Goal: Task Accomplishment & Management: Use online tool/utility

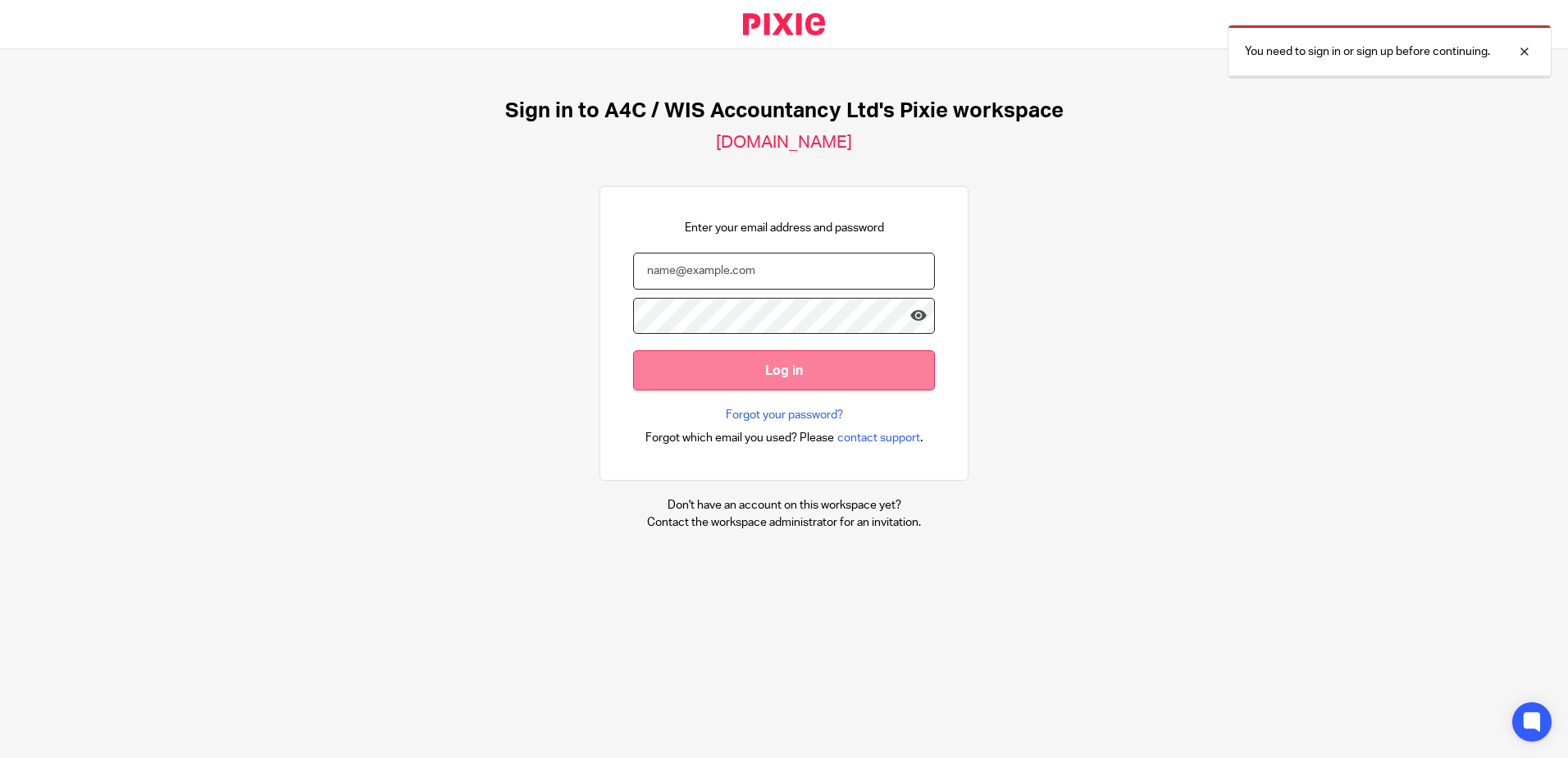
type input "[PERSON_NAME][EMAIL_ADDRESS][DOMAIN_NAME]"
click at [752, 374] on input "Log in" at bounding box center [784, 371] width 302 height 40
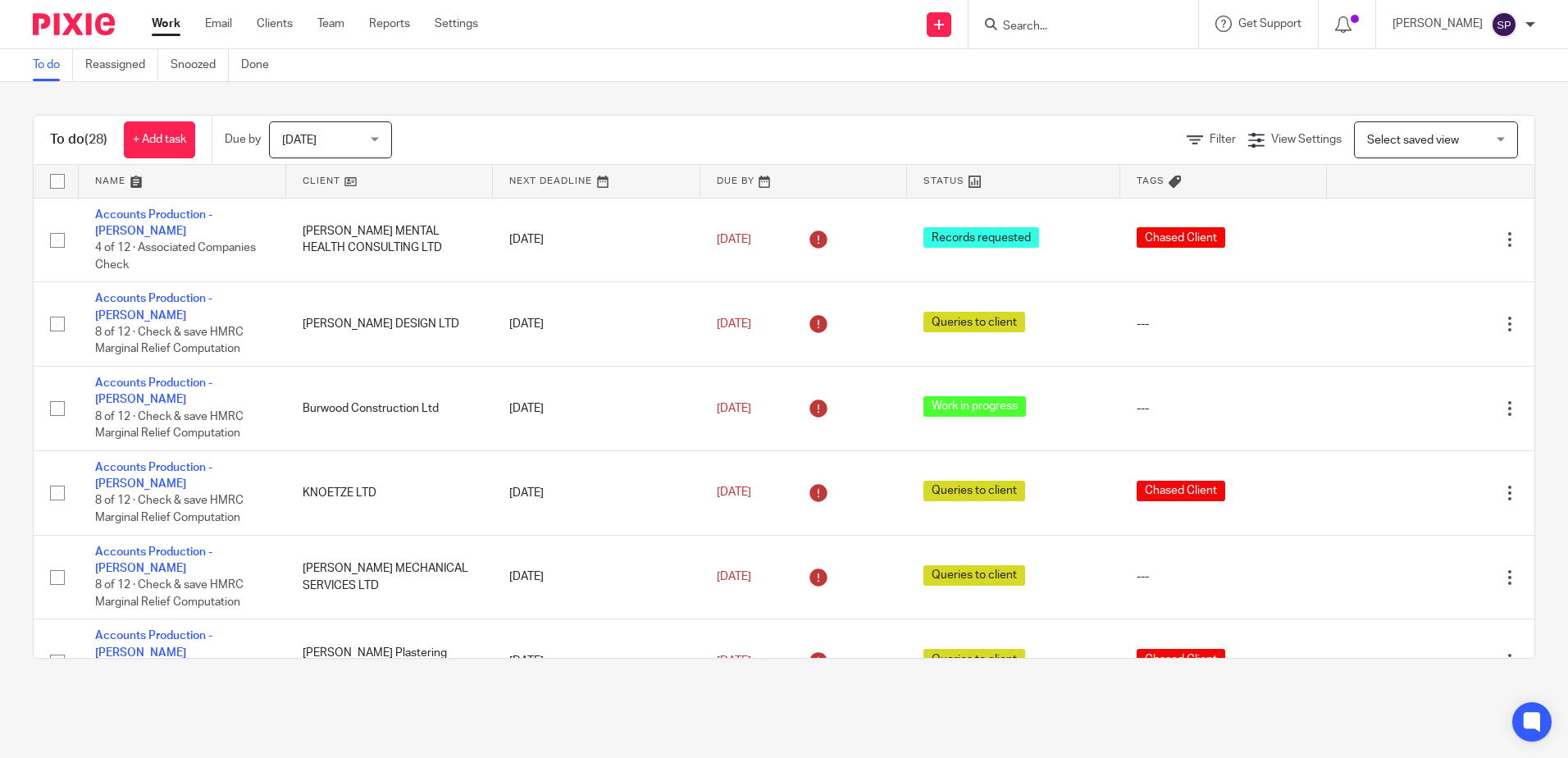
click at [378, 141] on div "Today Today" at bounding box center [330, 140] width 123 height 37
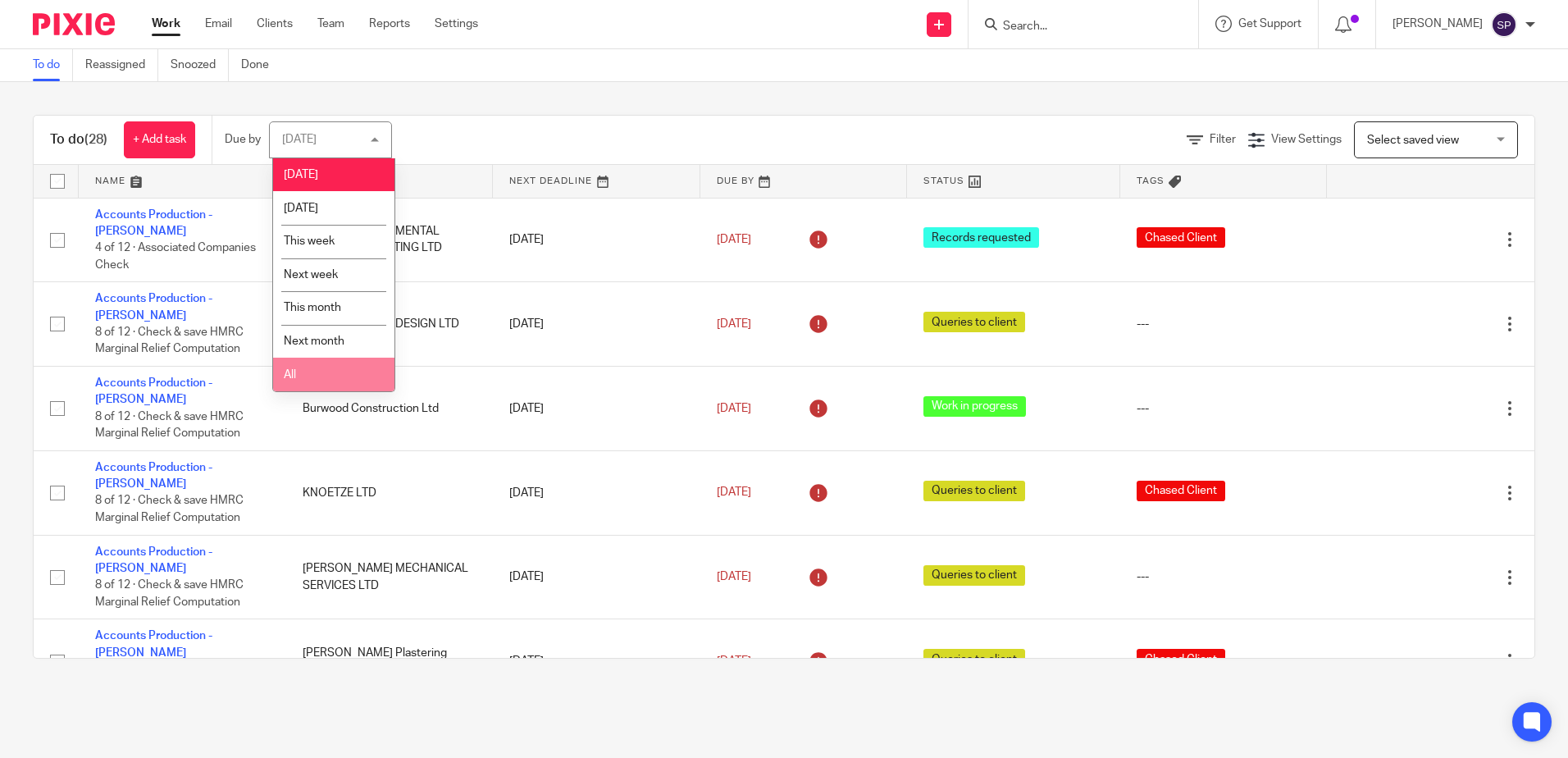
click at [317, 384] on li "All" at bounding box center [334, 374] width 121 height 34
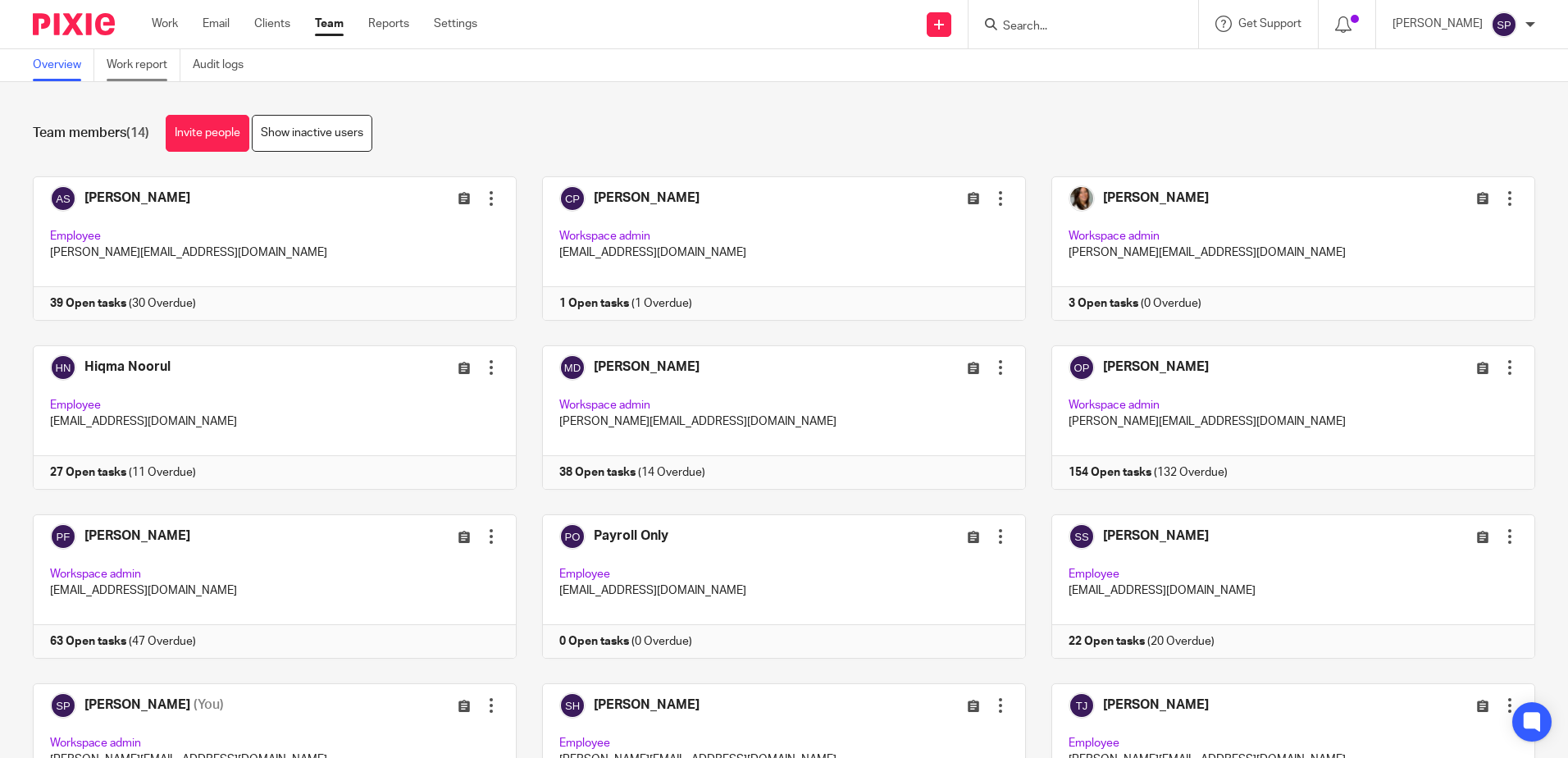
click at [144, 61] on link "Work report" at bounding box center [144, 66] width 74 height 32
click at [145, 70] on link "Work report" at bounding box center [144, 66] width 74 height 32
click at [142, 71] on link "Work report" at bounding box center [144, 66] width 74 height 32
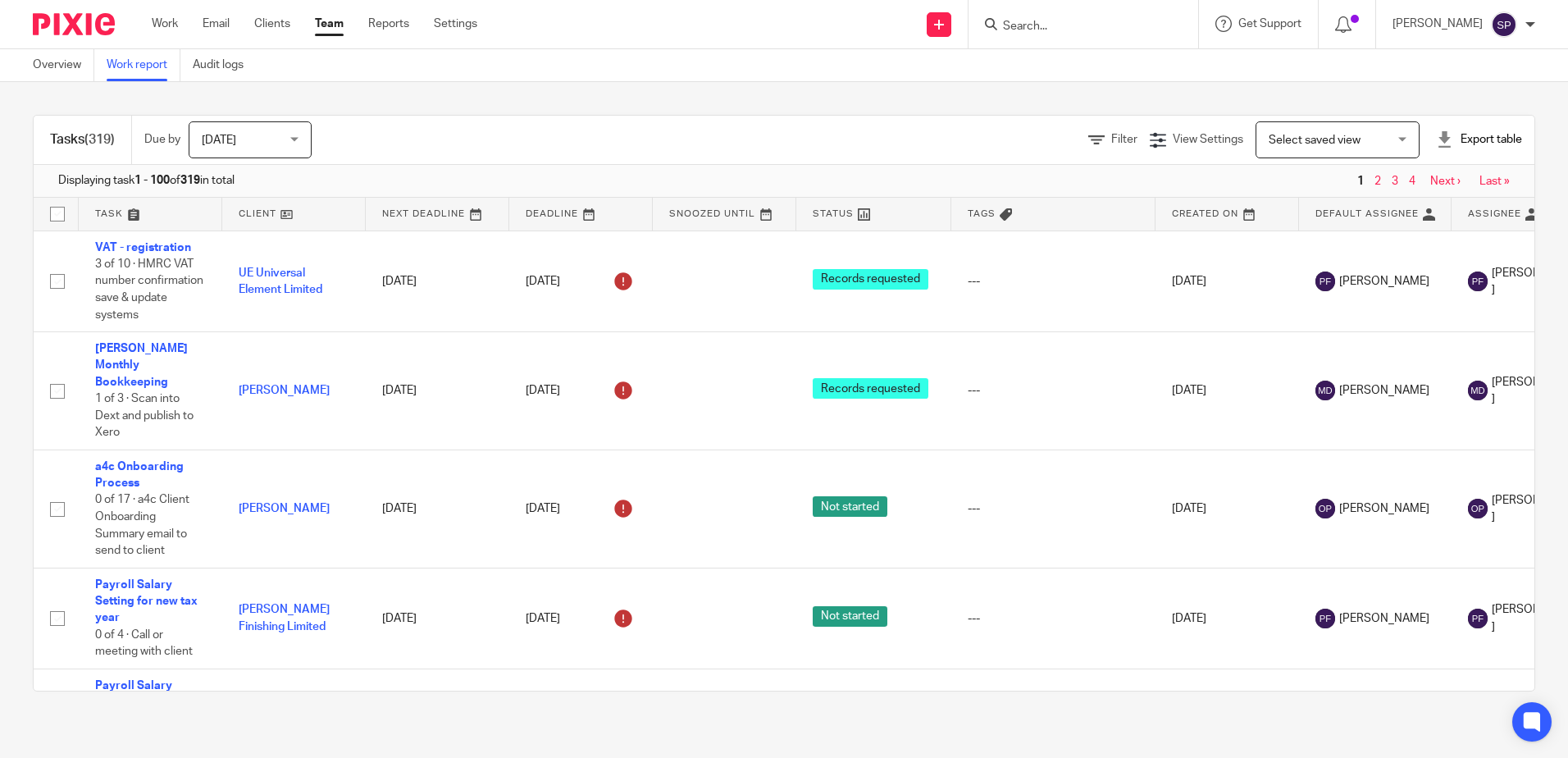
click at [277, 132] on span "[DATE]" at bounding box center [245, 139] width 87 height 34
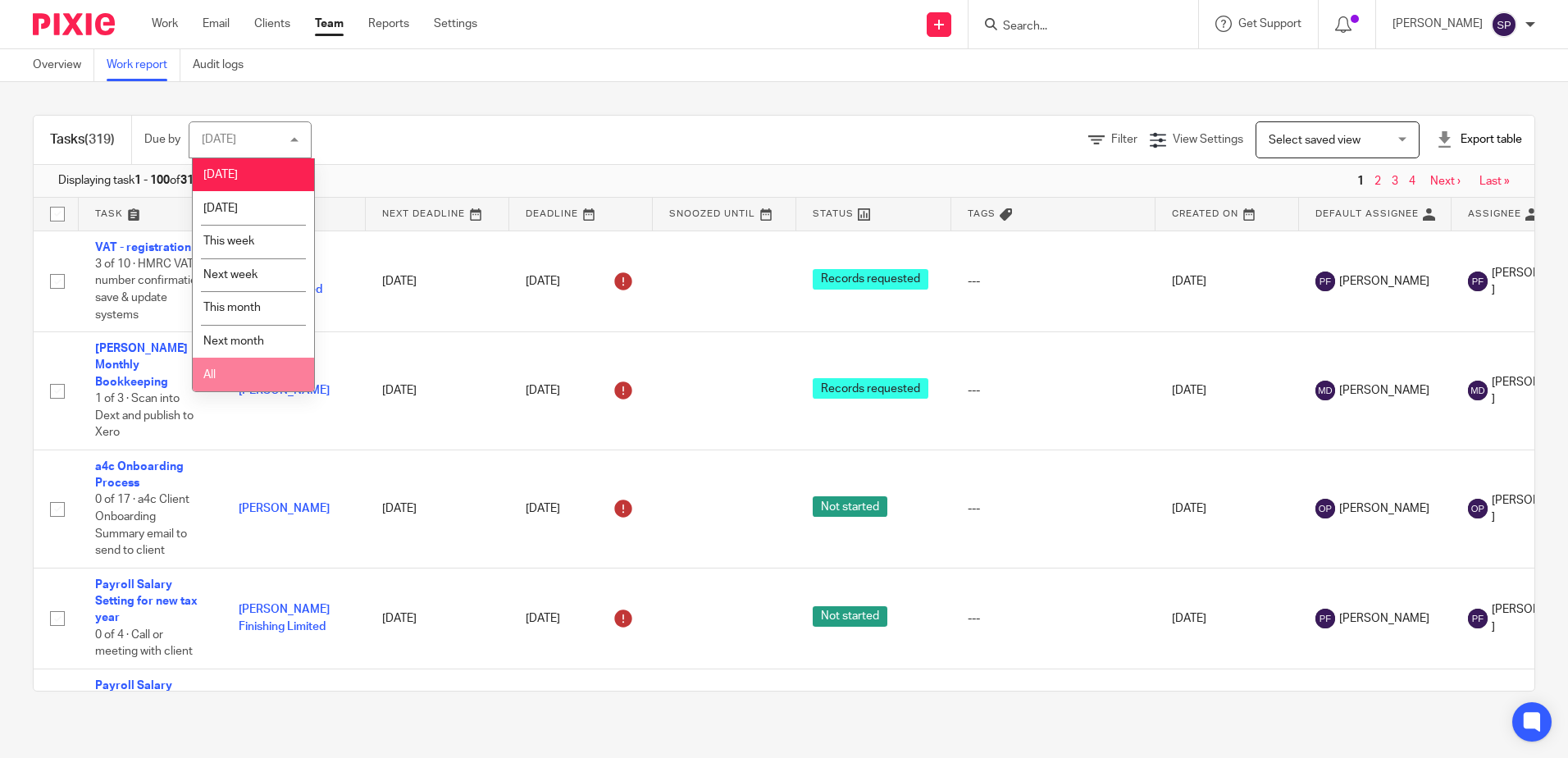
click at [225, 360] on li "All" at bounding box center [253, 374] width 121 height 34
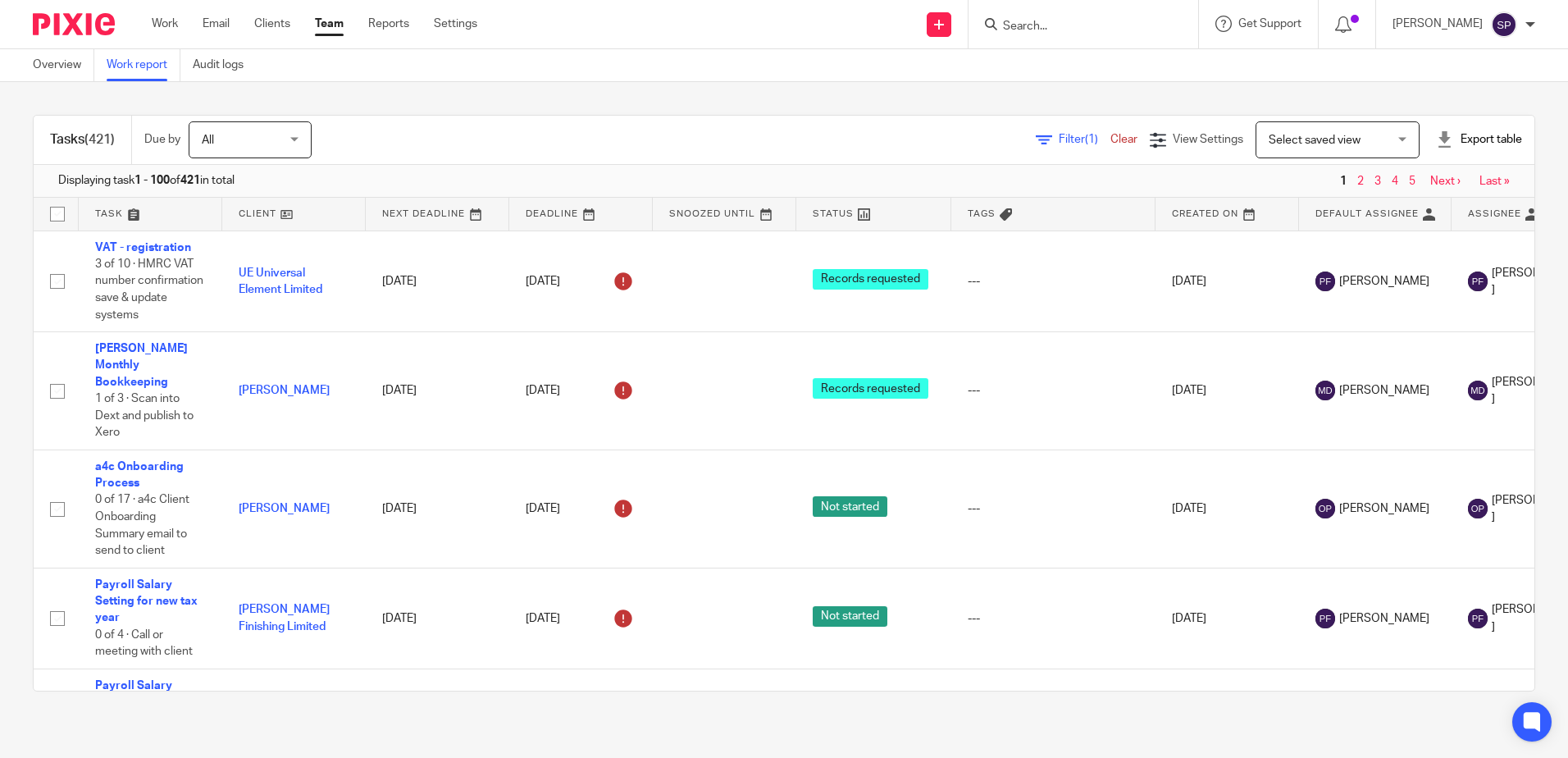
click at [1059, 138] on span "Filter (1)" at bounding box center [1085, 140] width 51 height 12
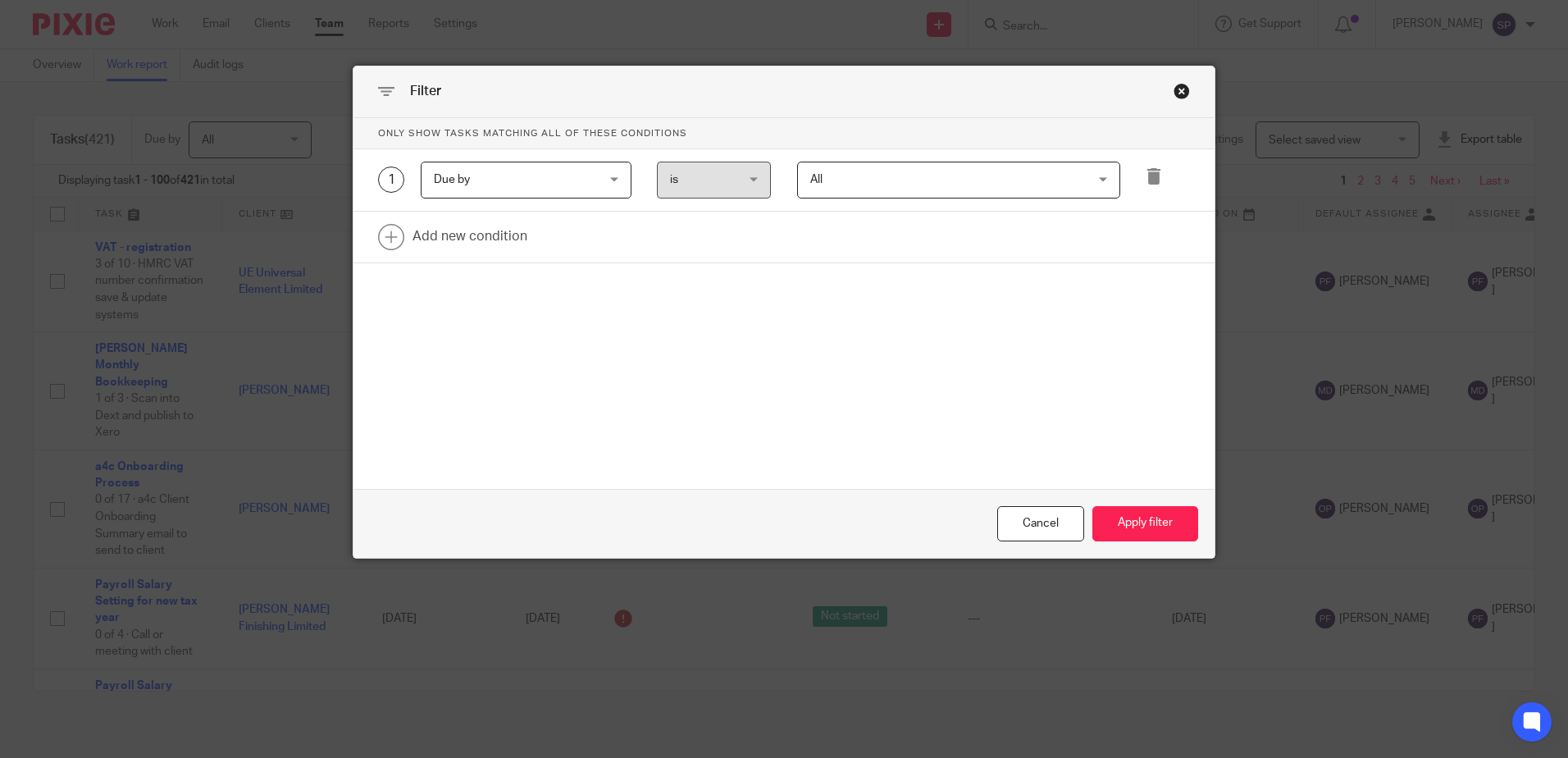
click at [597, 183] on div "Due by Due by" at bounding box center [525, 180] width 211 height 37
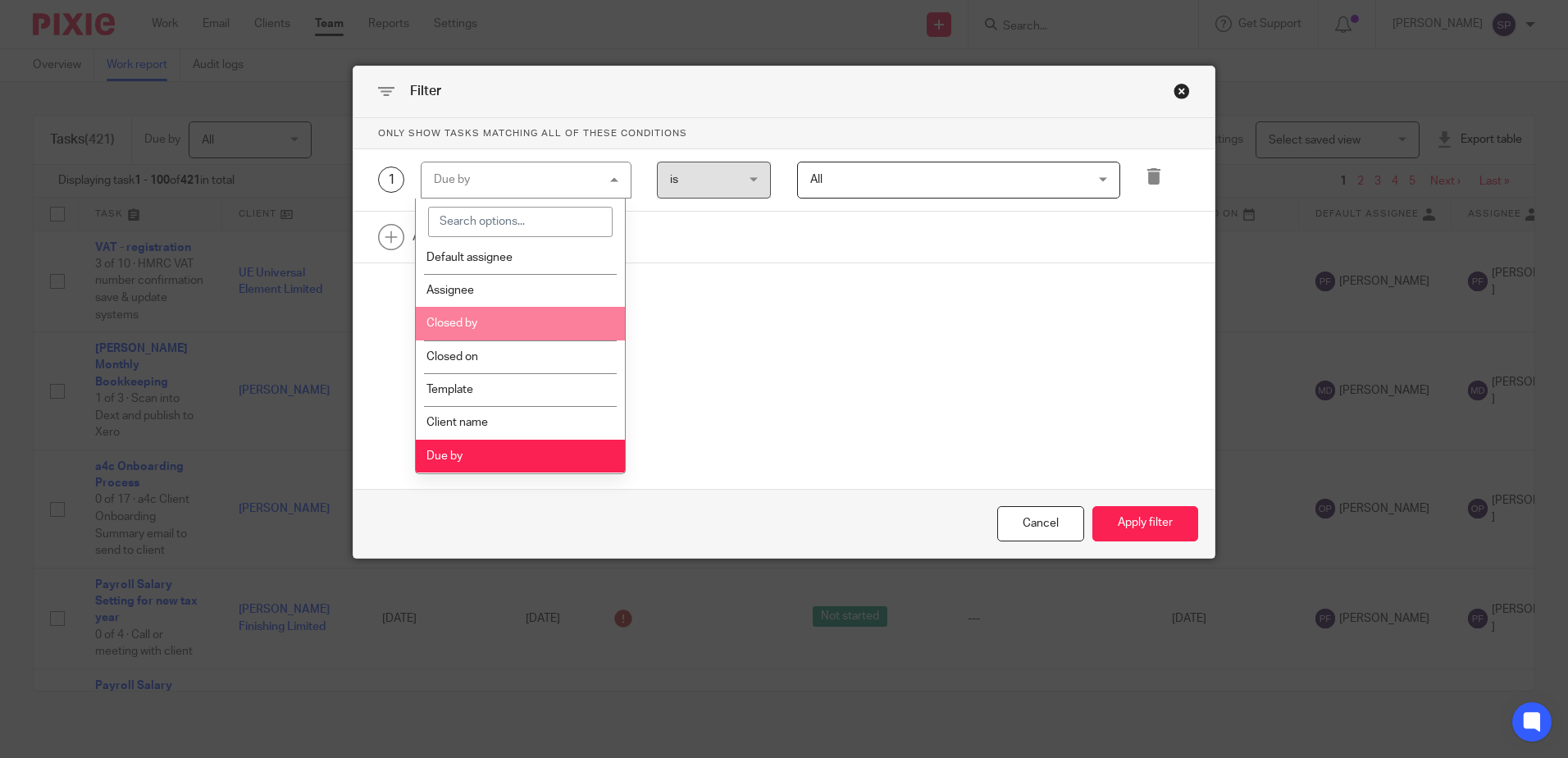
scroll to position [411, 0]
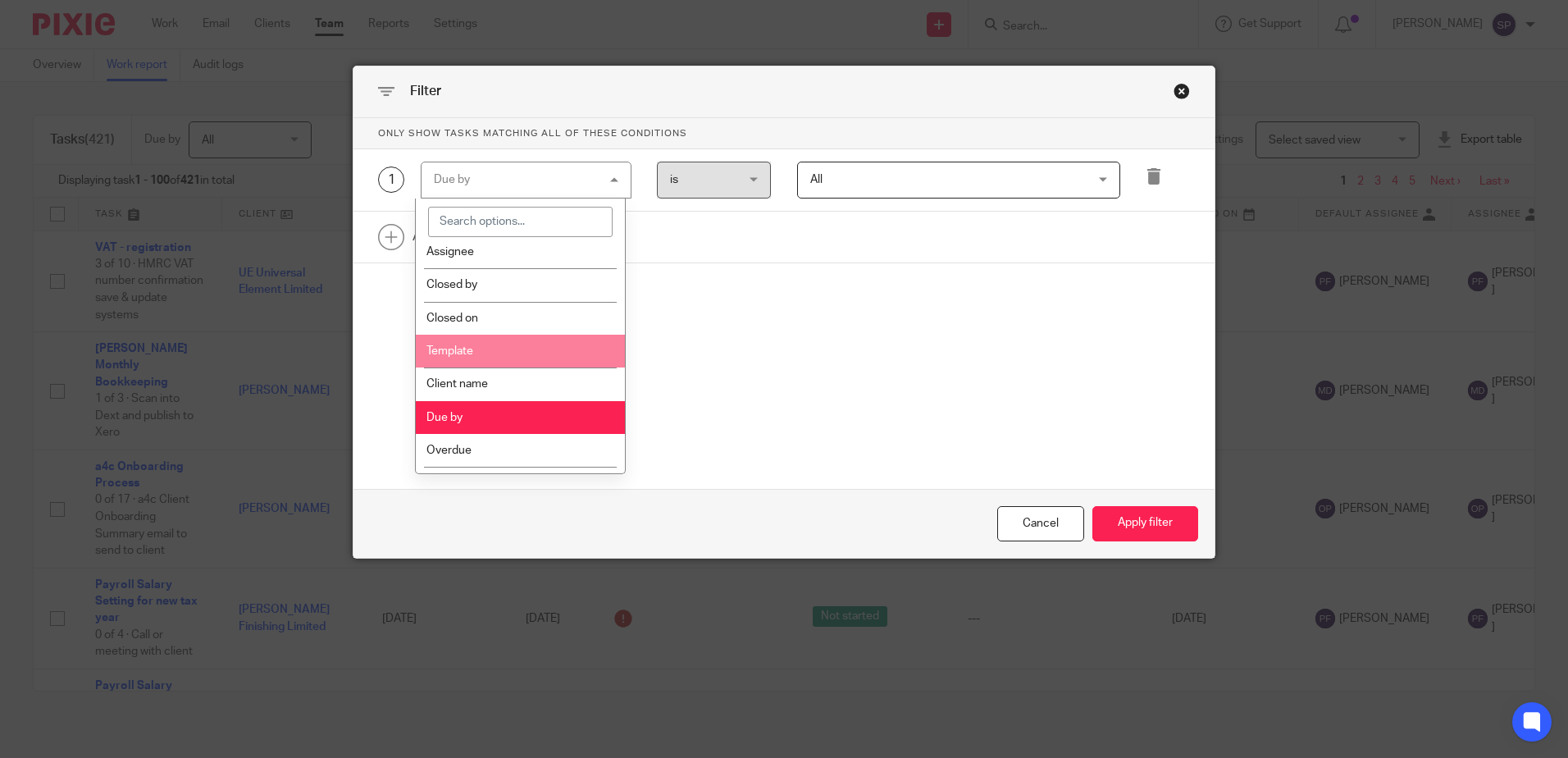
click at [496, 352] on li "Template" at bounding box center [520, 351] width 209 height 33
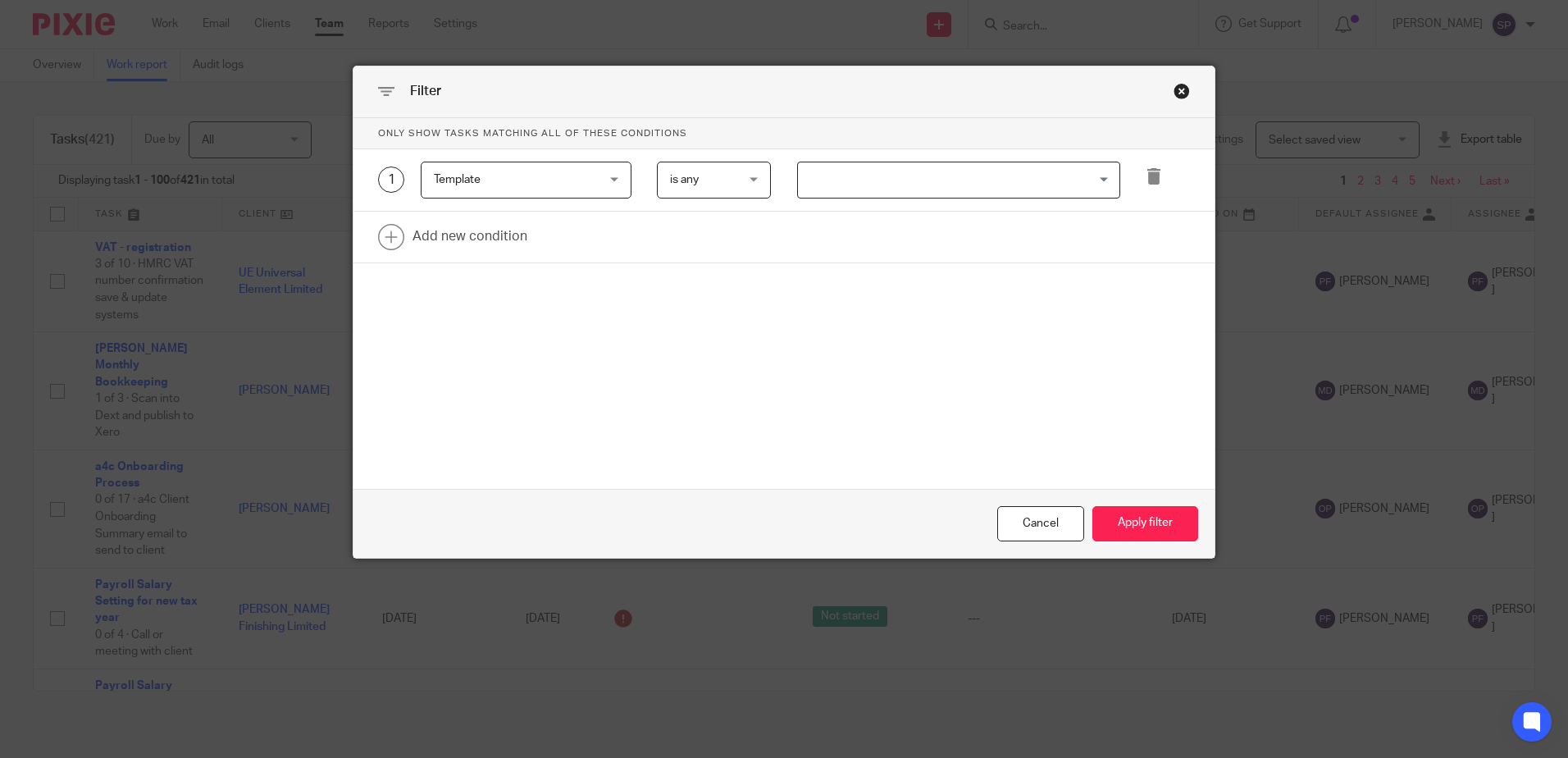
click at [858, 183] on input "Search for option" at bounding box center [955, 180] width 311 height 29
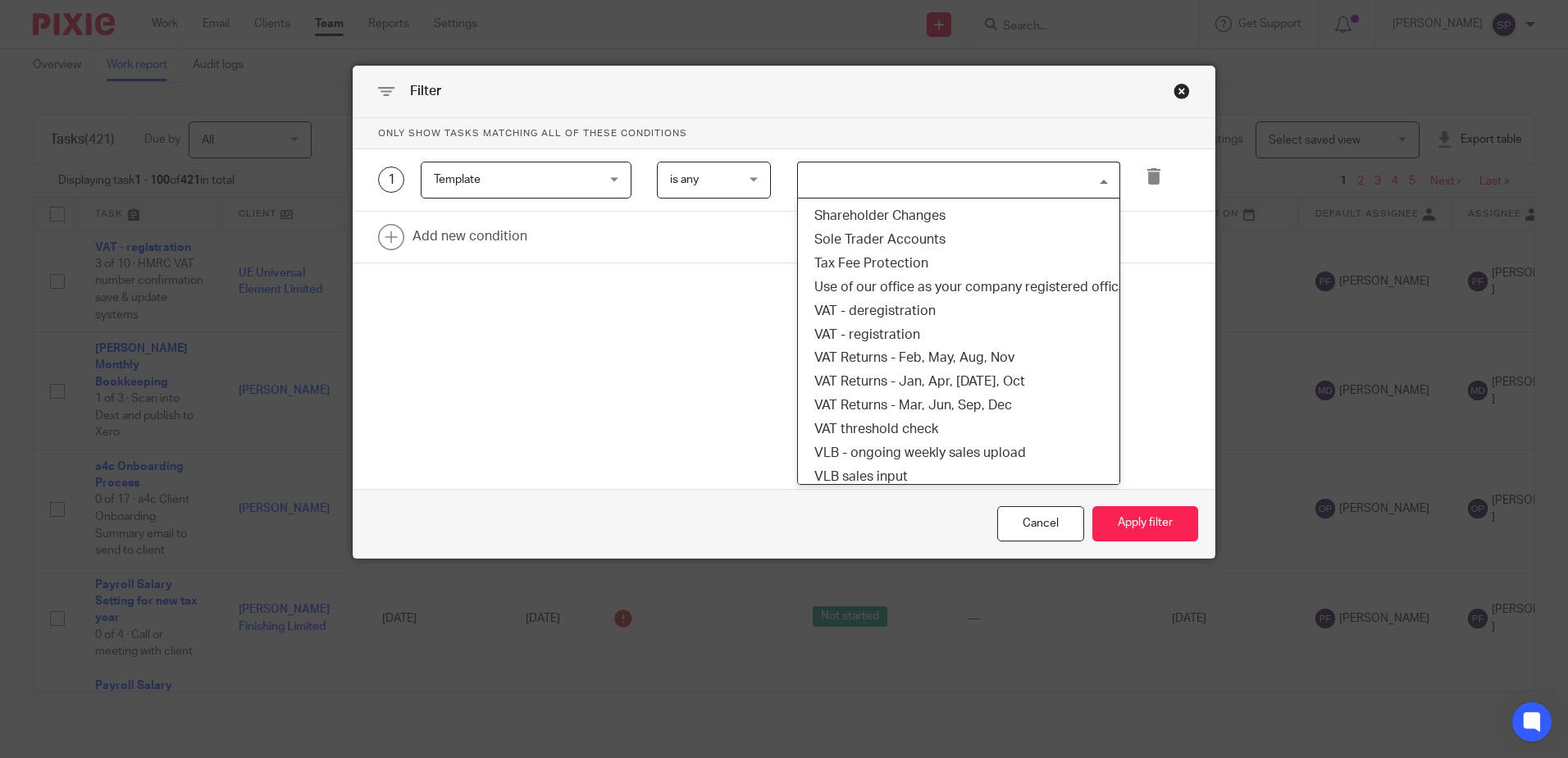
scroll to position [1313, 0]
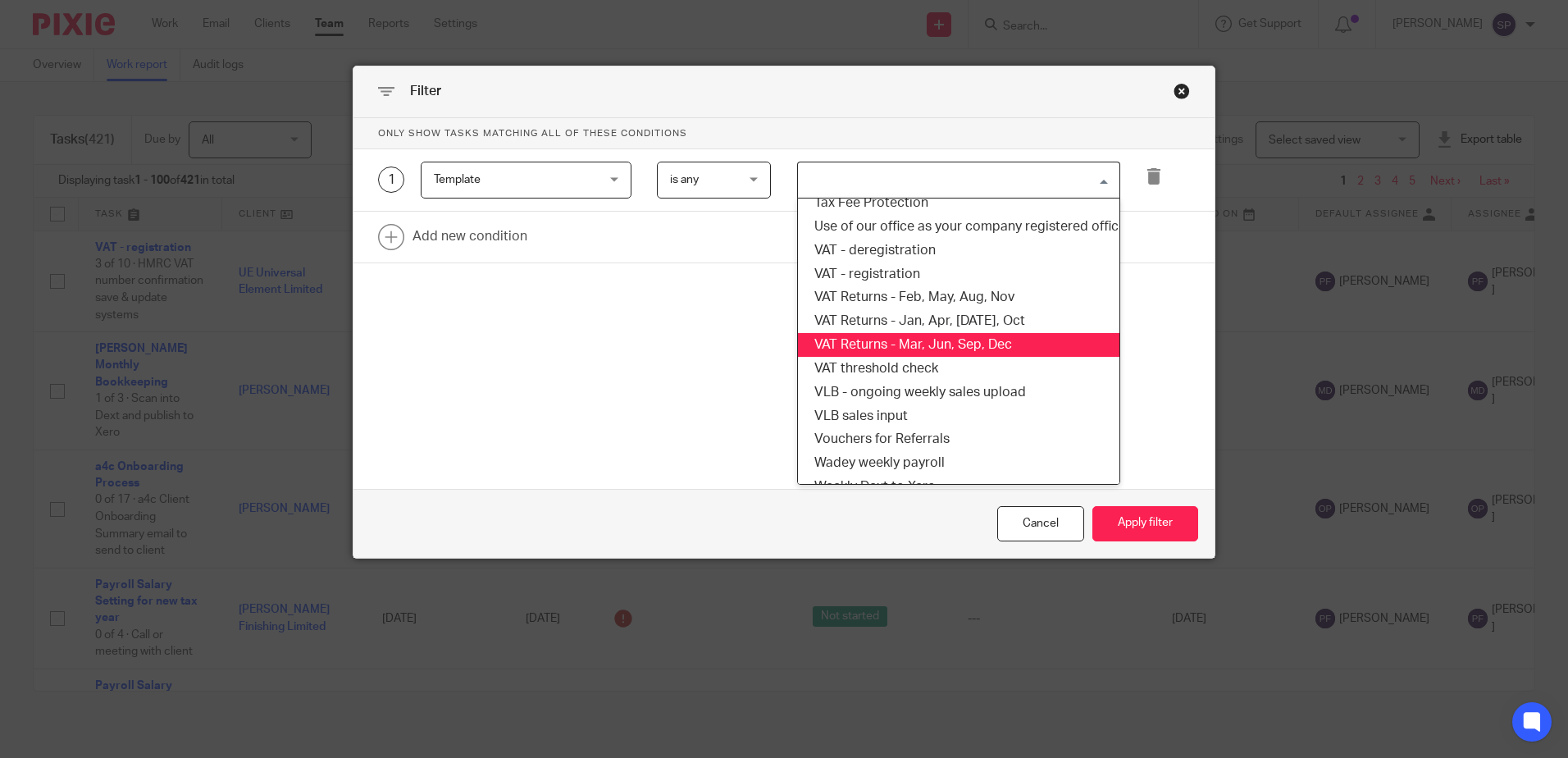
click at [876, 344] on li "VAT Returns - Mar, Jun, Sep, Dec" at bounding box center [958, 345] width 321 height 24
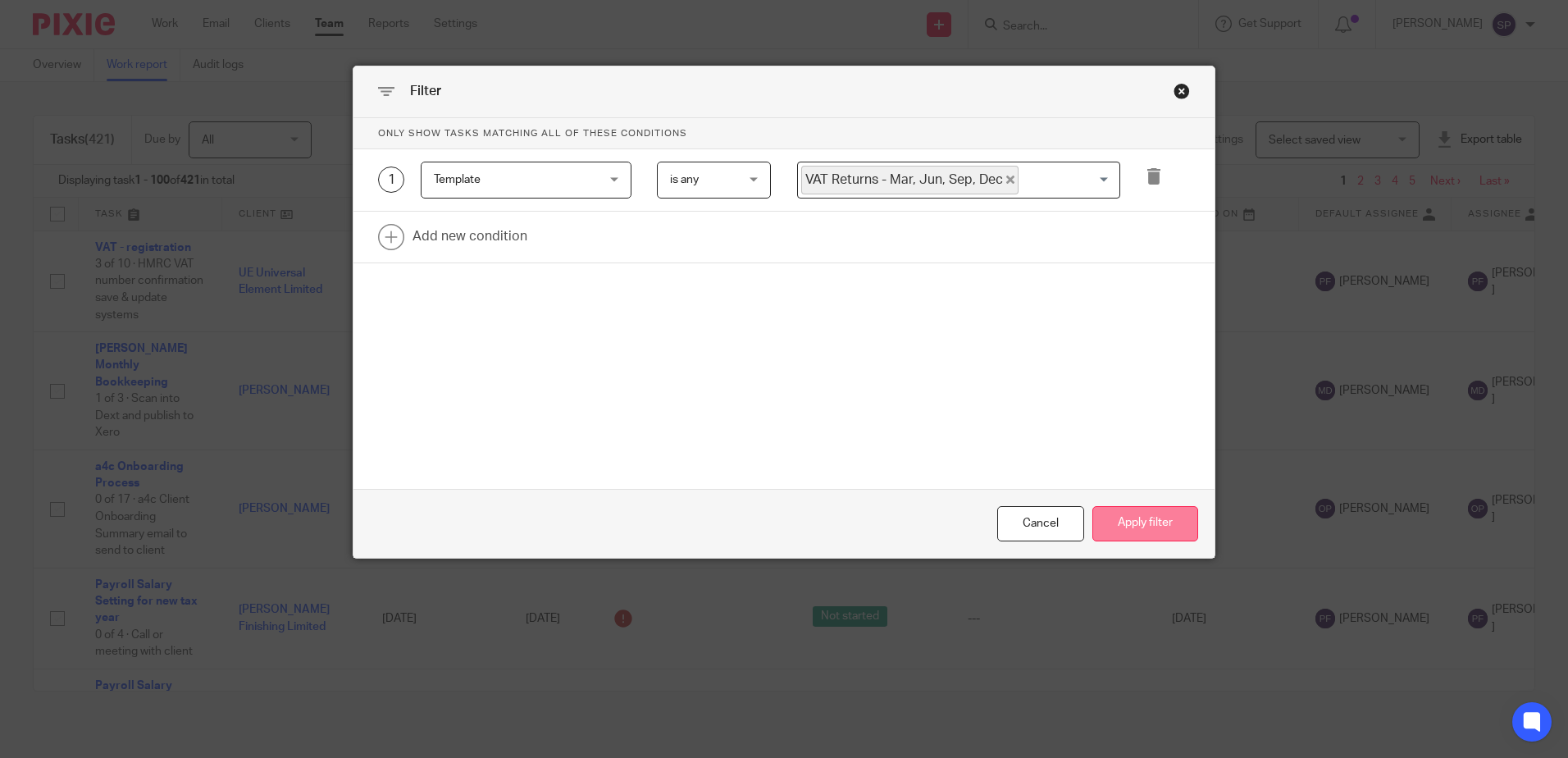
click at [1111, 517] on button "Apply filter" at bounding box center [1146, 524] width 106 height 35
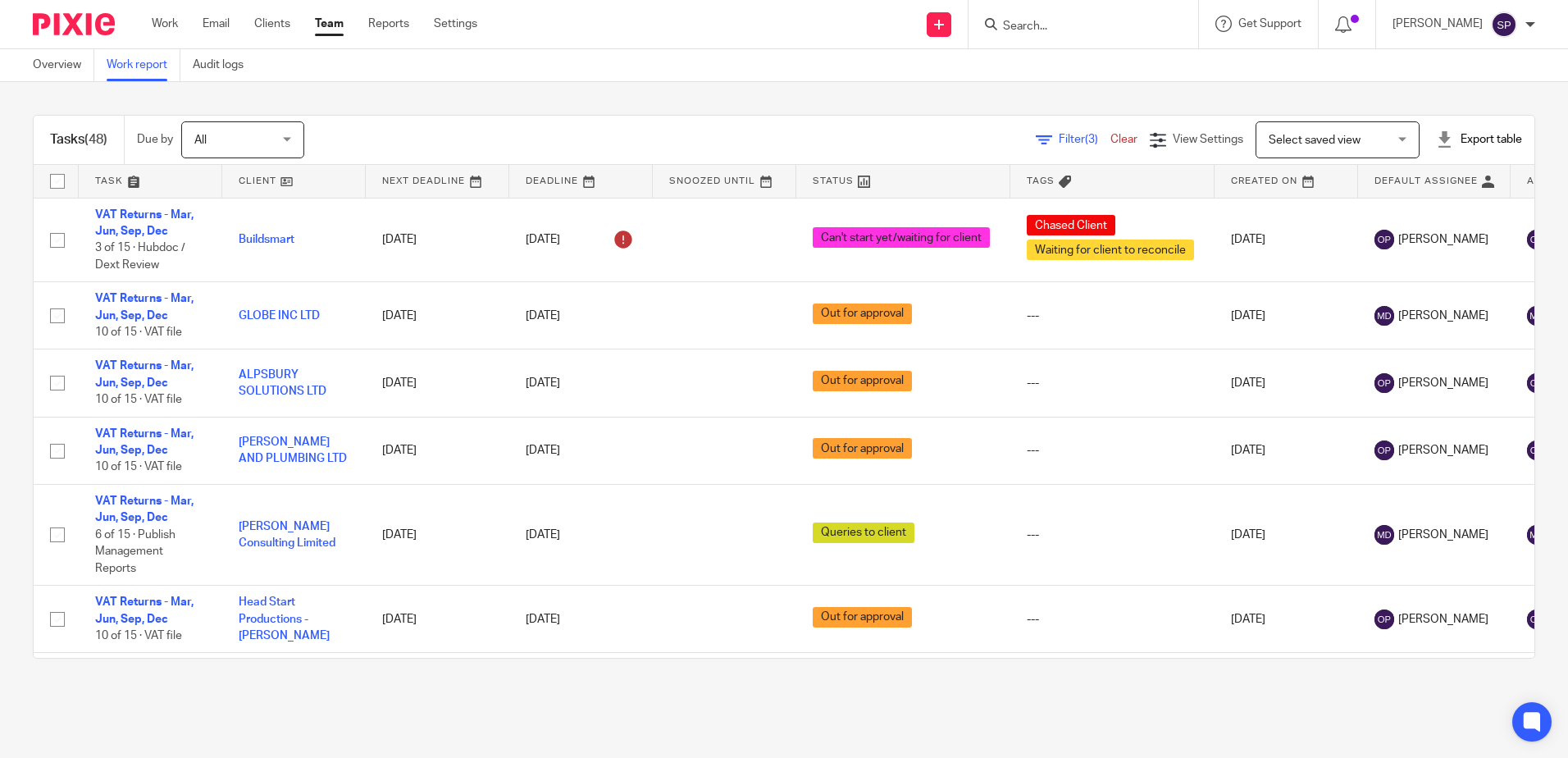
click at [1059, 144] on span "Filter (3)" at bounding box center [1085, 140] width 51 height 12
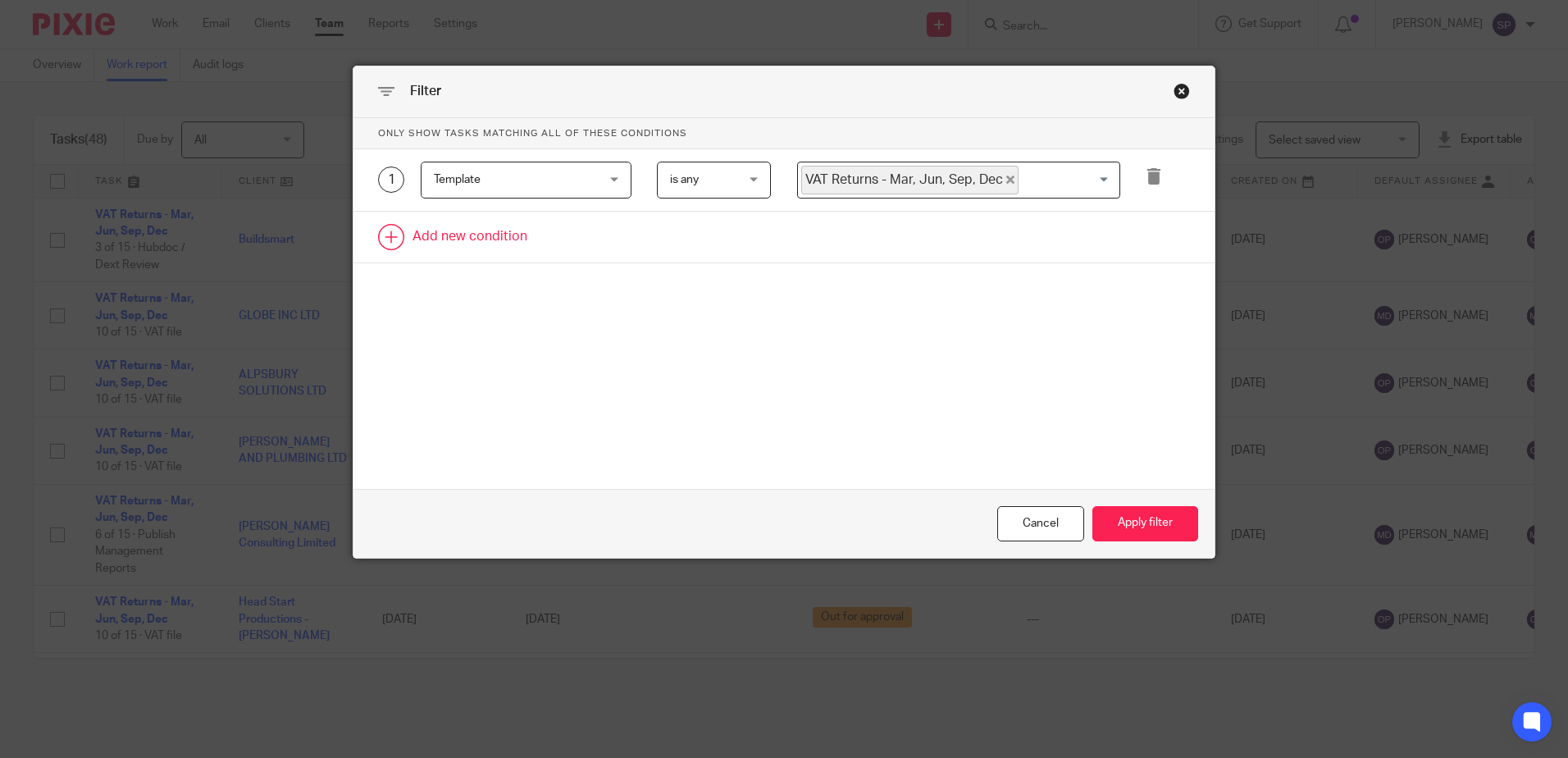
click at [466, 231] on link at bounding box center [784, 237] width 861 height 50
click at [462, 238] on div "Field" at bounding box center [512, 241] width 157 height 34
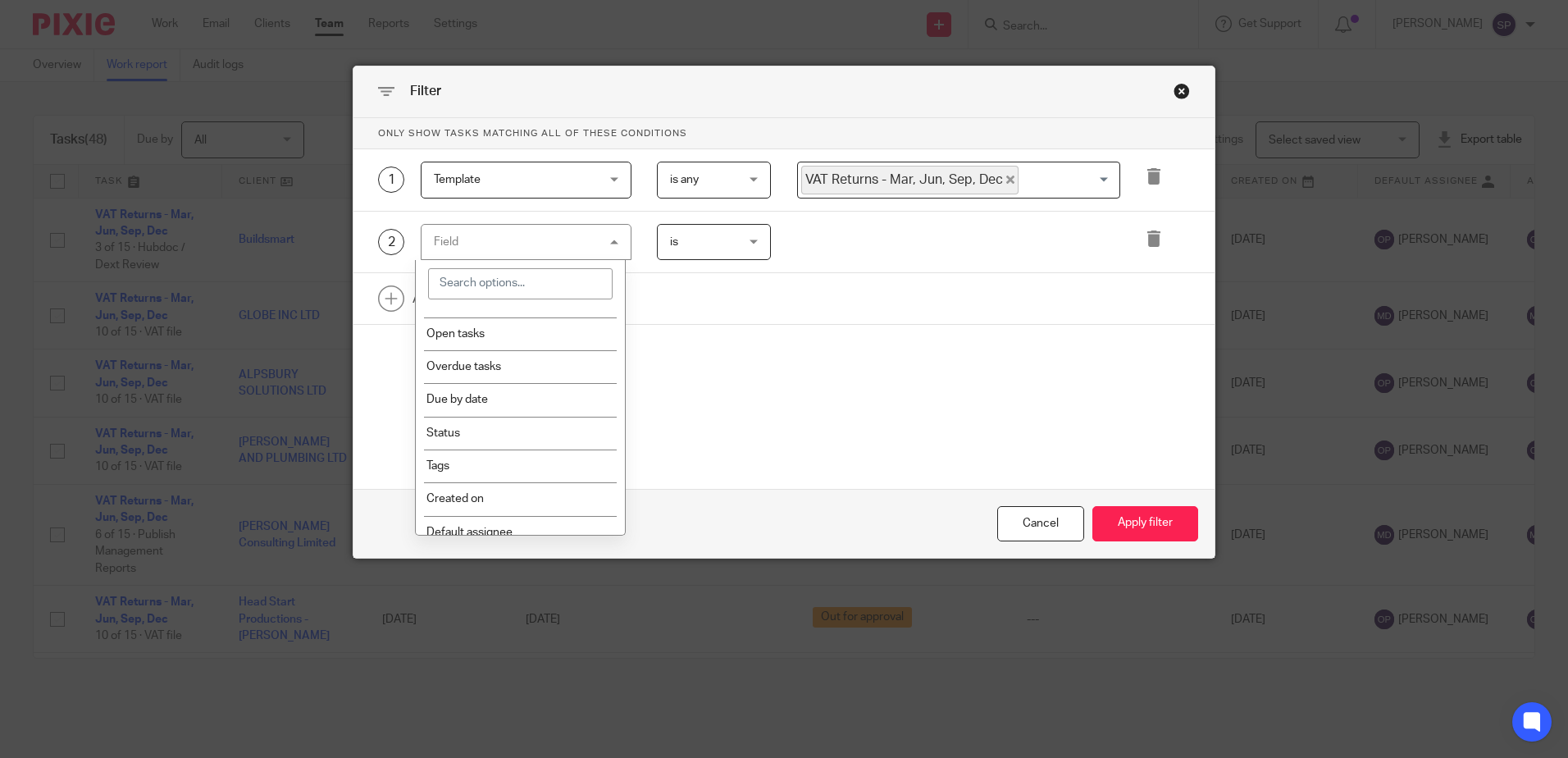
scroll to position [164, 0]
drag, startPoint x: 492, startPoint y: 430, endPoint x: 501, endPoint y: 409, distance: 22.8
click at [492, 429] on li "Status" at bounding box center [520, 428] width 209 height 33
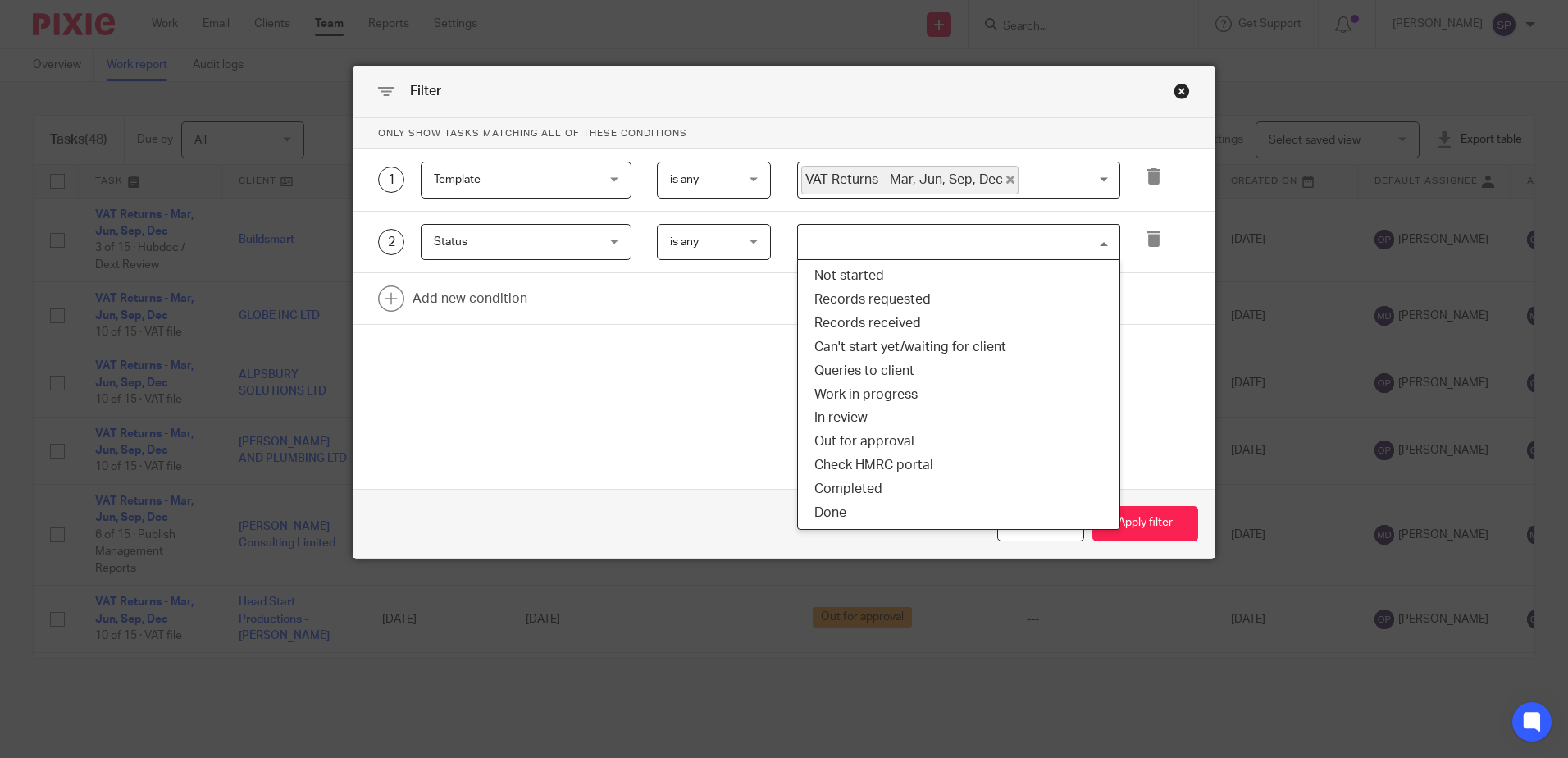
click at [801, 250] on input "Search for option" at bounding box center [955, 242] width 311 height 29
click at [828, 286] on li "Not started" at bounding box center [958, 276] width 321 height 24
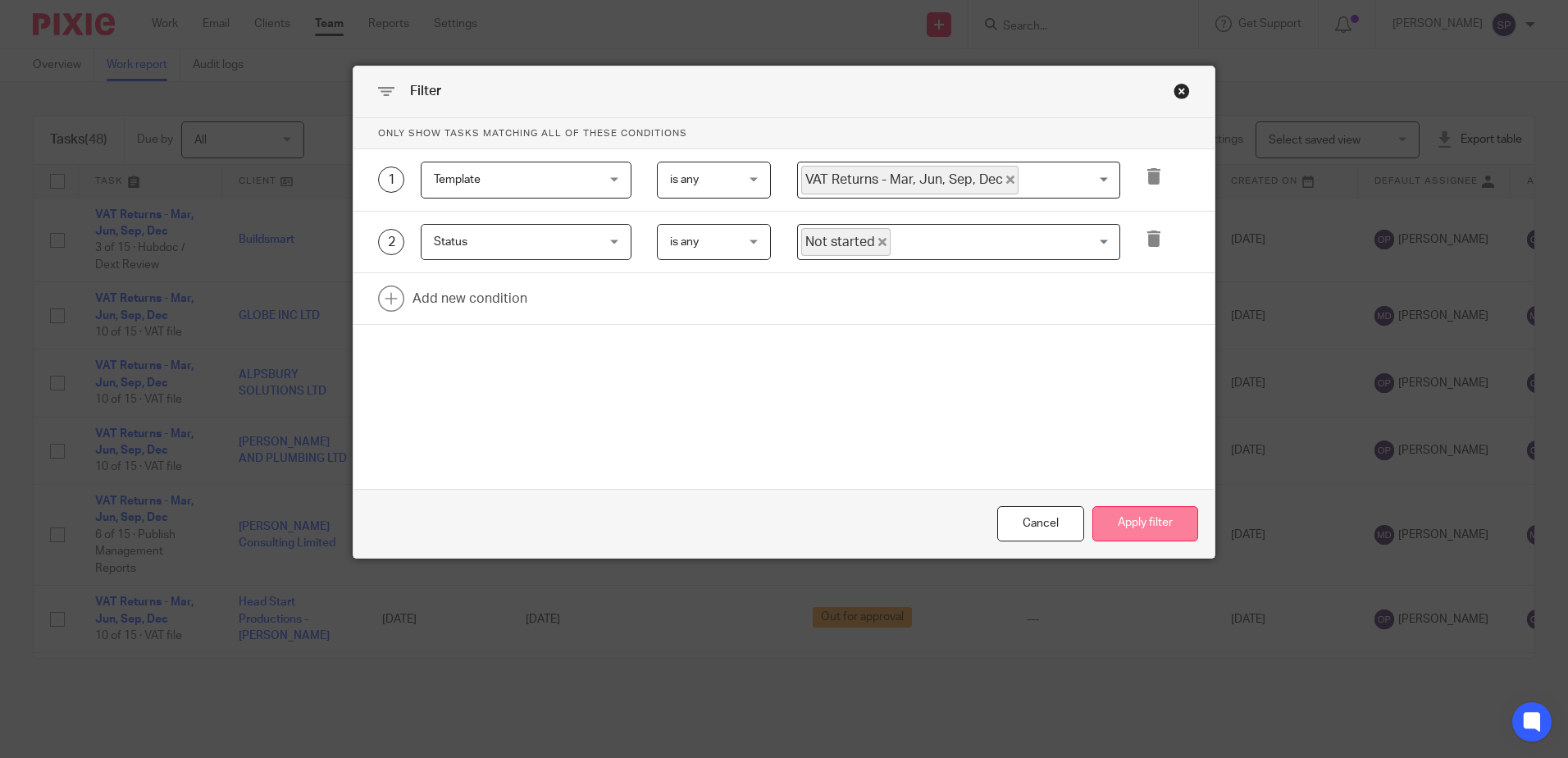
drag, startPoint x: 1122, startPoint y: 524, endPoint x: 1144, endPoint y: 502, distance: 31.1
click at [1126, 518] on button "Apply filter" at bounding box center [1146, 524] width 106 height 35
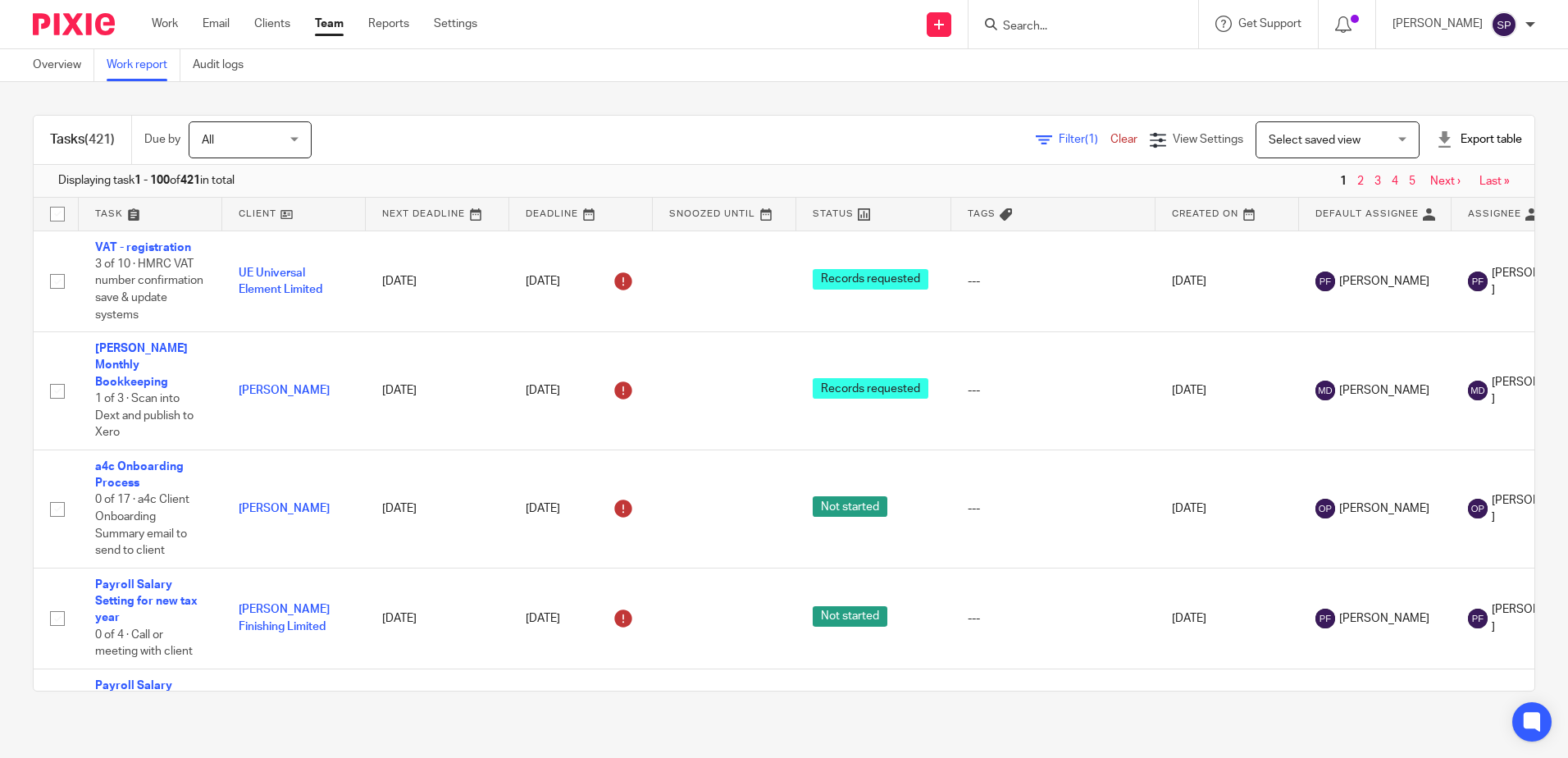
click at [1059, 143] on span "Filter (1)" at bounding box center [1085, 140] width 51 height 12
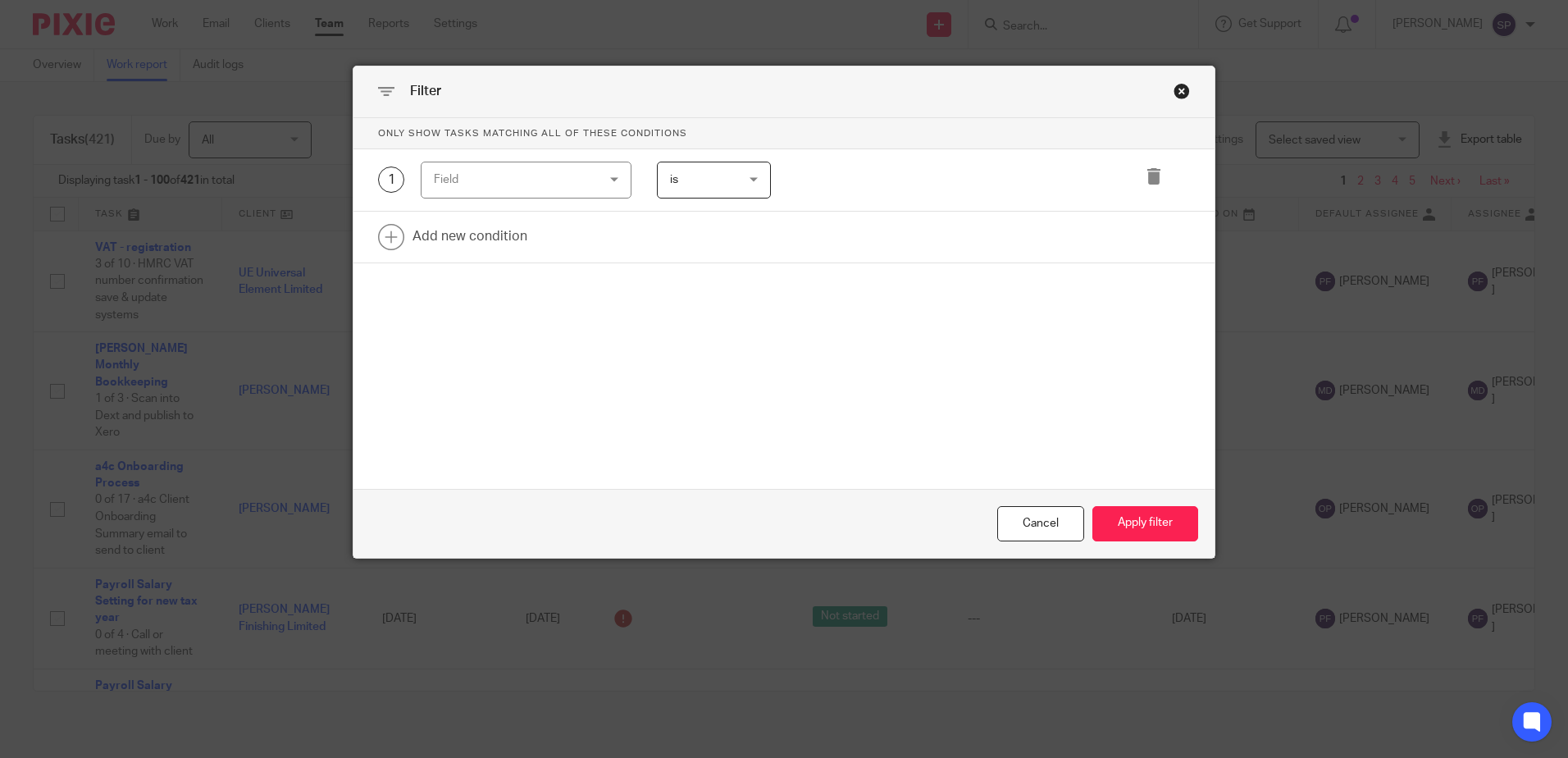
click at [611, 188] on div "Field" at bounding box center [525, 180] width 211 height 37
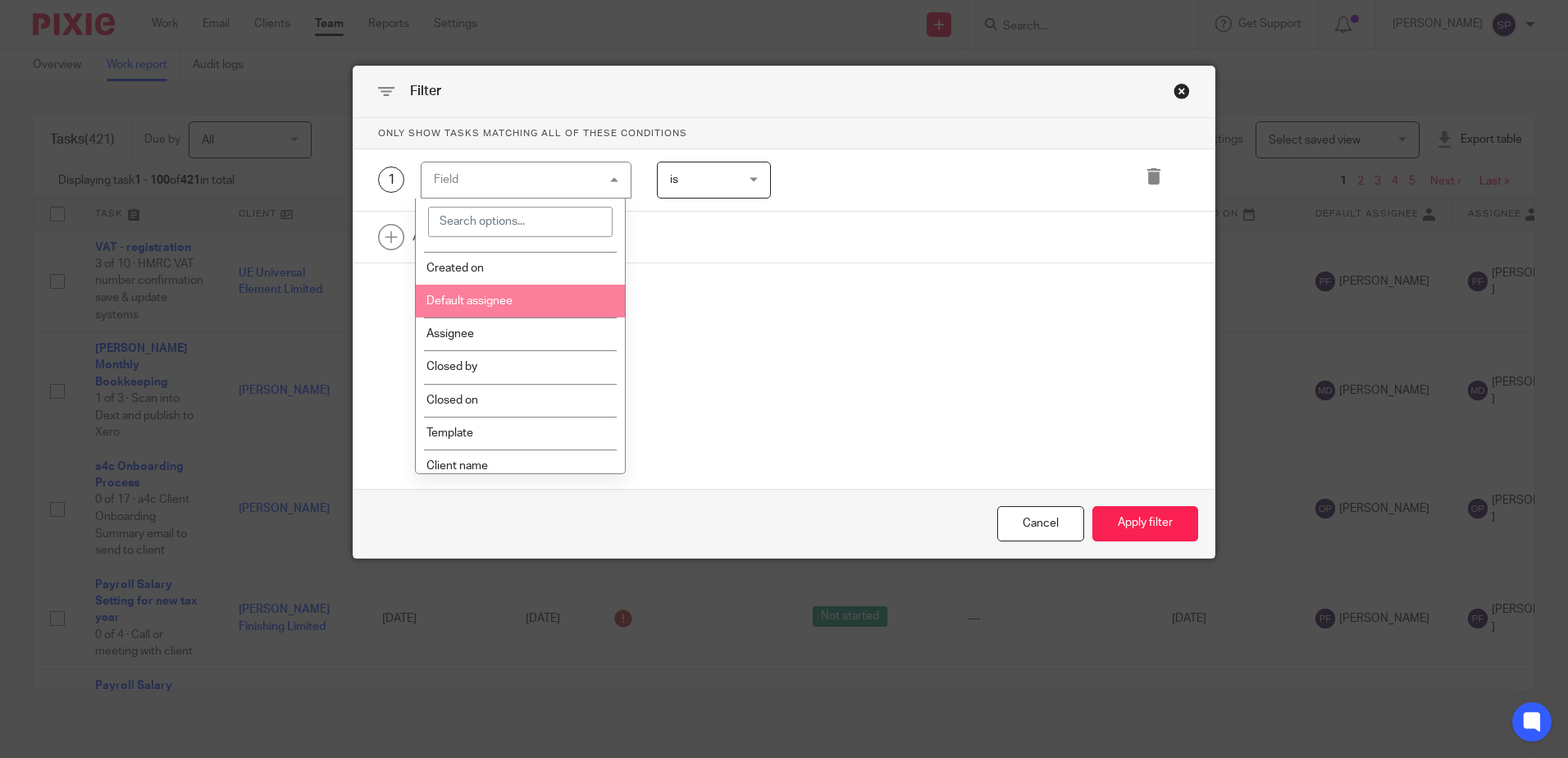
scroll to position [411, 0]
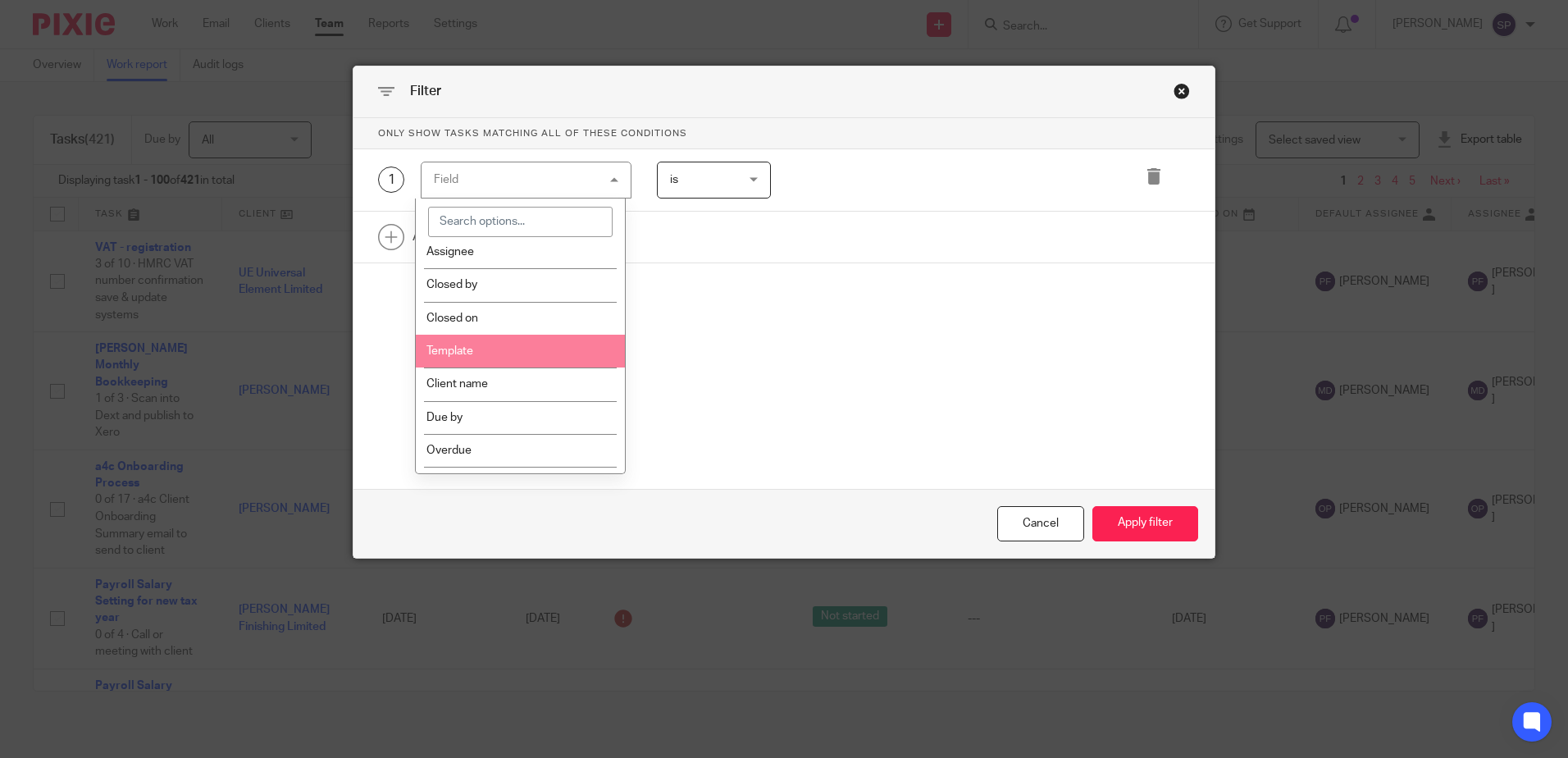
click at [483, 357] on li "Template" at bounding box center [520, 351] width 209 height 33
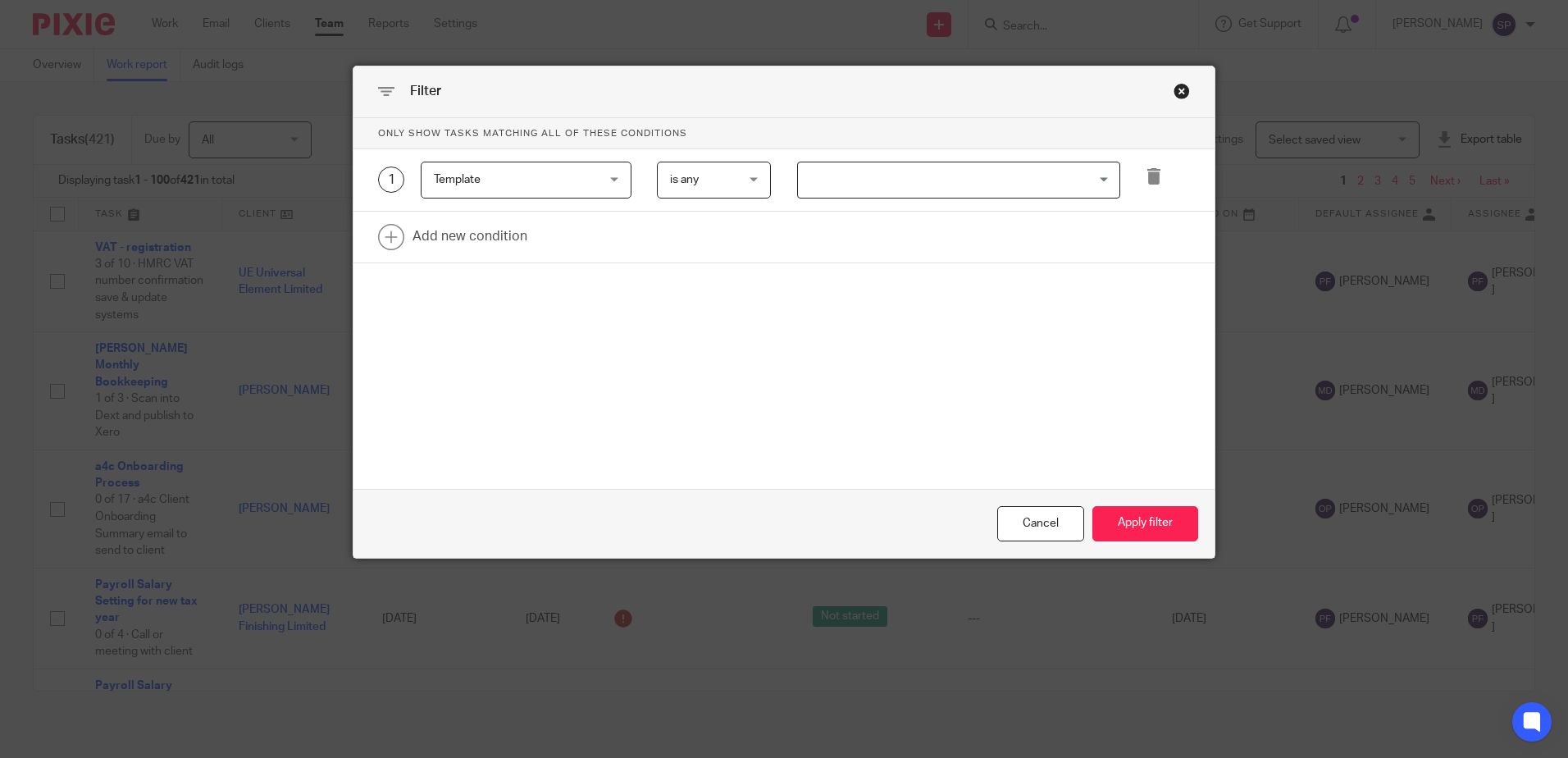
click at [866, 179] on input "Search for option" at bounding box center [955, 180] width 311 height 29
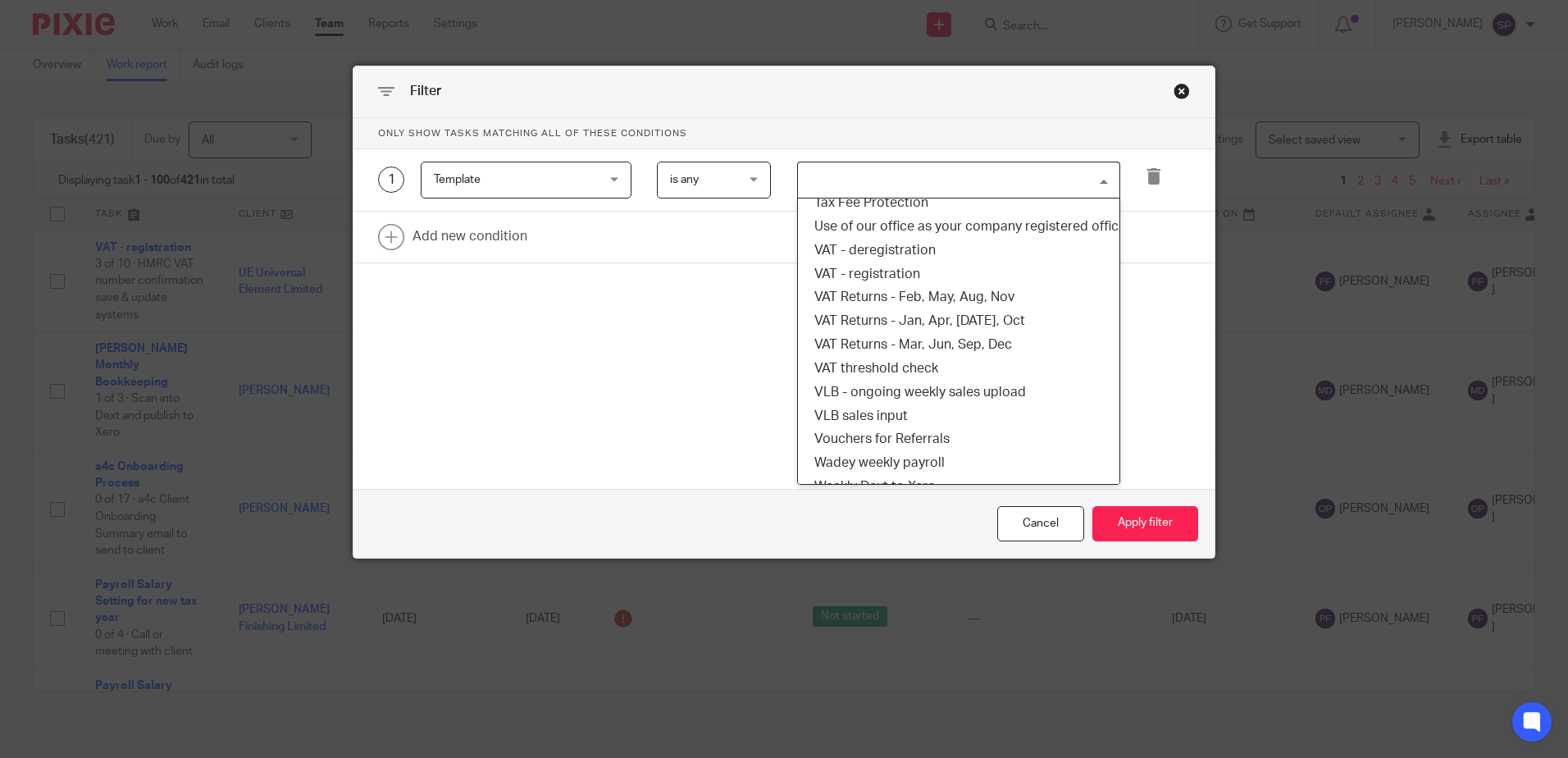
scroll to position [1396, 0]
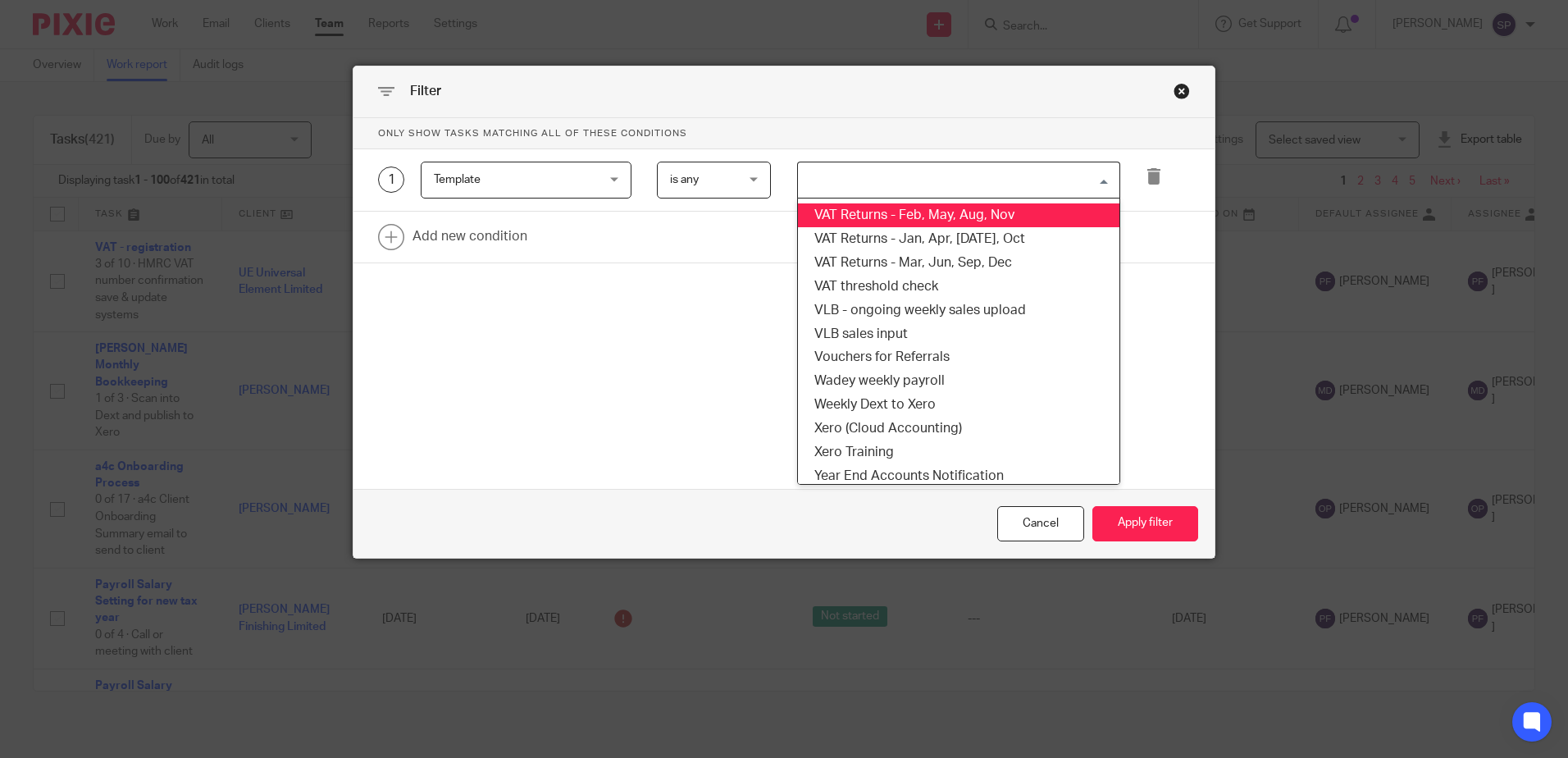
click at [939, 219] on li "VAT Returns - Feb, May, Aug, Nov" at bounding box center [958, 215] width 321 height 24
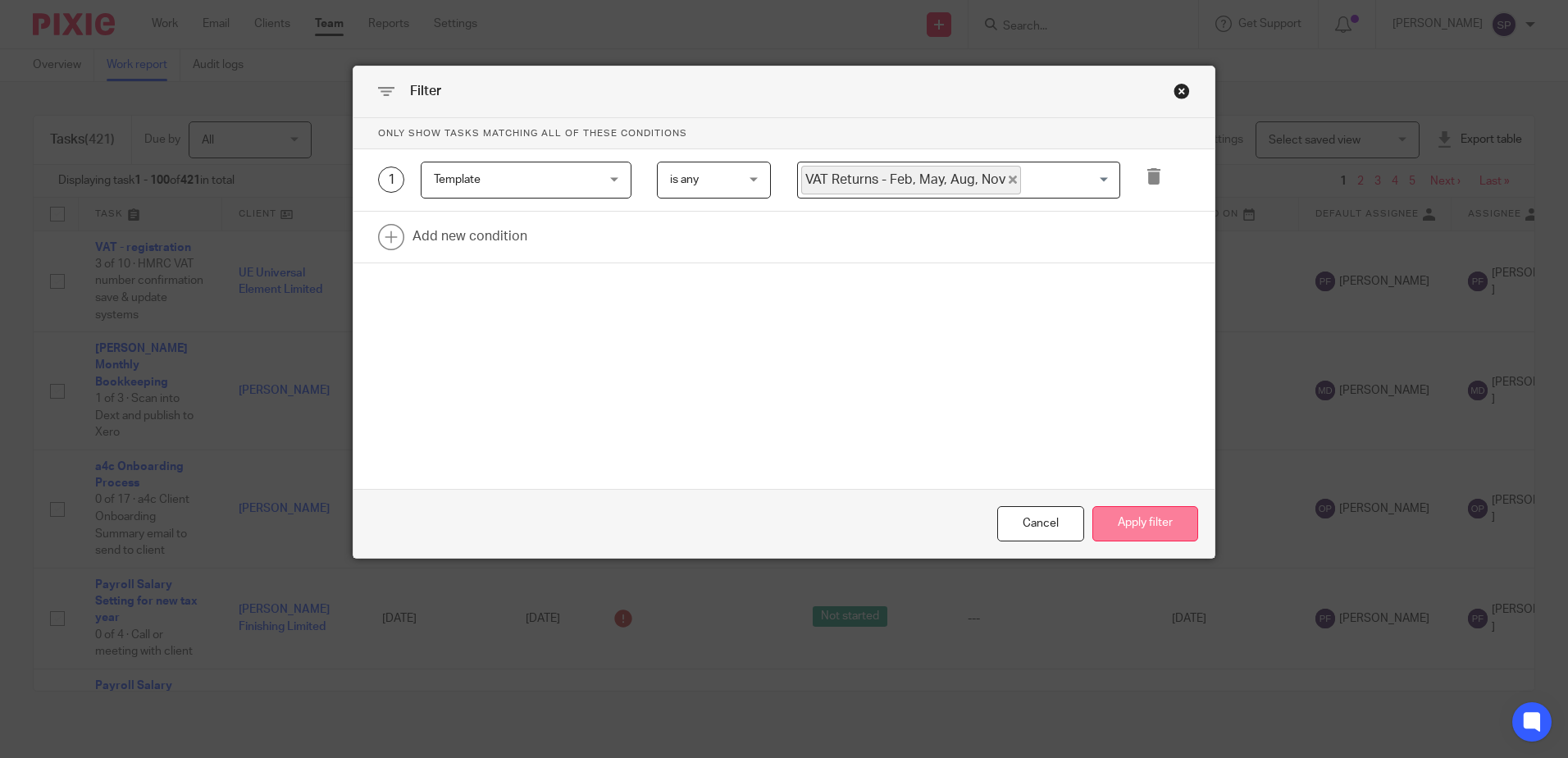
click at [1127, 516] on button "Apply filter" at bounding box center [1146, 524] width 106 height 35
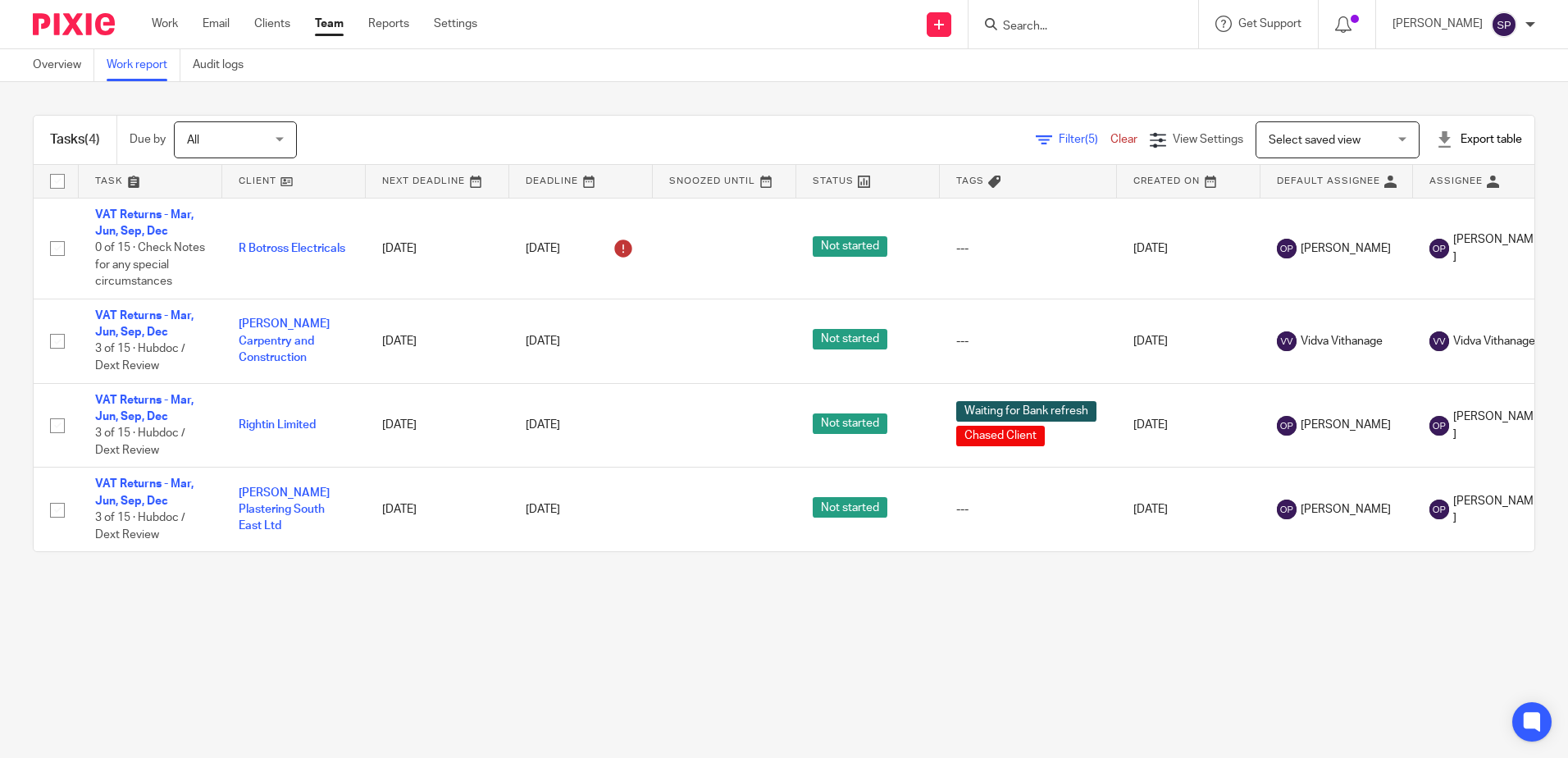
click at [1059, 139] on span "Filter (5)" at bounding box center [1085, 140] width 51 height 12
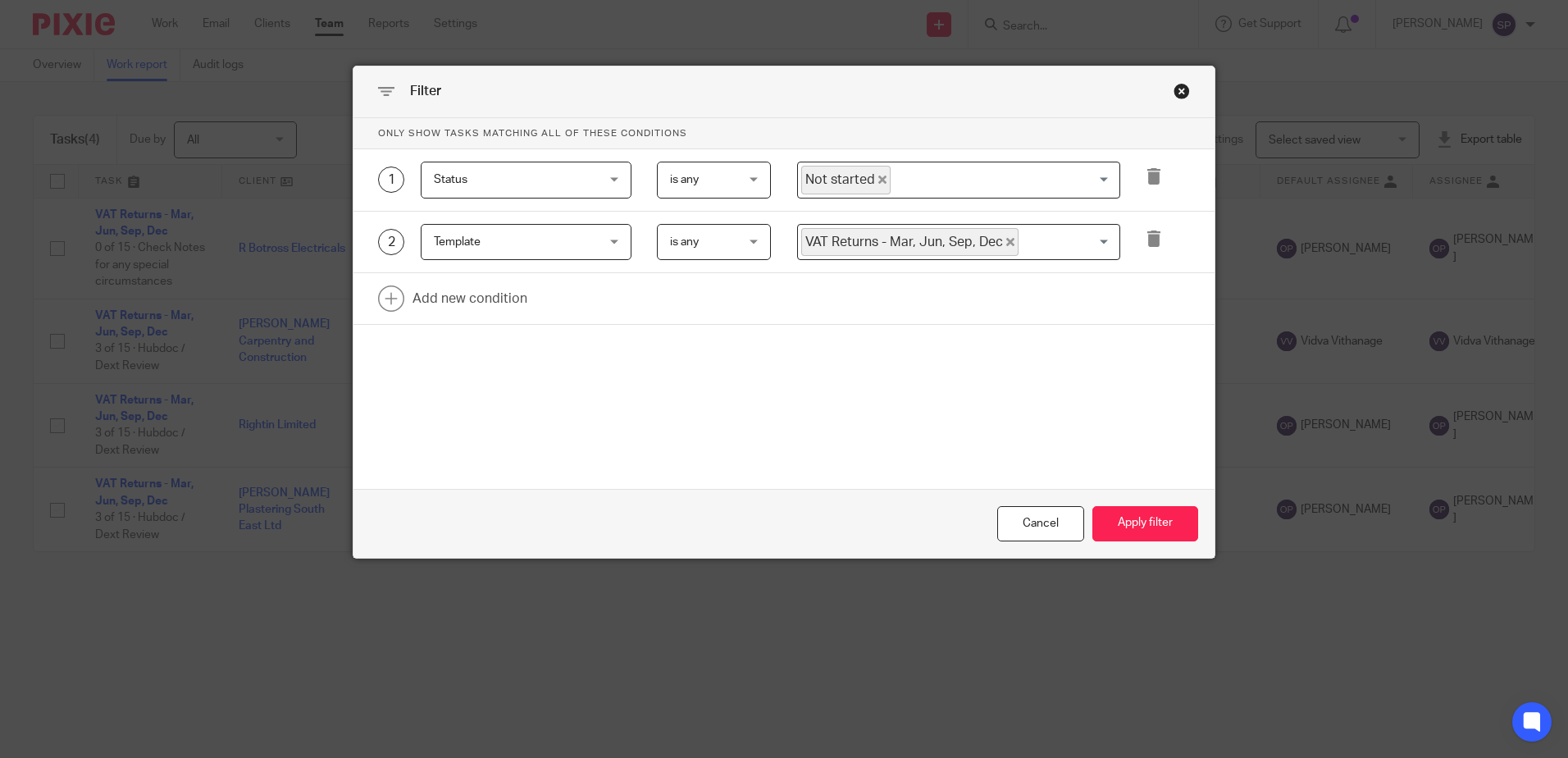
click at [879, 184] on icon "Deselect Not started" at bounding box center [883, 180] width 8 height 8
click at [877, 184] on input "Search for option" at bounding box center [955, 180] width 311 height 29
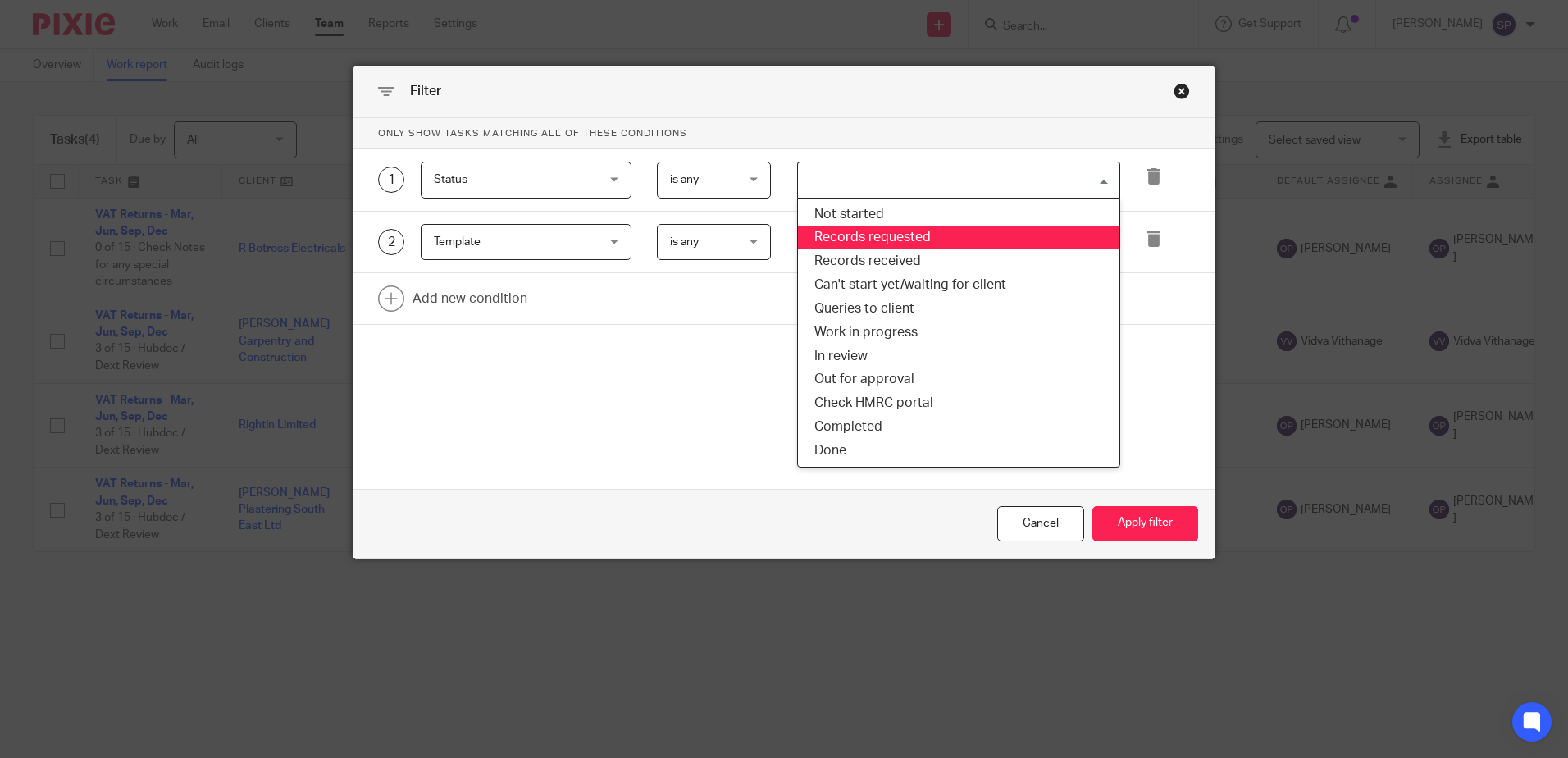
click at [866, 228] on li "Records requested" at bounding box center [958, 237] width 321 height 24
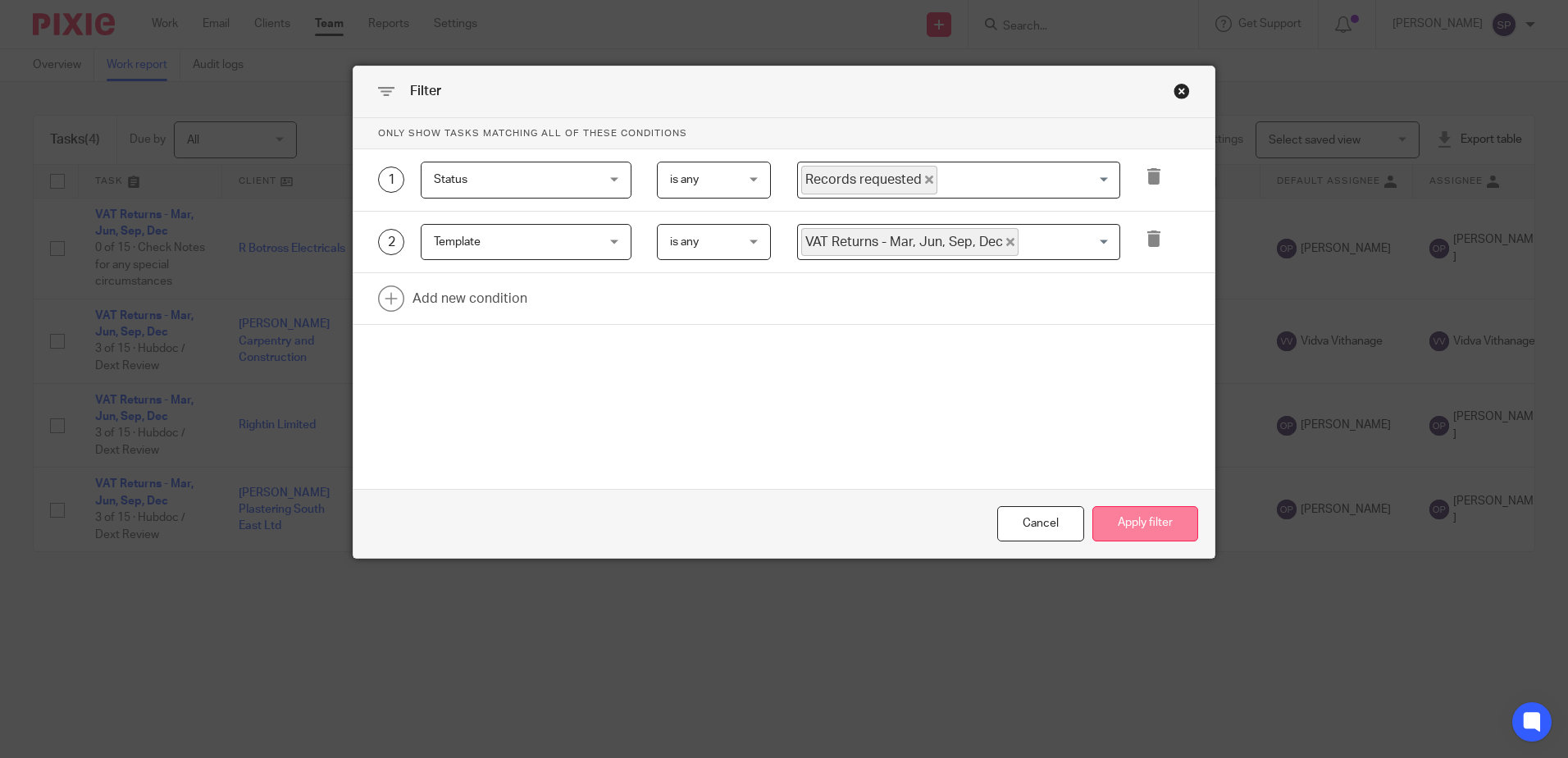
click at [1126, 517] on button "Apply filter" at bounding box center [1146, 524] width 106 height 35
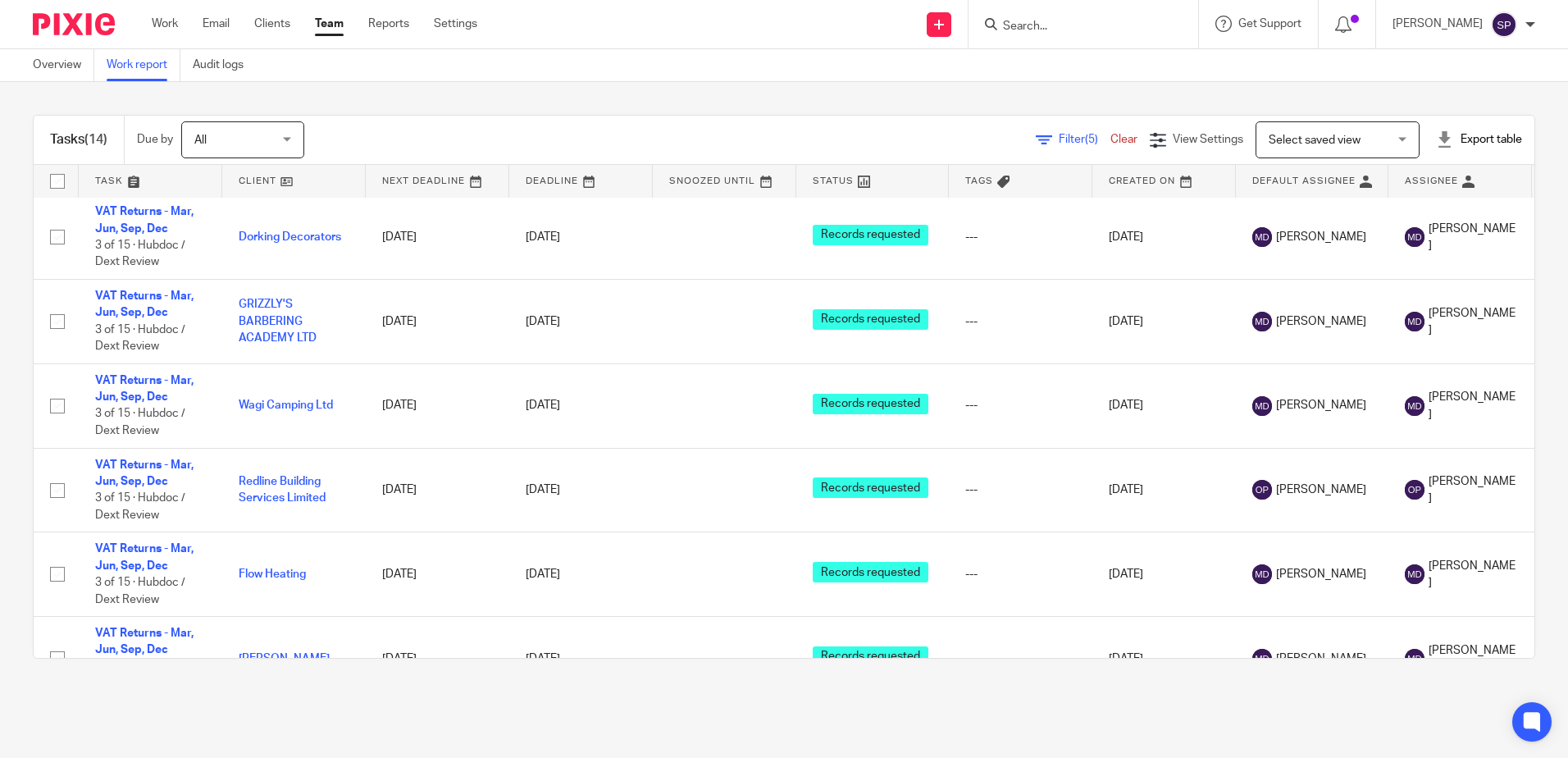
scroll to position [486, 0]
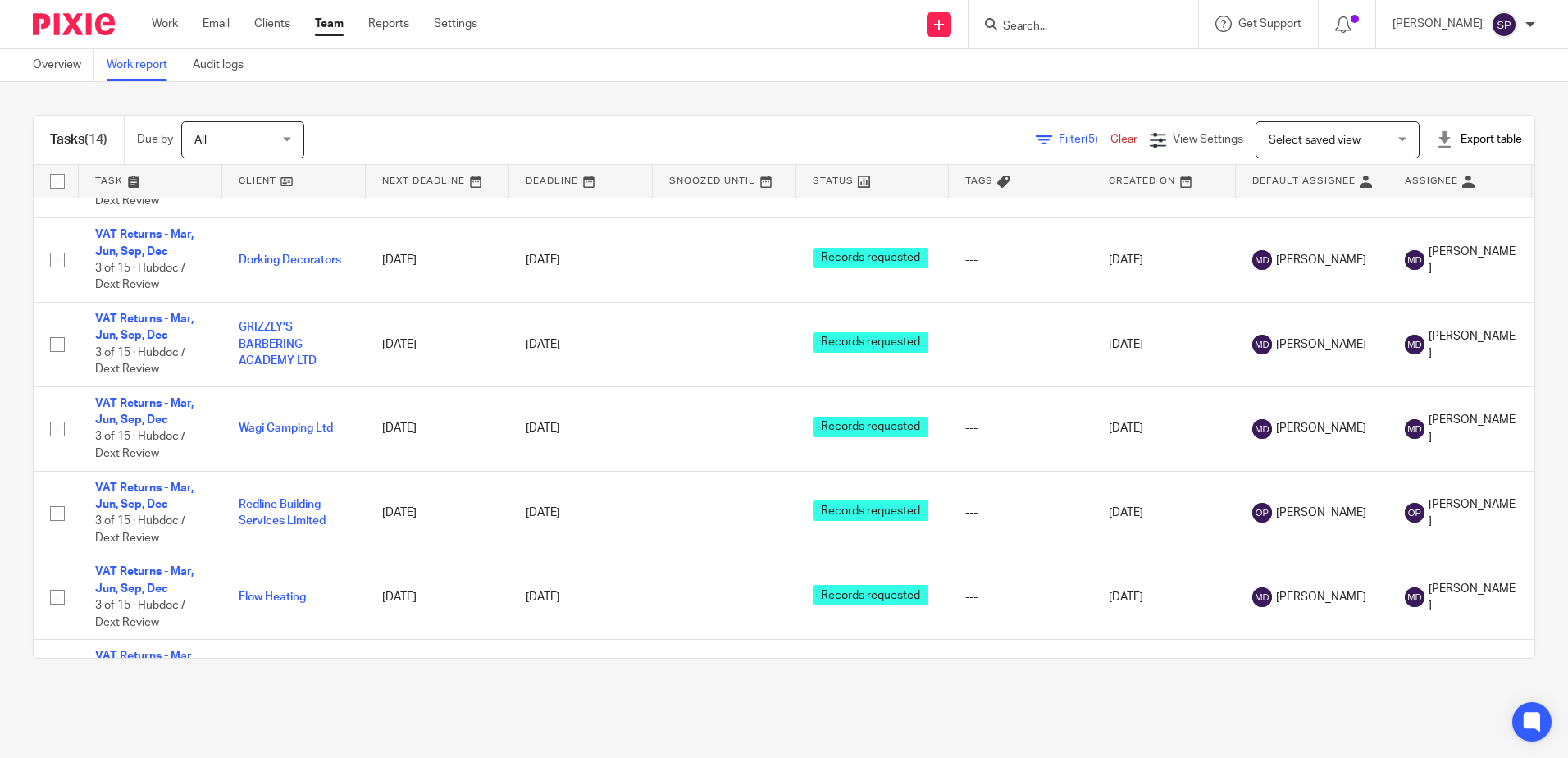
click at [1059, 140] on span "Filter (5)" at bounding box center [1085, 140] width 51 height 12
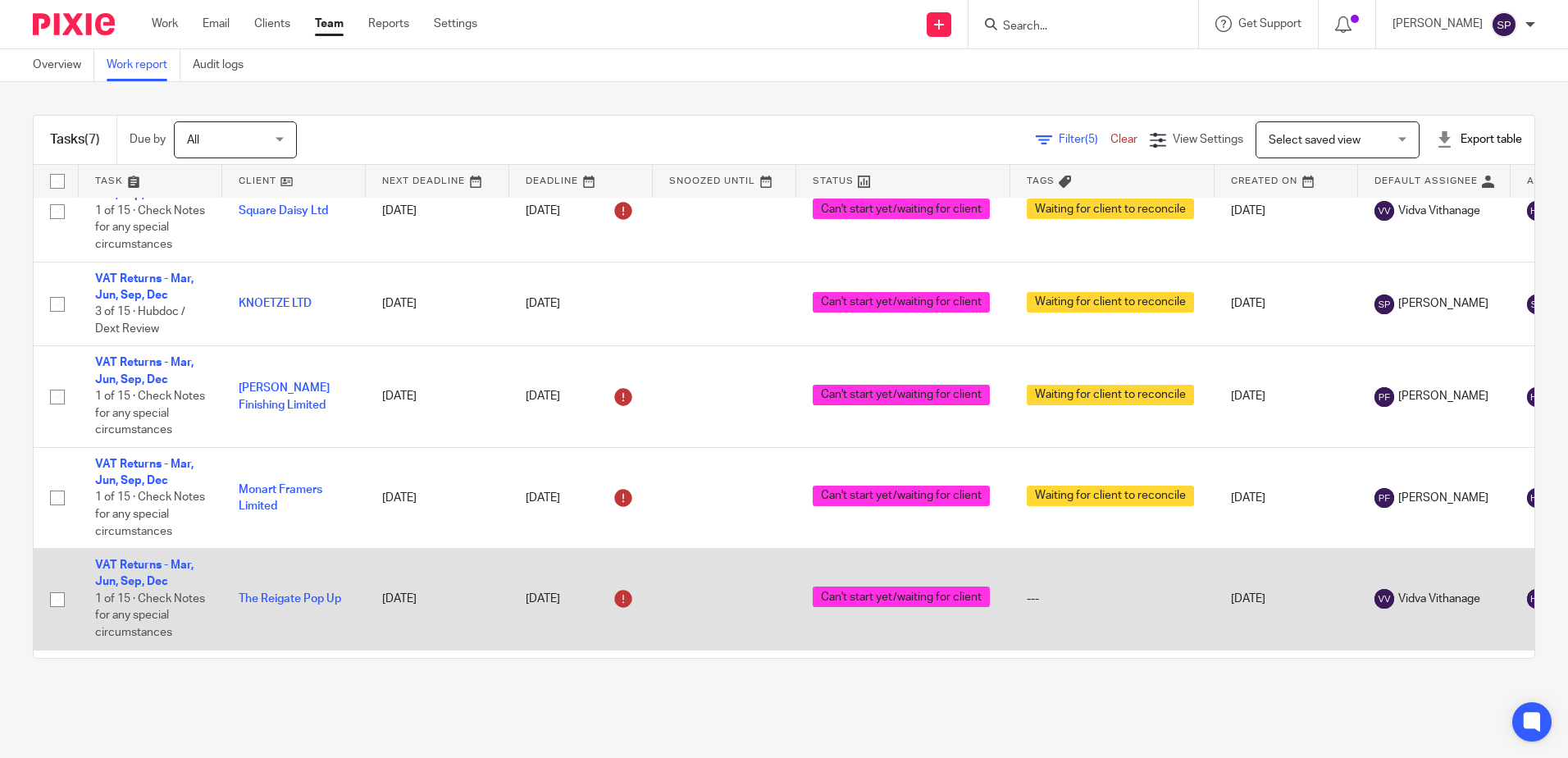
scroll to position [209, 0]
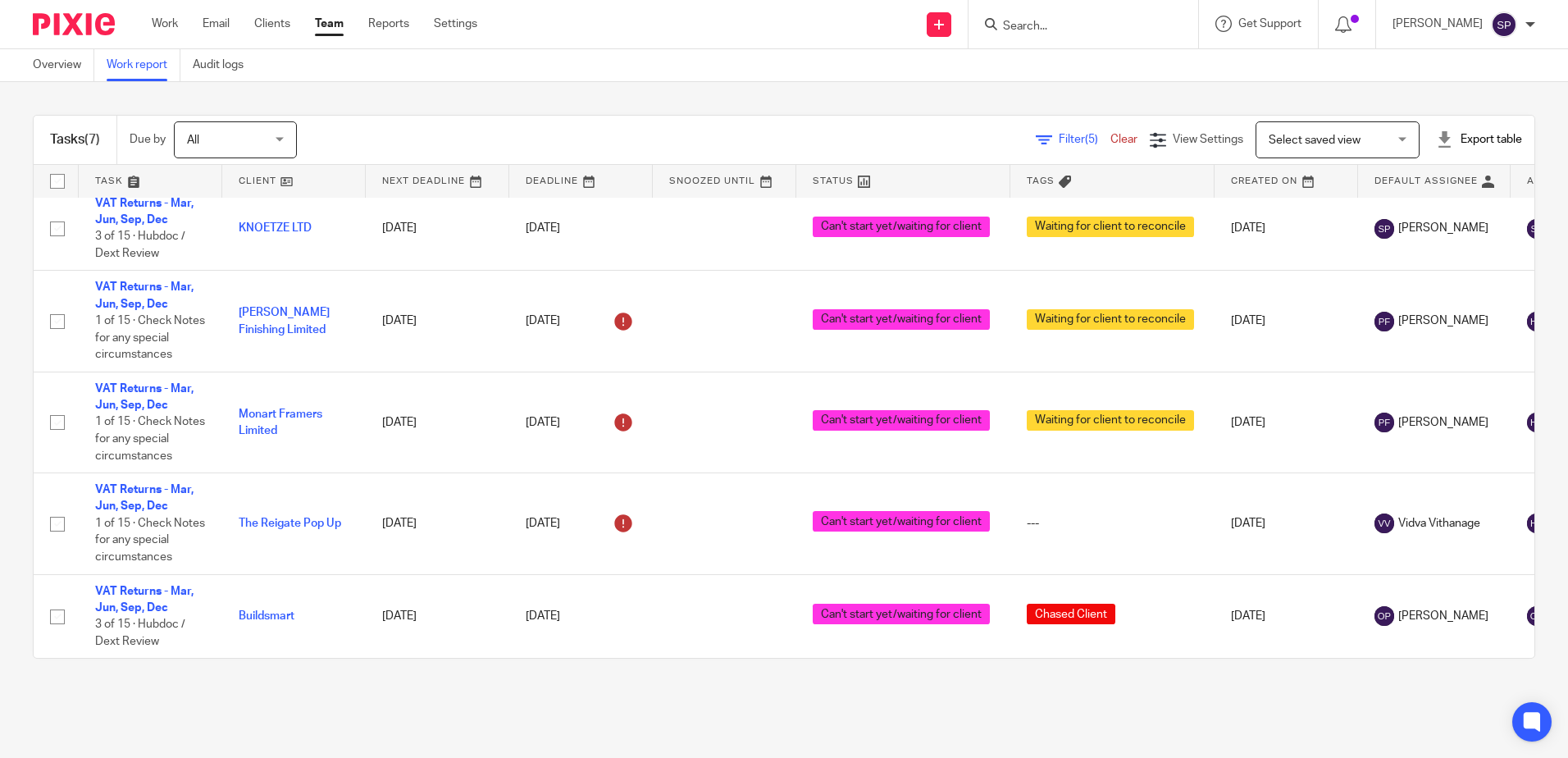
click at [1059, 135] on span "Filter (5)" at bounding box center [1085, 140] width 51 height 12
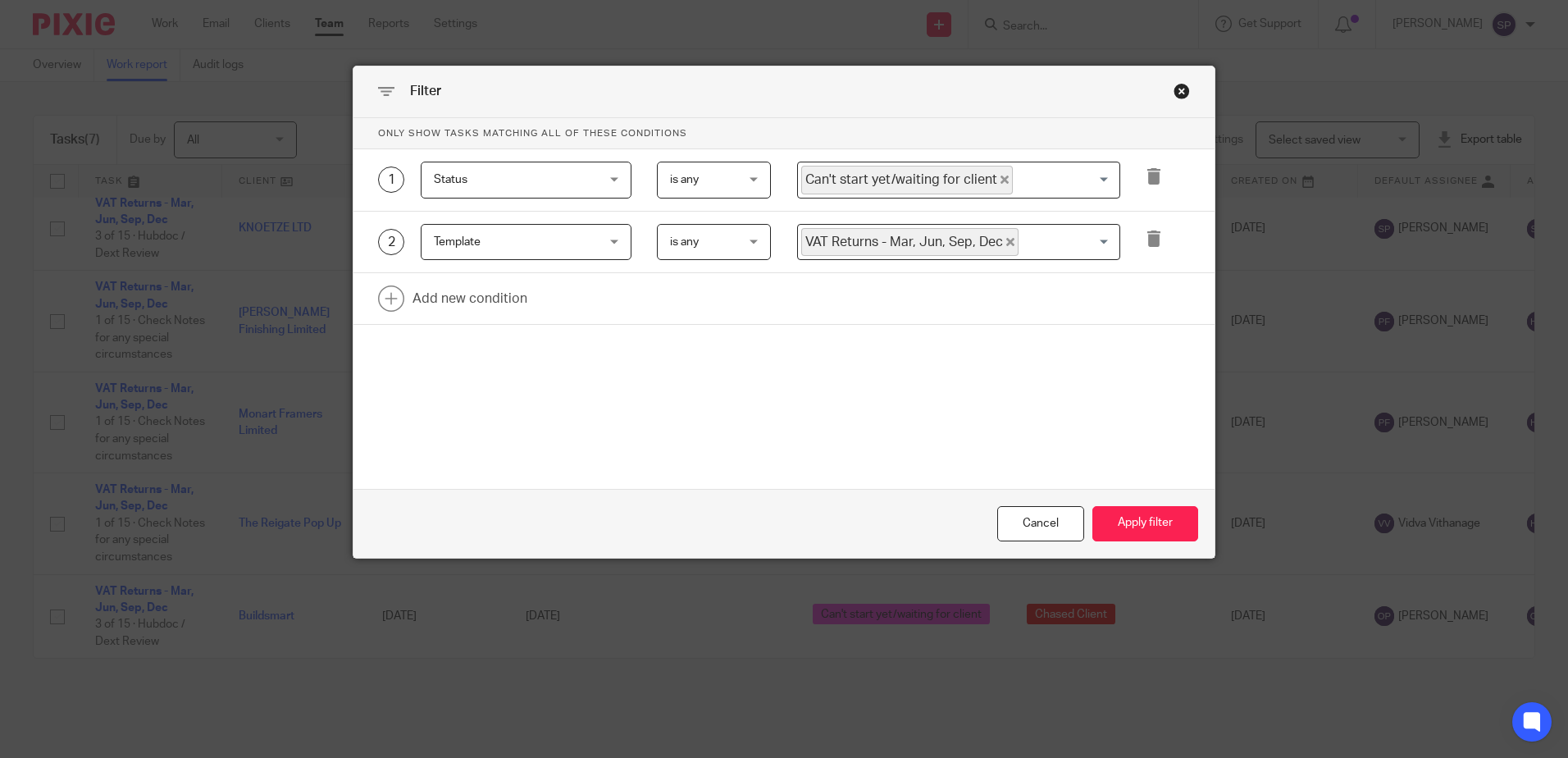
click at [1000, 183] on icon "Deselect Can't start yet/waiting for client" at bounding box center [1005, 180] width 8 height 8
click at [989, 183] on input "Search for option" at bounding box center [955, 180] width 311 height 29
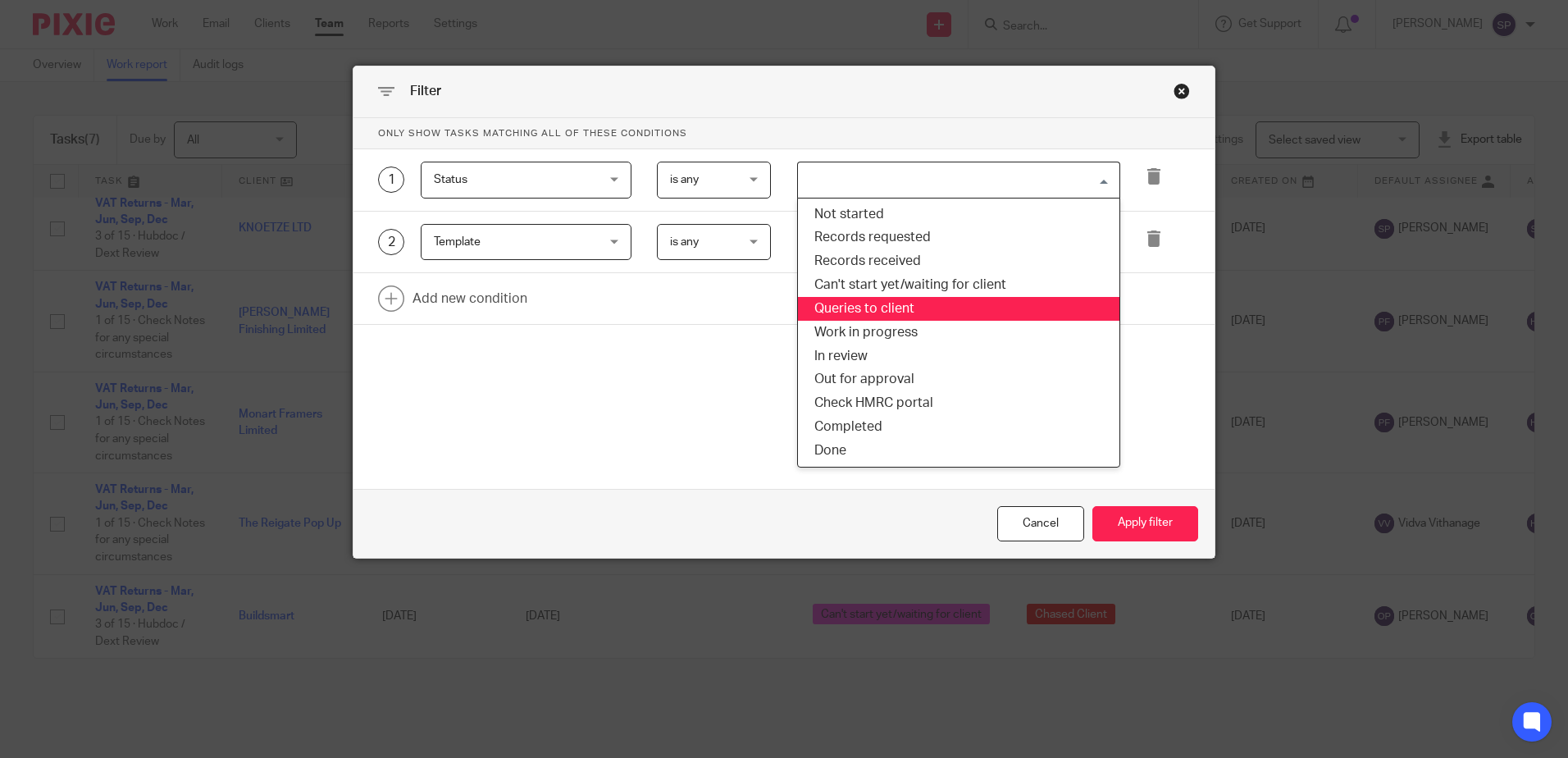
click at [908, 298] on li "Queries to client" at bounding box center [958, 309] width 321 height 24
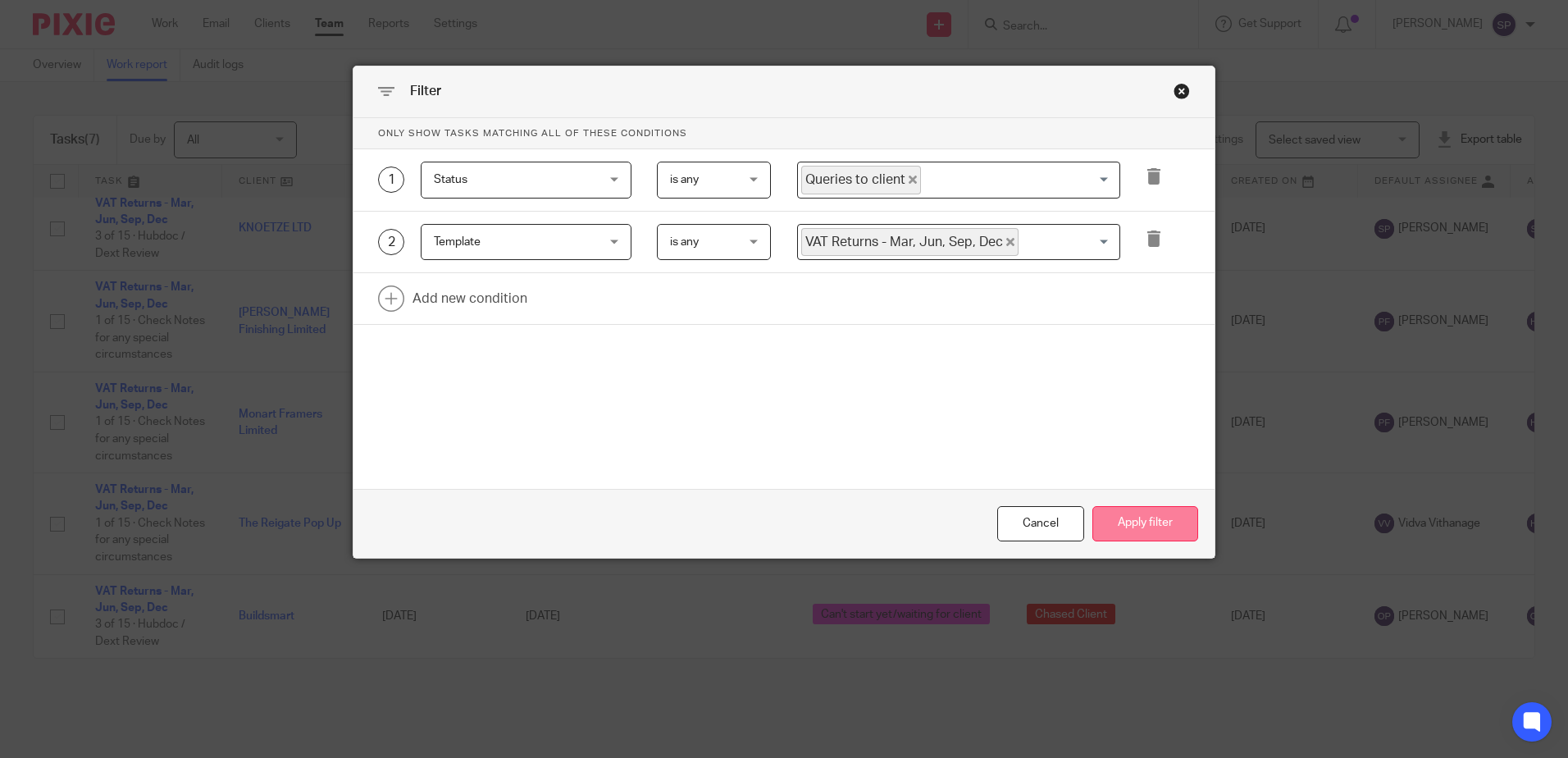
click at [1106, 524] on button "Apply filter" at bounding box center [1146, 524] width 106 height 35
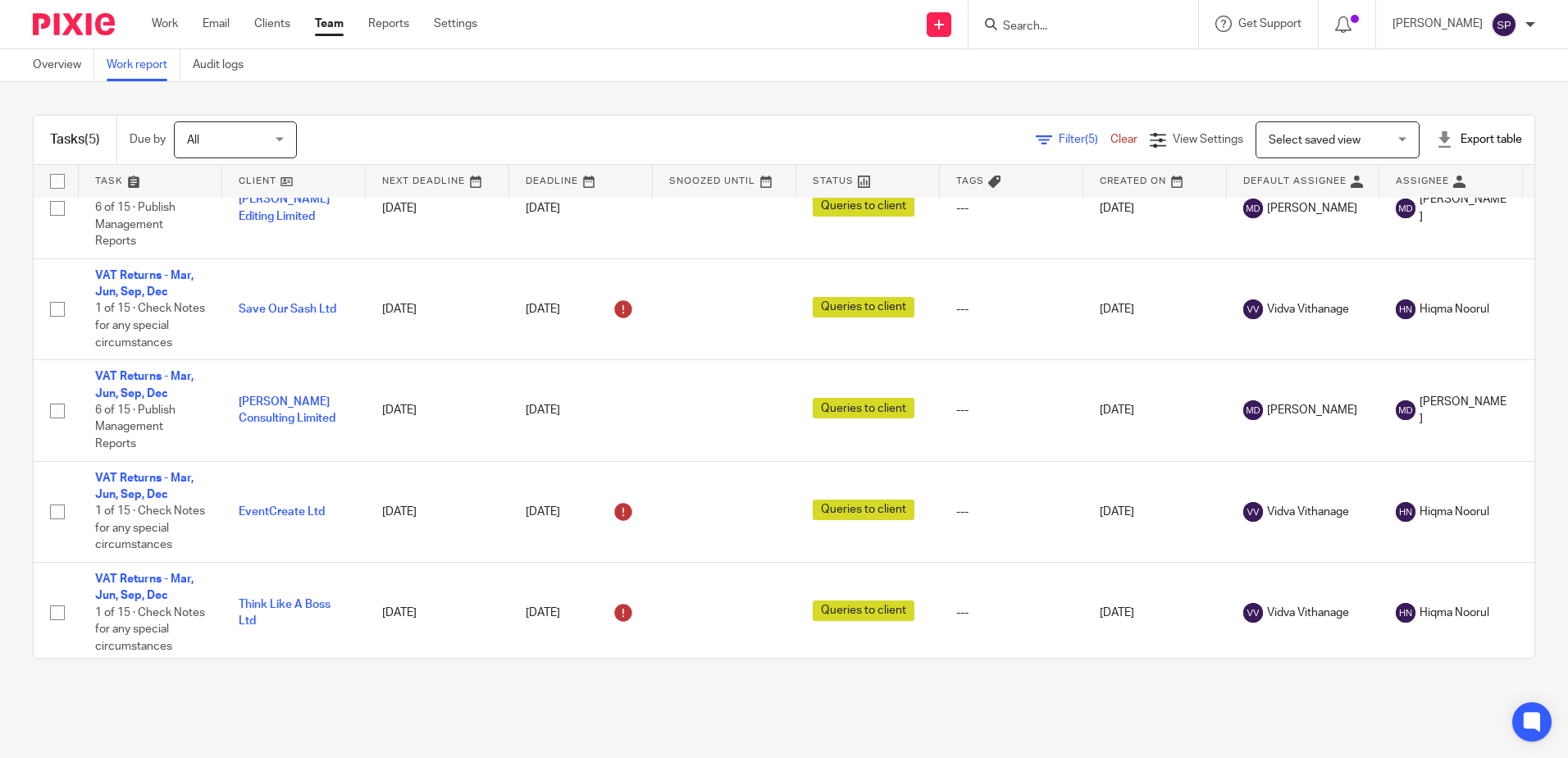
scroll to position [57, 0]
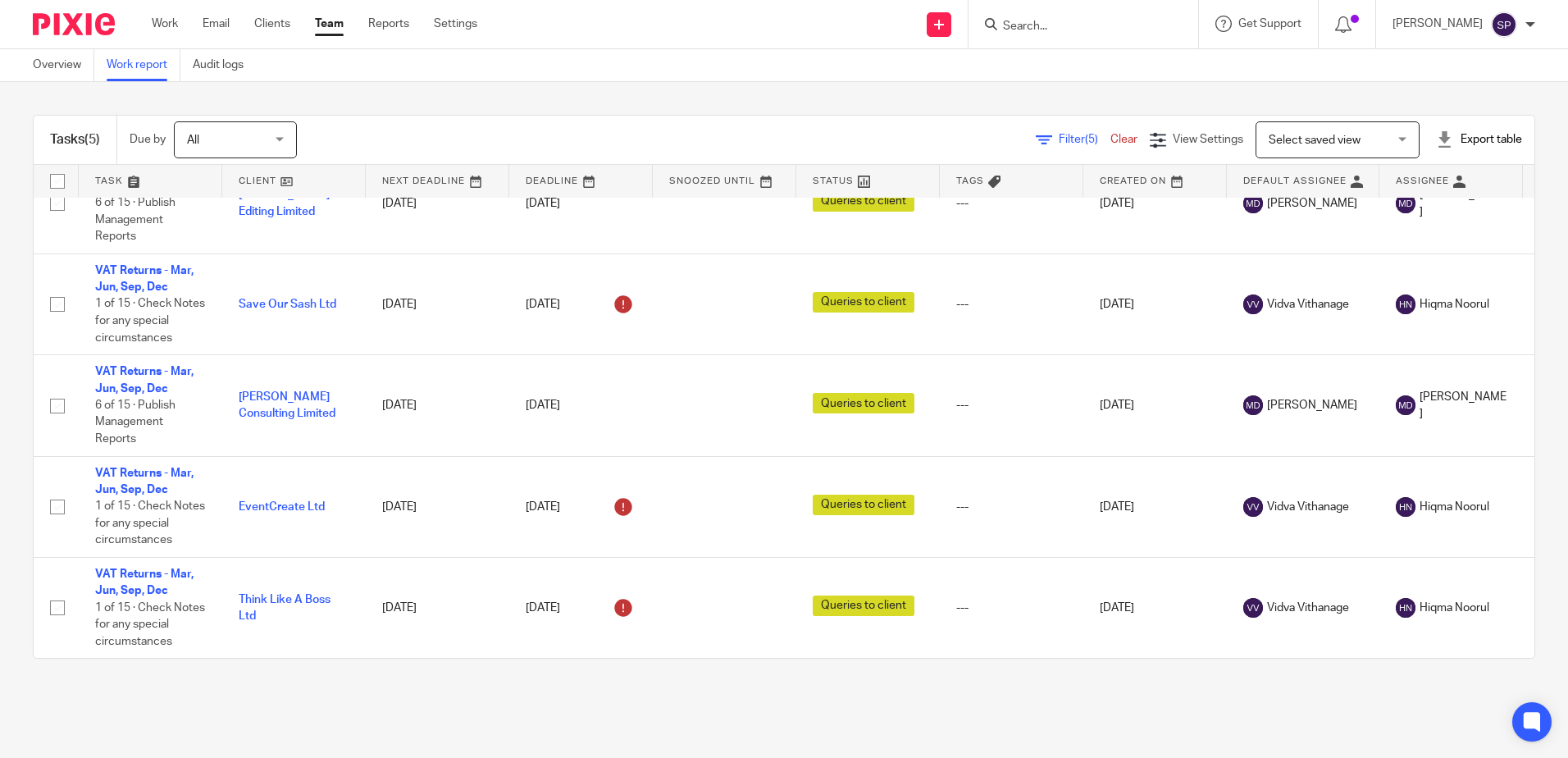
click at [1059, 141] on span "Filter (5)" at bounding box center [1085, 140] width 51 height 12
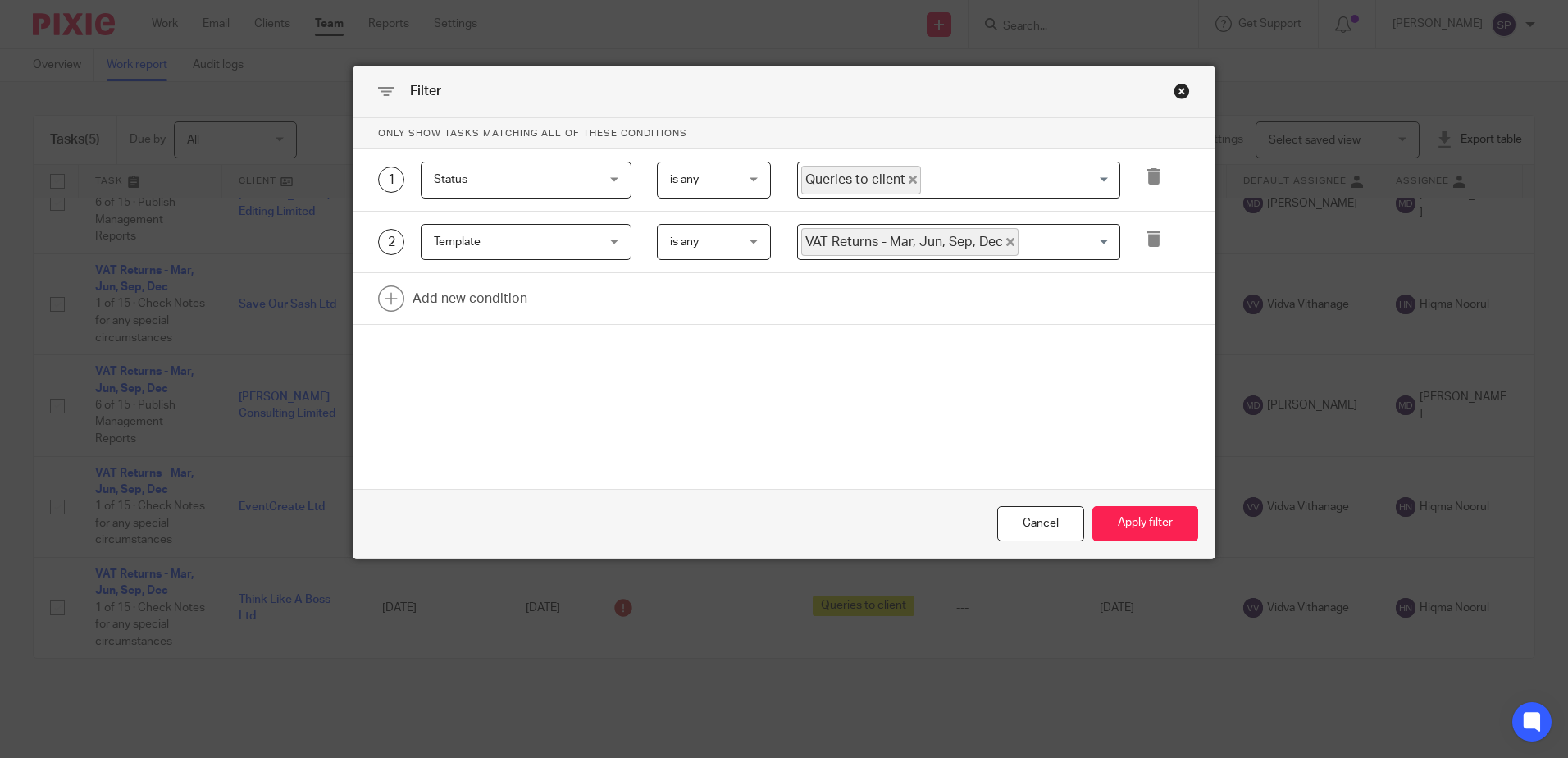
click at [909, 178] on icon "Deselect Queries to client" at bounding box center [913, 180] width 8 height 8
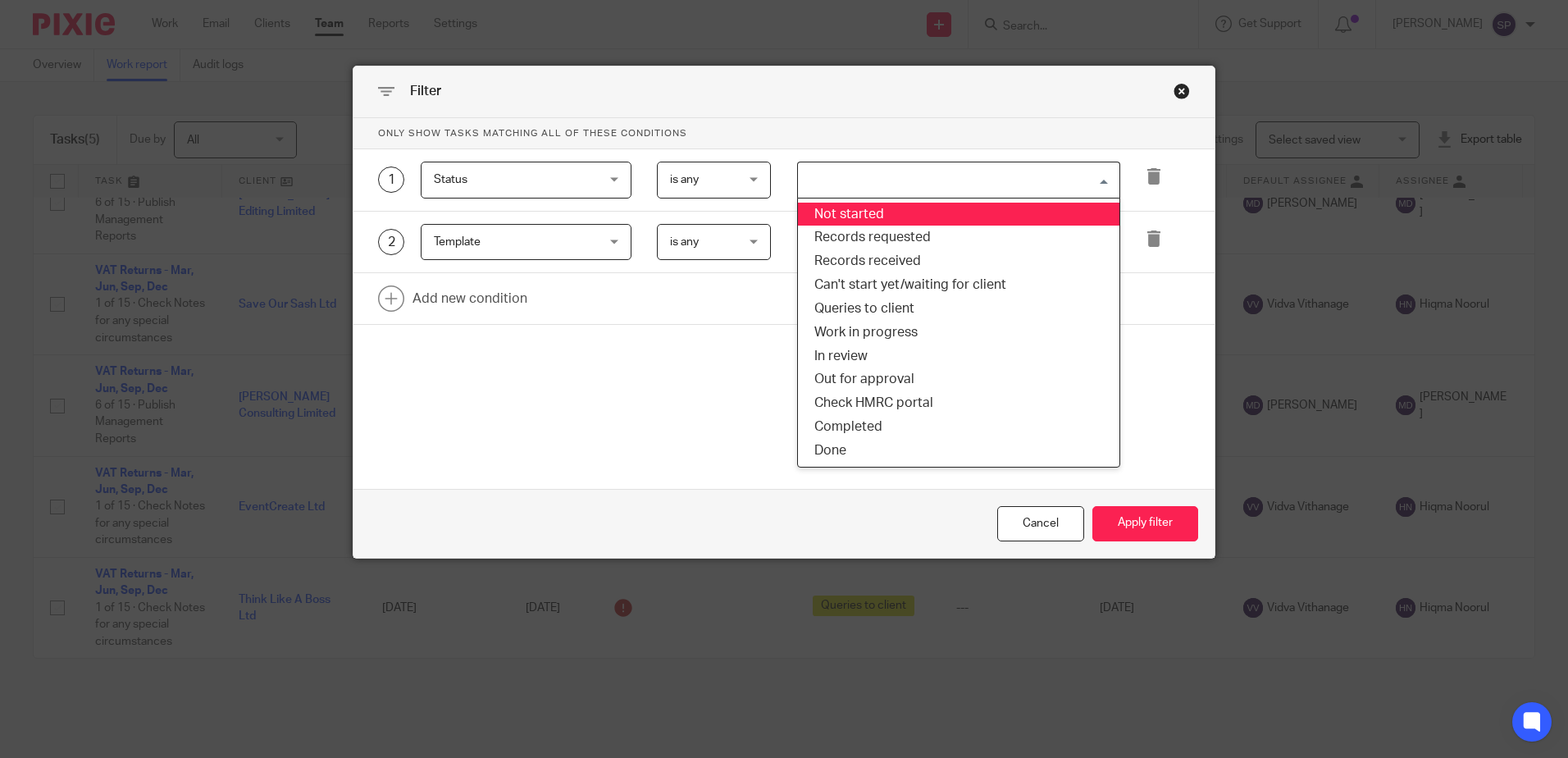
click at [884, 191] on input "Search for option" at bounding box center [955, 180] width 311 height 29
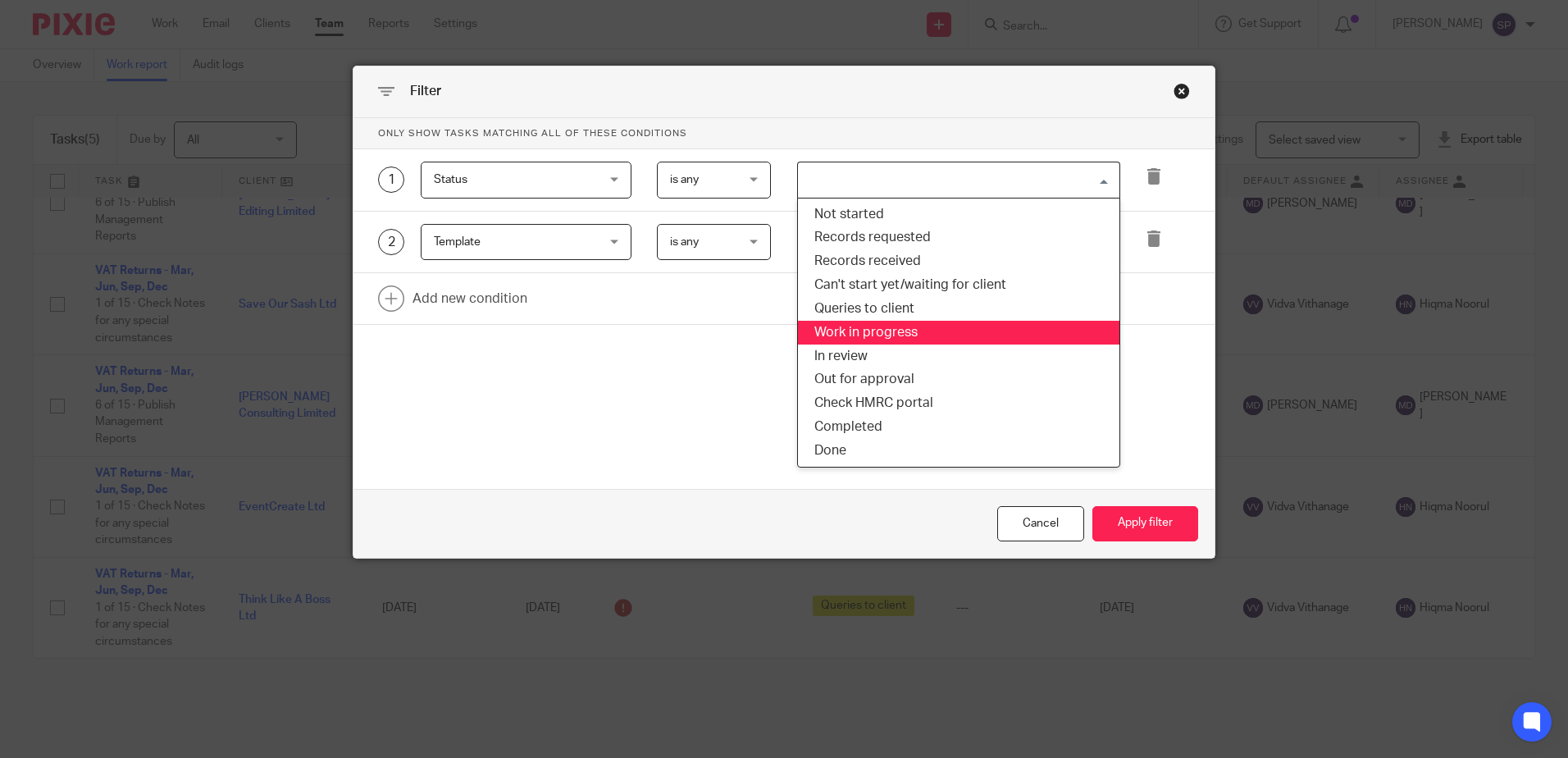
click at [859, 325] on li "Work in progress" at bounding box center [958, 332] width 321 height 24
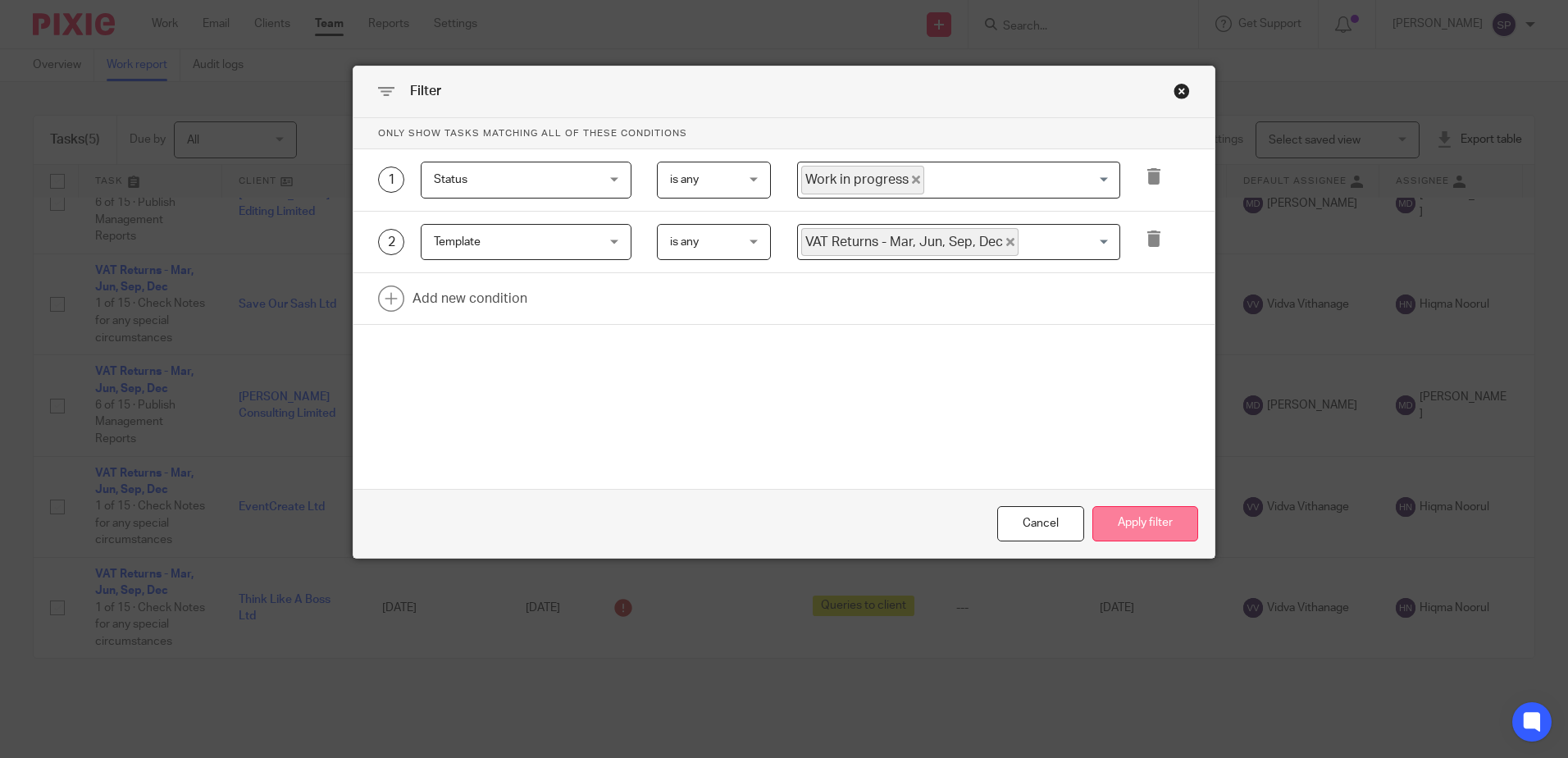
drag, startPoint x: 1131, startPoint y: 527, endPoint x: 1144, endPoint y: 510, distance: 21.4
click at [1134, 524] on button "Apply filter" at bounding box center [1146, 524] width 106 height 35
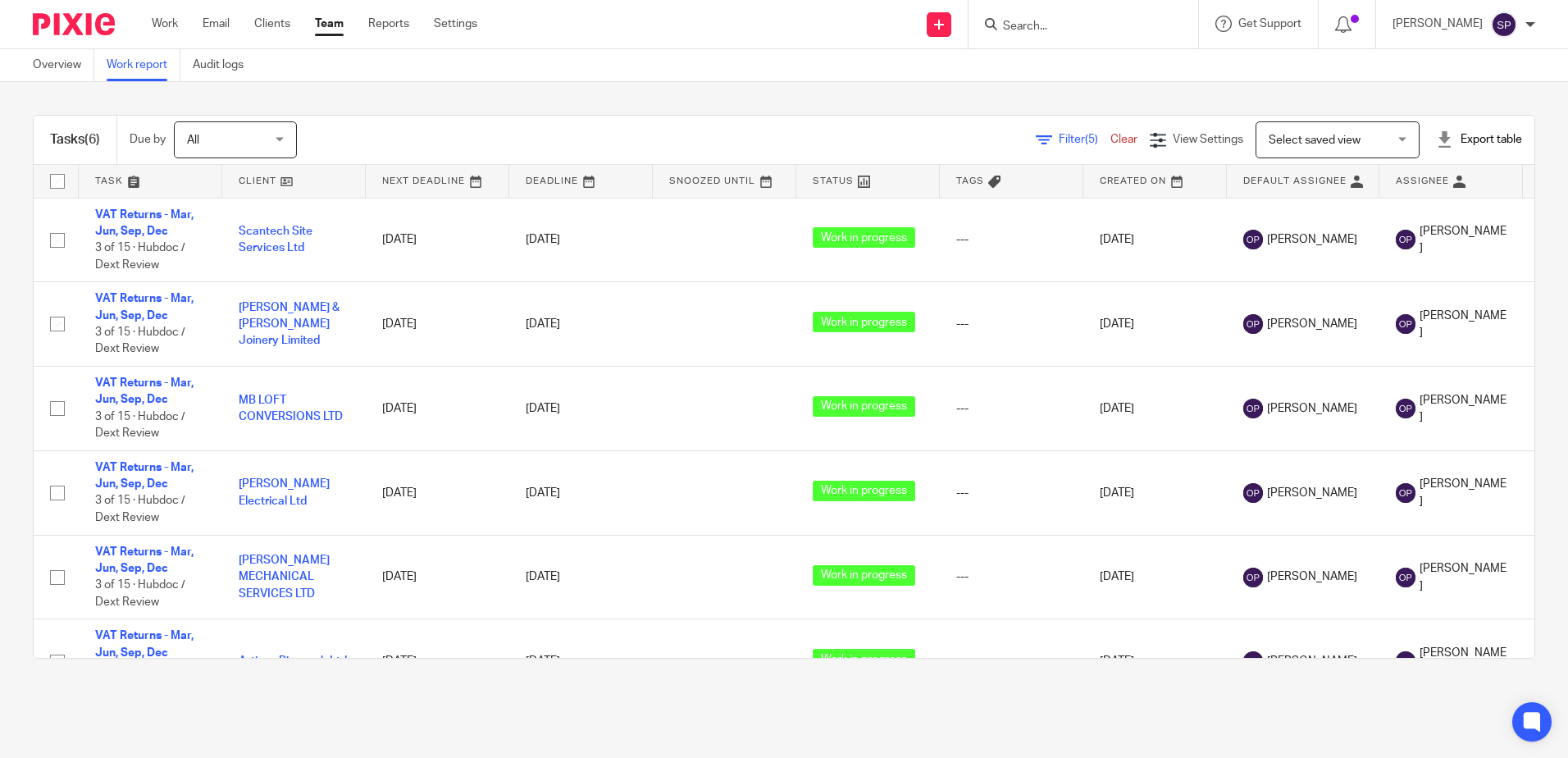
scroll to position [57, 0]
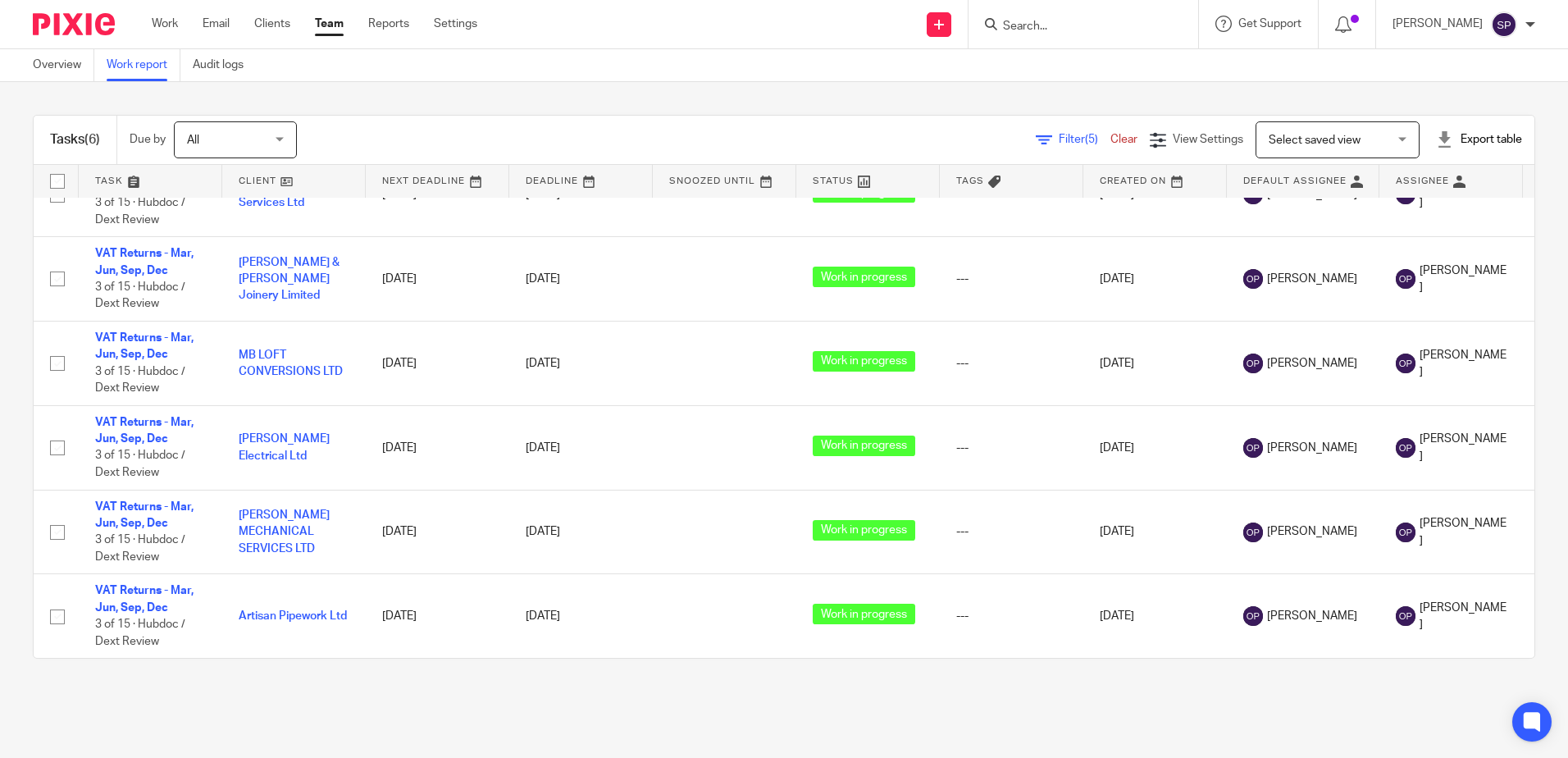
click at [1036, 133] on icon at bounding box center [1044, 140] width 17 height 17
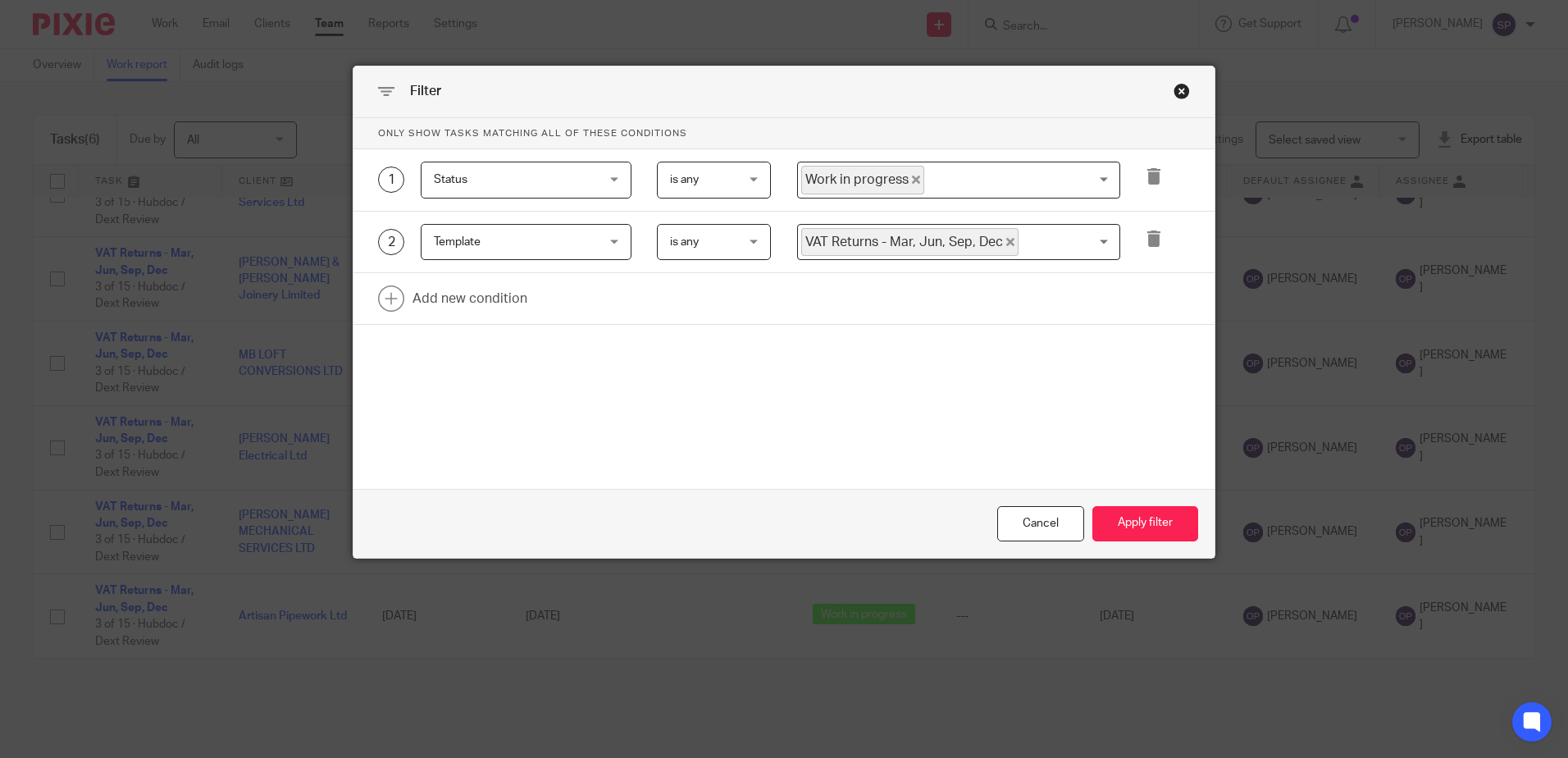
click at [912, 180] on icon "Deselect Work in progress" at bounding box center [916, 180] width 8 height 8
click at [906, 180] on input "Search for option" at bounding box center [955, 180] width 311 height 29
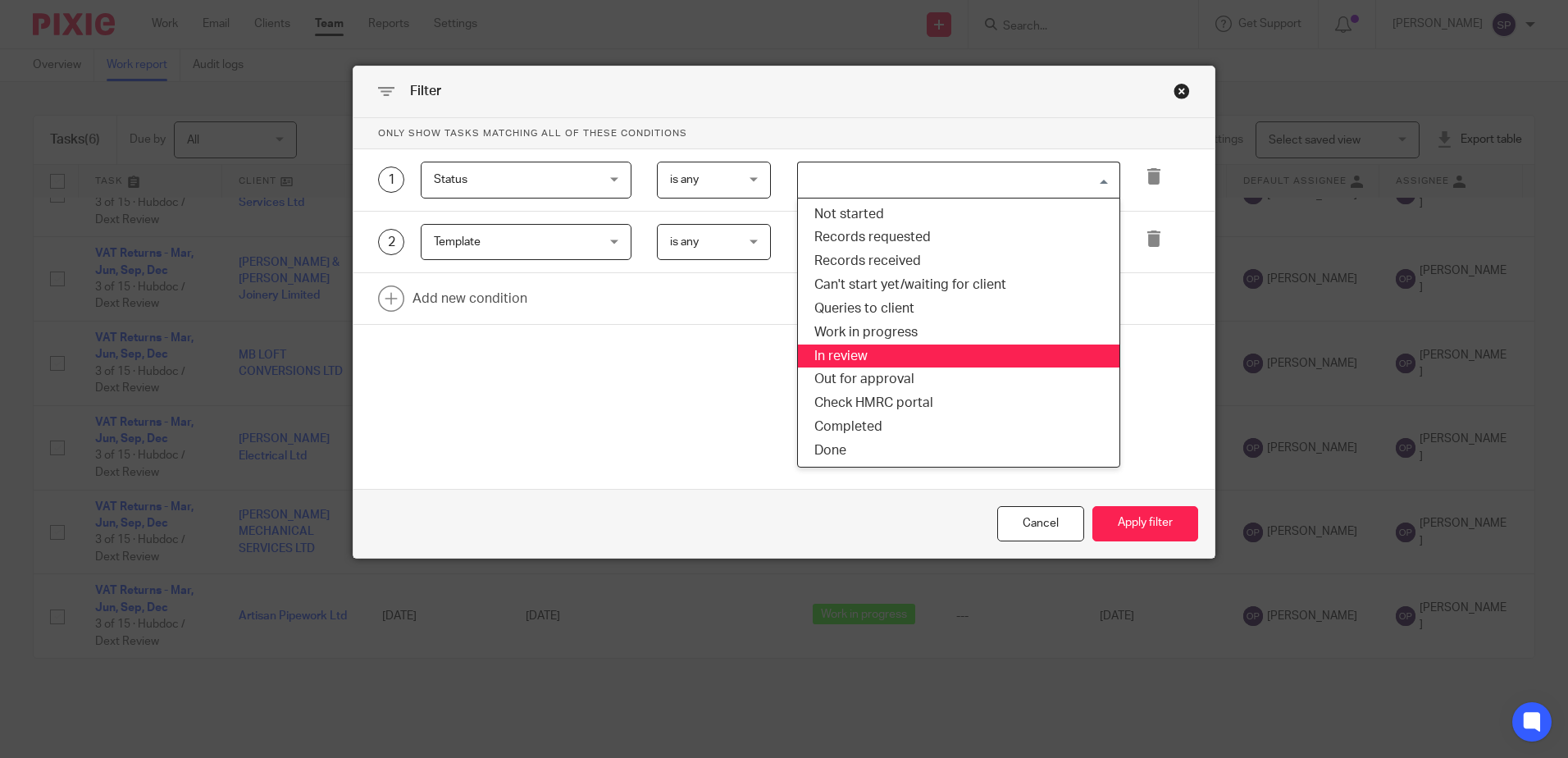
click at [875, 349] on li "In review" at bounding box center [958, 357] width 321 height 24
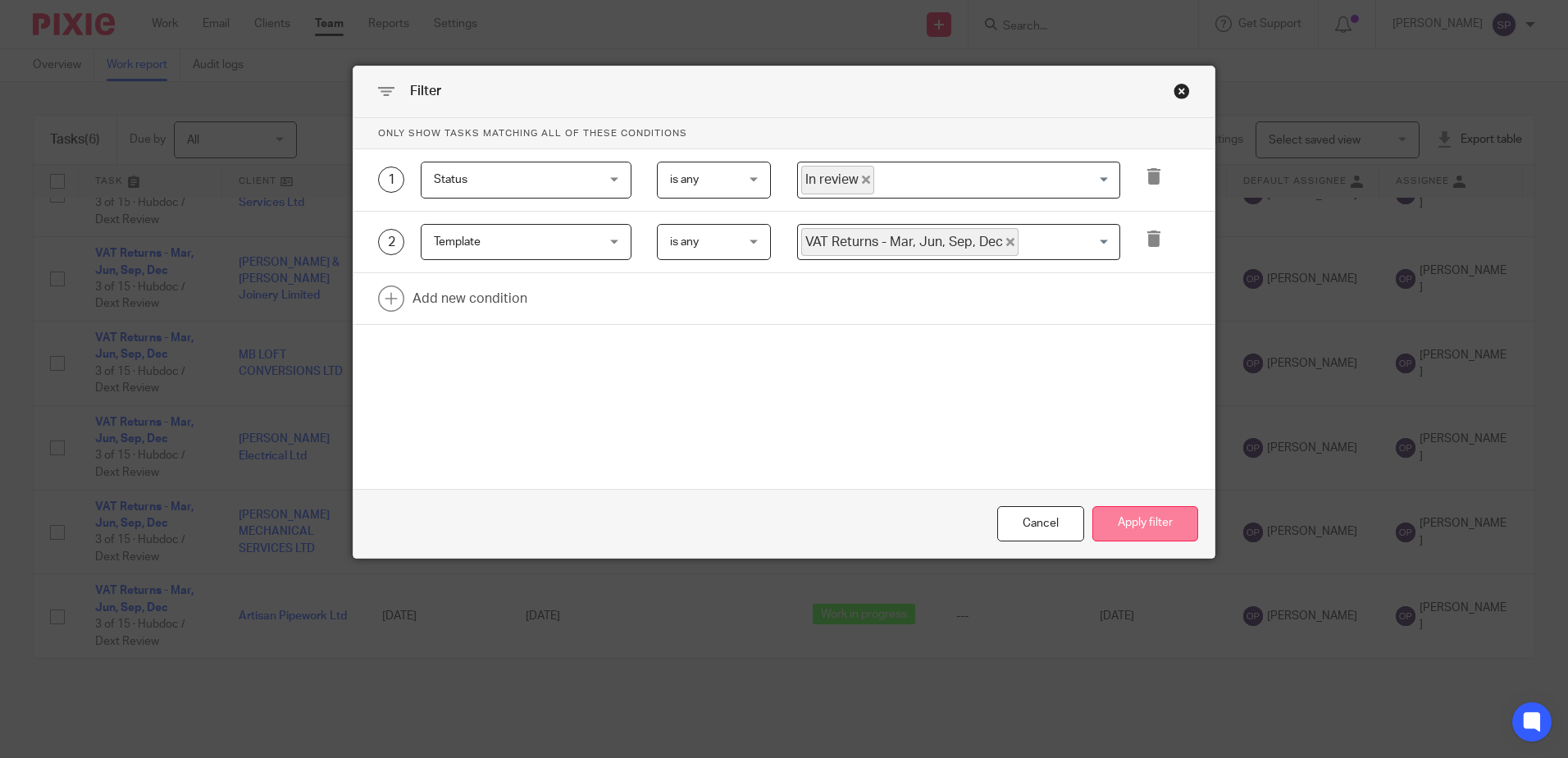
click at [1126, 516] on button "Apply filter" at bounding box center [1146, 524] width 106 height 35
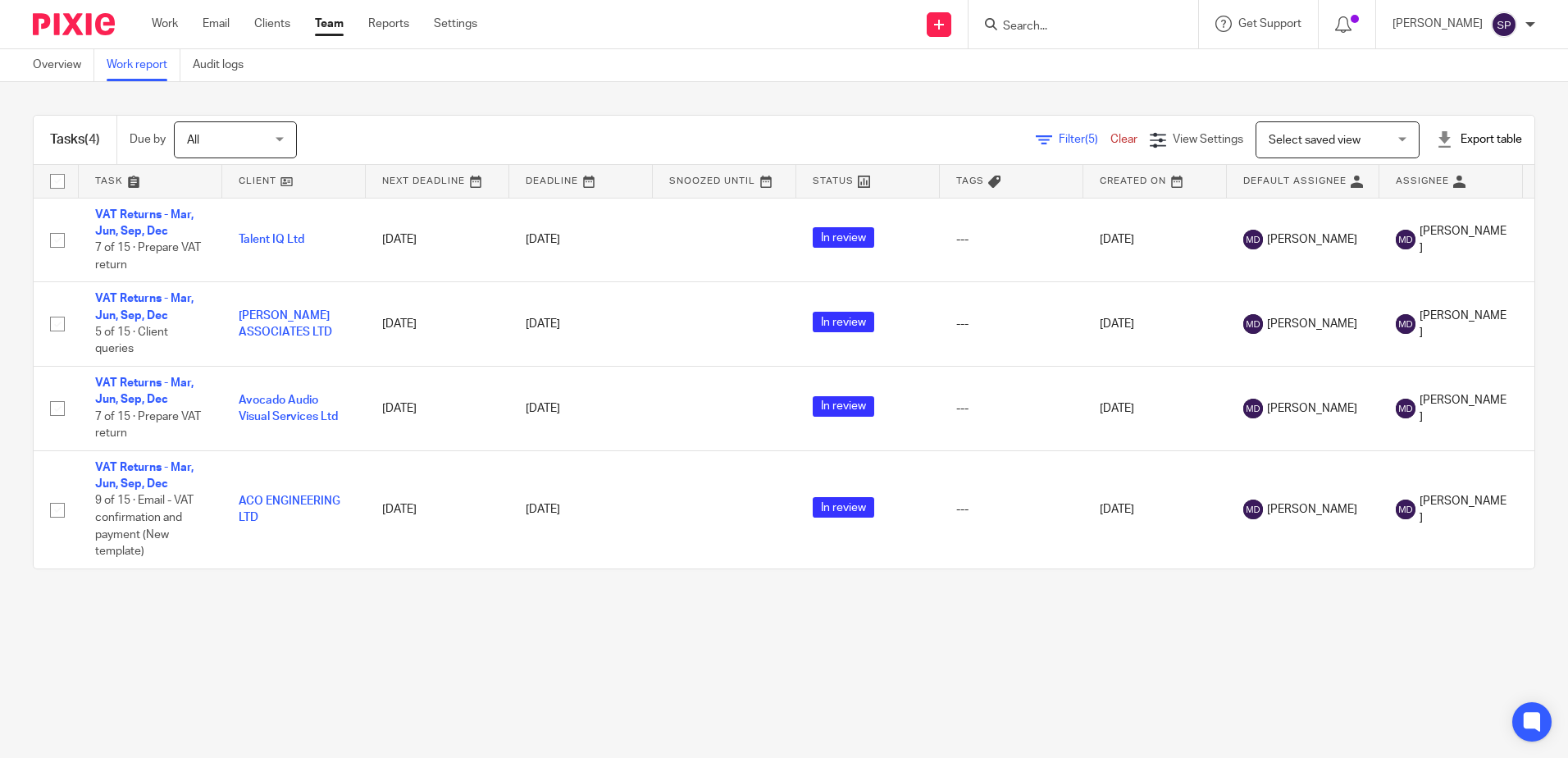
click at [338, 32] on link "Team" at bounding box center [330, 24] width 29 height 17
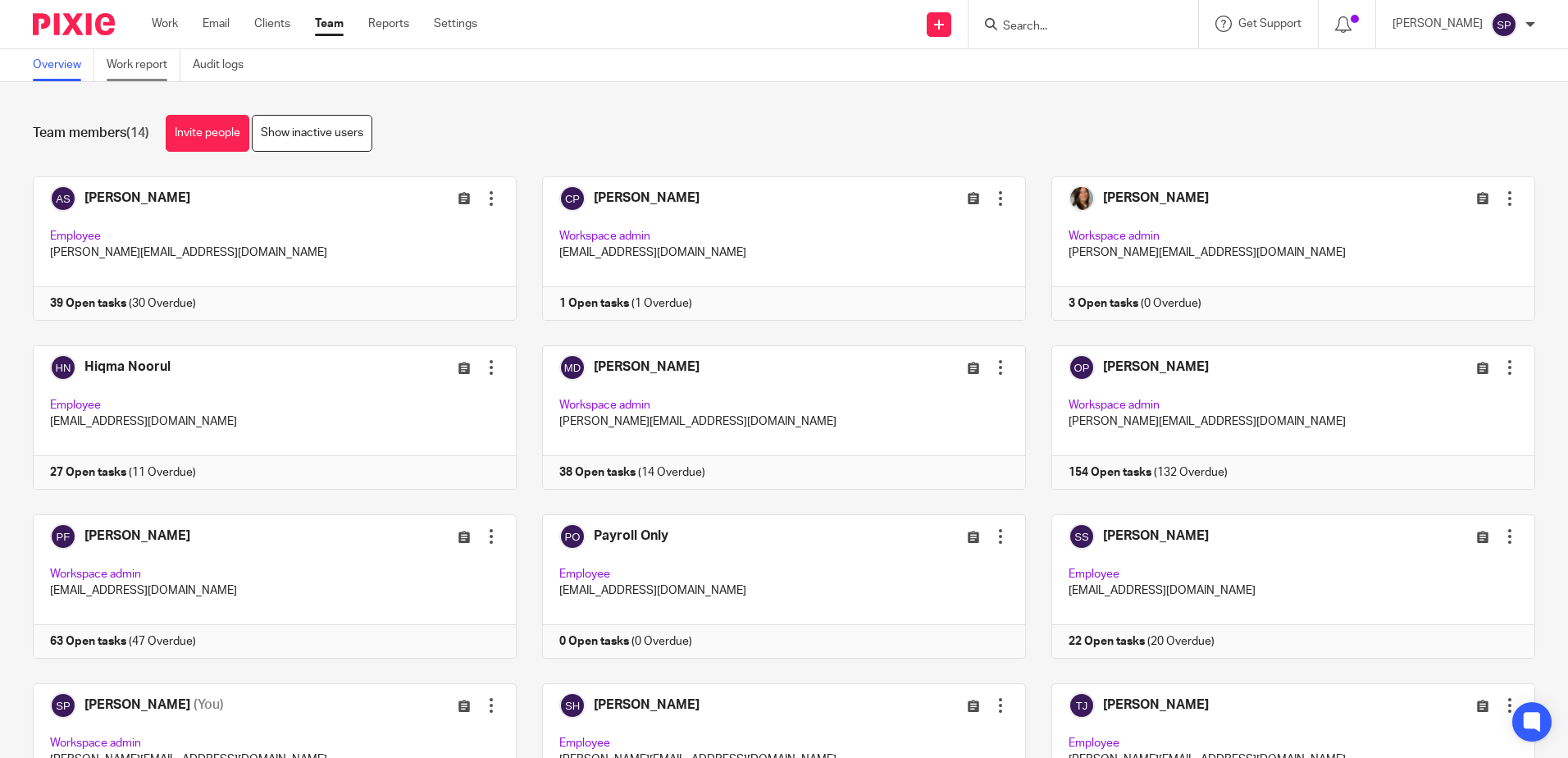
click at [157, 56] on link "Work report" at bounding box center [144, 66] width 74 height 32
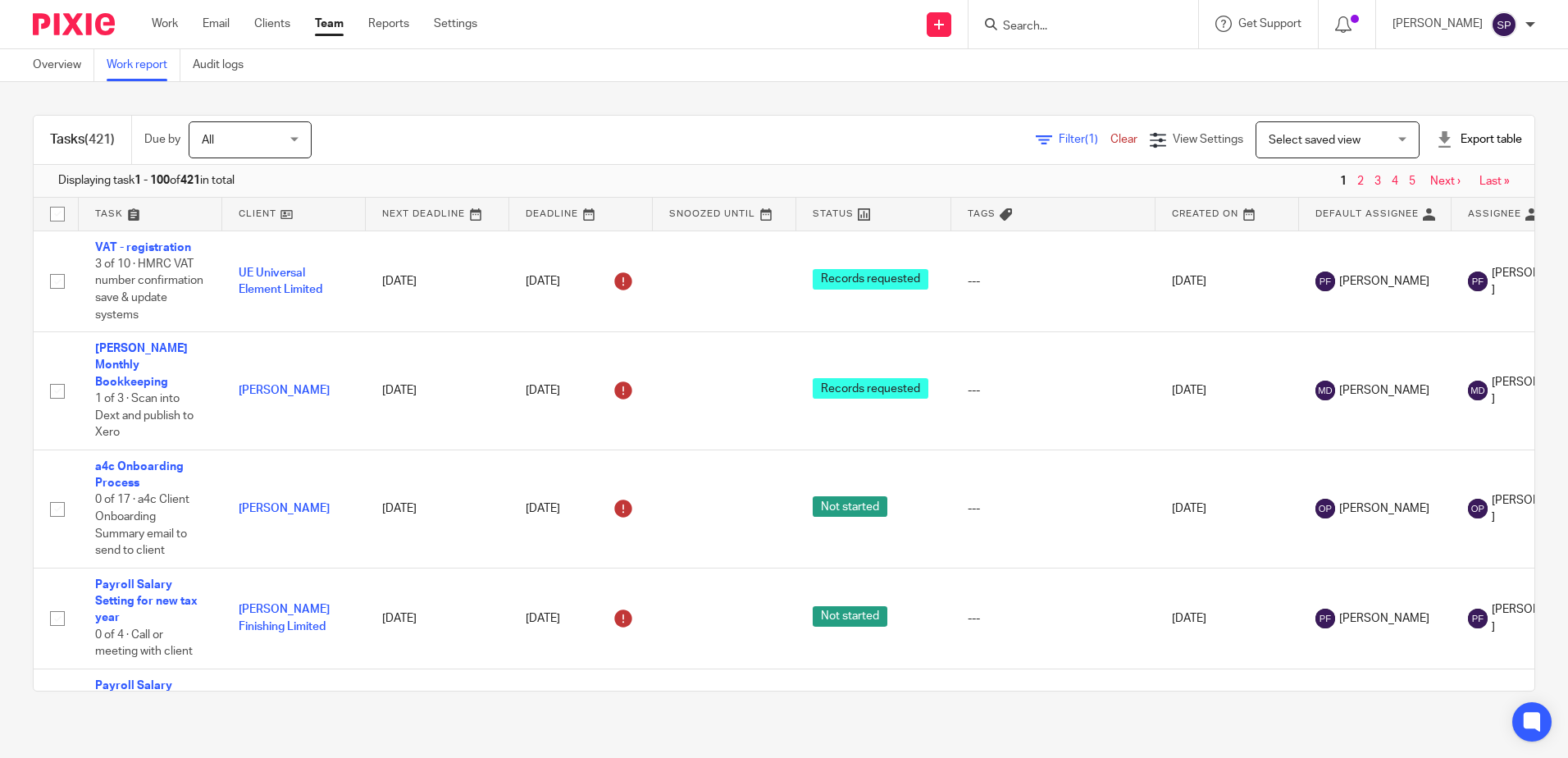
click at [1045, 146] on div "Filter (1) Clear" at bounding box center [1093, 140] width 114 height 17
click at [1059, 135] on span "Filter (1)" at bounding box center [1085, 140] width 51 height 12
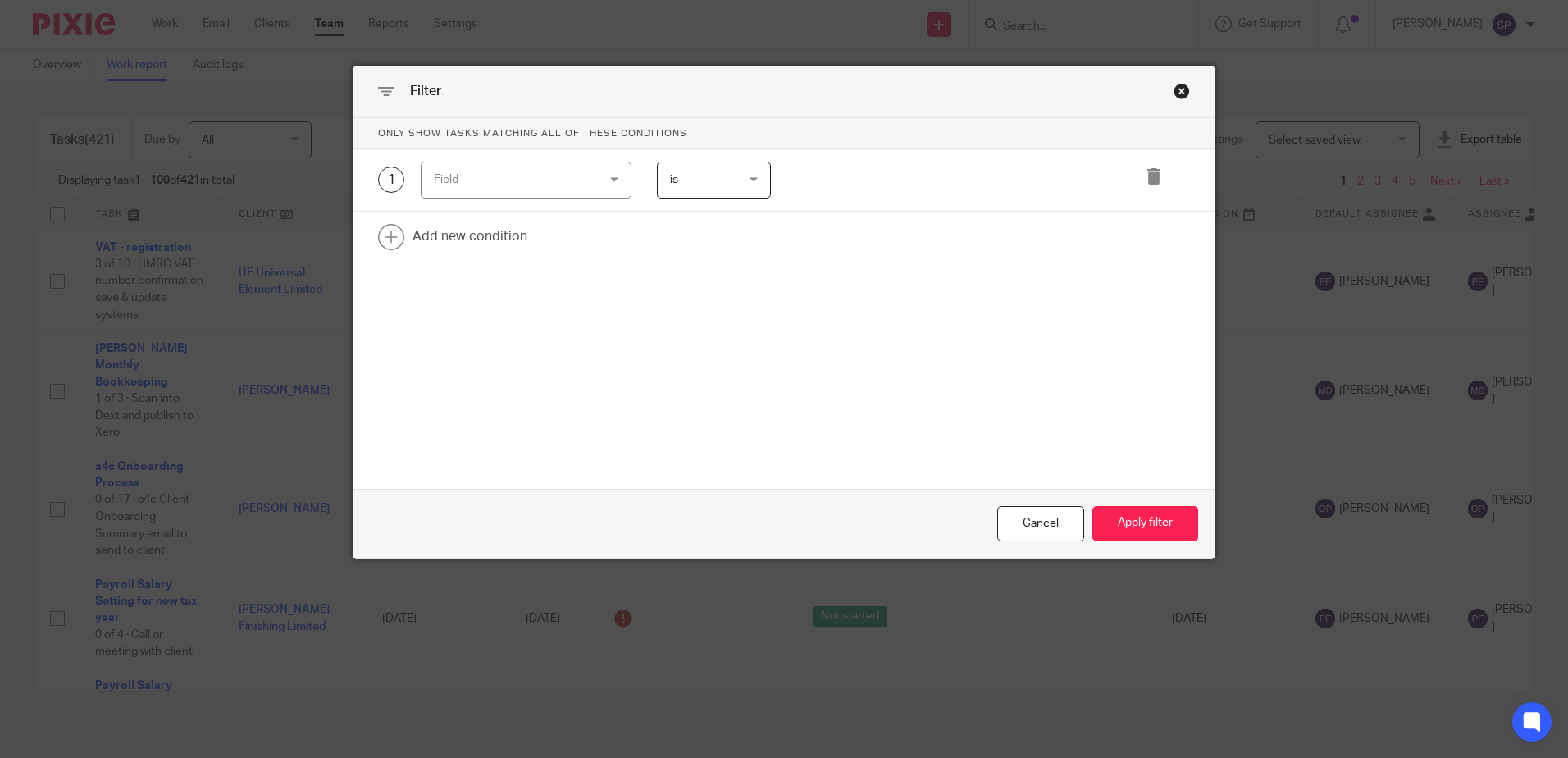
click at [587, 181] on div "Field" at bounding box center [525, 180] width 211 height 37
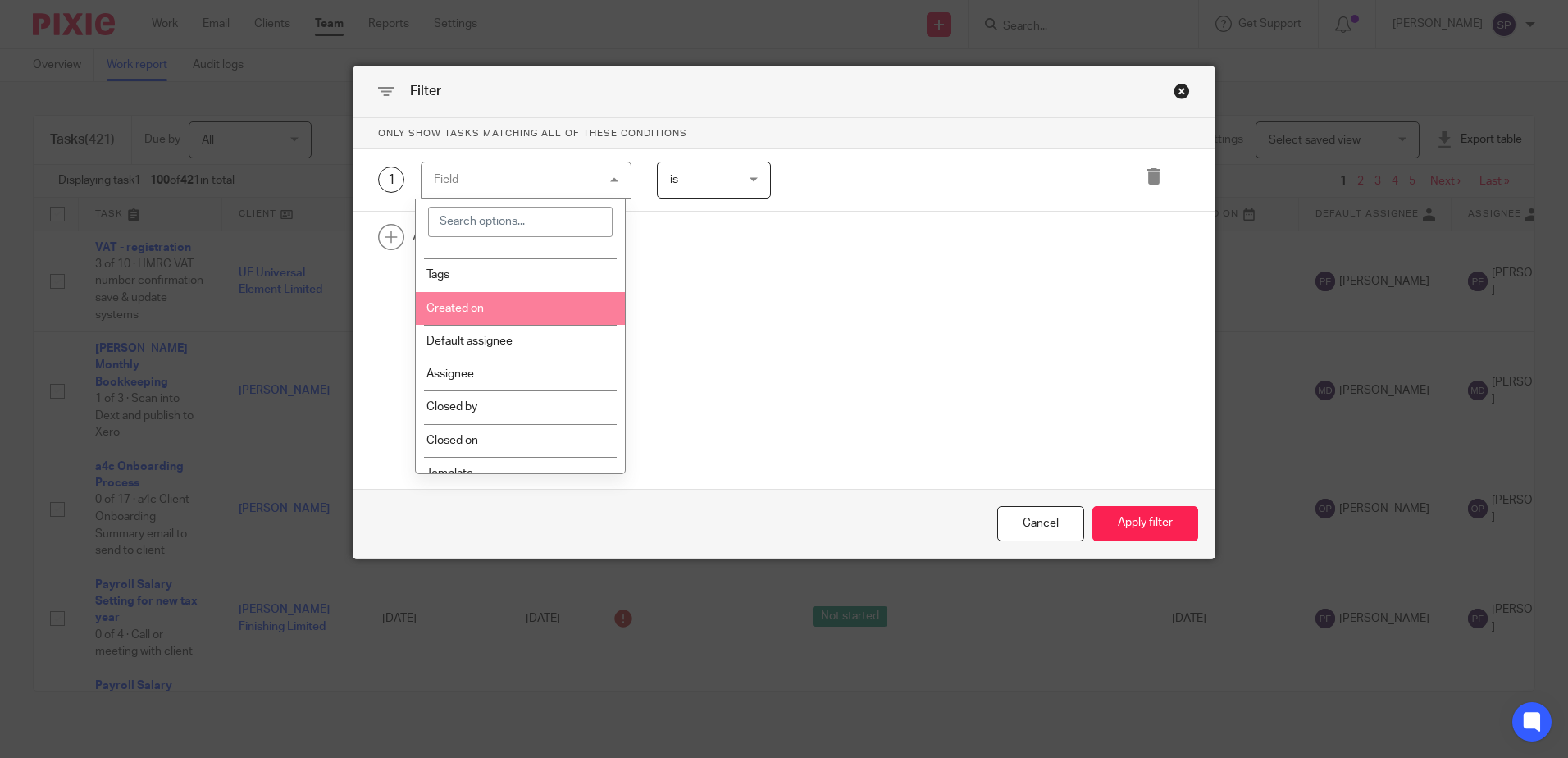
scroll to position [328, 0]
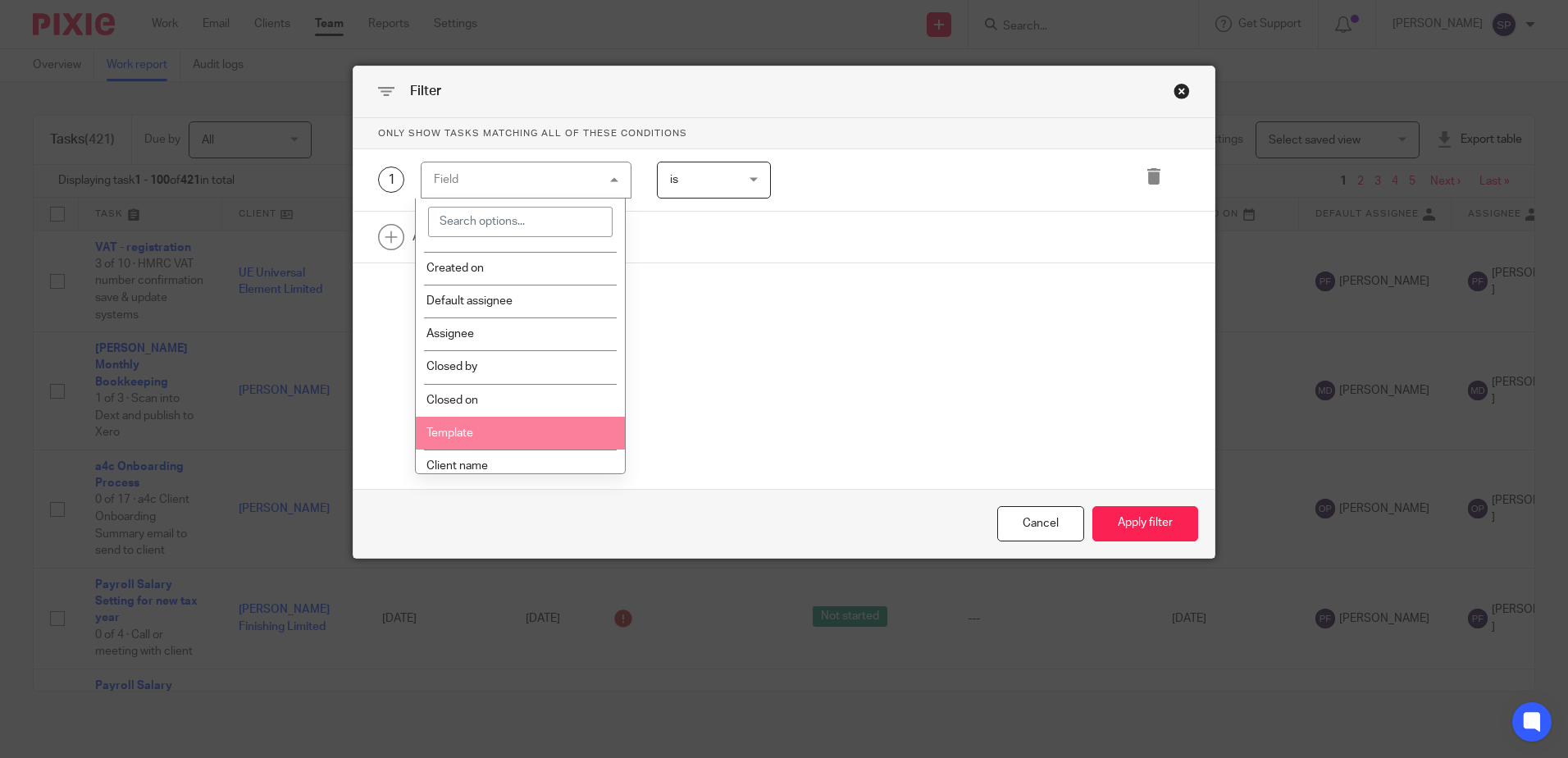
click at [513, 426] on li "Template" at bounding box center [520, 433] width 209 height 33
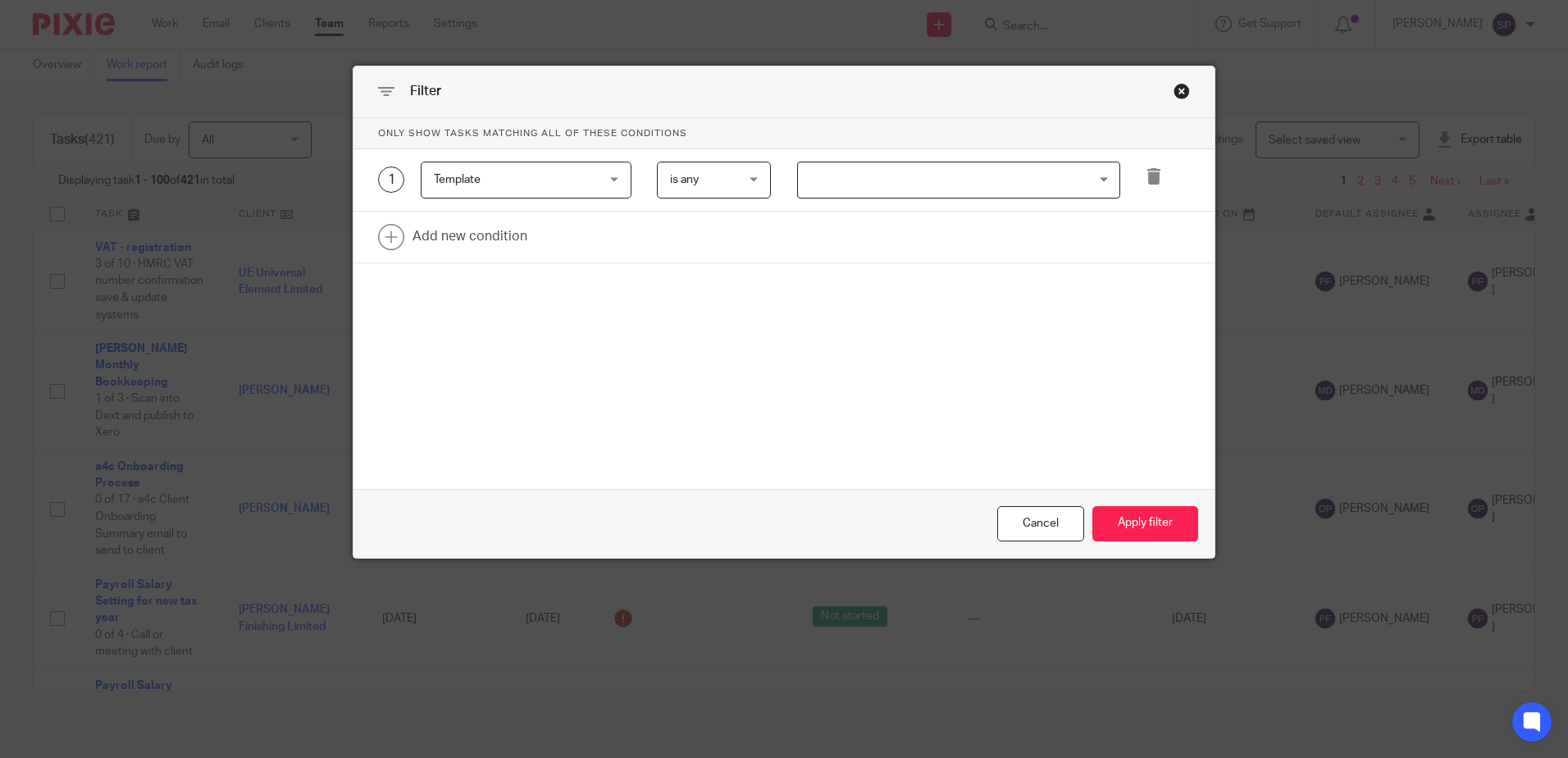
click at [856, 180] on input "Search for option" at bounding box center [955, 180] width 311 height 29
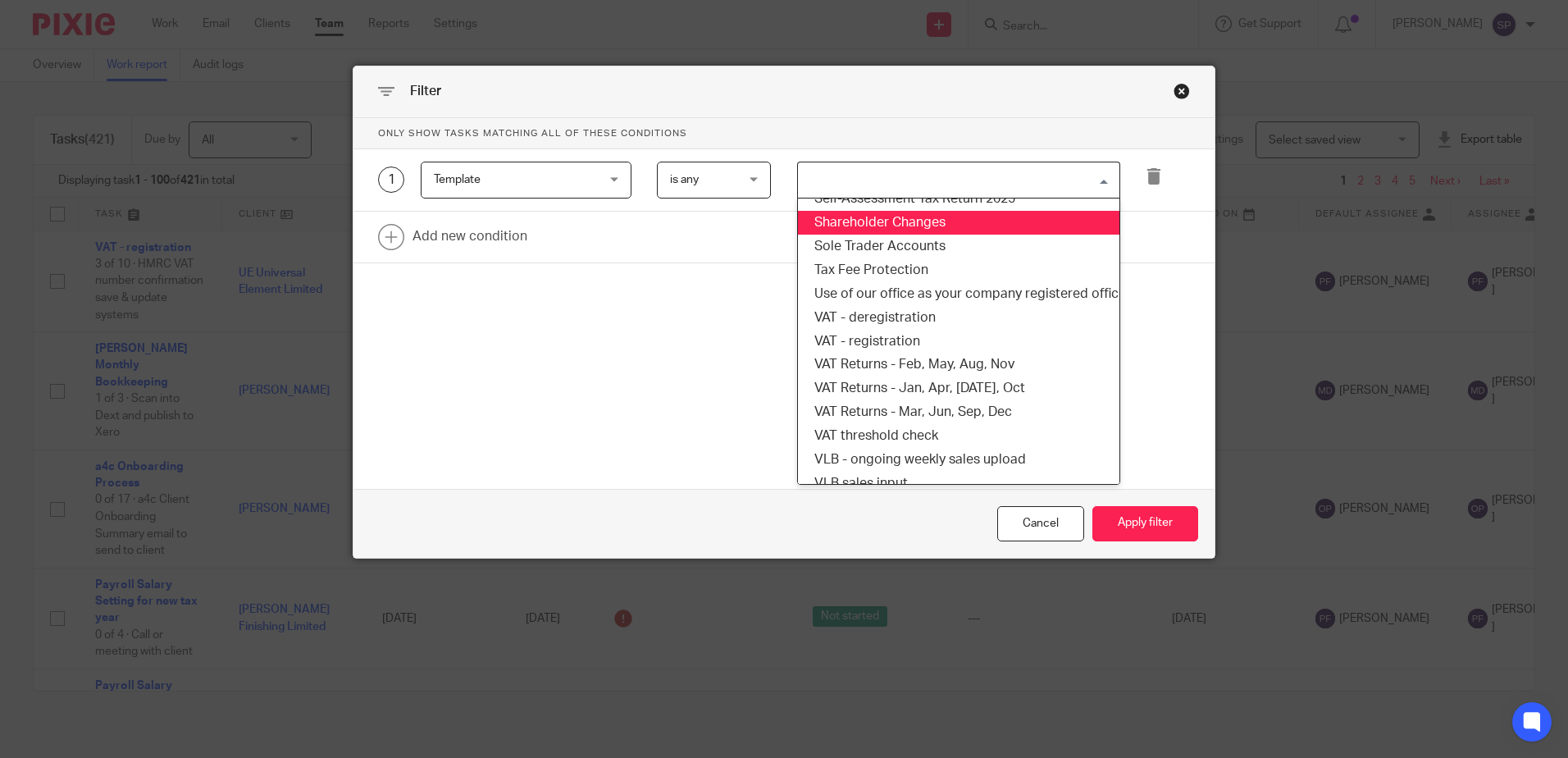
scroll to position [1313, 0]
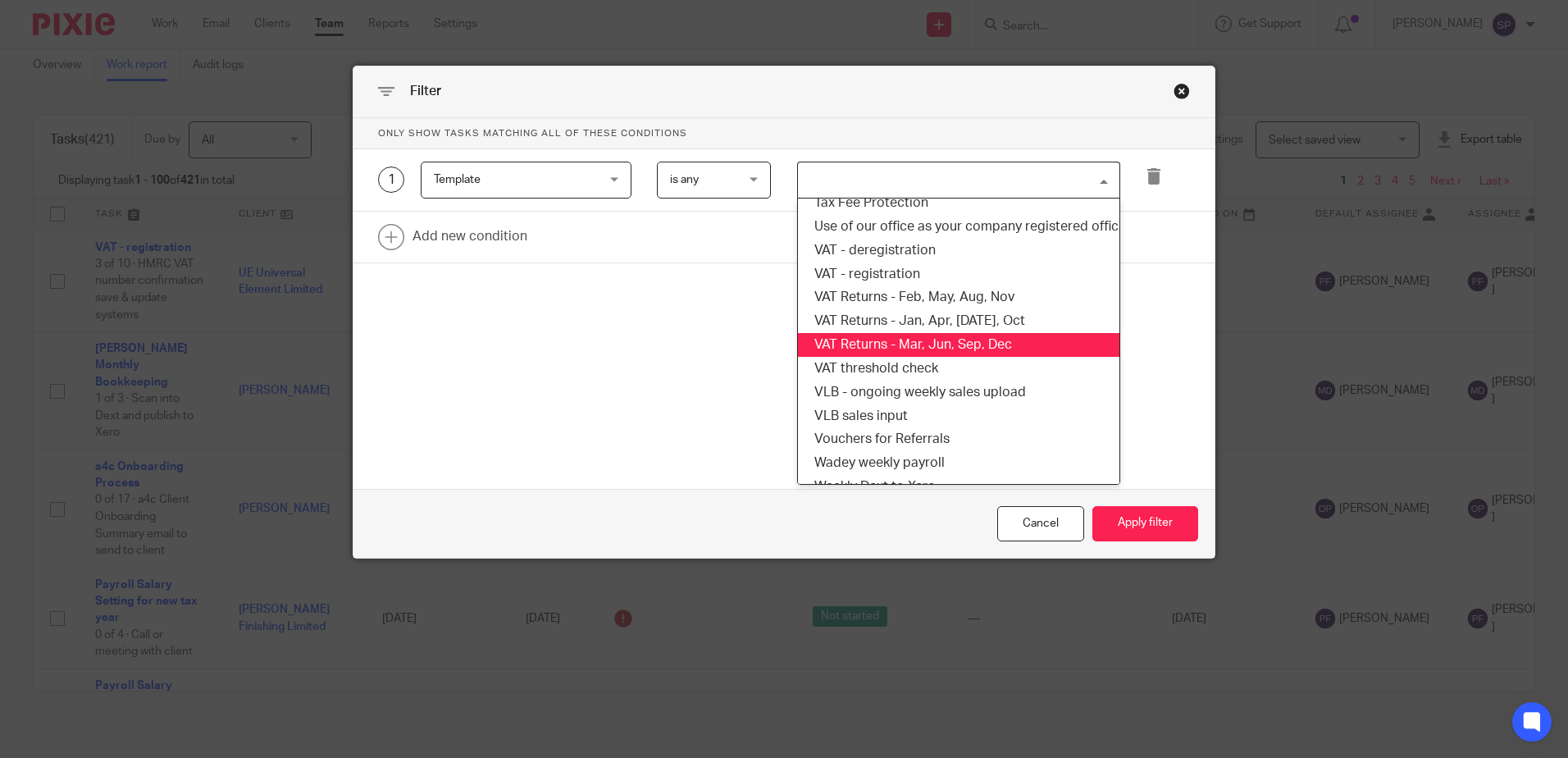
click at [964, 337] on li "VAT Returns - Mar, Jun, Sep, Dec" at bounding box center [958, 345] width 321 height 24
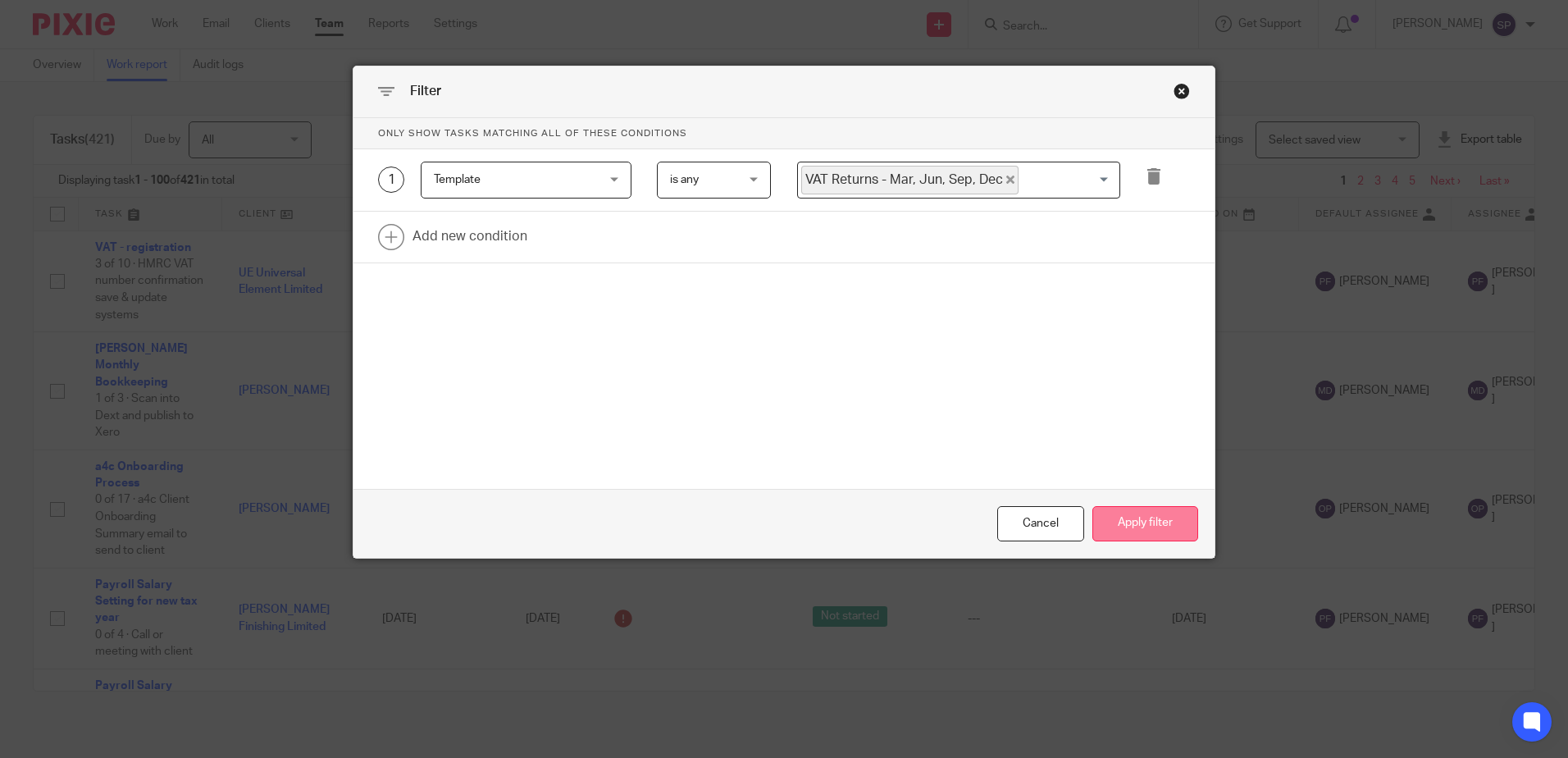
click at [1153, 523] on button "Apply filter" at bounding box center [1146, 524] width 106 height 35
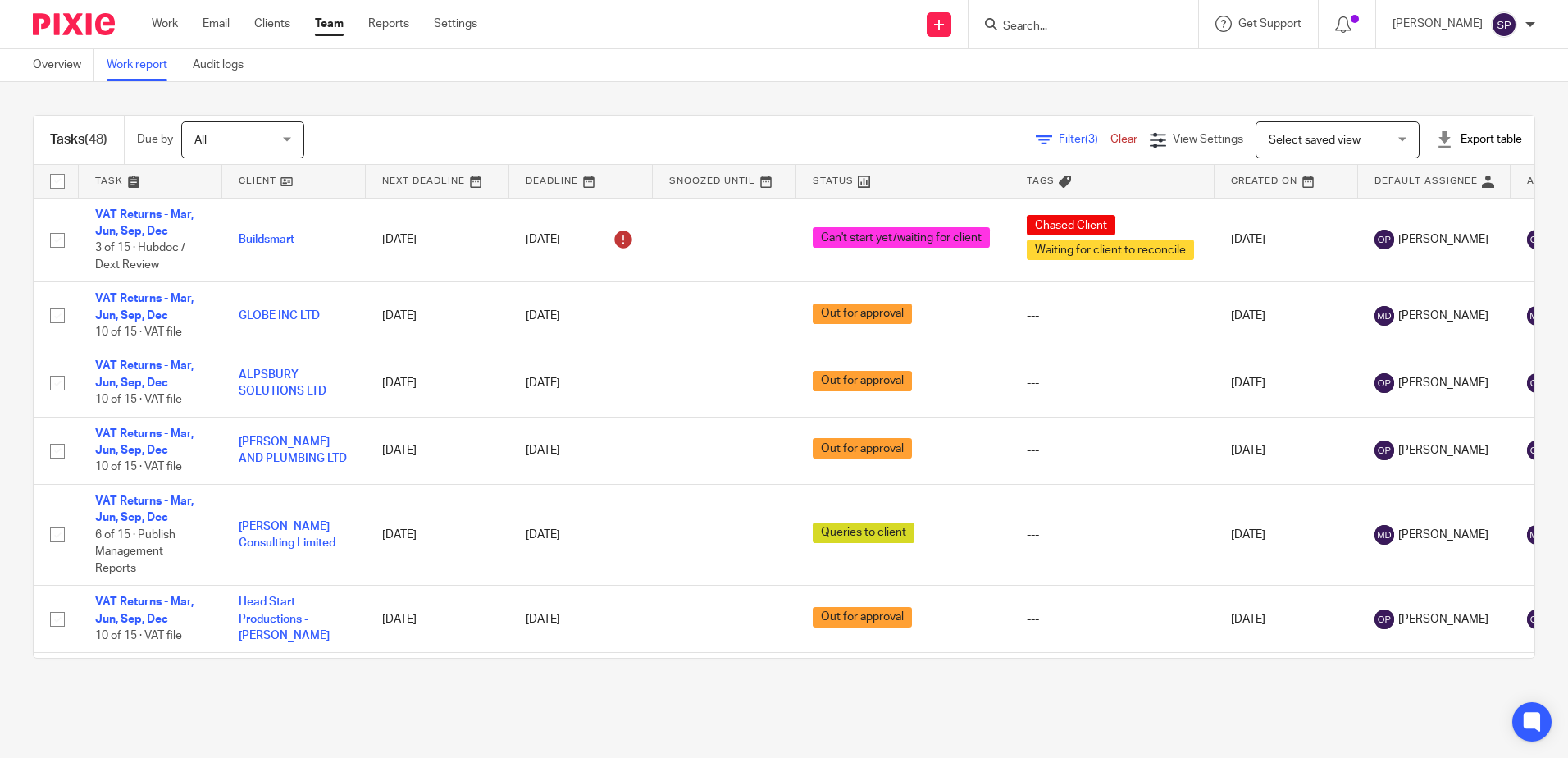
click at [1059, 138] on span "Filter (3)" at bounding box center [1085, 140] width 51 height 12
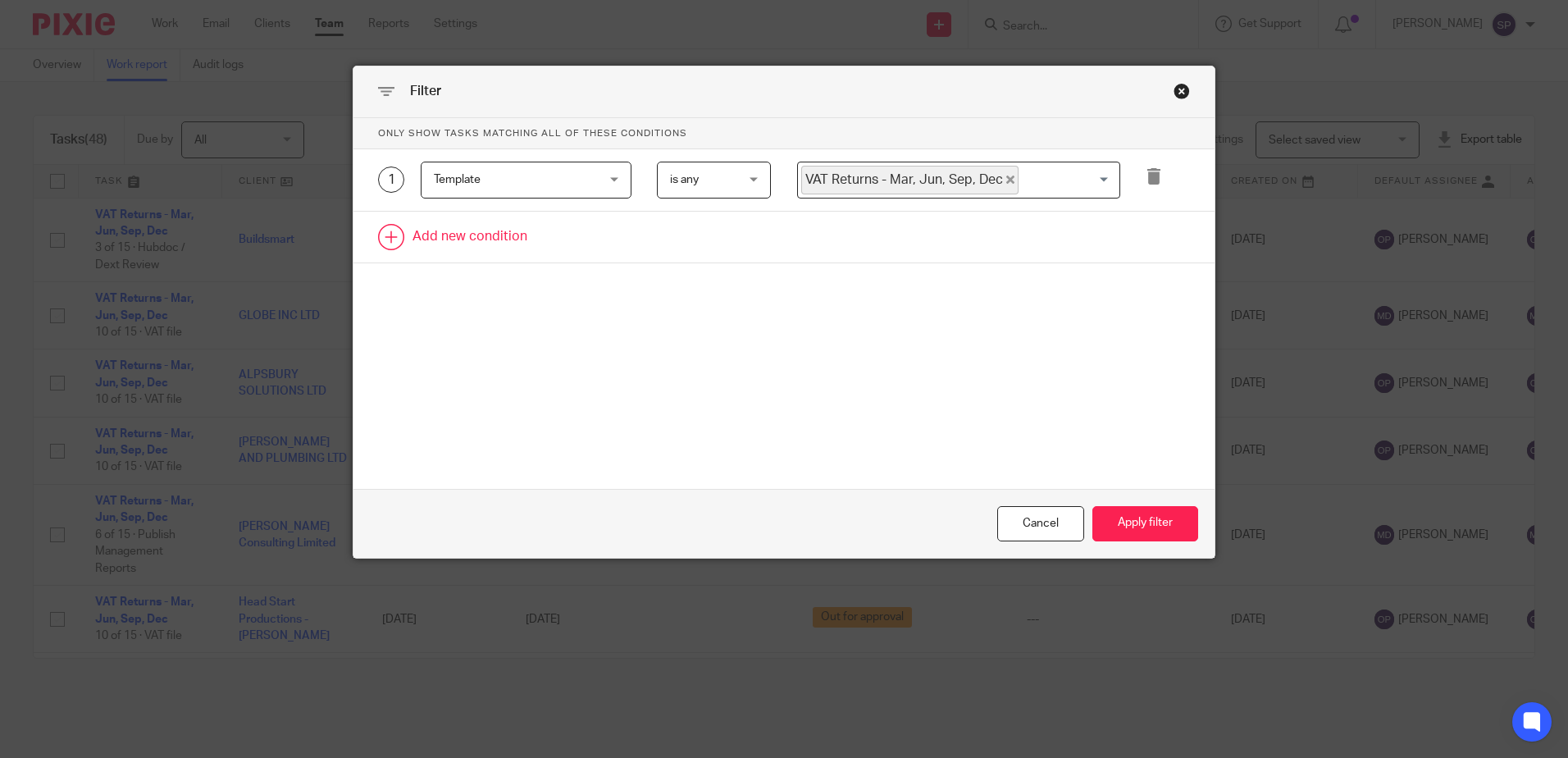
click at [447, 236] on link at bounding box center [784, 237] width 861 height 50
click at [456, 236] on div "Field" at bounding box center [512, 241] width 157 height 34
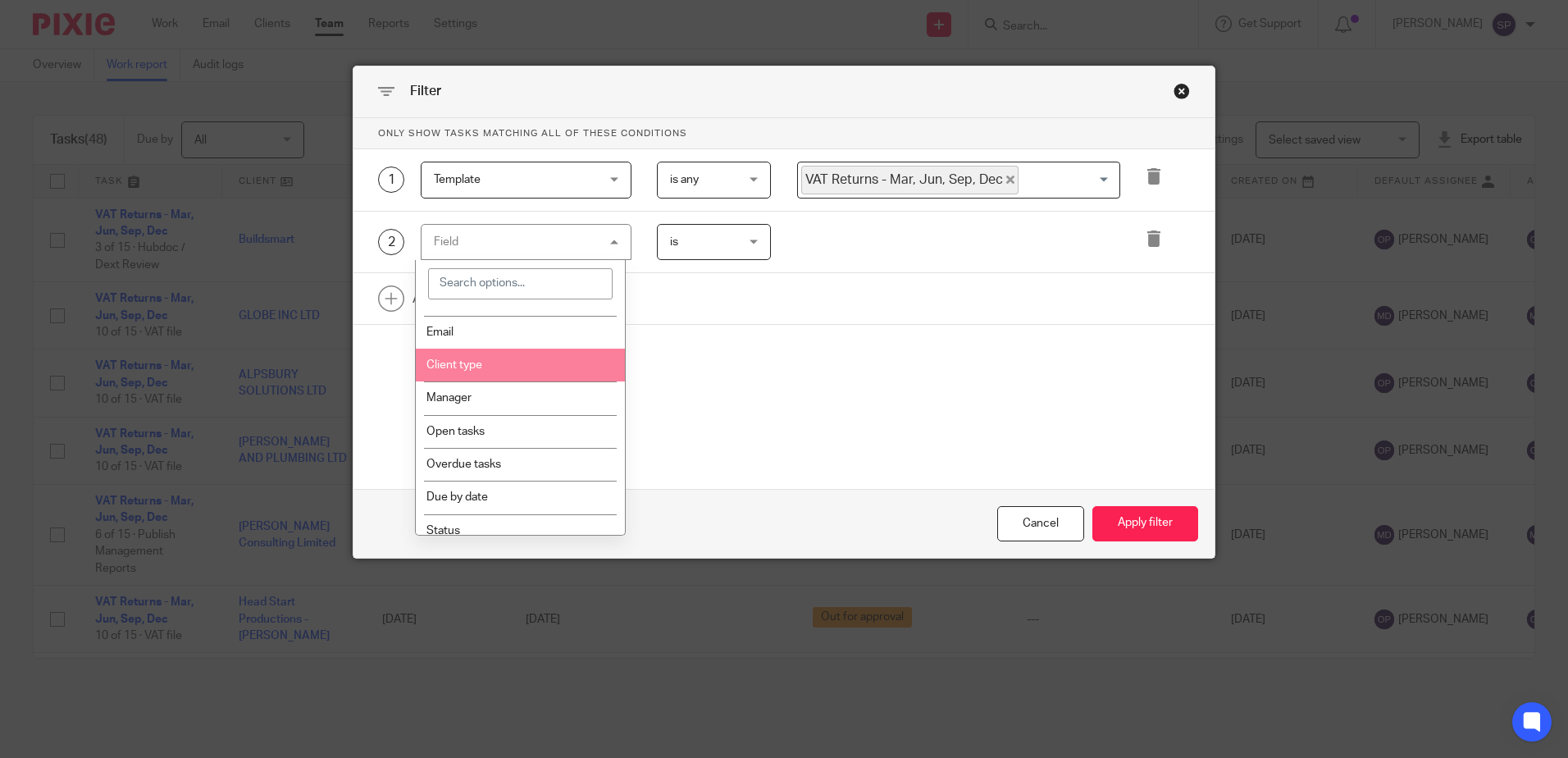
scroll to position [164, 0]
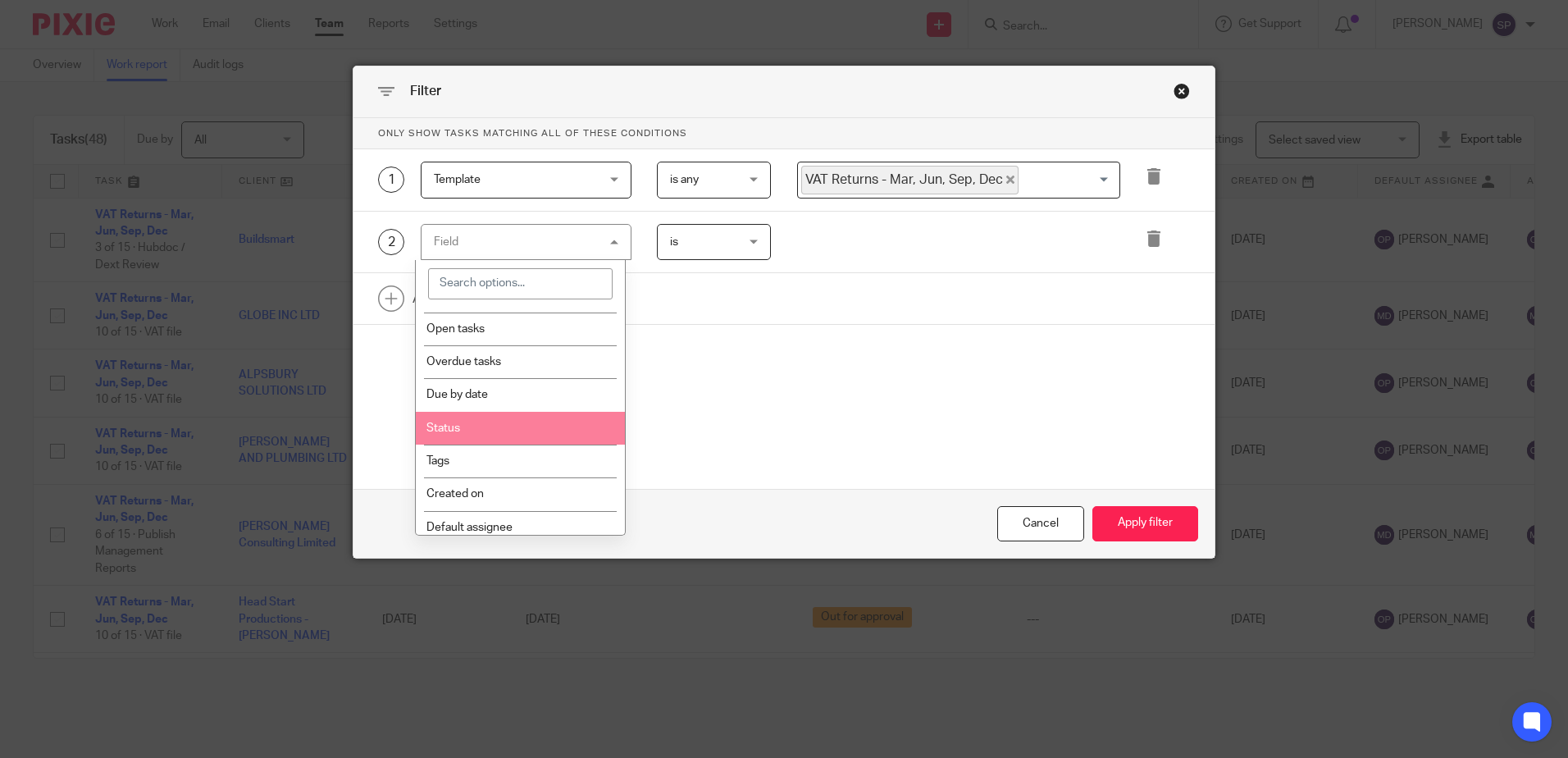
click at [454, 430] on li "Status" at bounding box center [520, 428] width 209 height 33
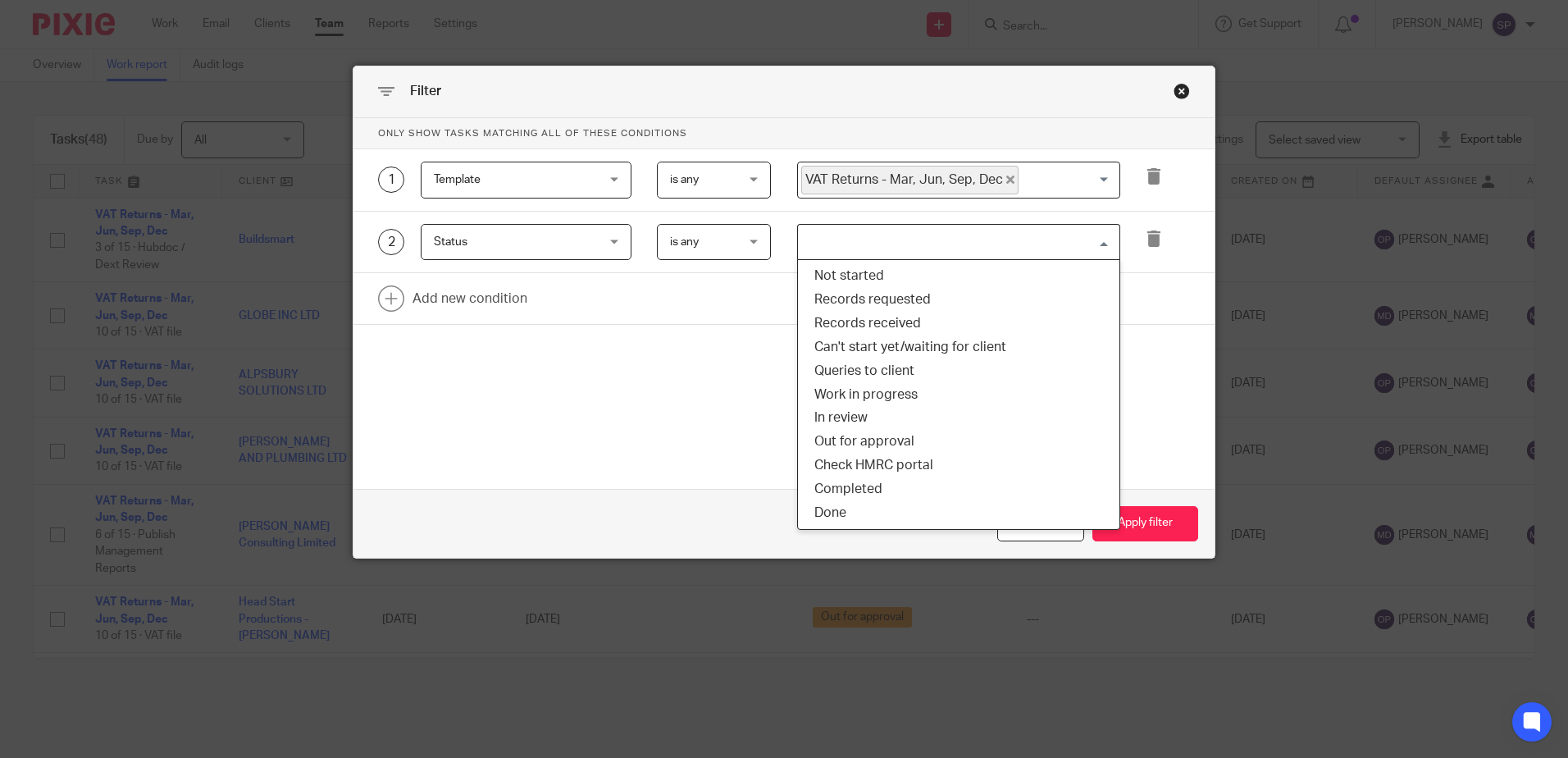
click at [836, 250] on input "Search for option" at bounding box center [955, 242] width 311 height 29
click at [901, 443] on li "Out for approval" at bounding box center [958, 442] width 321 height 24
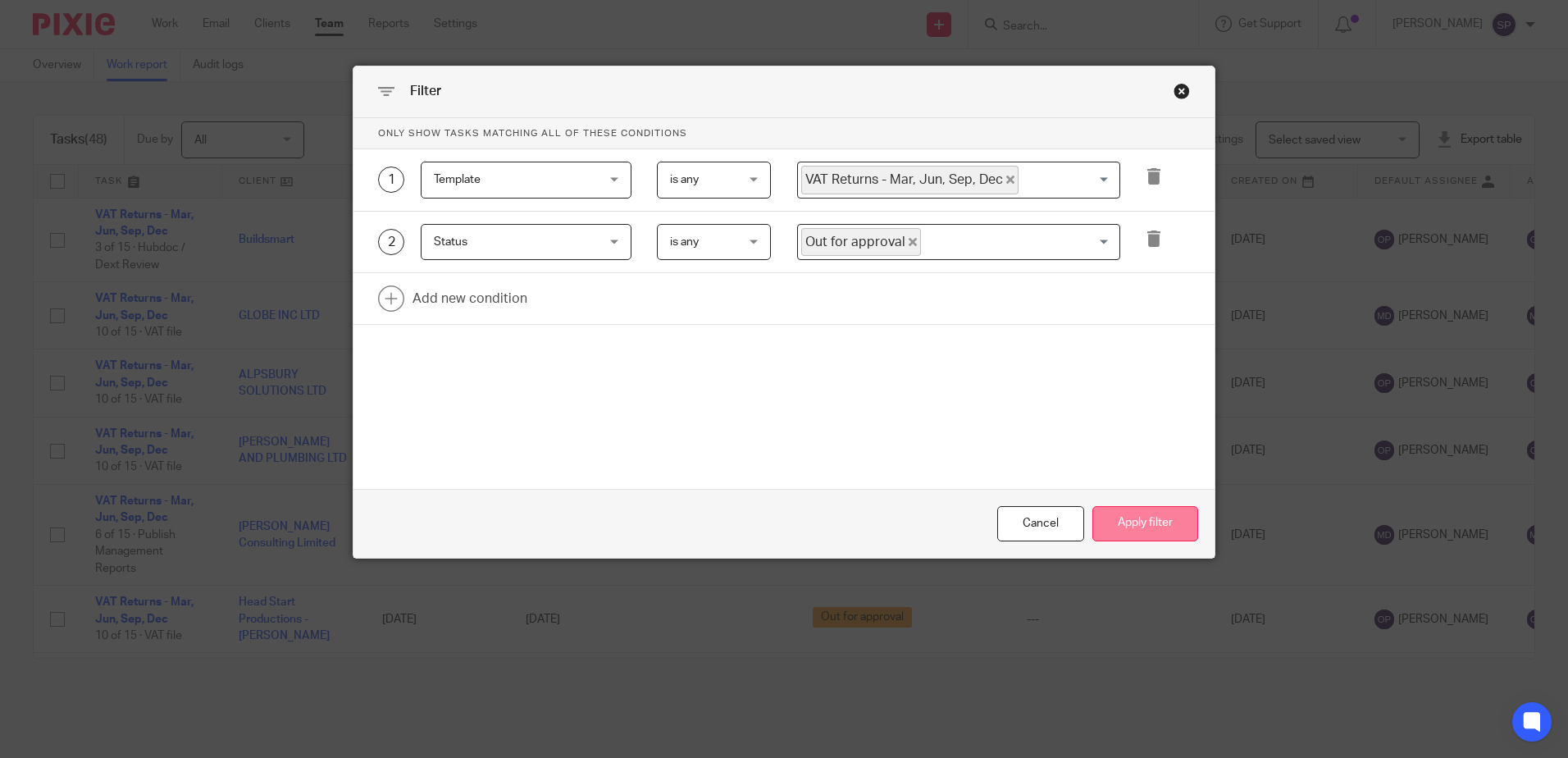
click at [1143, 528] on button "Apply filter" at bounding box center [1146, 524] width 106 height 35
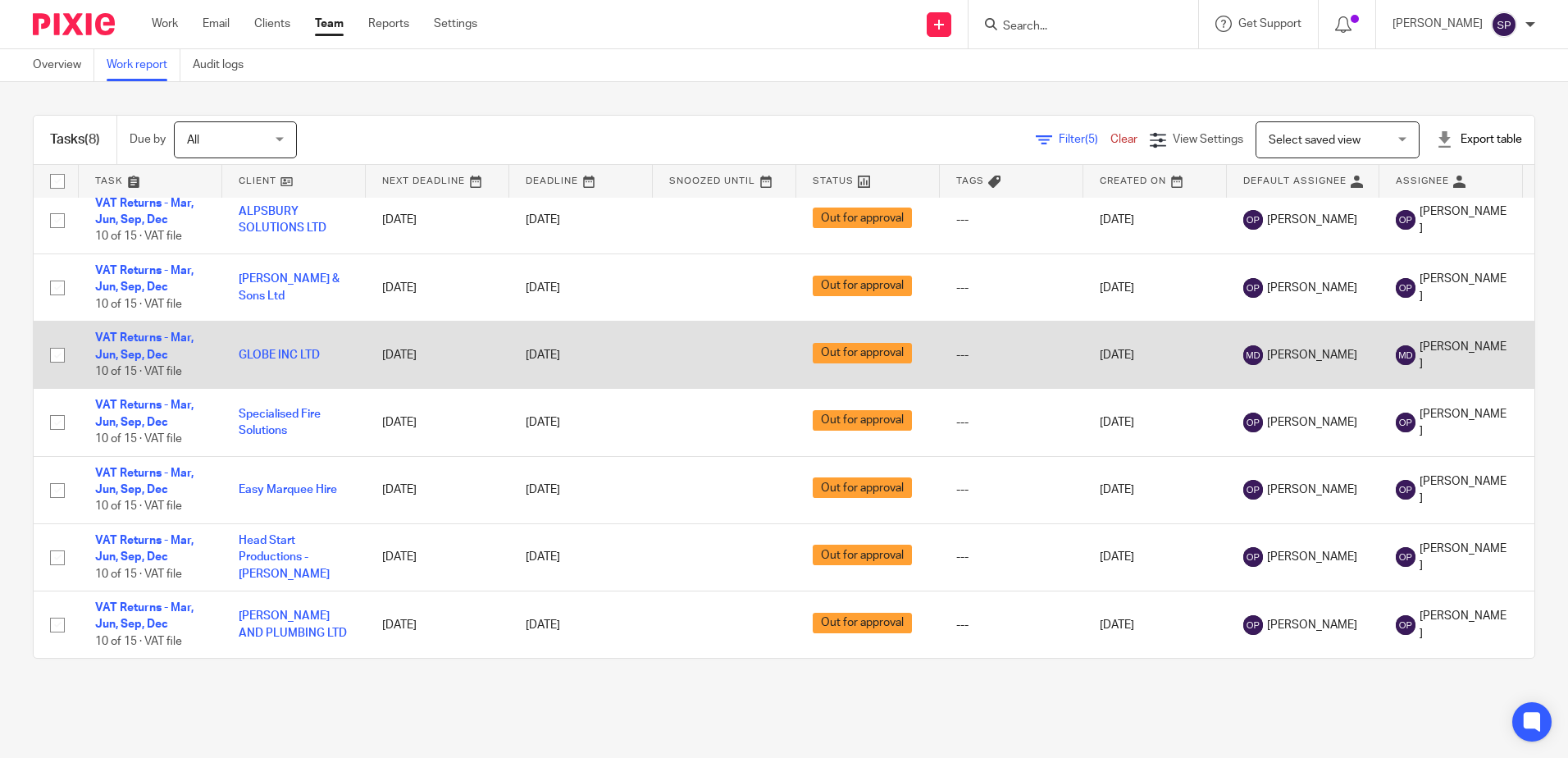
scroll to position [125, 0]
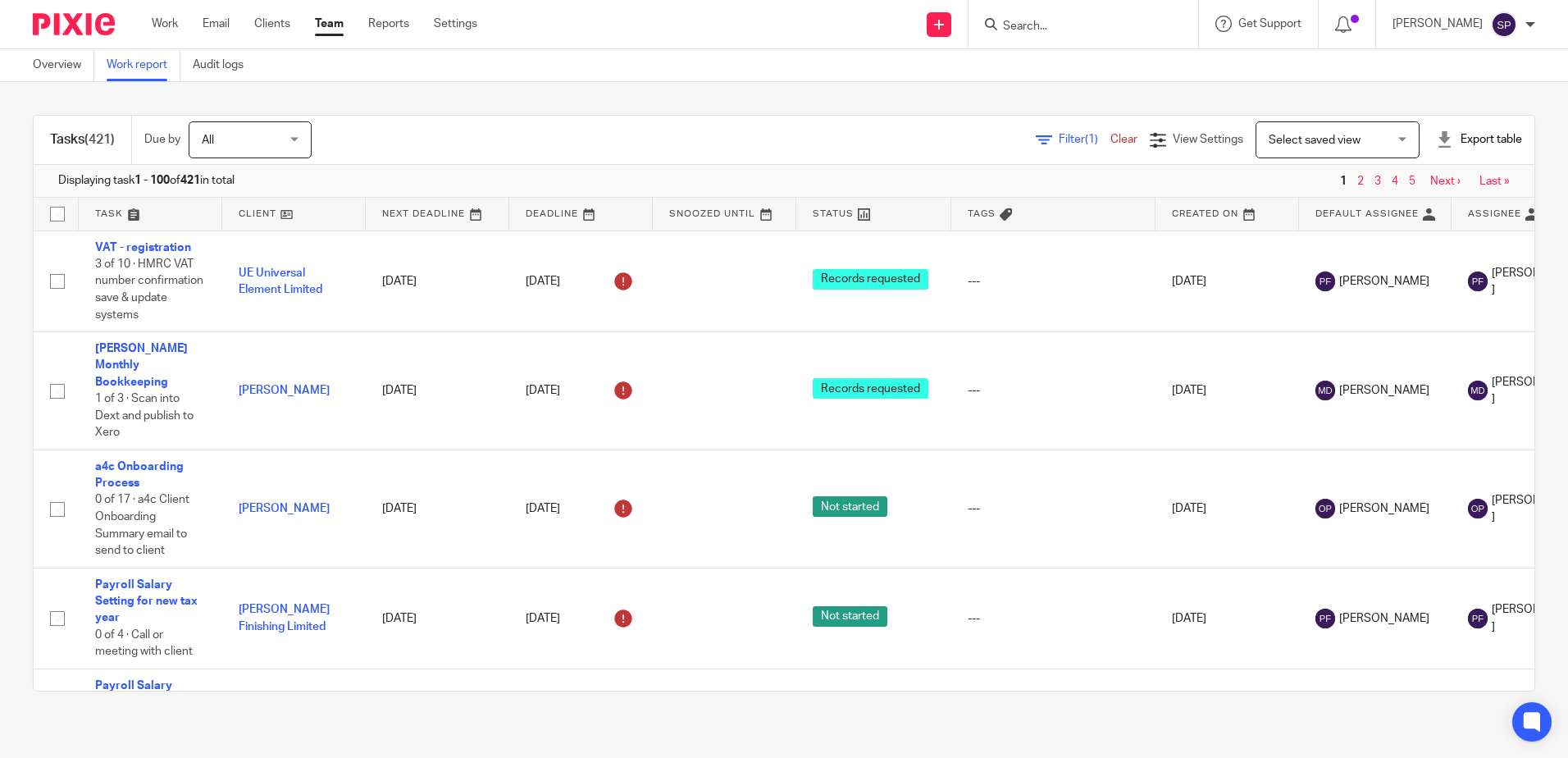
click at [1059, 140] on span "Filter (1)" at bounding box center [1085, 140] width 51 height 12
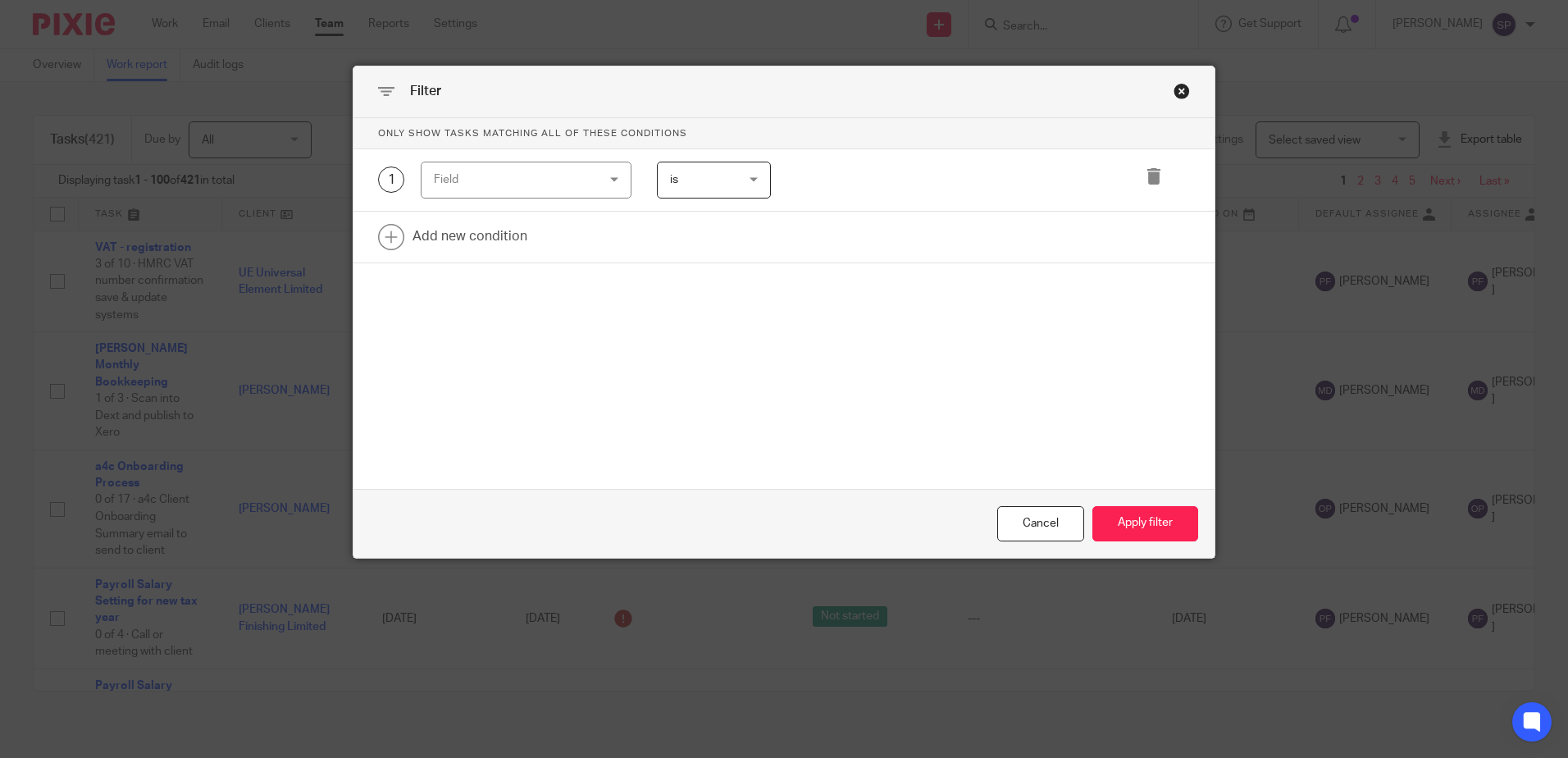
click at [615, 173] on div "Field" at bounding box center [525, 180] width 211 height 37
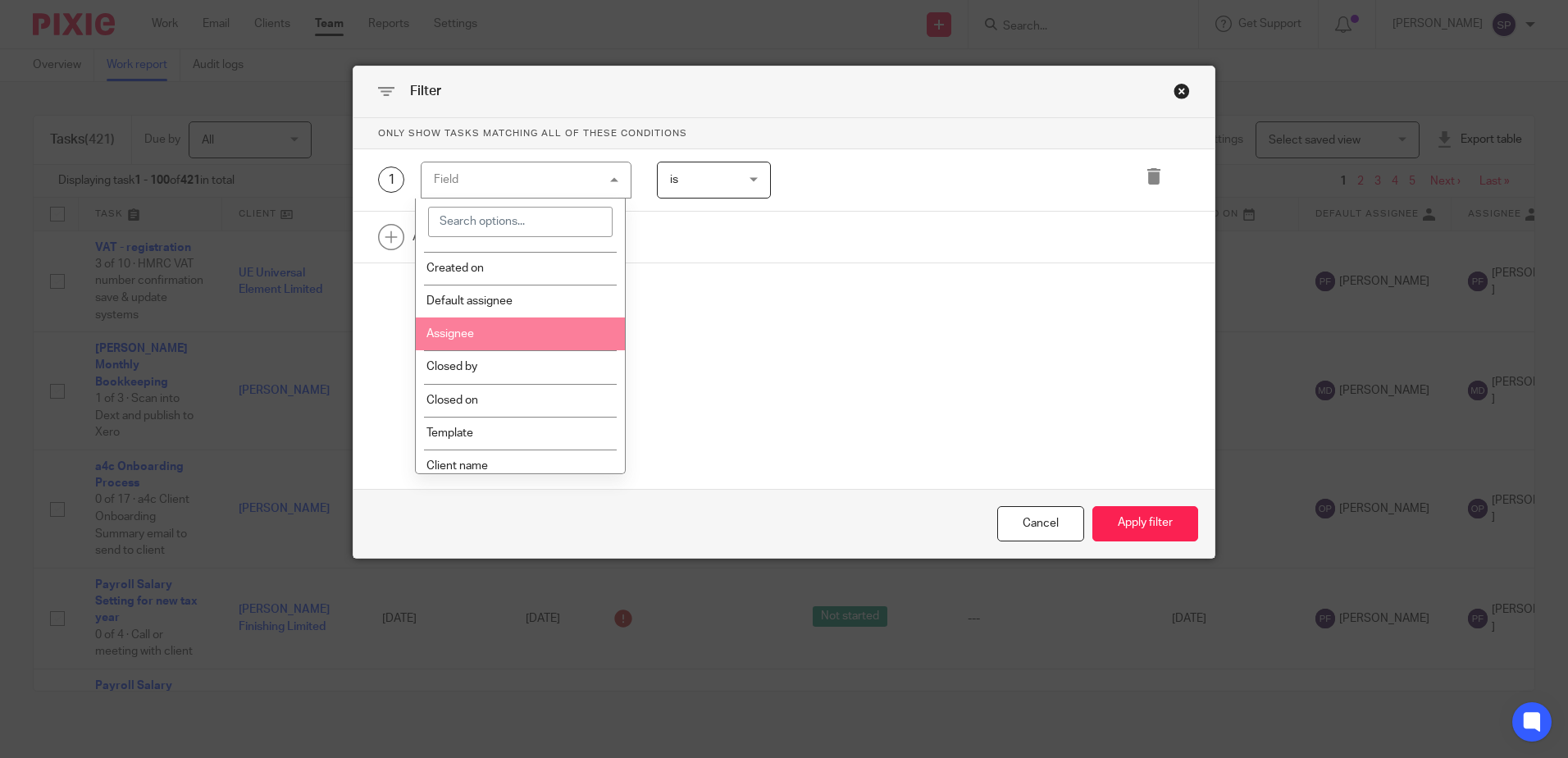
scroll to position [411, 0]
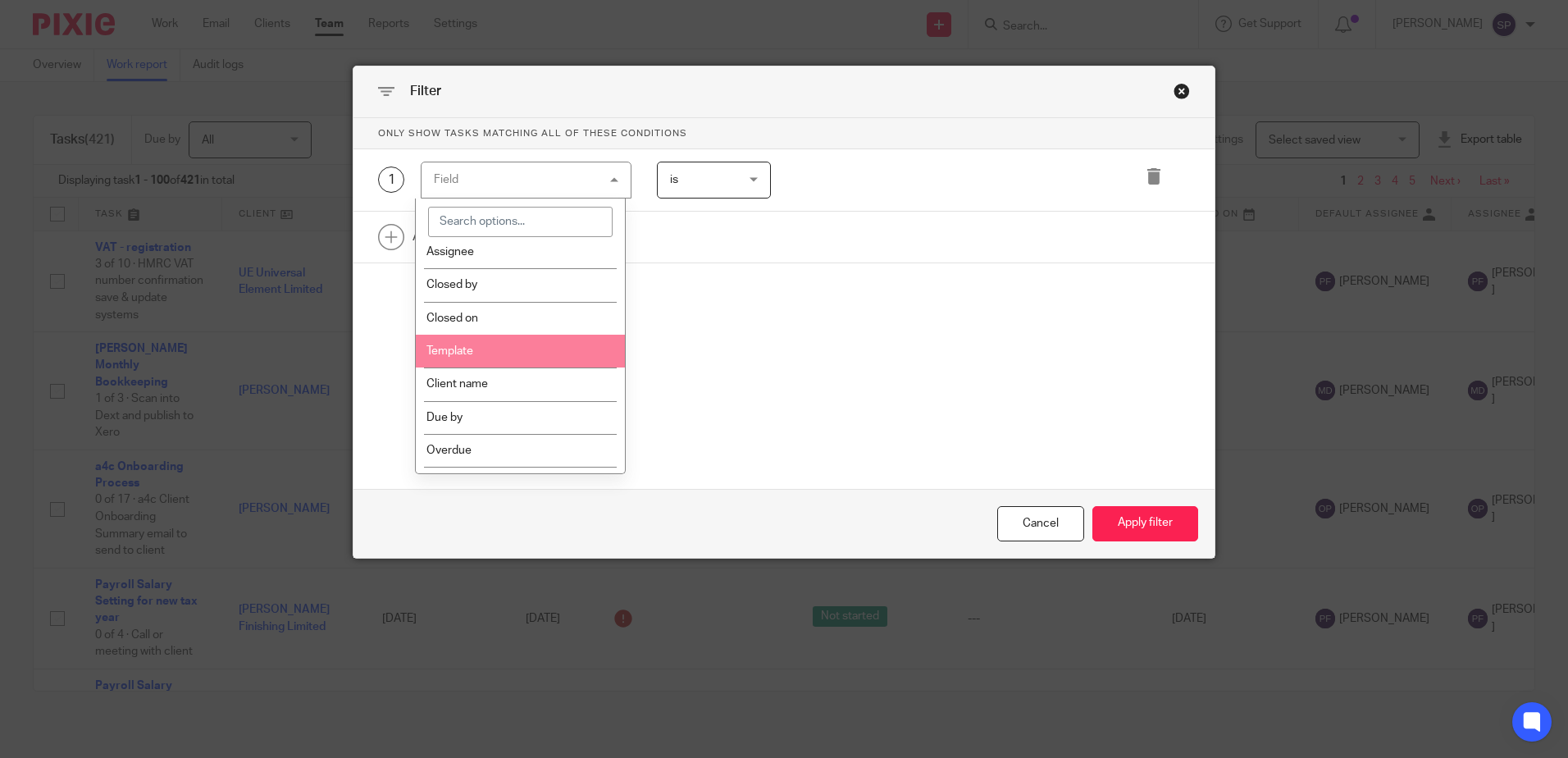
click at [523, 358] on li "Template" at bounding box center [520, 351] width 209 height 33
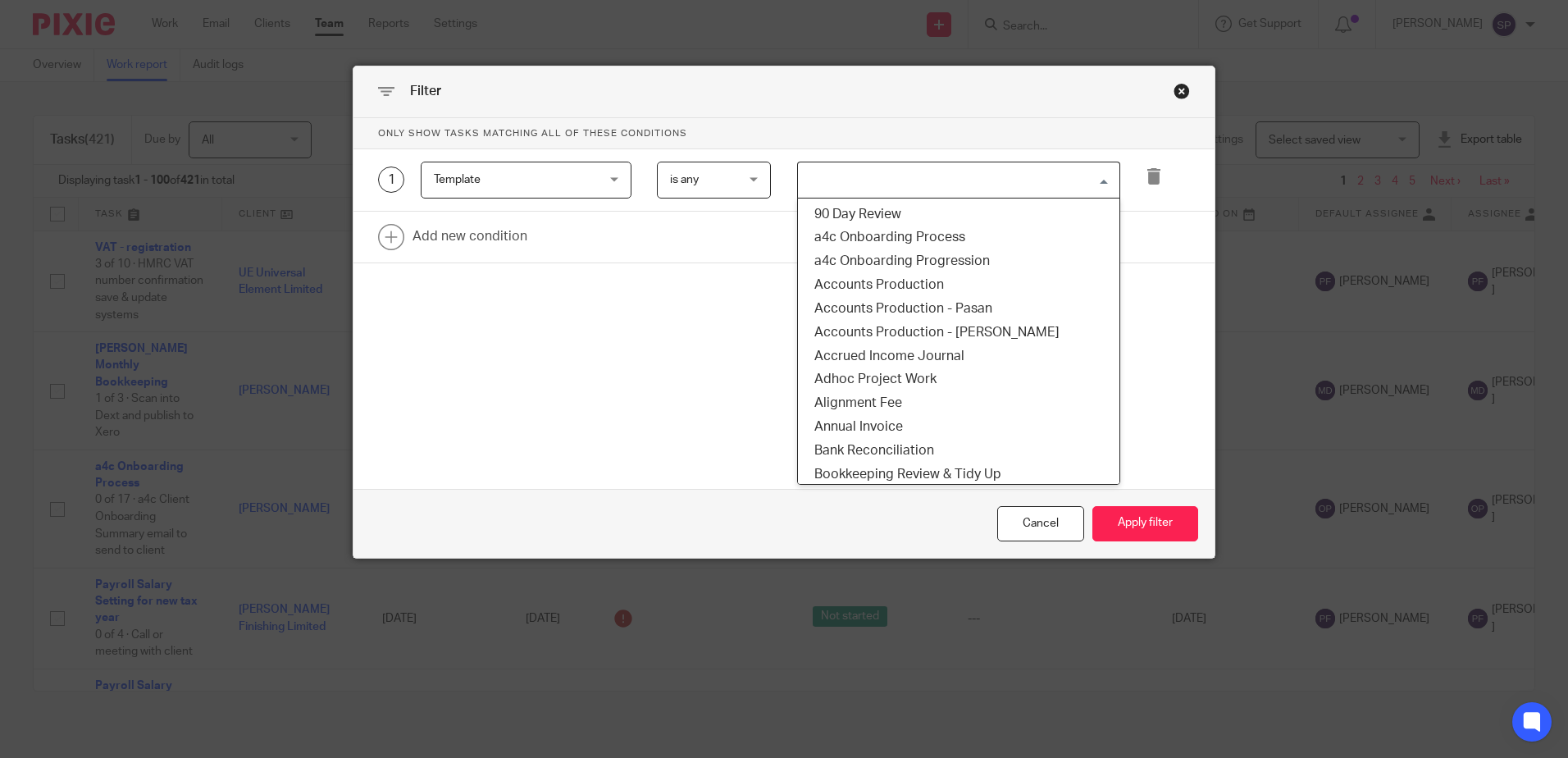
click at [827, 188] on input "Search for option" at bounding box center [955, 180] width 311 height 29
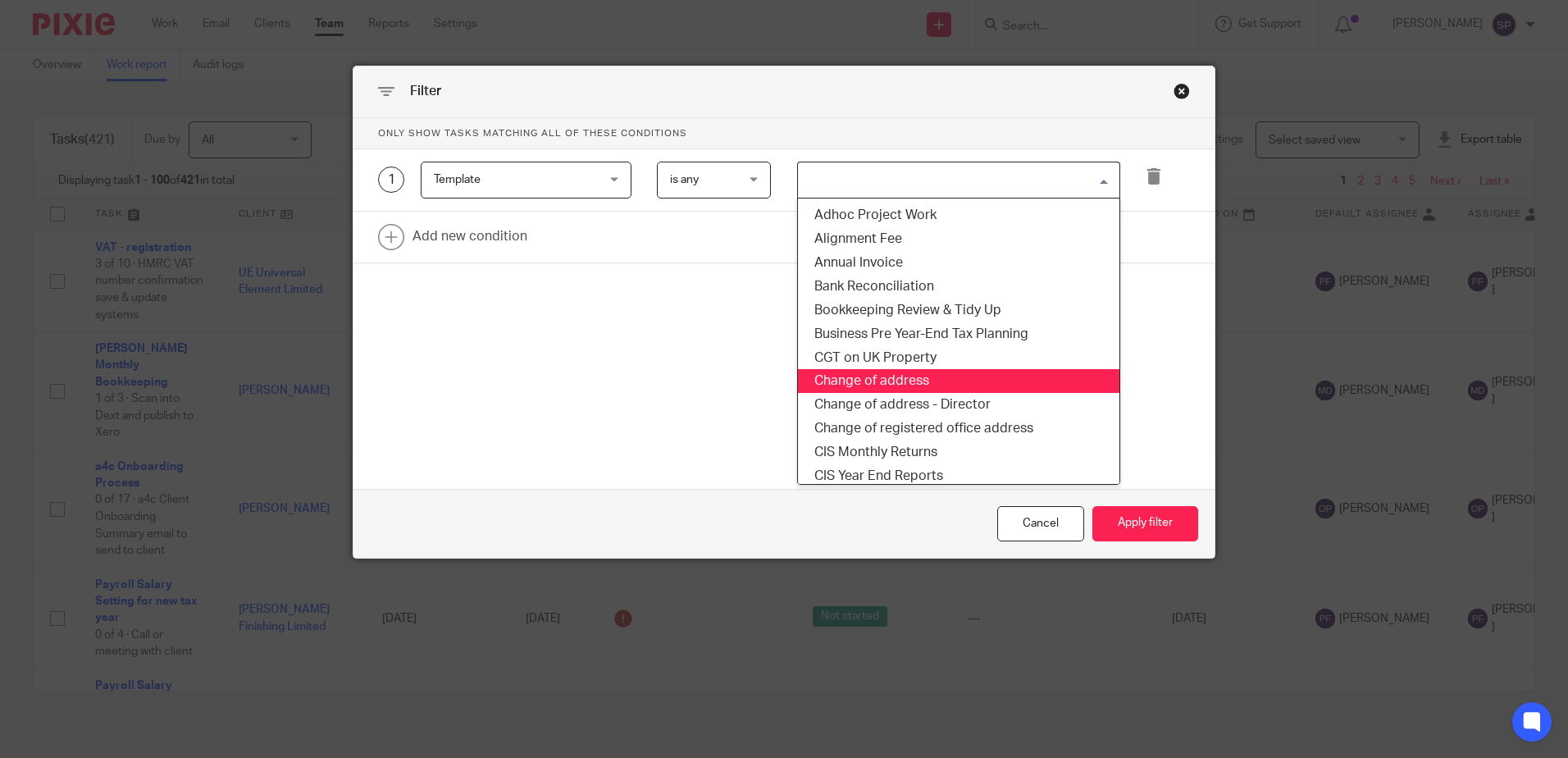
scroll to position [246, 0]
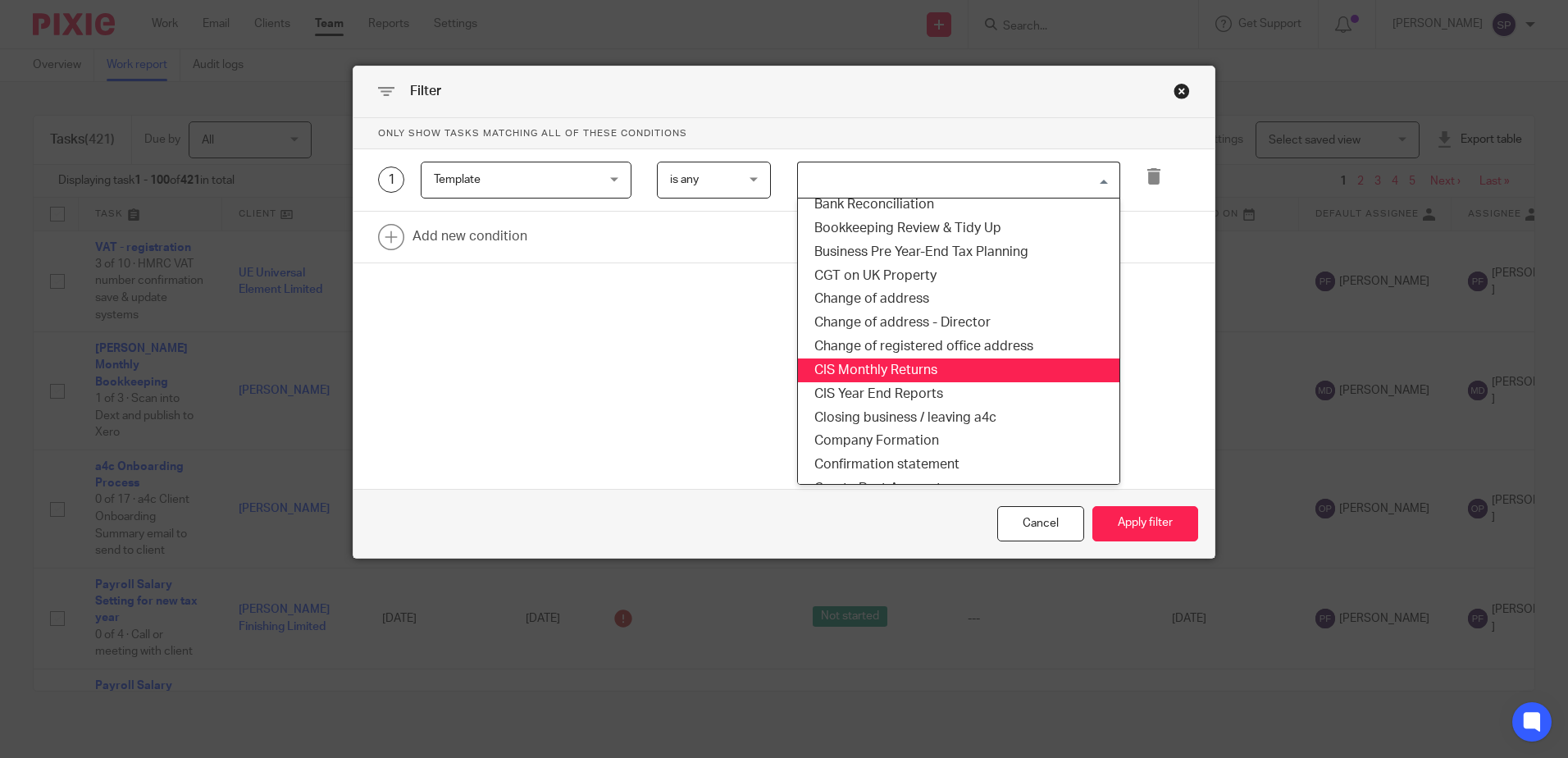
click at [890, 368] on li "CIS Monthly Returns" at bounding box center [958, 370] width 321 height 24
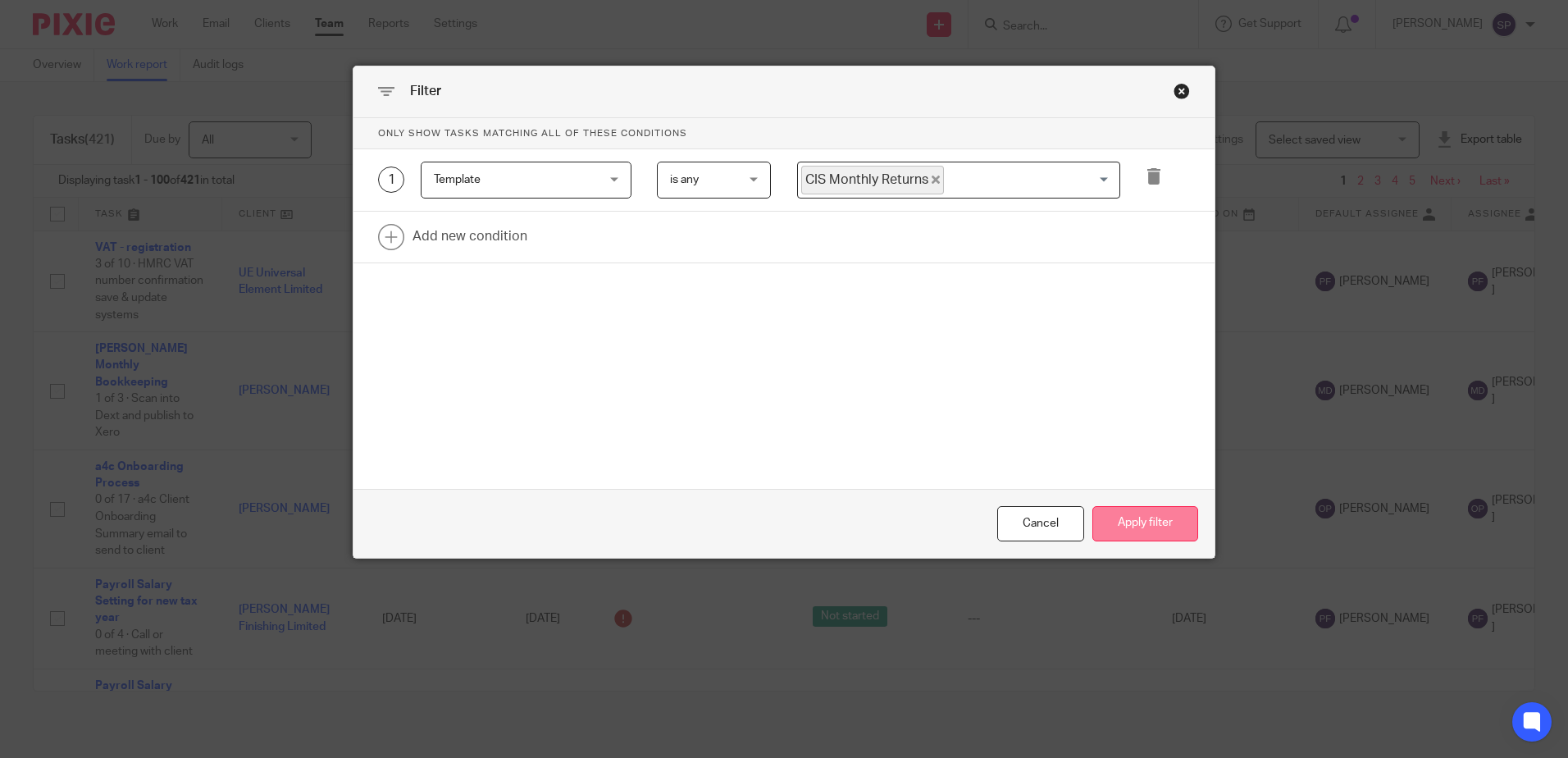
click at [1160, 538] on button "Apply filter" at bounding box center [1146, 524] width 106 height 35
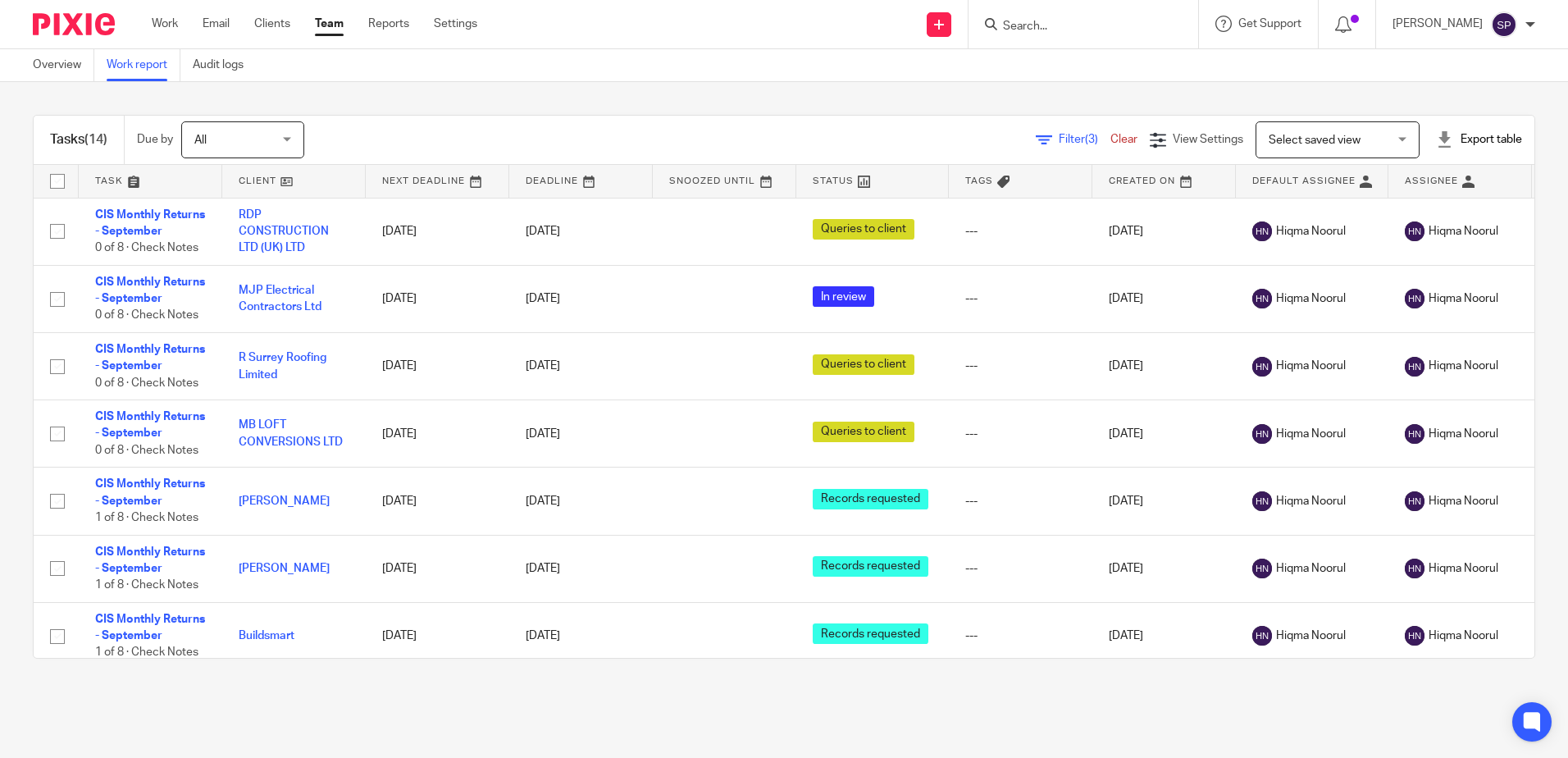
click at [925, 176] on link at bounding box center [872, 181] width 152 height 33
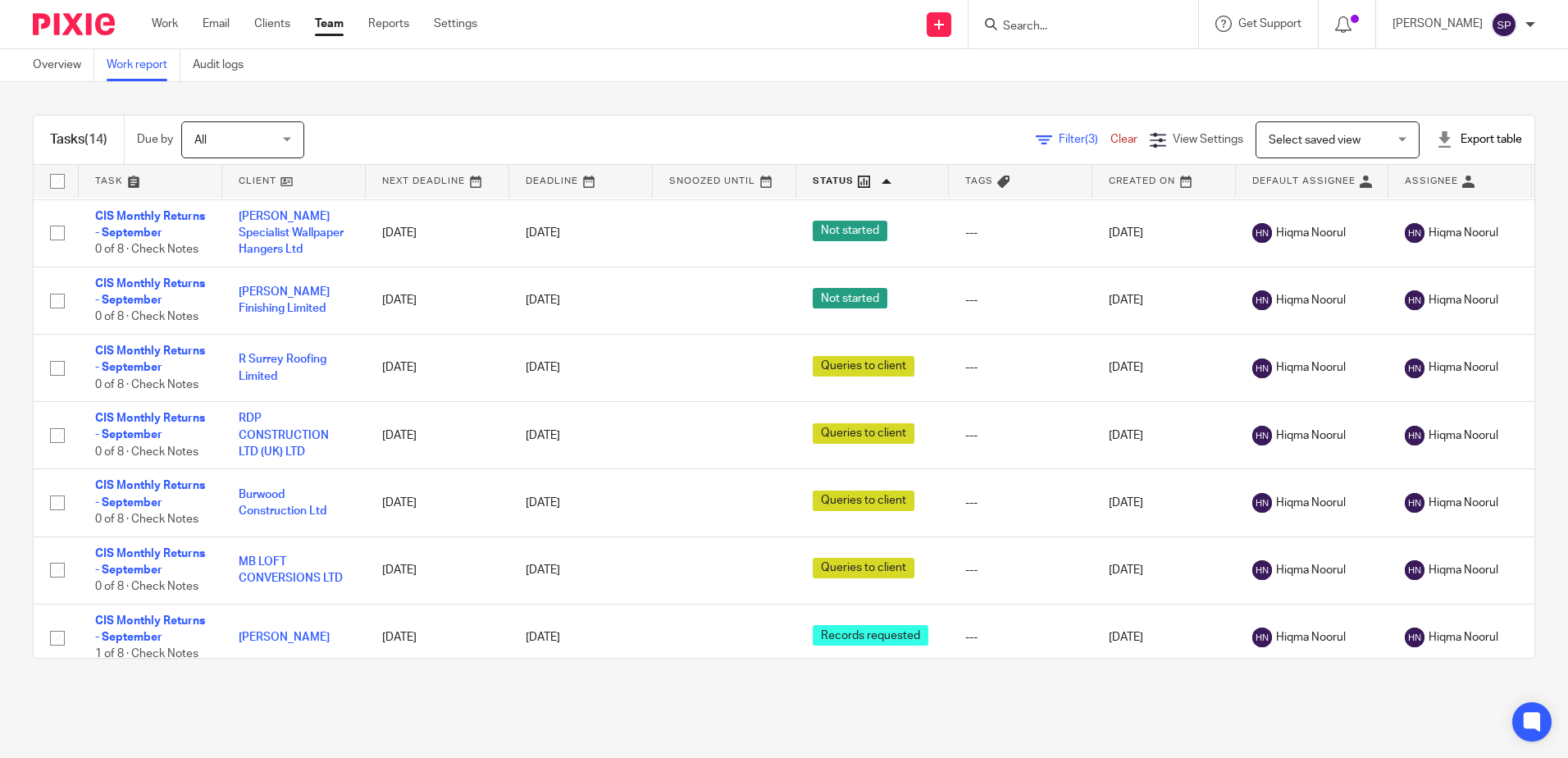
scroll to position [414, 0]
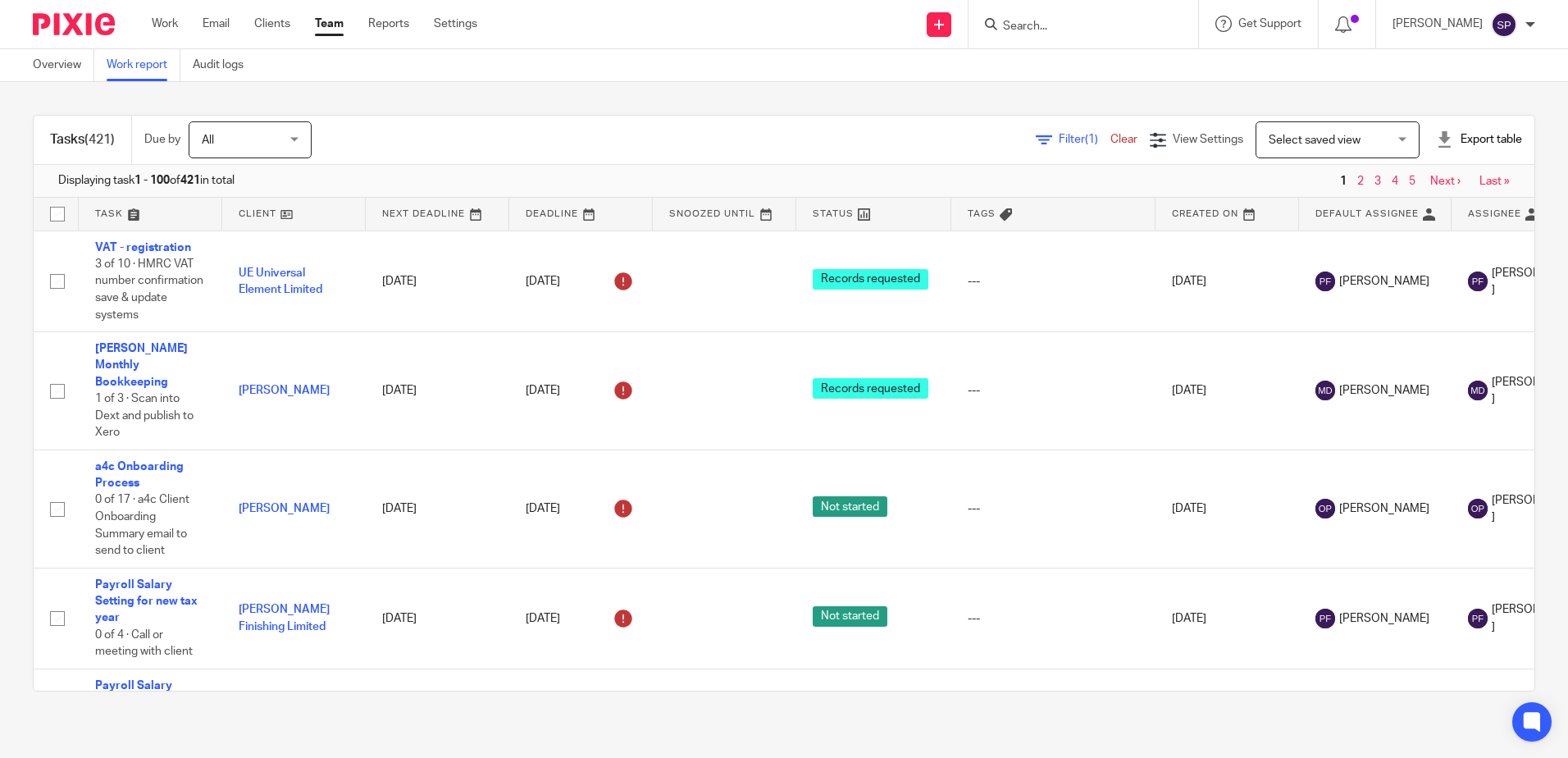
click at [1059, 134] on span "Filter (1)" at bounding box center [1085, 140] width 51 height 12
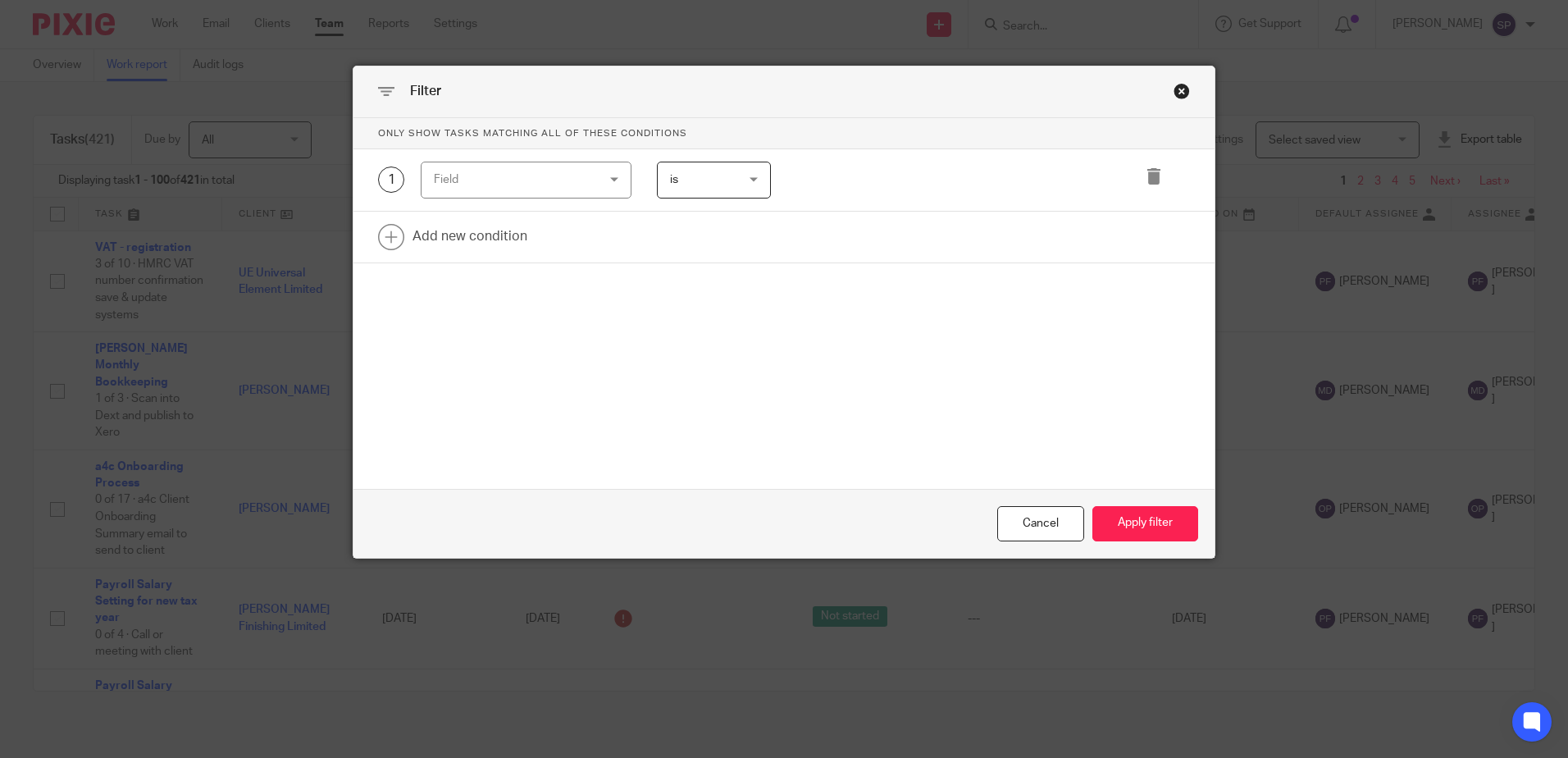
click at [594, 186] on div "Field" at bounding box center [525, 180] width 211 height 37
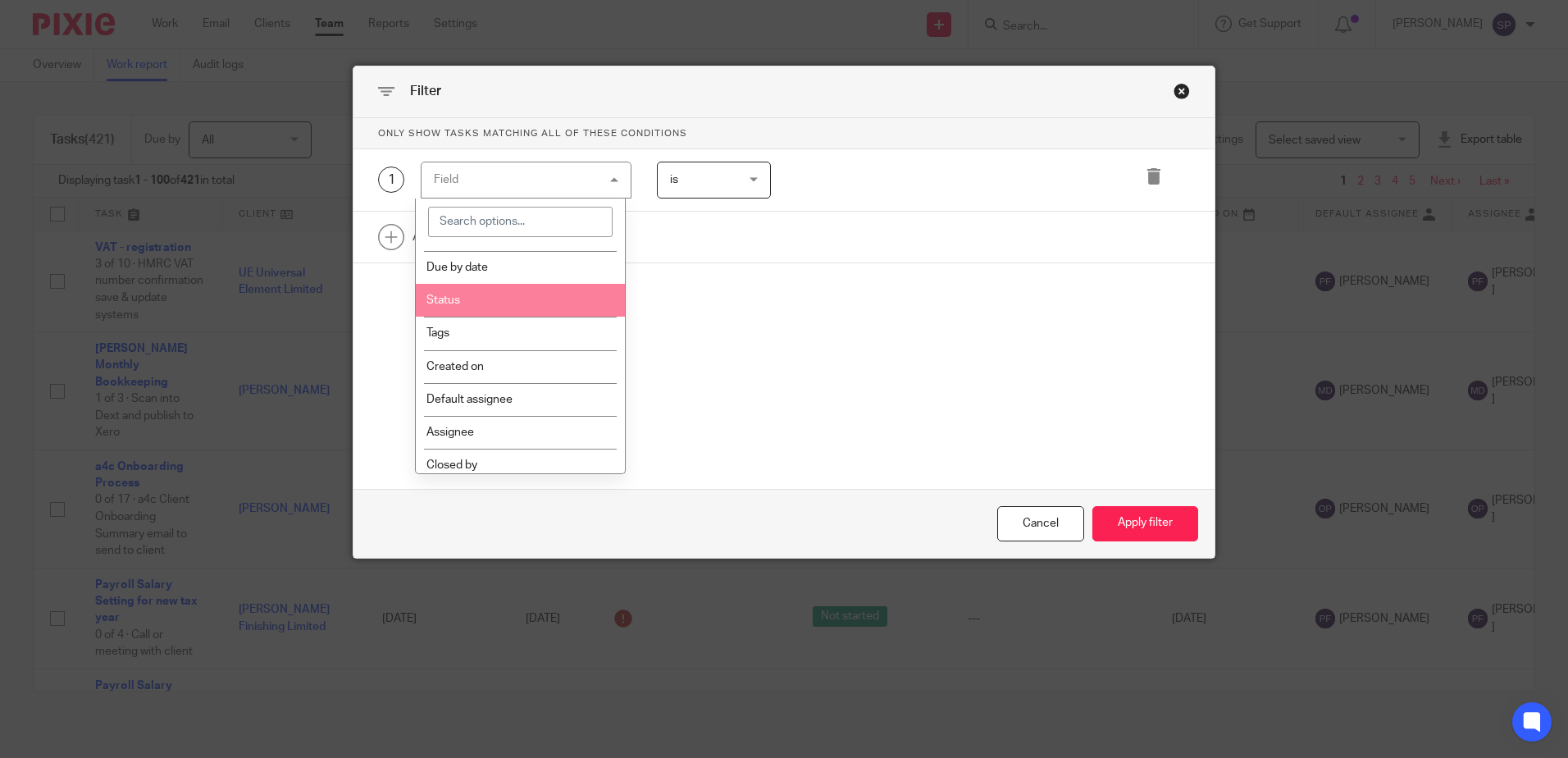
scroll to position [328, 0]
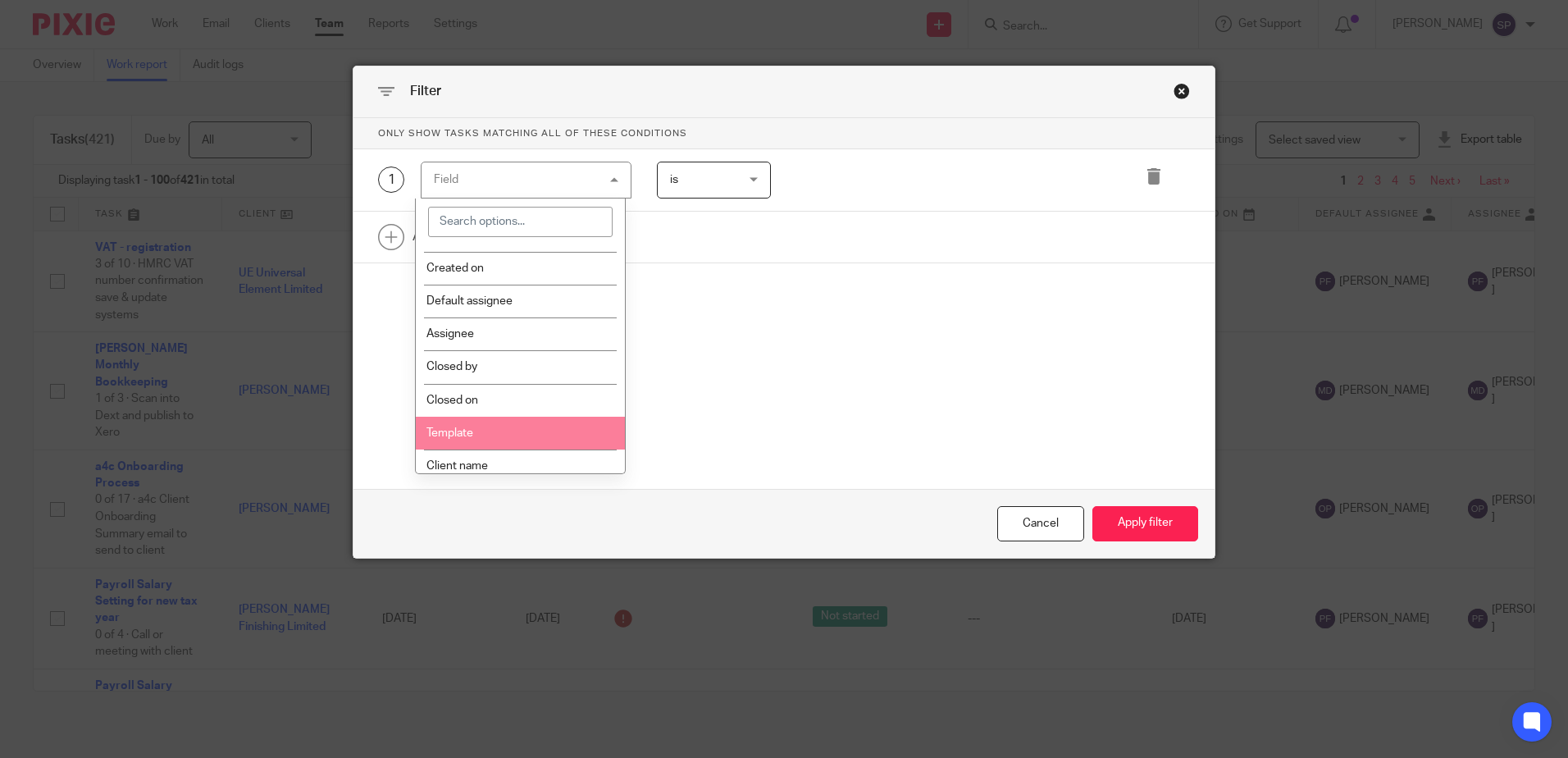
click at [483, 426] on li "Template" at bounding box center [520, 433] width 209 height 33
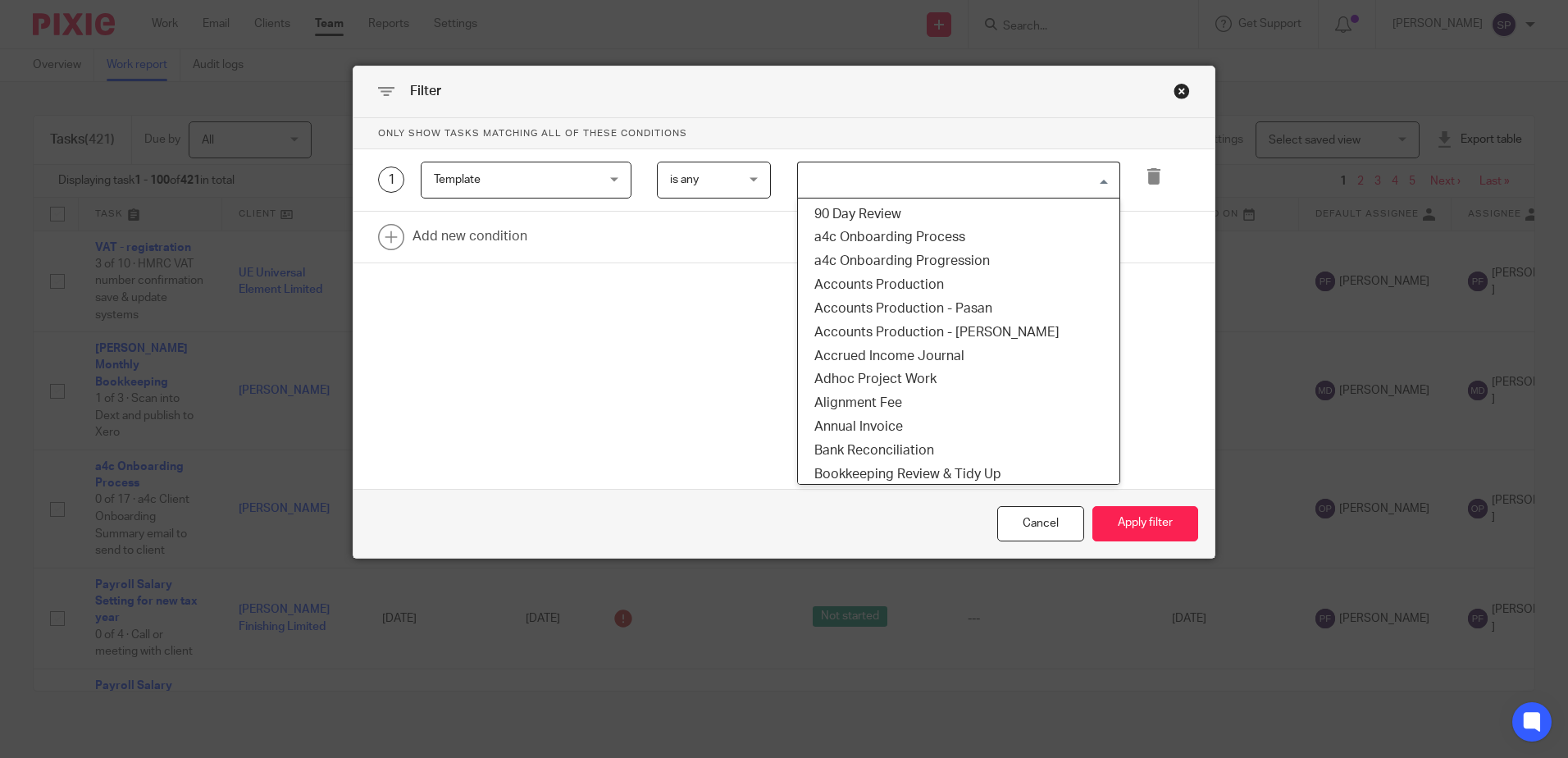
click at [817, 174] on input "Search for option" at bounding box center [955, 180] width 311 height 29
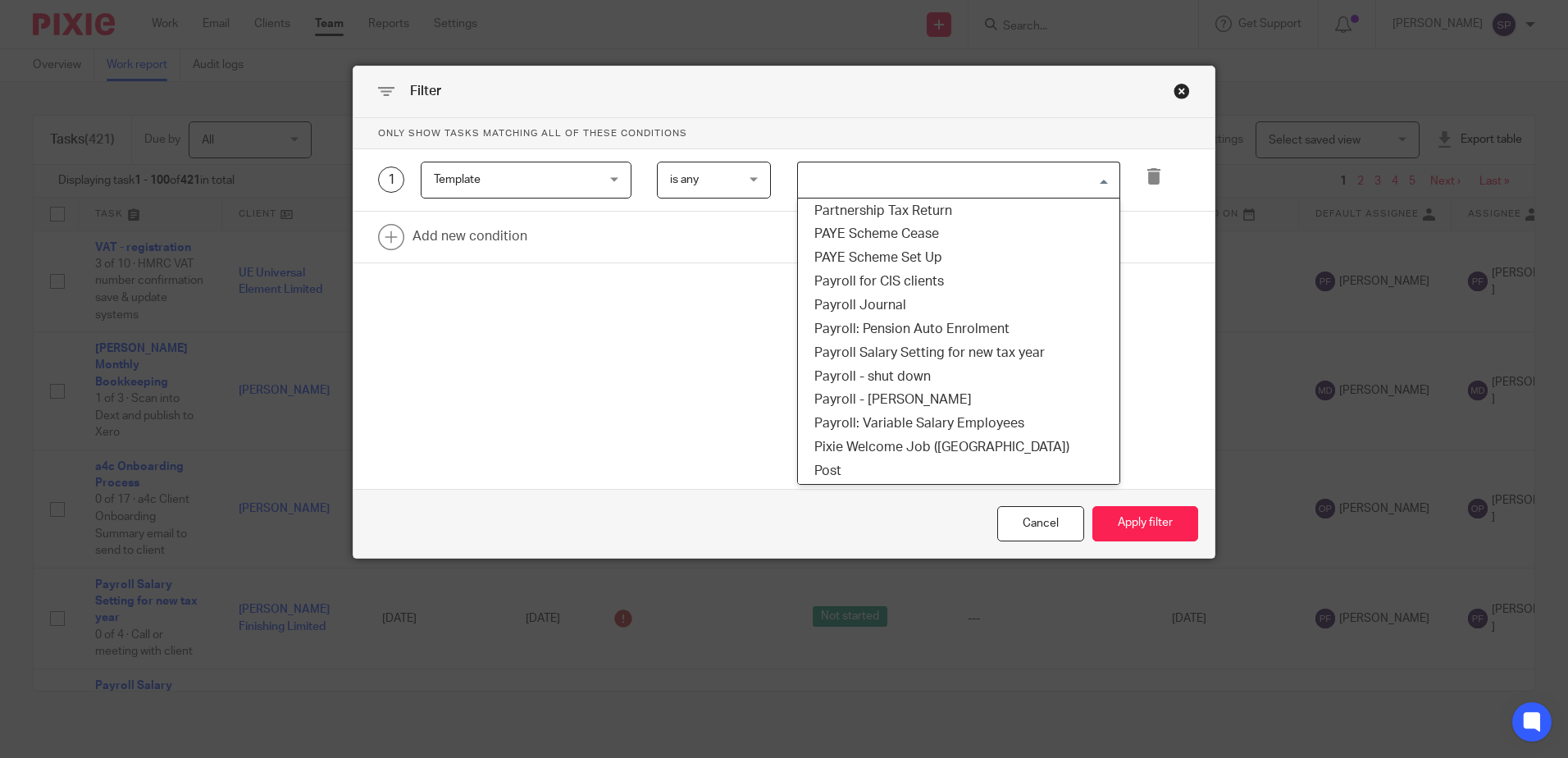
scroll to position [1067, 0]
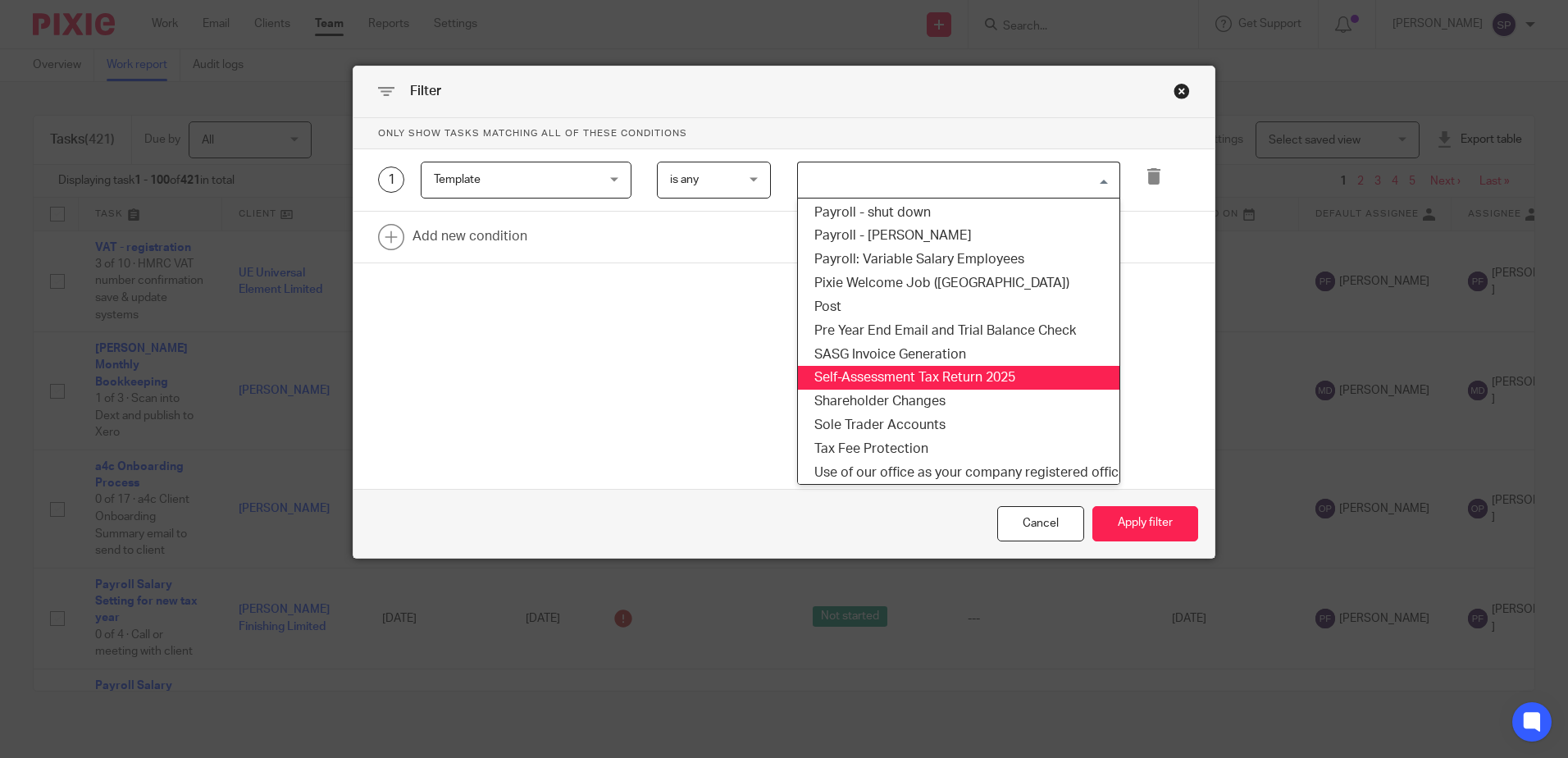
click at [925, 379] on li "Self-Assessment Tax Return 2025" at bounding box center [958, 378] width 321 height 24
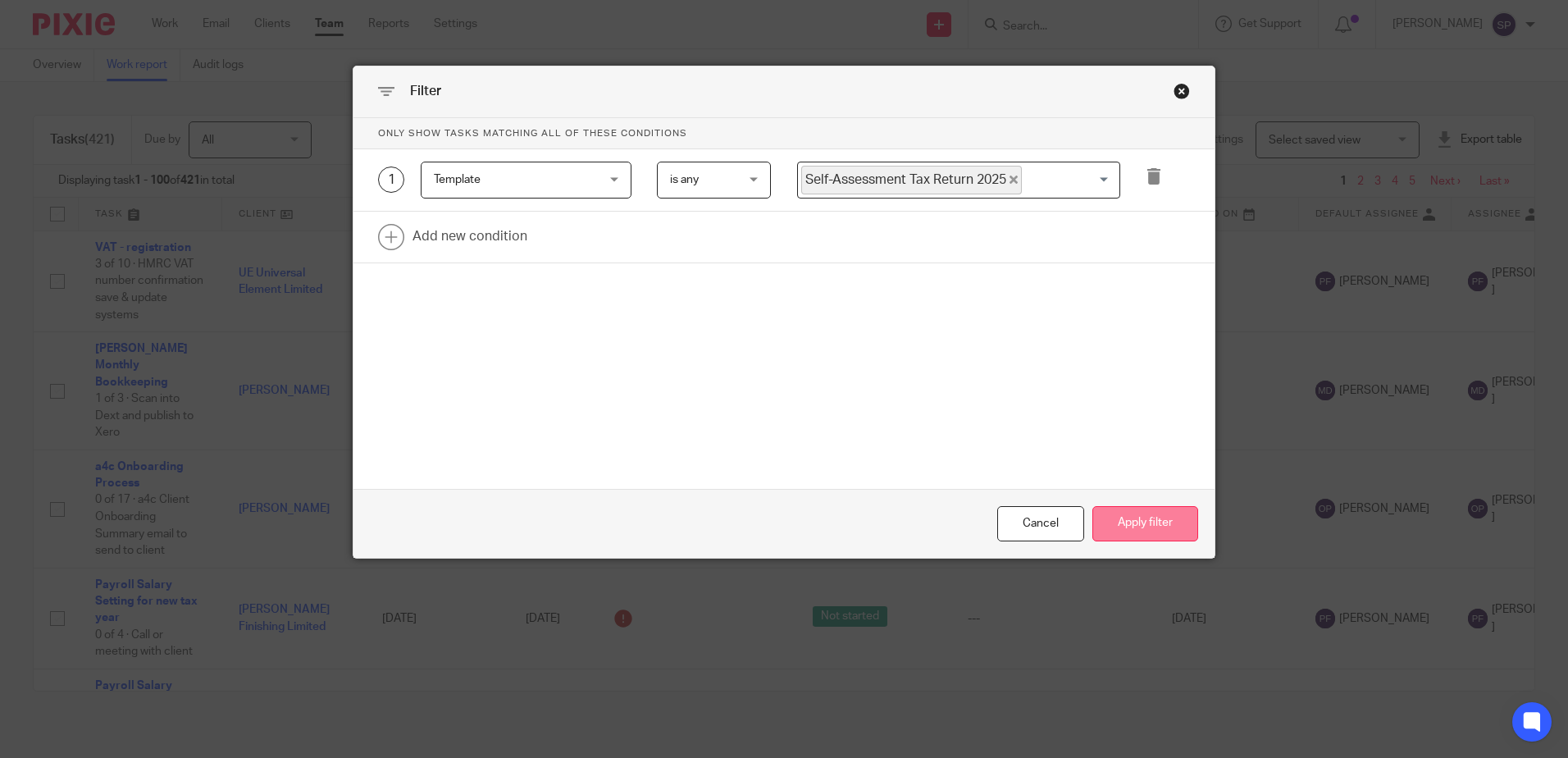
click at [1128, 518] on button "Apply filter" at bounding box center [1146, 524] width 106 height 35
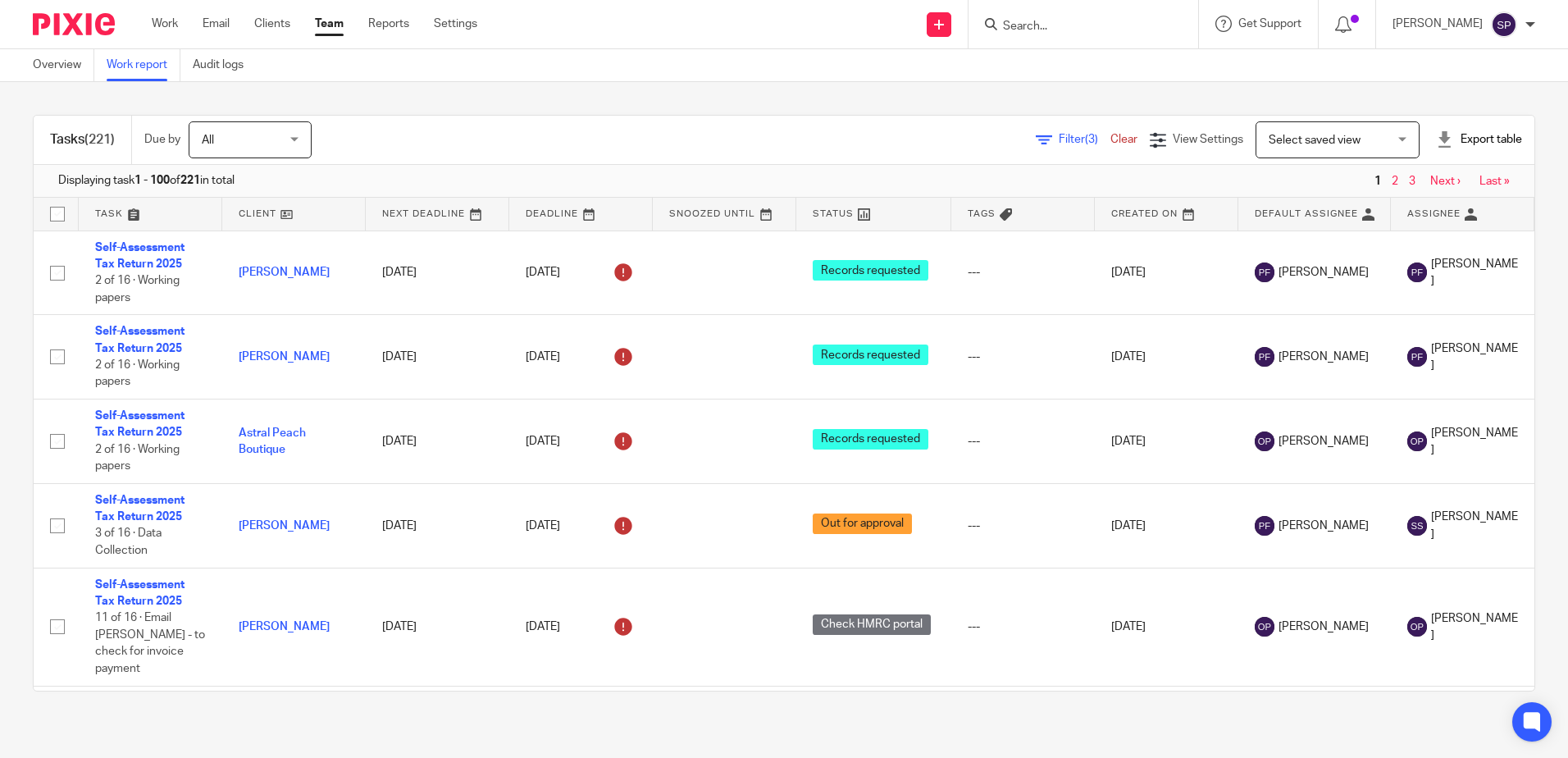
click at [1059, 143] on span "Filter (3)" at bounding box center [1085, 140] width 51 height 12
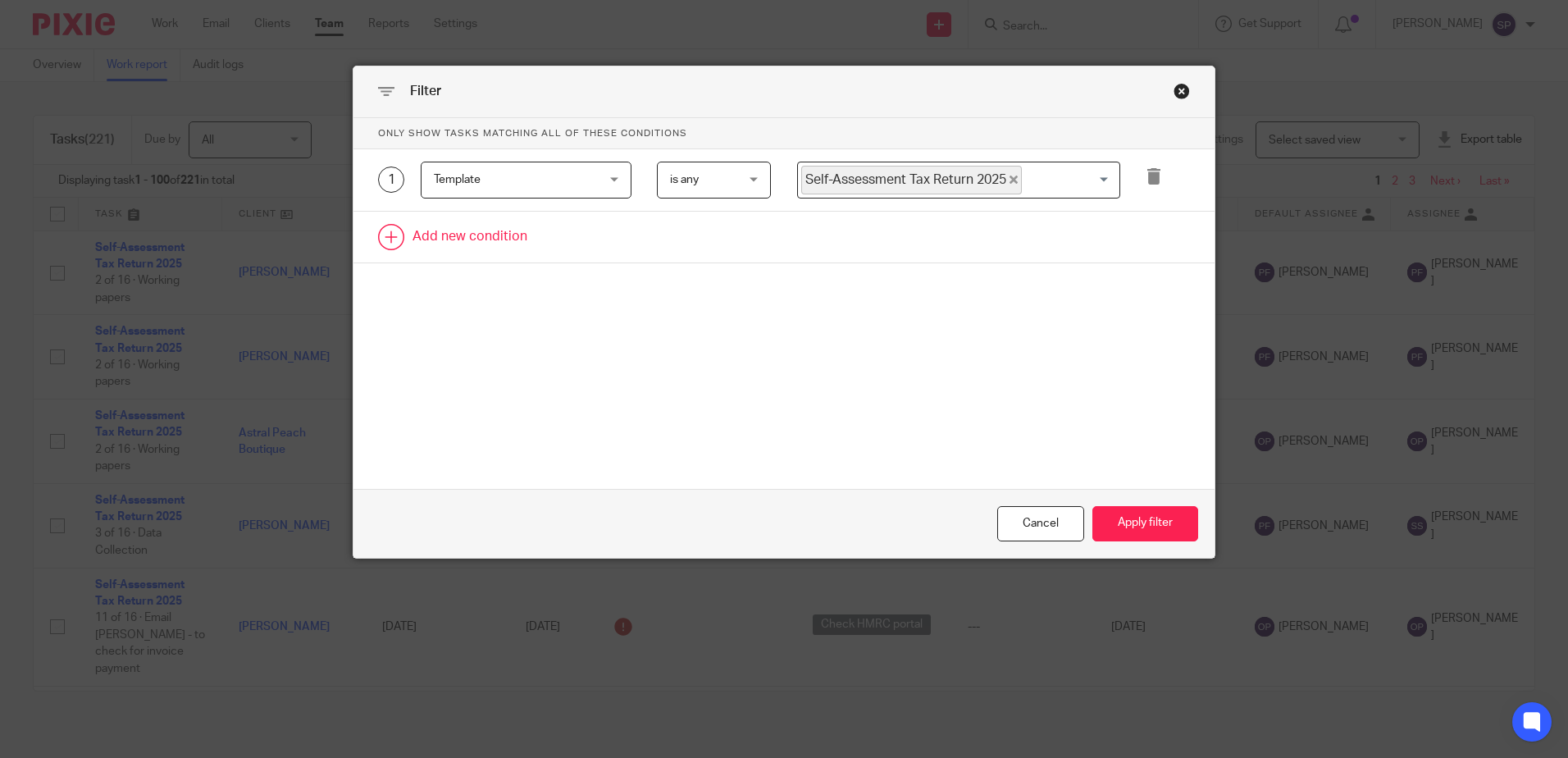
click at [510, 236] on link at bounding box center [784, 237] width 861 height 50
click at [502, 252] on div "Field" at bounding box center [512, 241] width 157 height 34
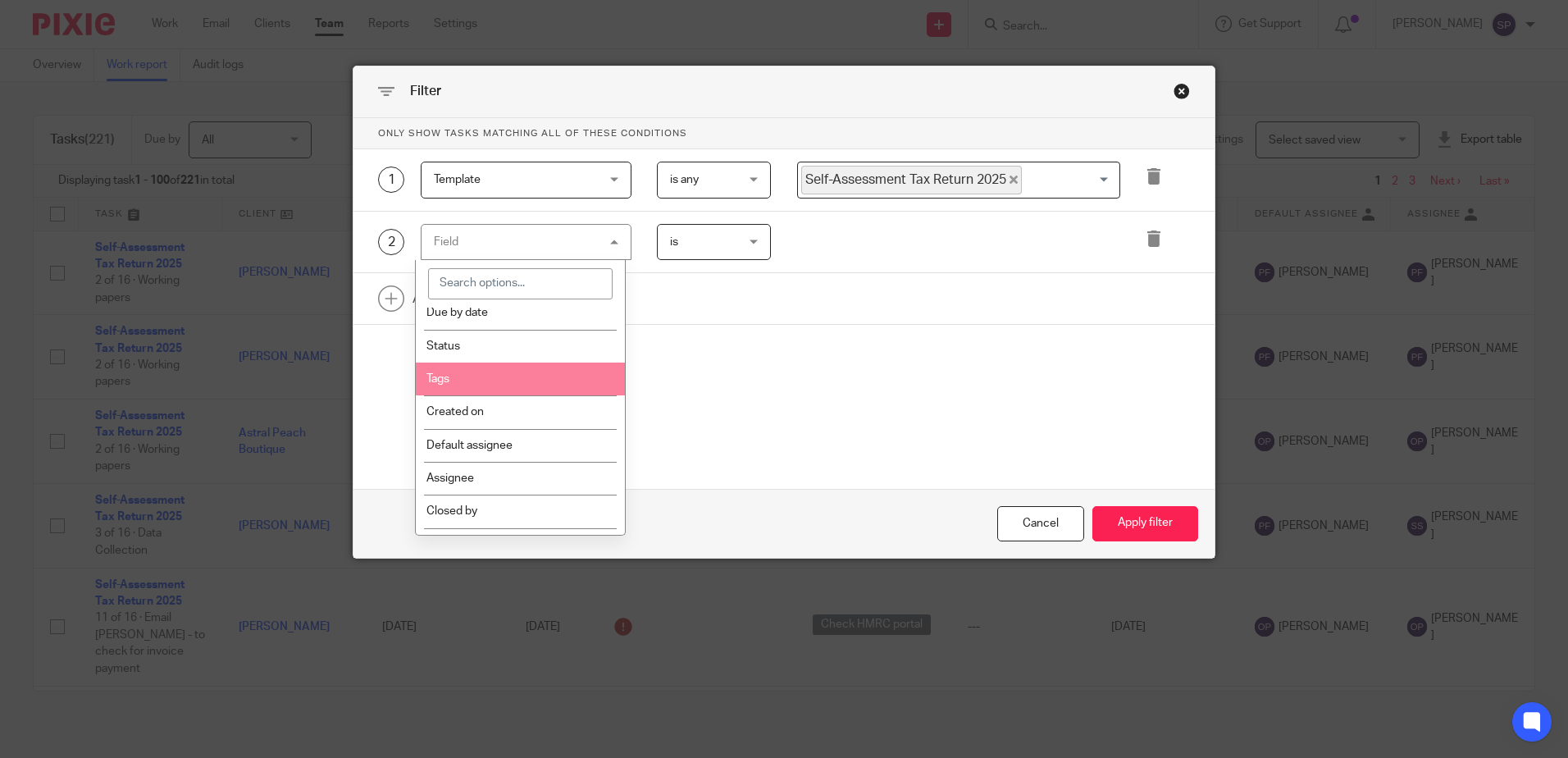
scroll to position [164, 0]
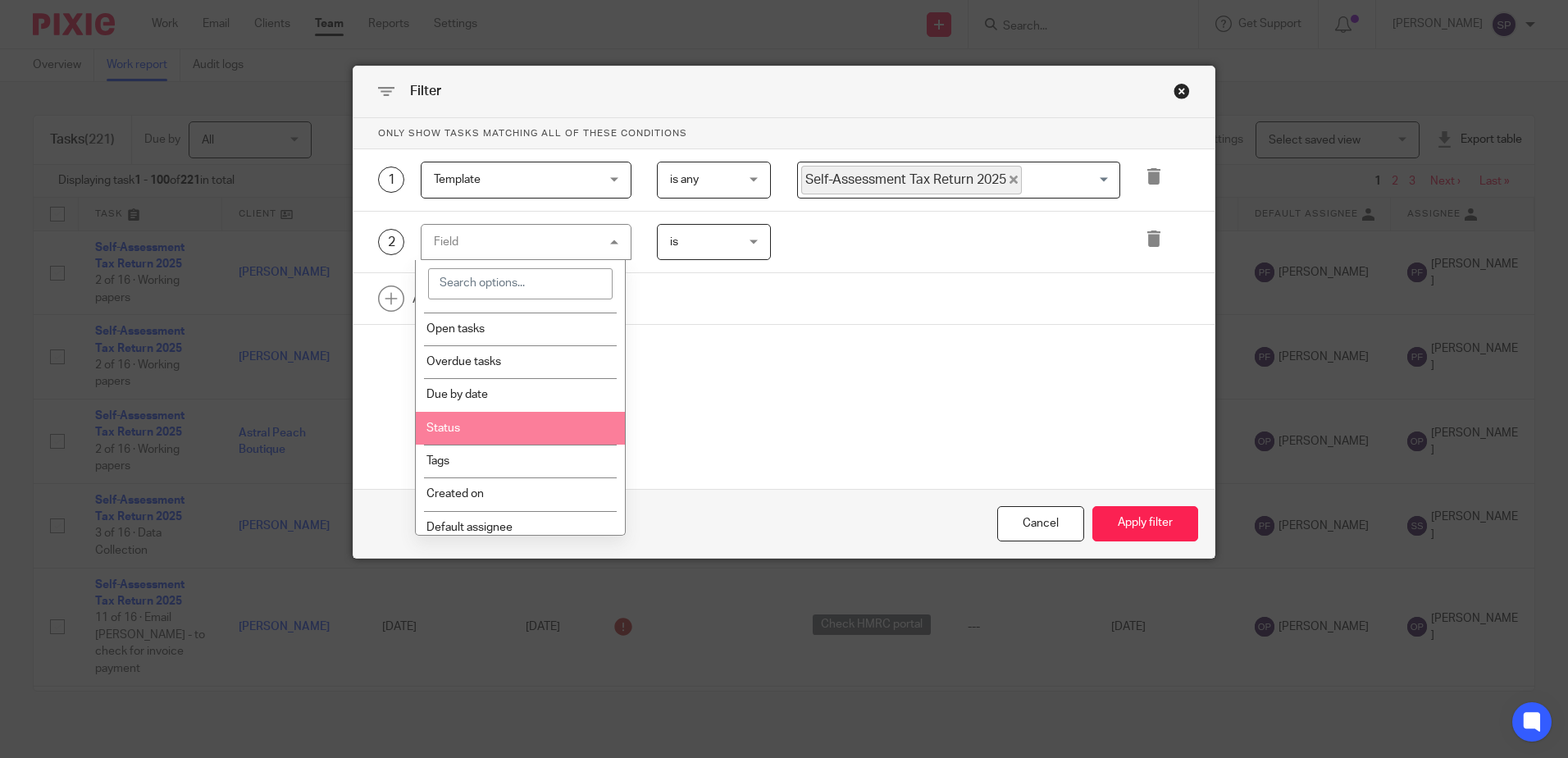
click at [500, 421] on li "Status" at bounding box center [520, 428] width 209 height 33
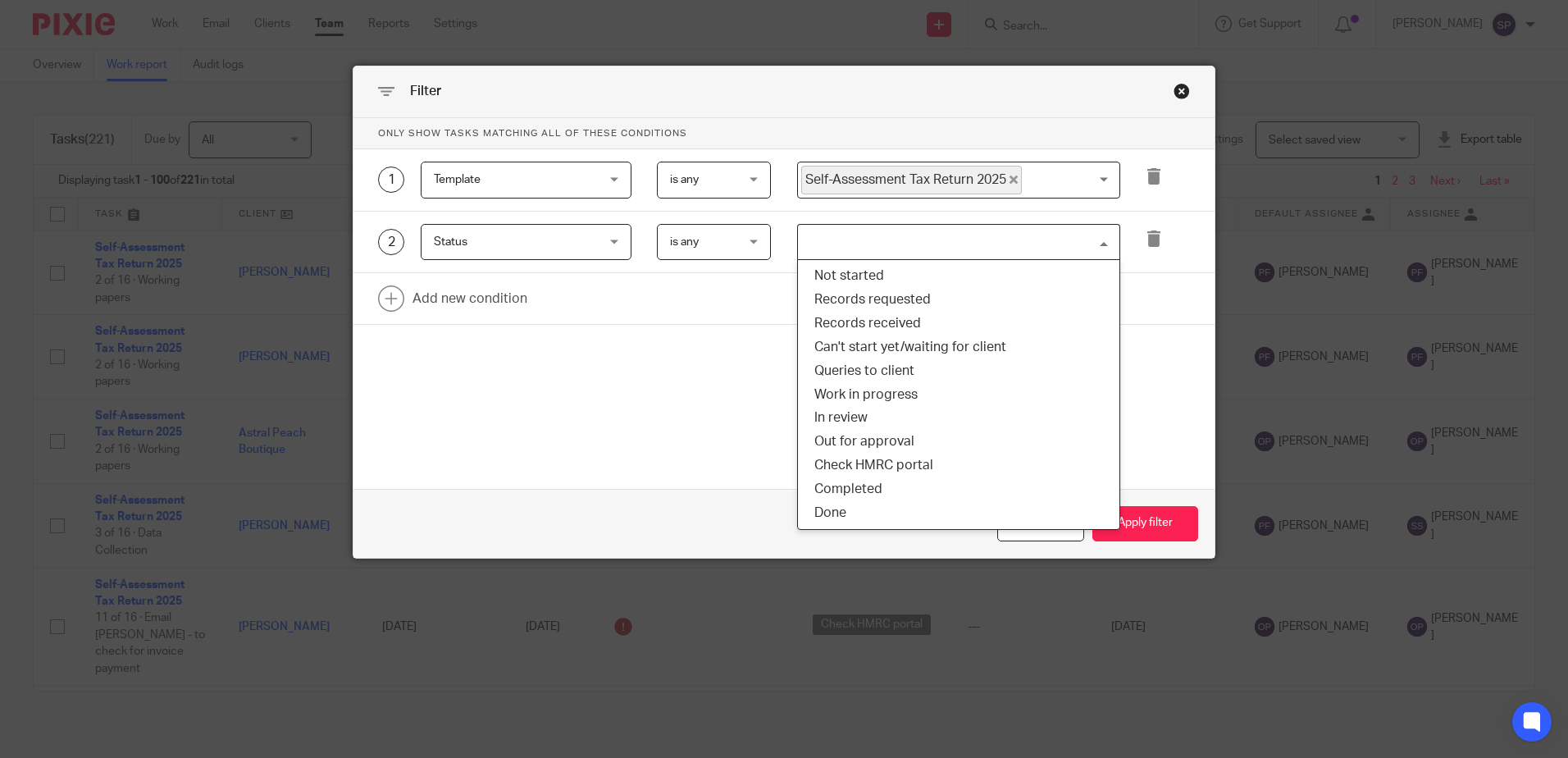
click at [805, 248] on input "Search for option" at bounding box center [955, 242] width 311 height 29
click at [859, 455] on li "Check HMRC portal" at bounding box center [958, 466] width 321 height 24
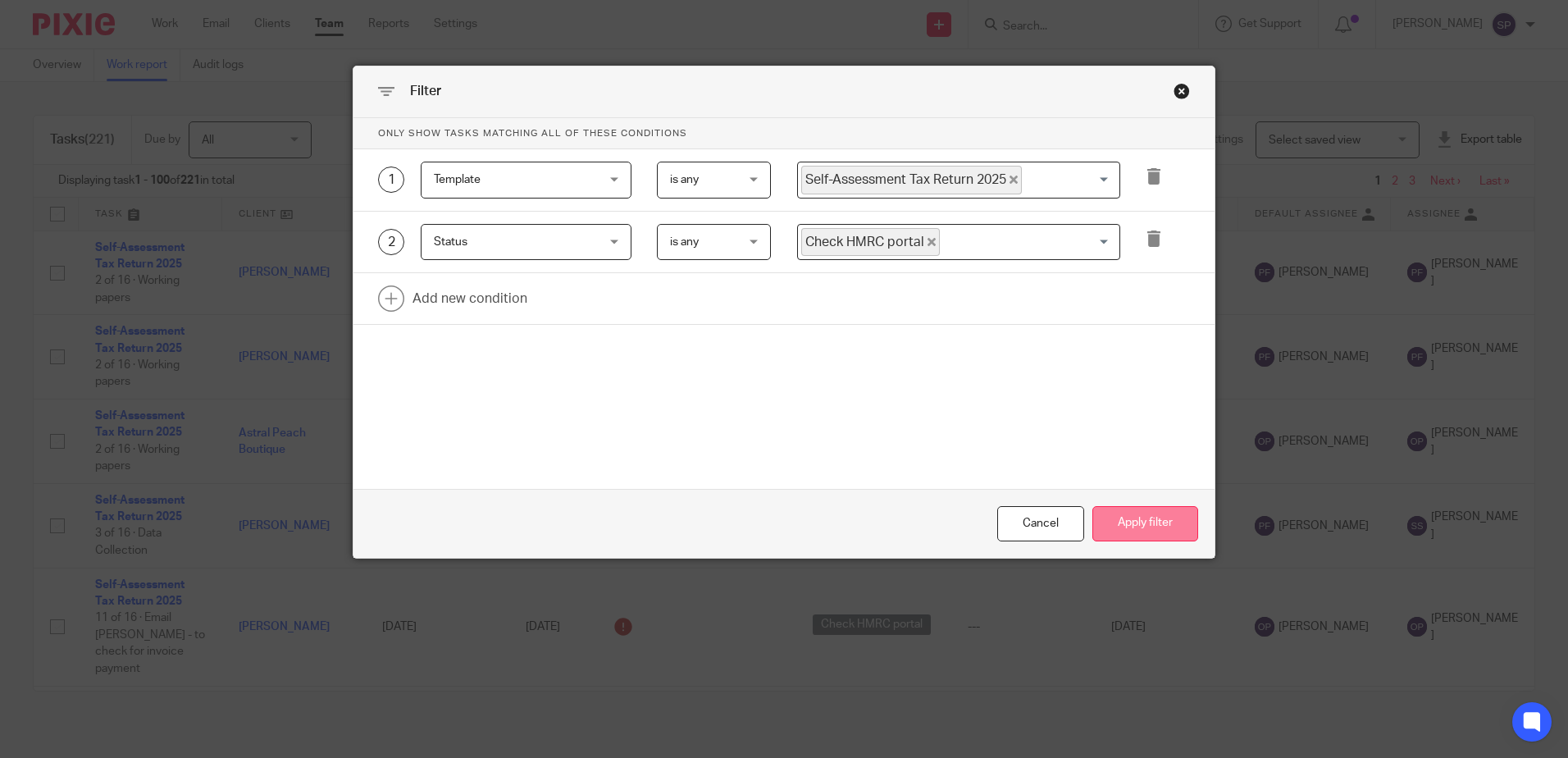
click at [1106, 526] on button "Apply filter" at bounding box center [1146, 524] width 106 height 35
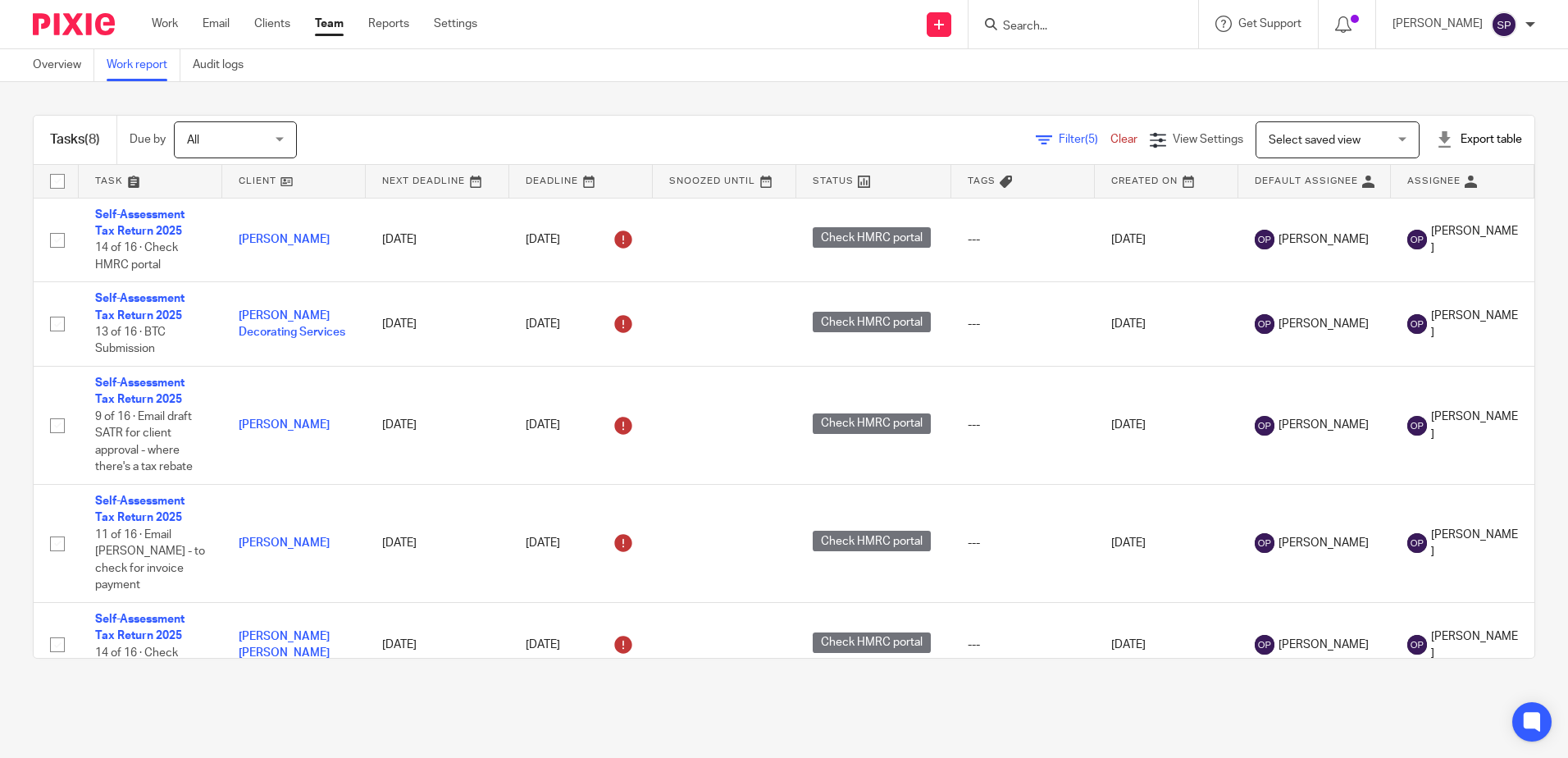
click at [1059, 144] on span "Filter (5)" at bounding box center [1085, 140] width 51 height 12
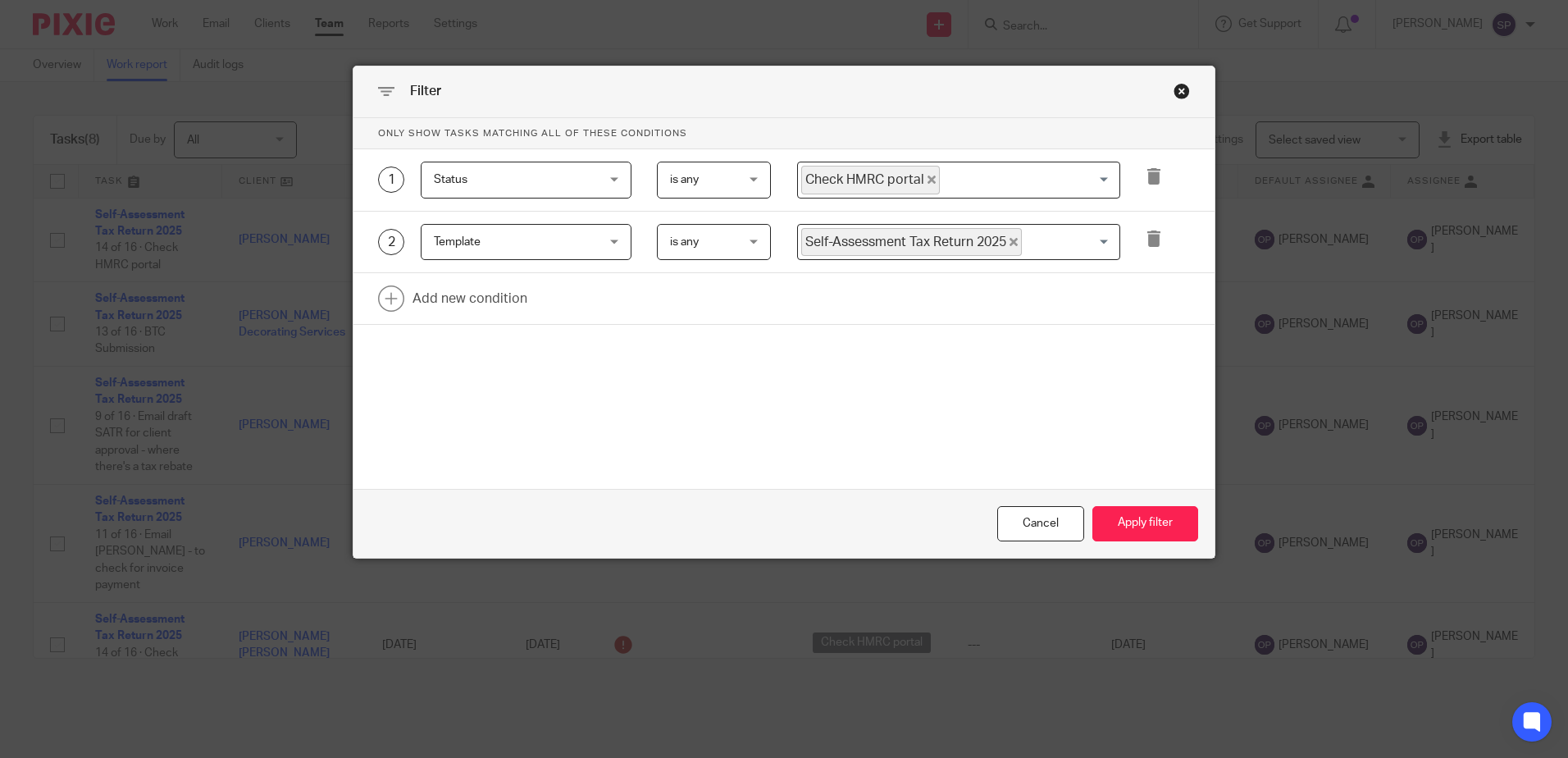
click at [927, 180] on icon "Deselect Check HMRC portal" at bounding box center [932, 180] width 8 height 8
click at [927, 180] on input "Search for option" at bounding box center [955, 180] width 311 height 29
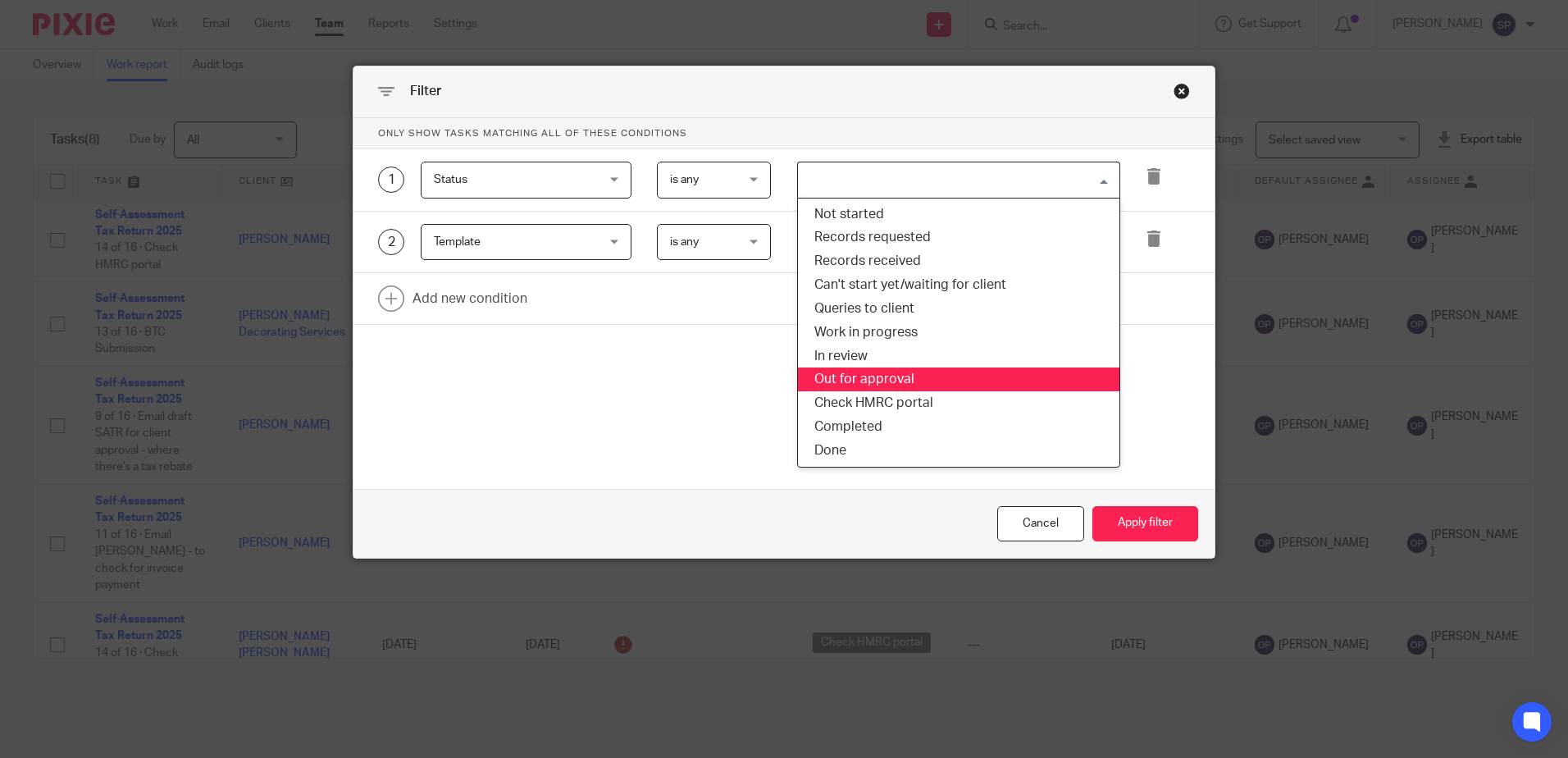
click at [861, 368] on li "Out for approval" at bounding box center [958, 379] width 321 height 24
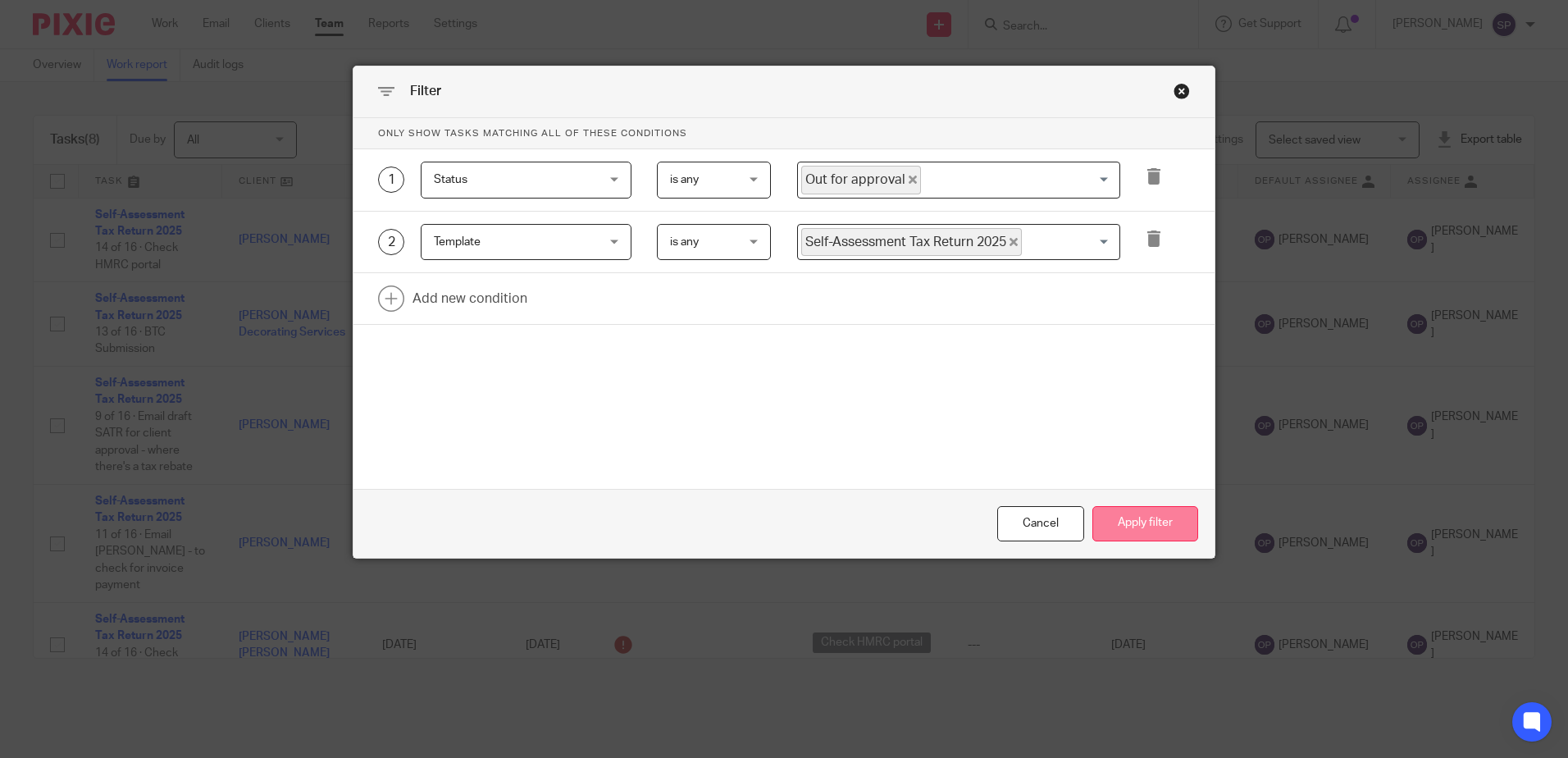
click at [1150, 533] on button "Apply filter" at bounding box center [1146, 524] width 106 height 35
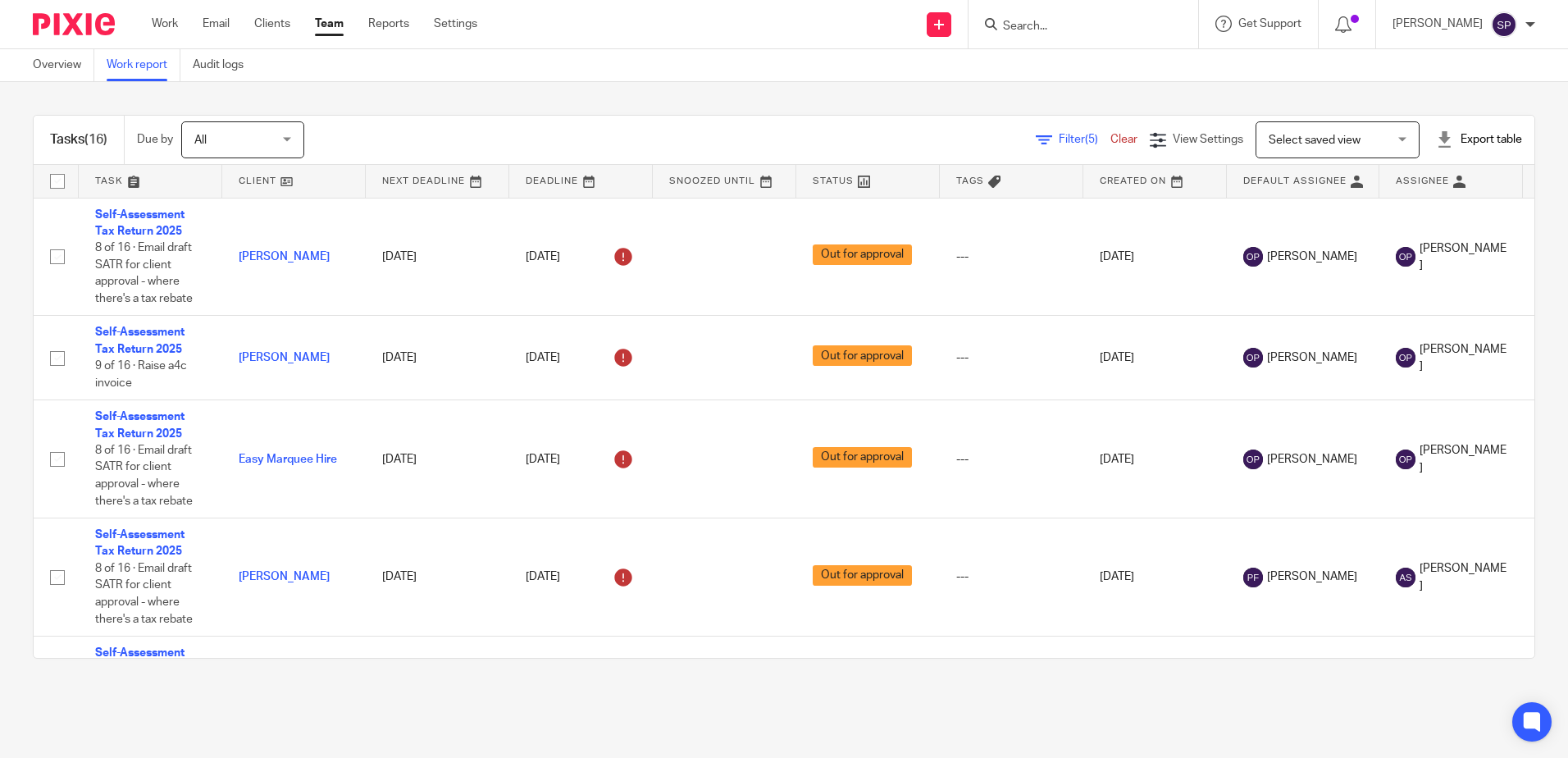
click at [1059, 142] on span "Filter (5)" at bounding box center [1085, 140] width 51 height 12
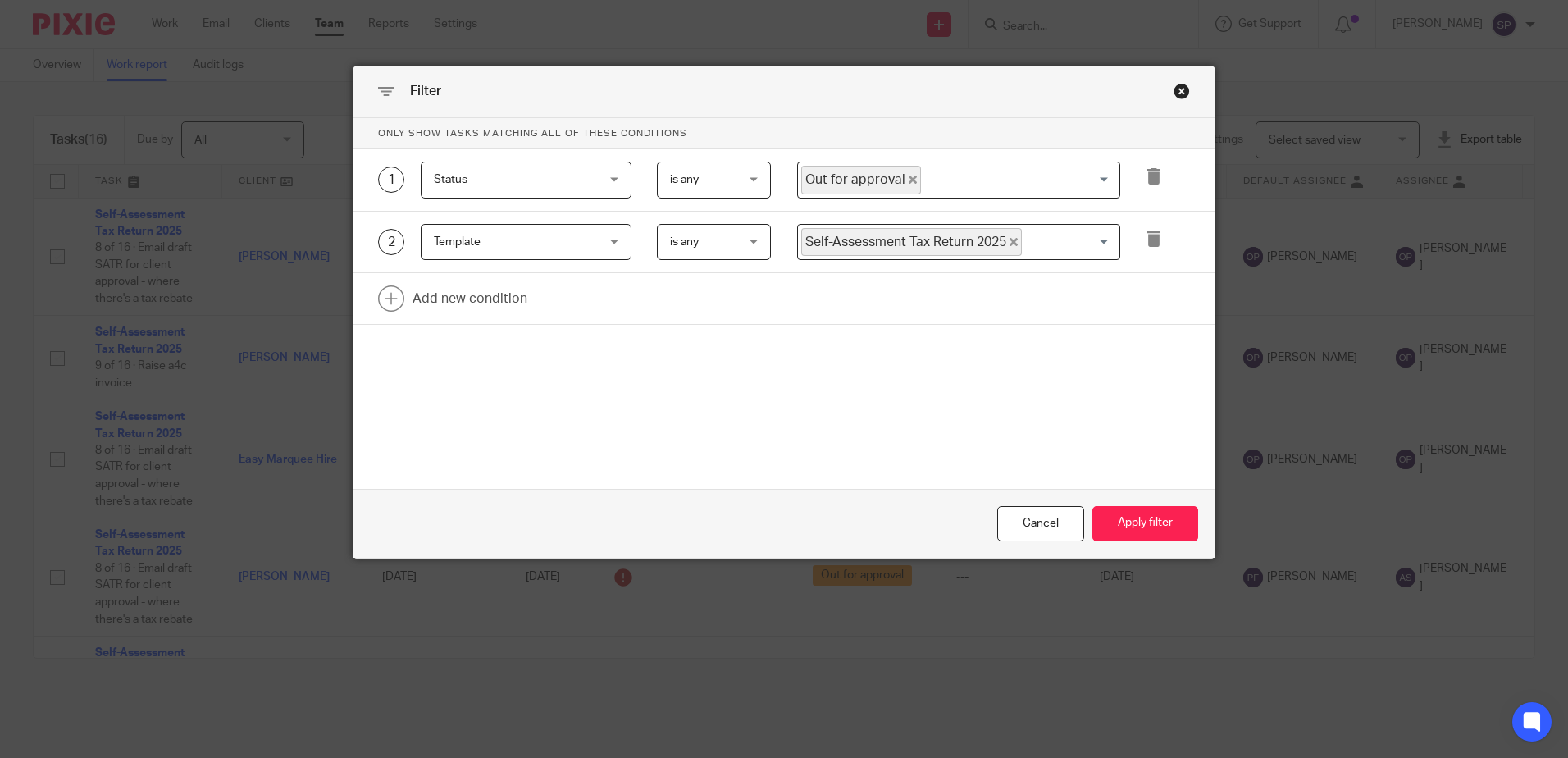
click at [909, 179] on icon "Deselect Out for approval" at bounding box center [913, 180] width 8 height 8
click at [905, 179] on input "Search for option" at bounding box center [955, 180] width 311 height 29
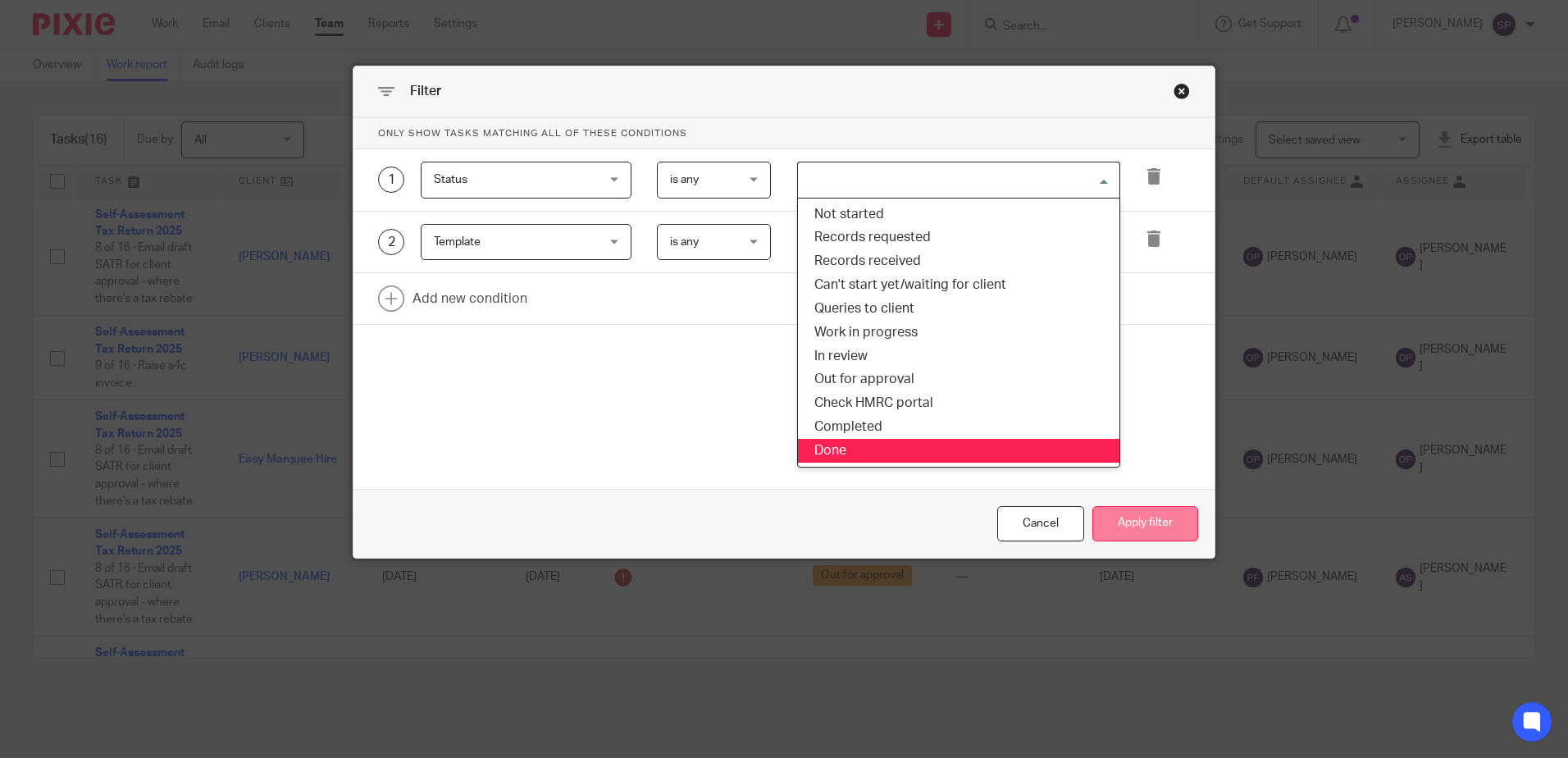
click at [1140, 531] on button "Apply filter" at bounding box center [1146, 524] width 106 height 35
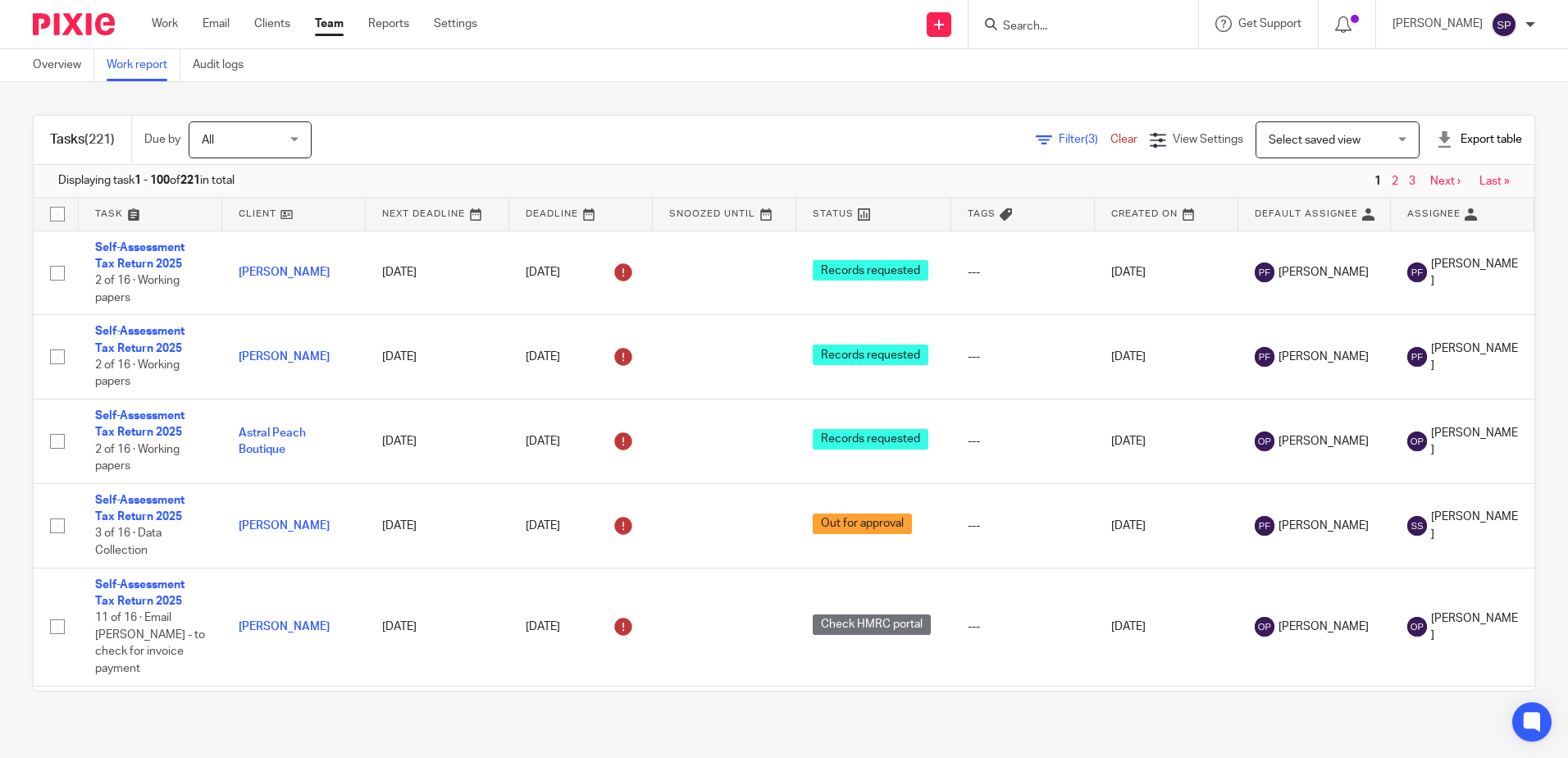
click at [1059, 136] on span "Filter (3)" at bounding box center [1085, 140] width 51 height 12
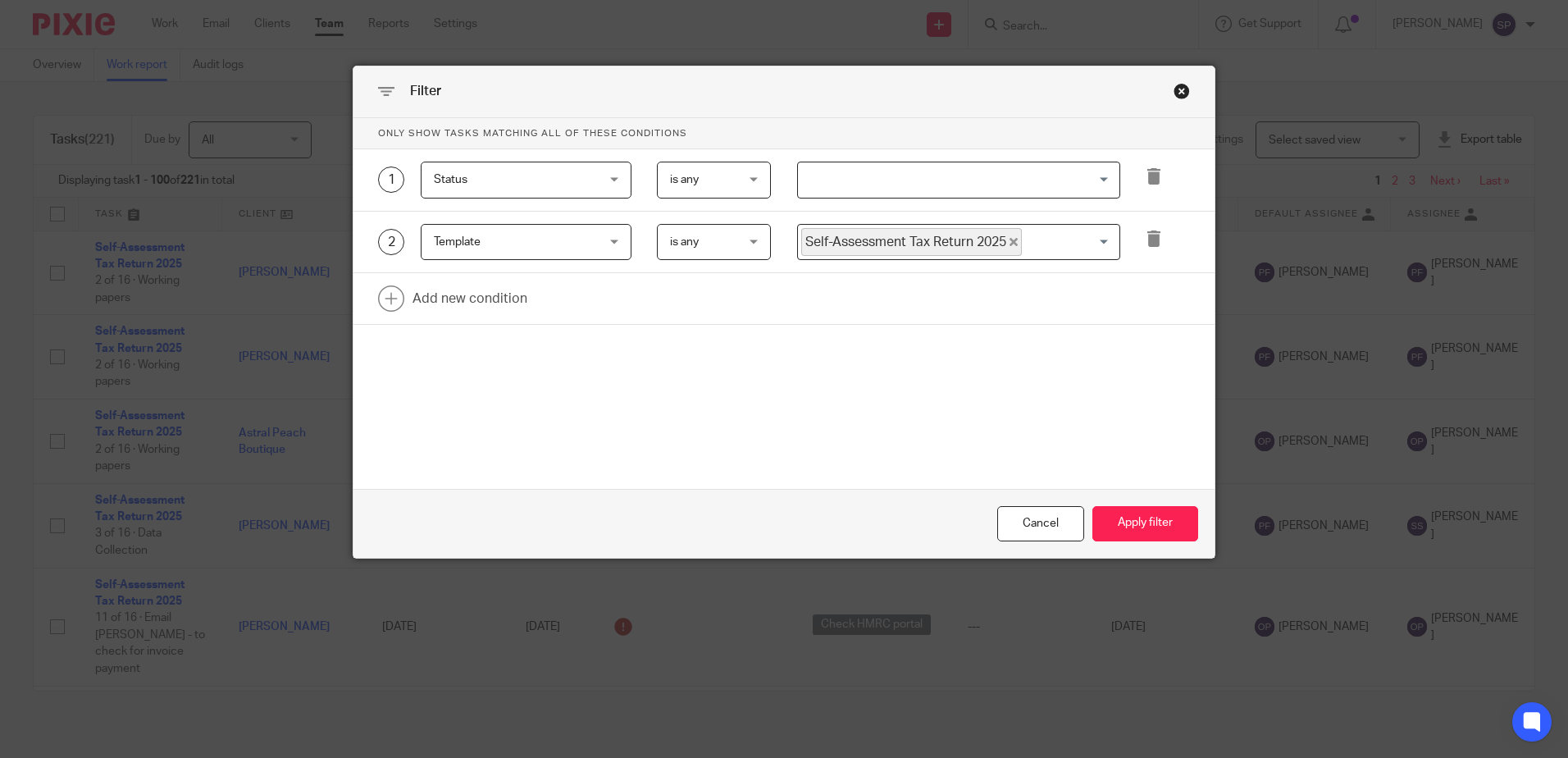
click at [868, 185] on input "Search for option" at bounding box center [955, 180] width 311 height 29
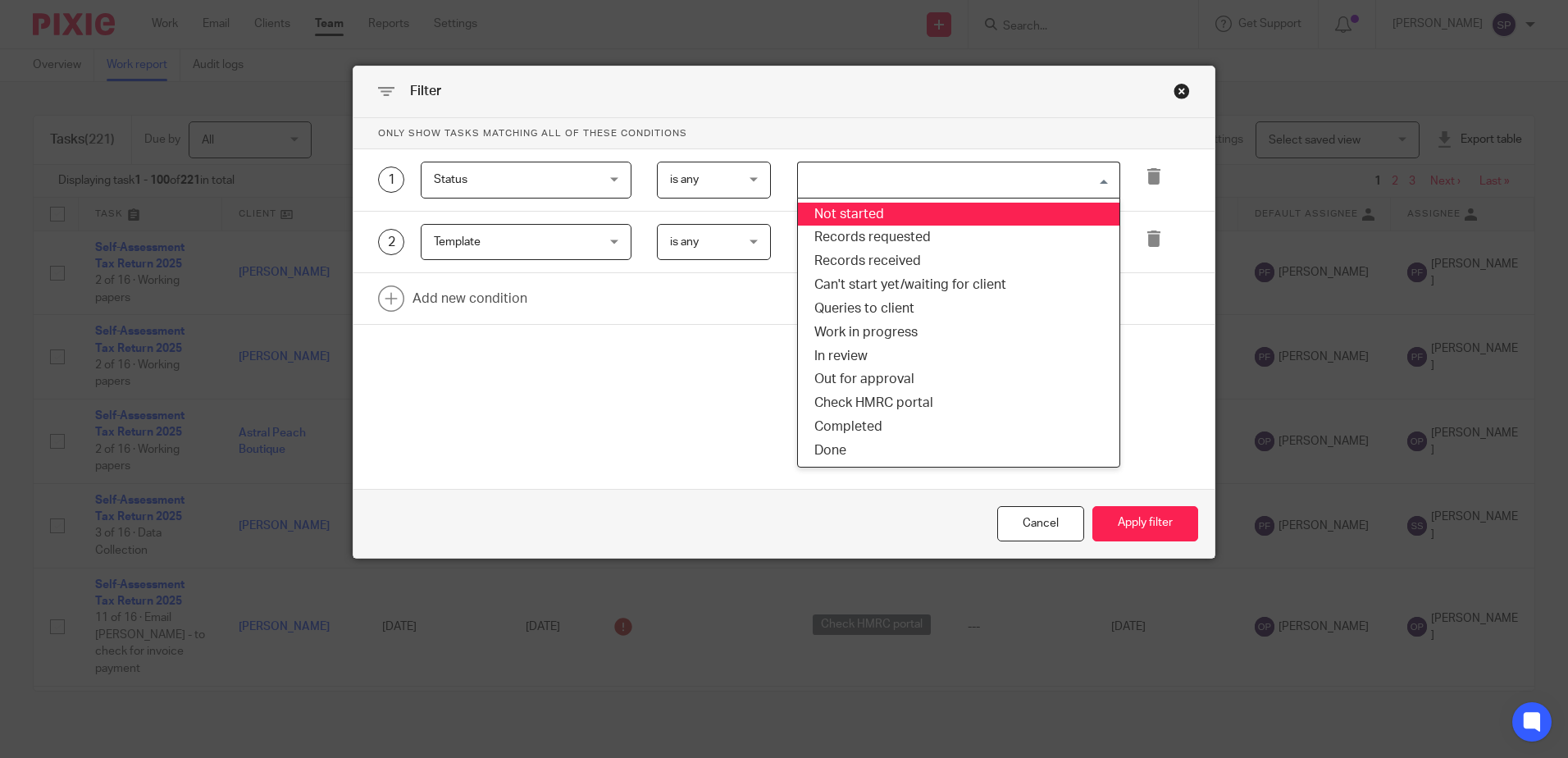
click at [876, 219] on li "Not started" at bounding box center [958, 215] width 321 height 24
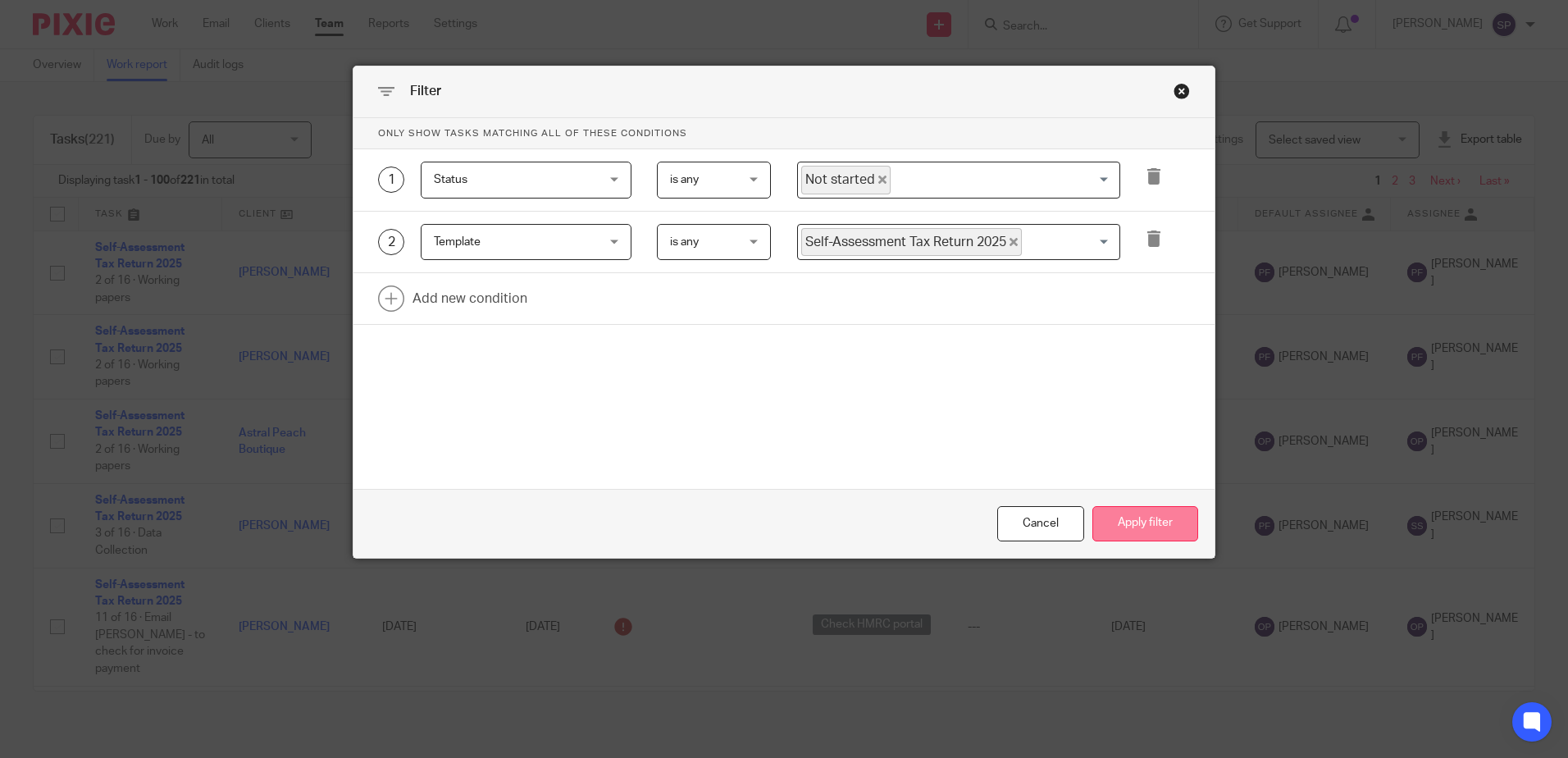
click at [1112, 516] on button "Apply filter" at bounding box center [1146, 524] width 106 height 35
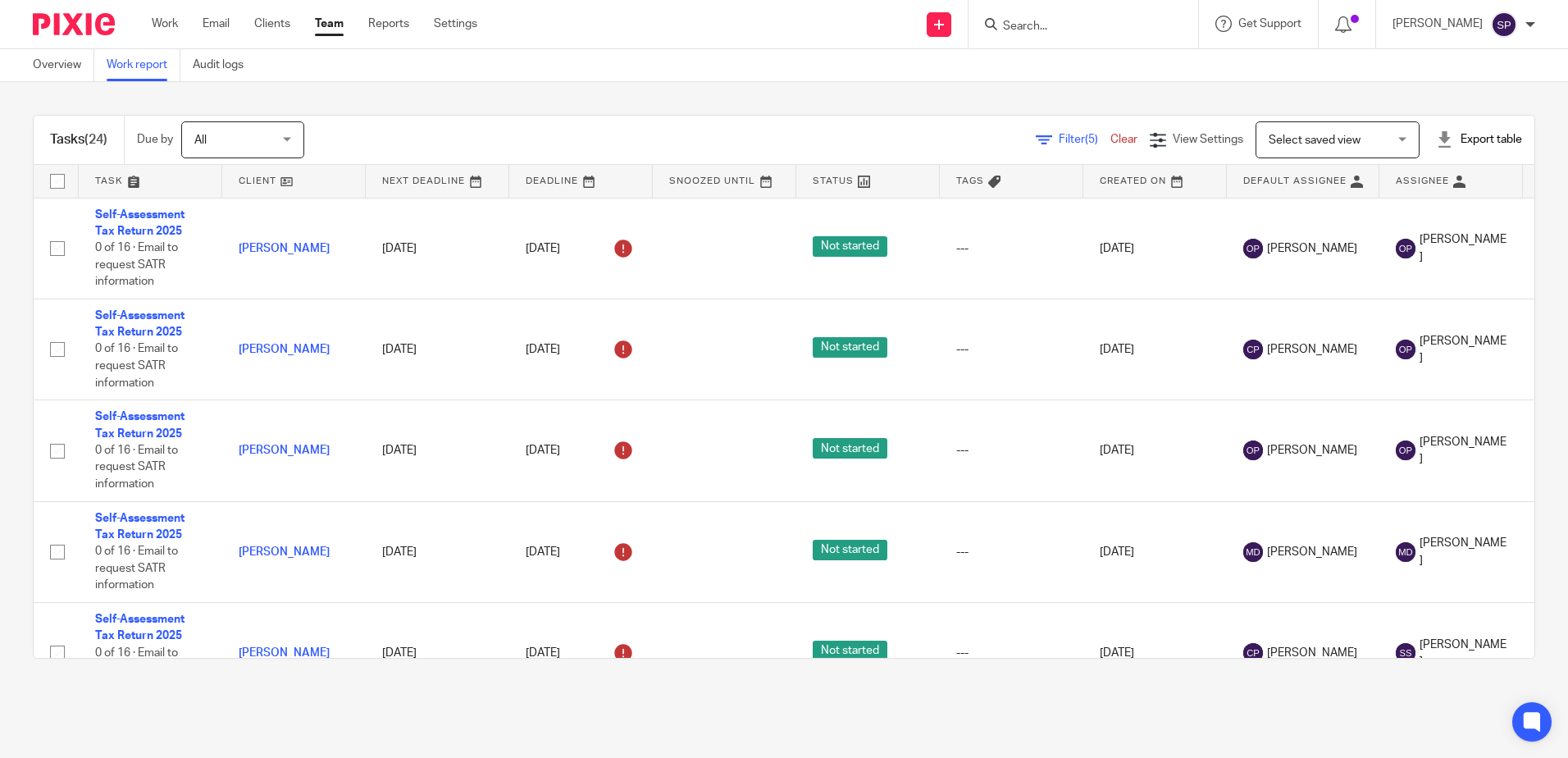
click at [1036, 140] on link "Filter (5)" at bounding box center [1073, 140] width 75 height 12
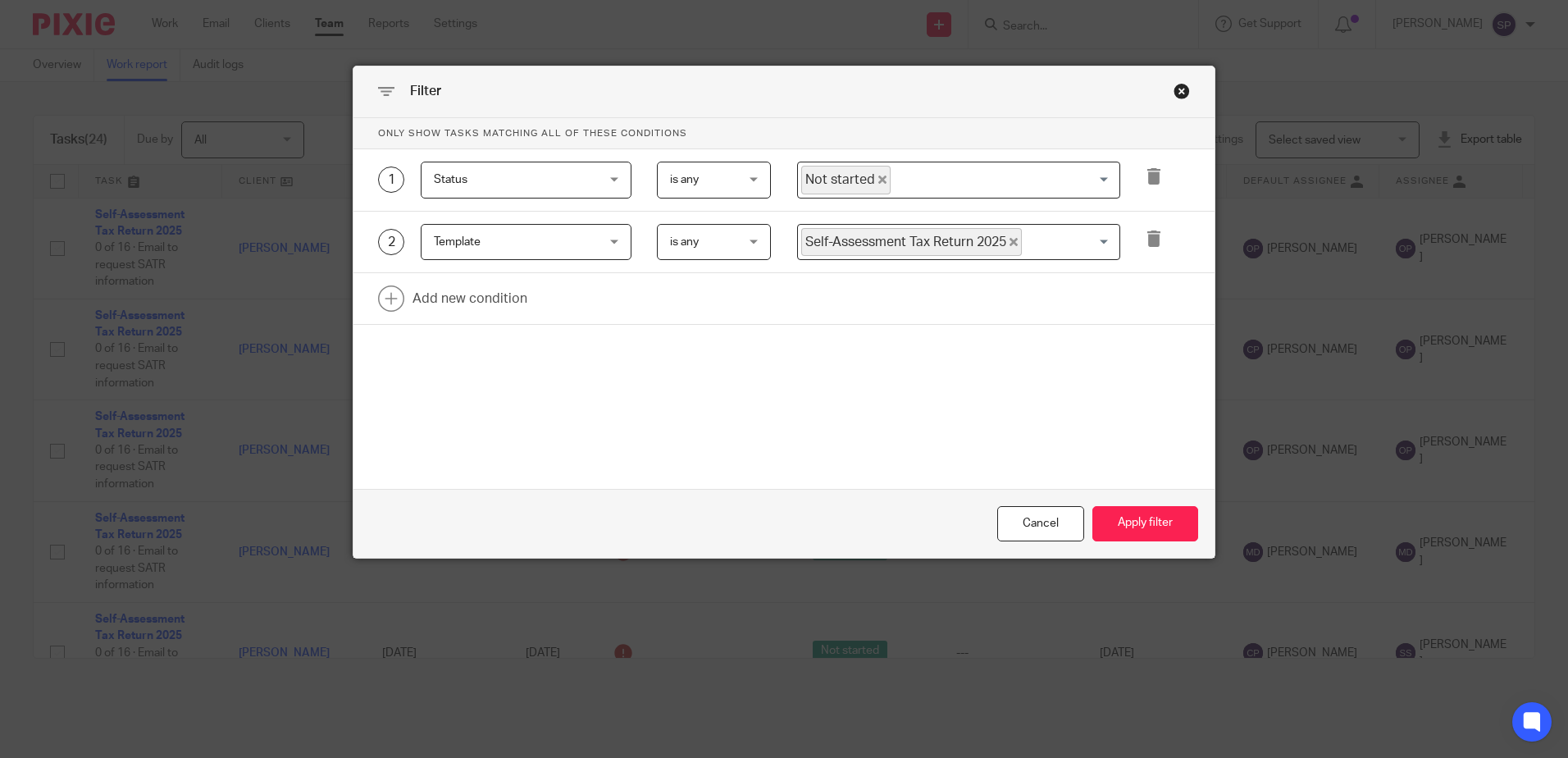
click at [879, 179] on icon "Deselect Not started" at bounding box center [883, 180] width 8 height 8
click at [875, 179] on input "Search for option" at bounding box center [955, 180] width 311 height 29
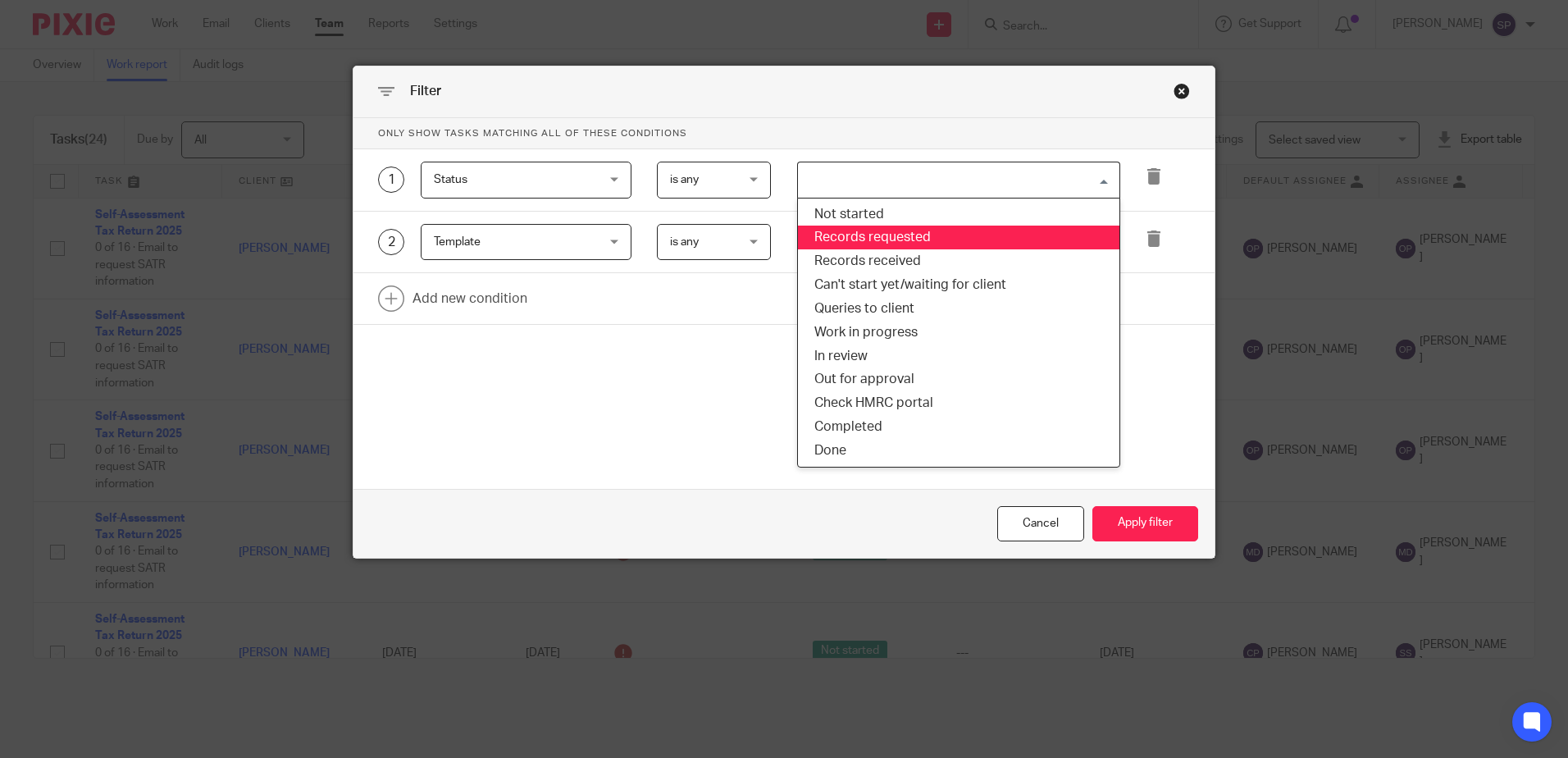
click at [866, 229] on li "Records requested" at bounding box center [958, 237] width 321 height 24
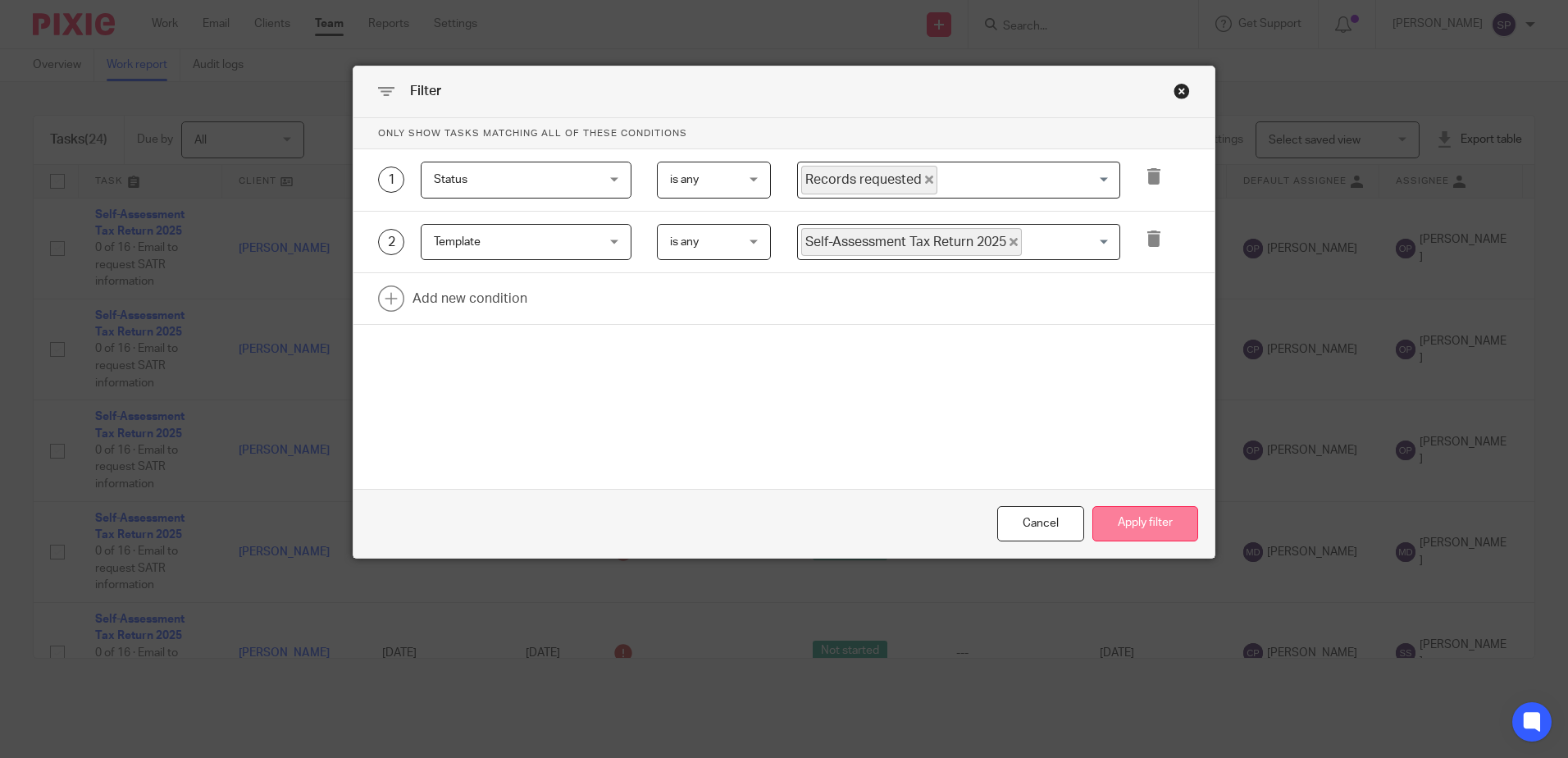
click at [1127, 517] on button "Apply filter" at bounding box center [1146, 524] width 106 height 35
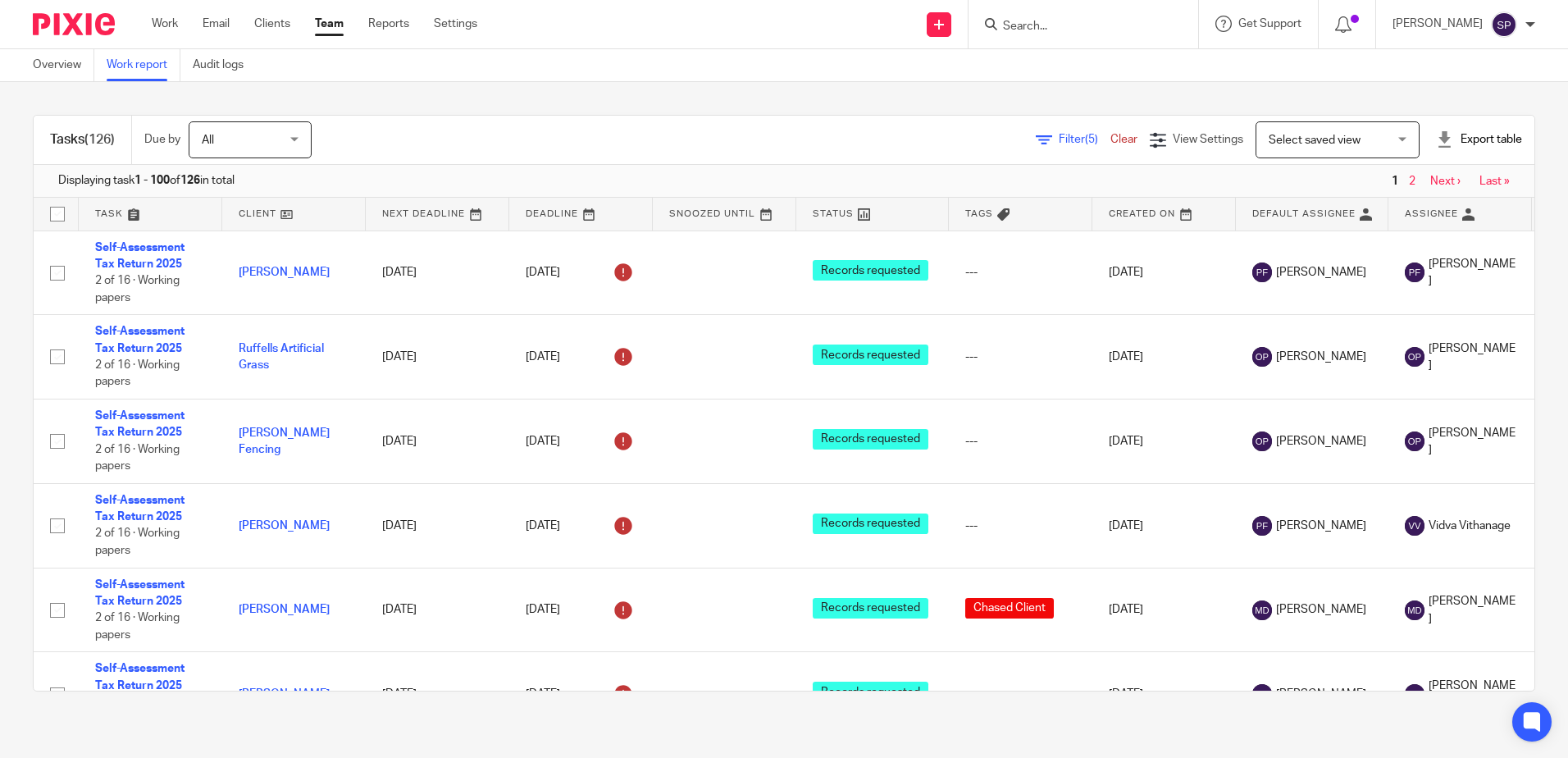
click at [1036, 131] on div "Filter (5) Clear" at bounding box center [1093, 140] width 114 height 17
click at [1036, 140] on icon at bounding box center [1044, 140] width 17 height 17
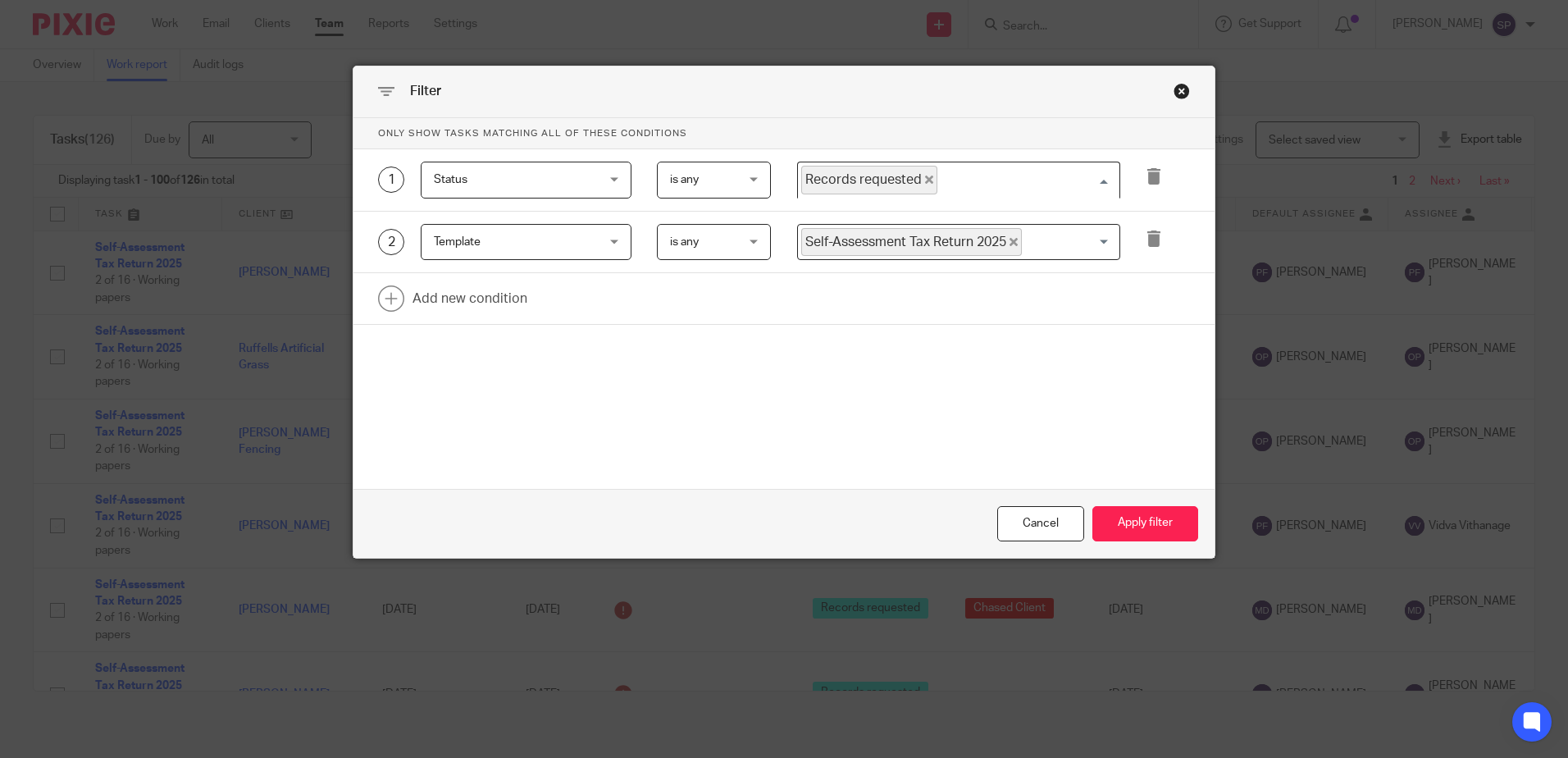
click at [920, 175] on span "Records requested" at bounding box center [869, 180] width 136 height 29
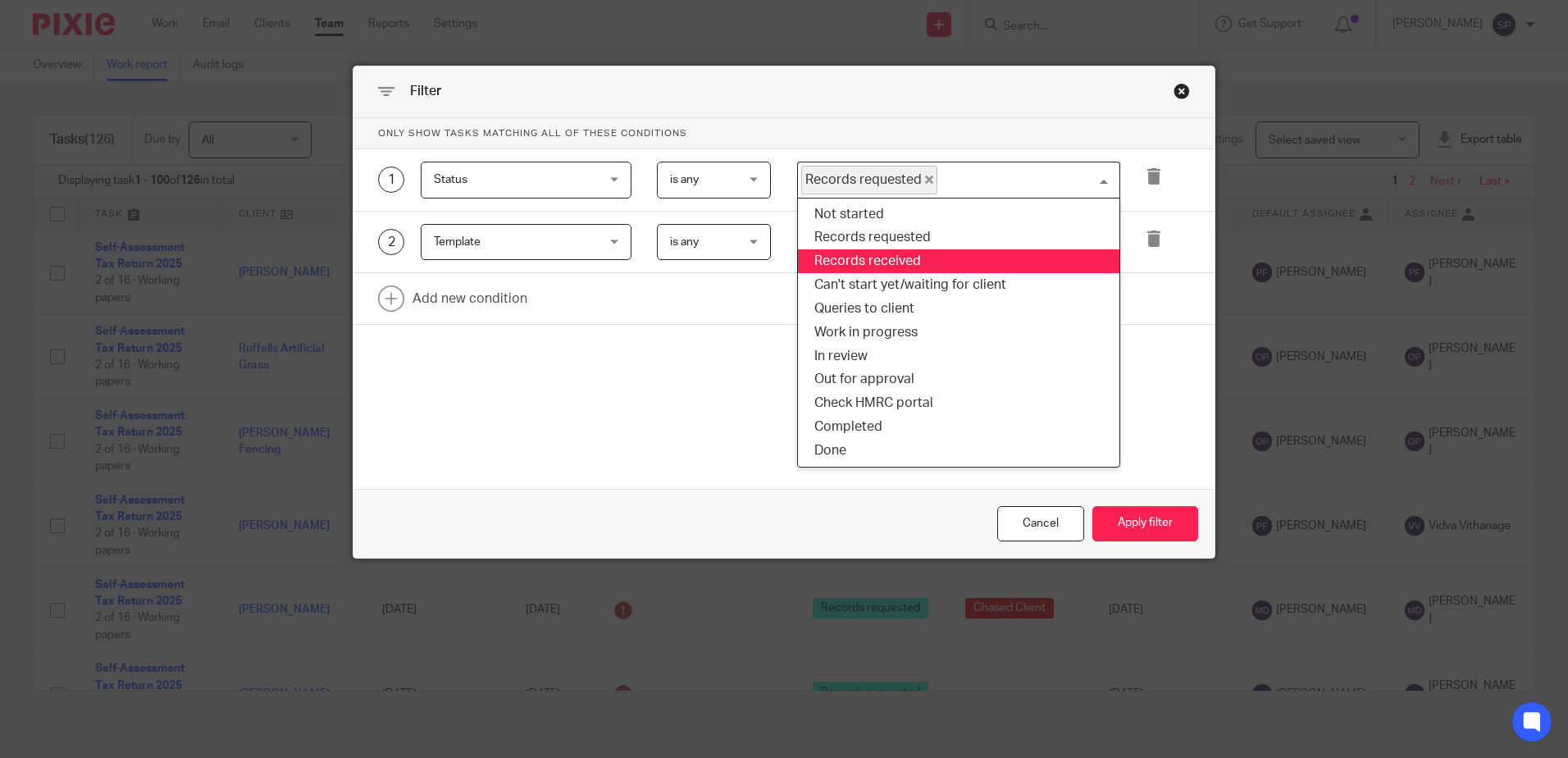
click at [856, 253] on li "Records received" at bounding box center [958, 262] width 321 height 24
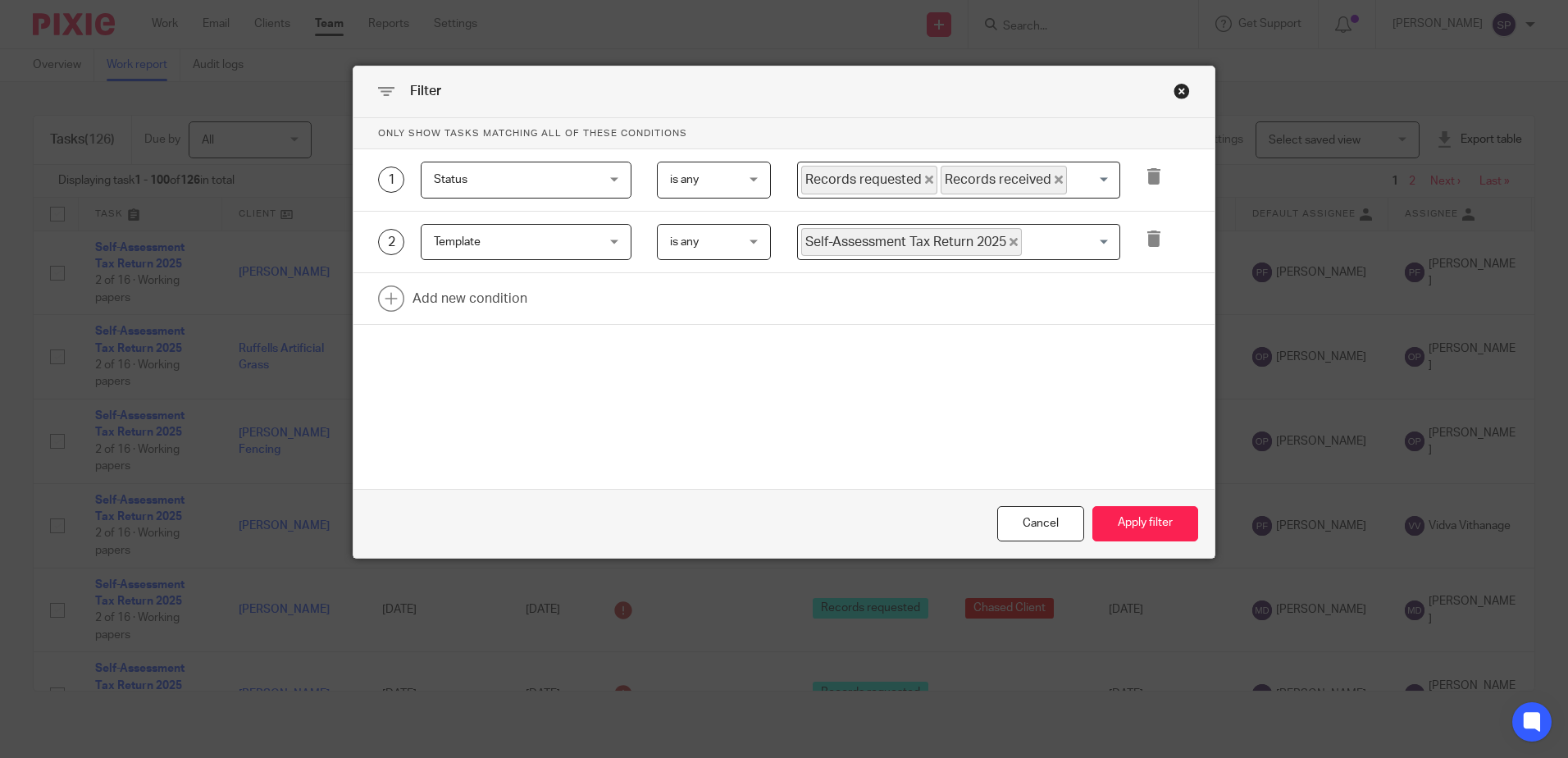
click at [926, 183] on icon "Deselect Records requested" at bounding box center [930, 180] width 8 height 8
click at [1101, 512] on button "Apply filter" at bounding box center [1146, 524] width 106 height 35
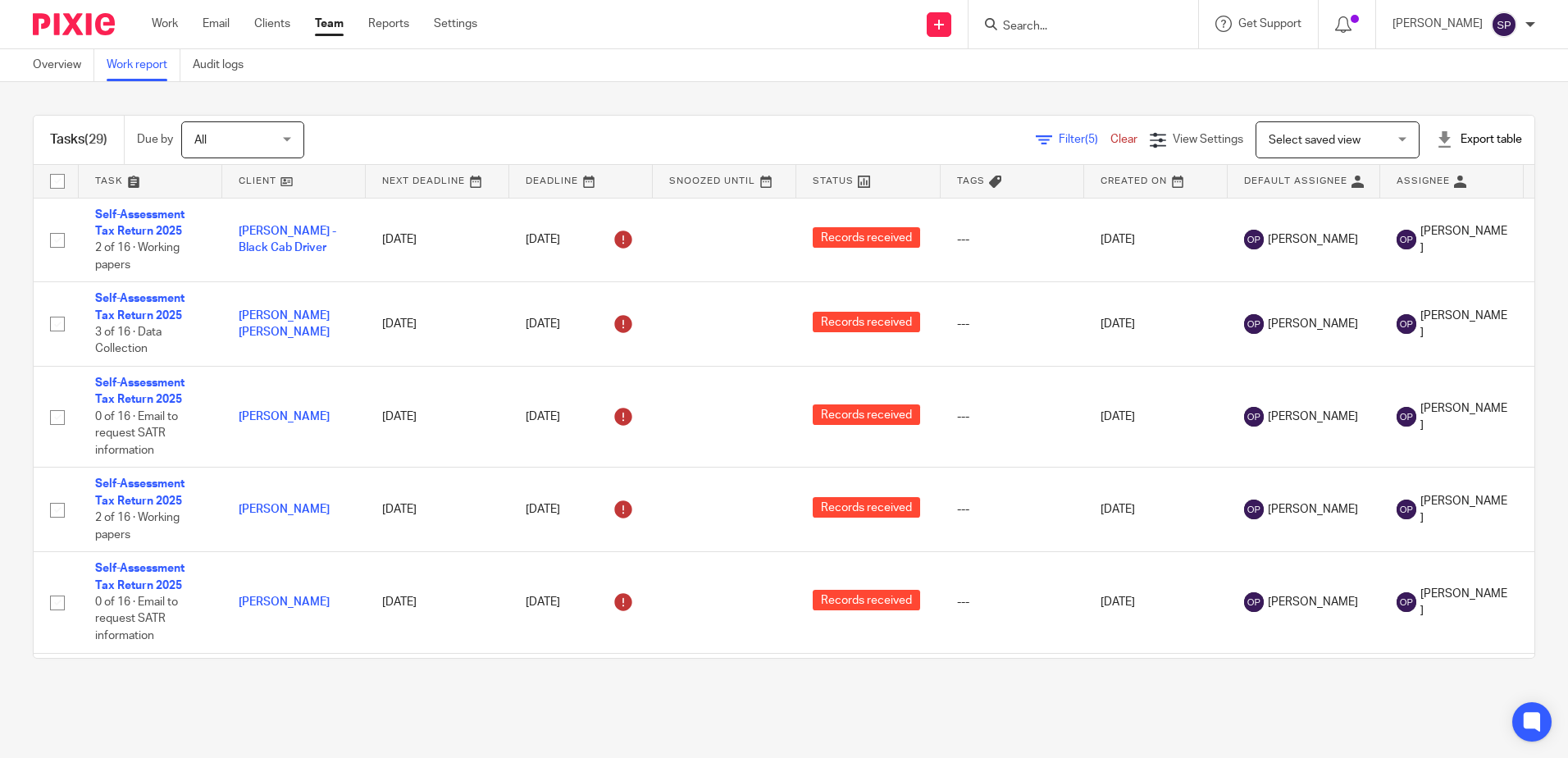
click at [1059, 143] on span "Filter (5)" at bounding box center [1085, 140] width 51 height 12
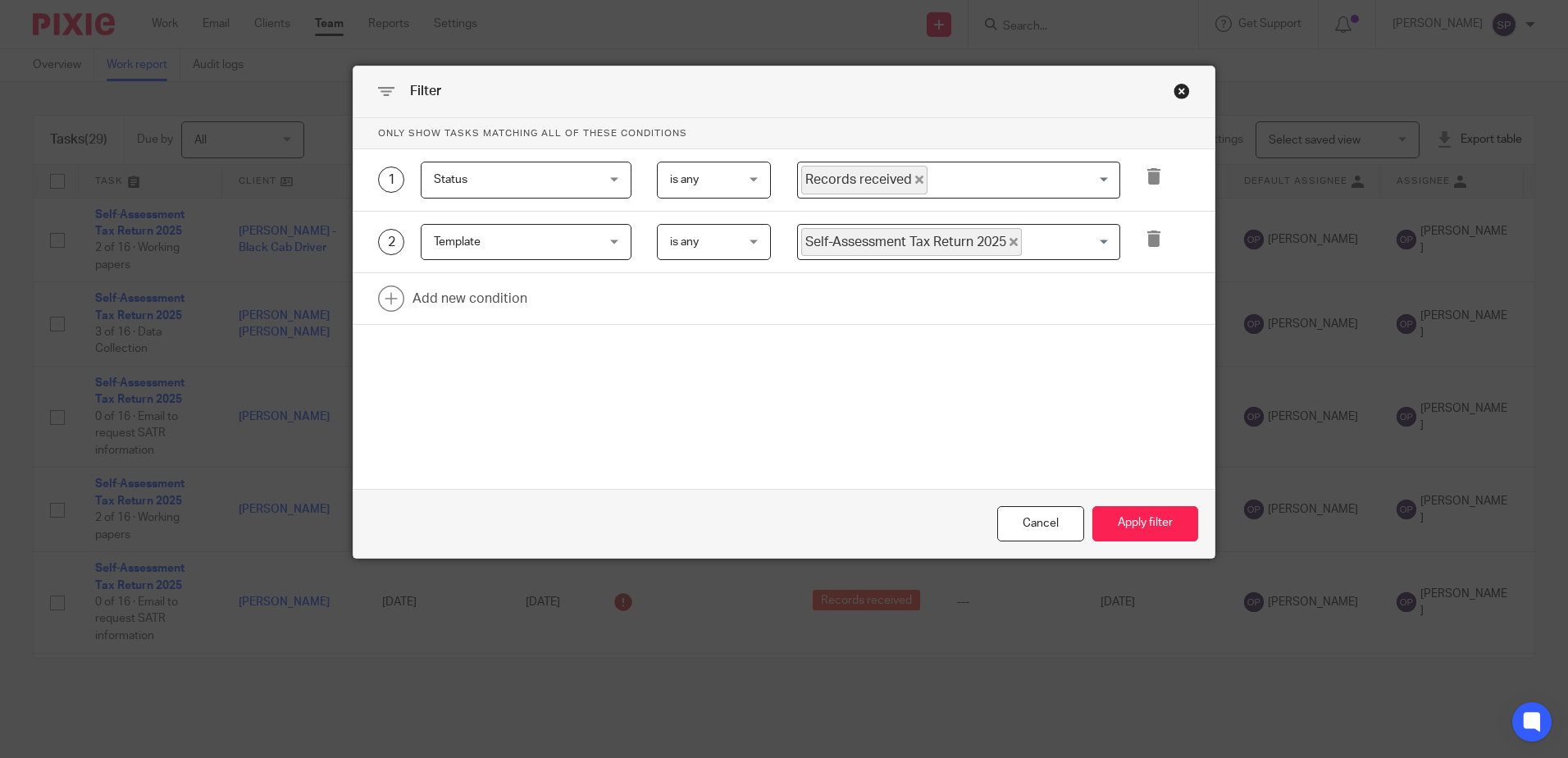
click at [916, 179] on icon "Deselect Records received" at bounding box center [920, 180] width 8 height 8
click at [911, 179] on input "Search for option" at bounding box center [955, 180] width 311 height 29
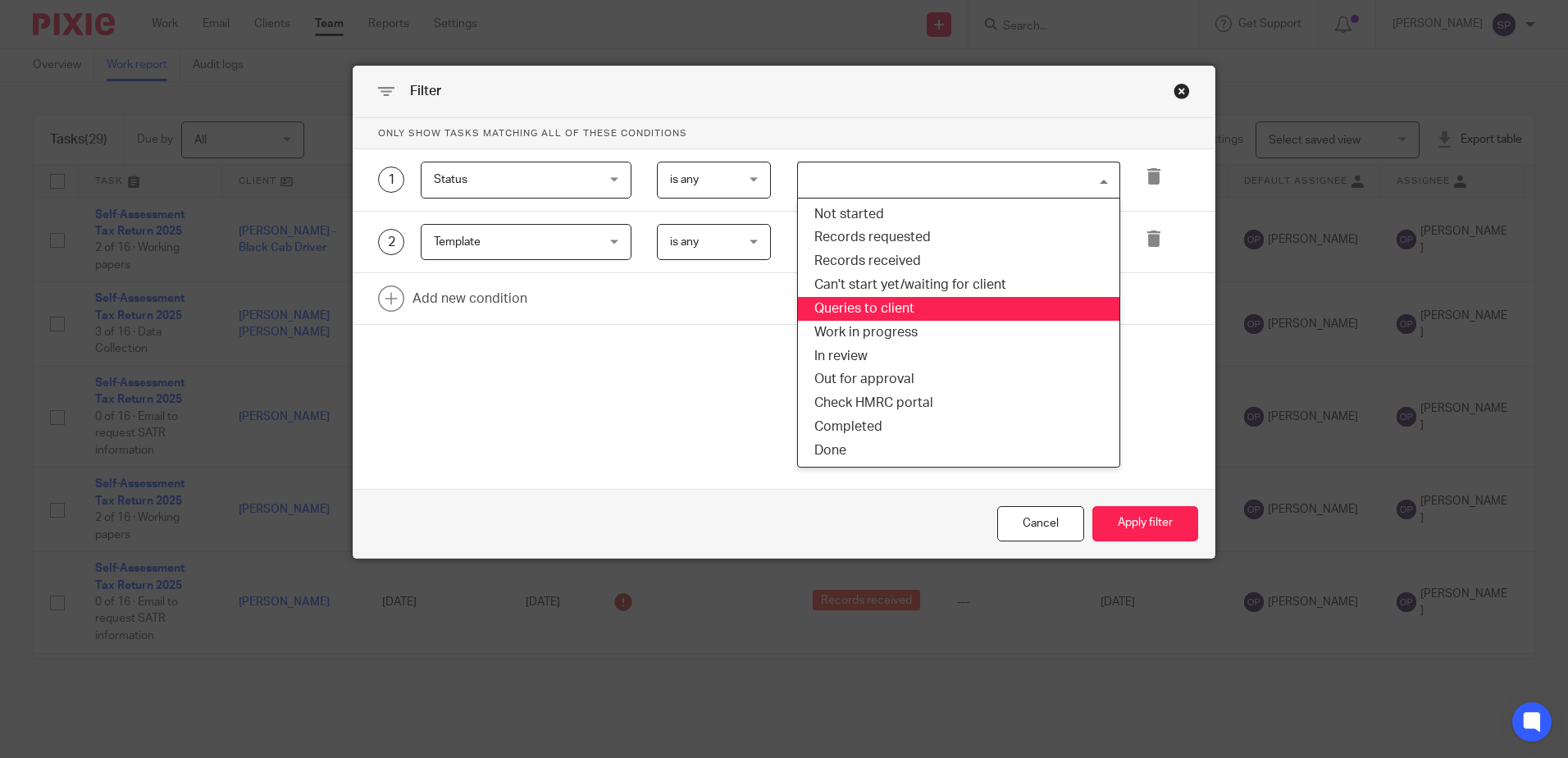
click at [886, 307] on li "Queries to client" at bounding box center [958, 309] width 321 height 24
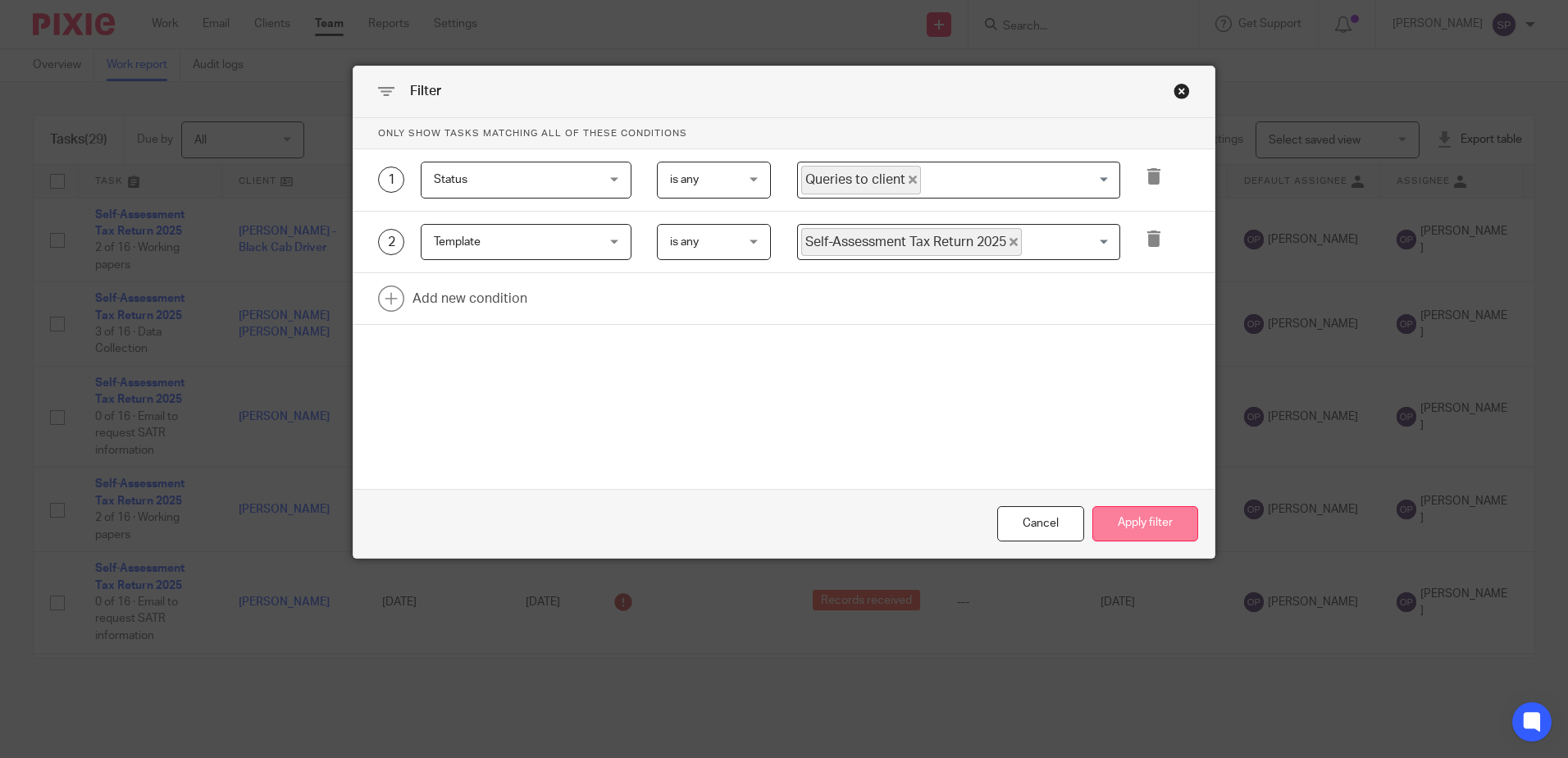
click at [1118, 519] on button "Apply filter" at bounding box center [1146, 524] width 106 height 35
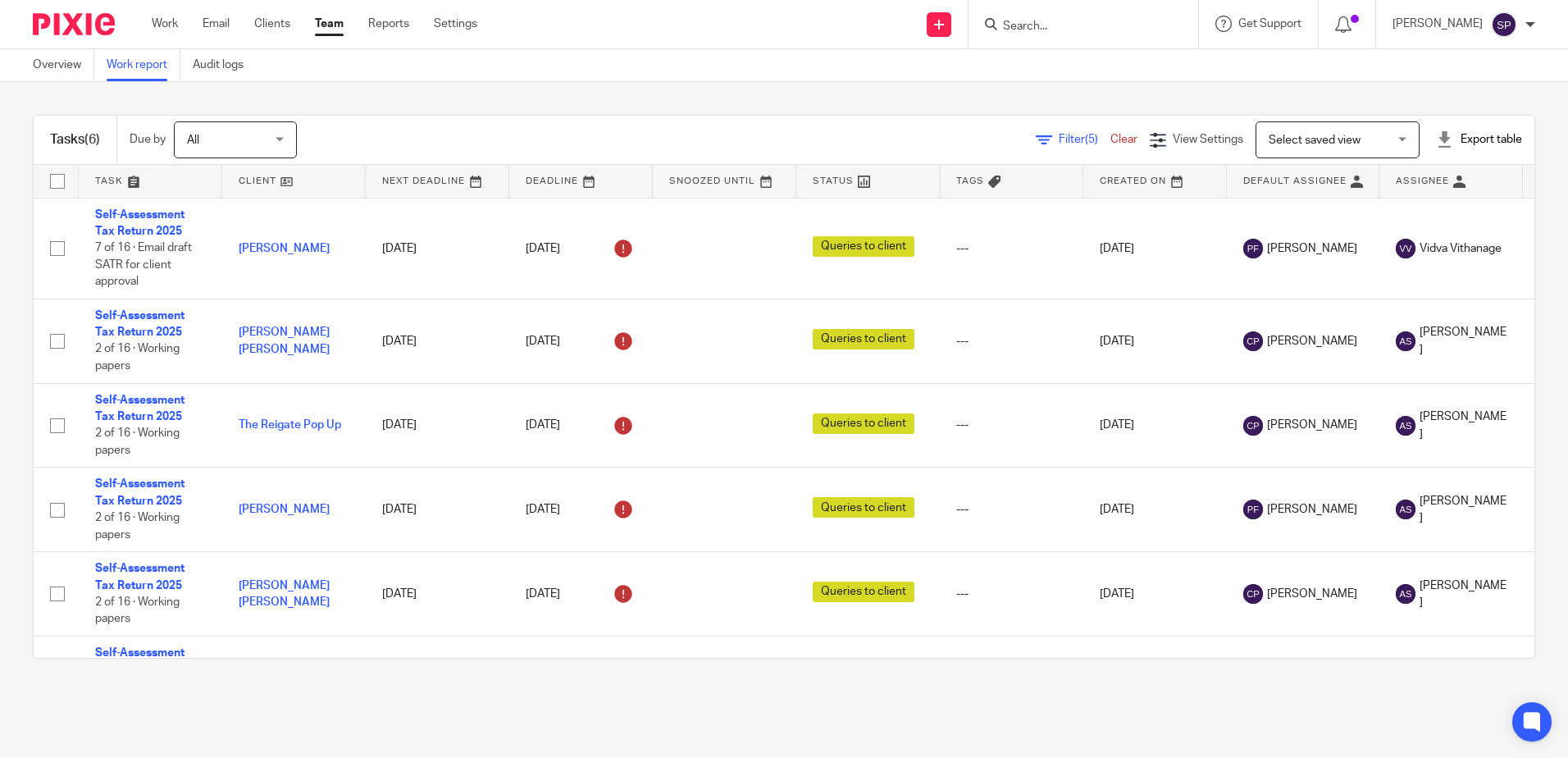
click at [1036, 135] on link "Filter (5)" at bounding box center [1073, 140] width 75 height 12
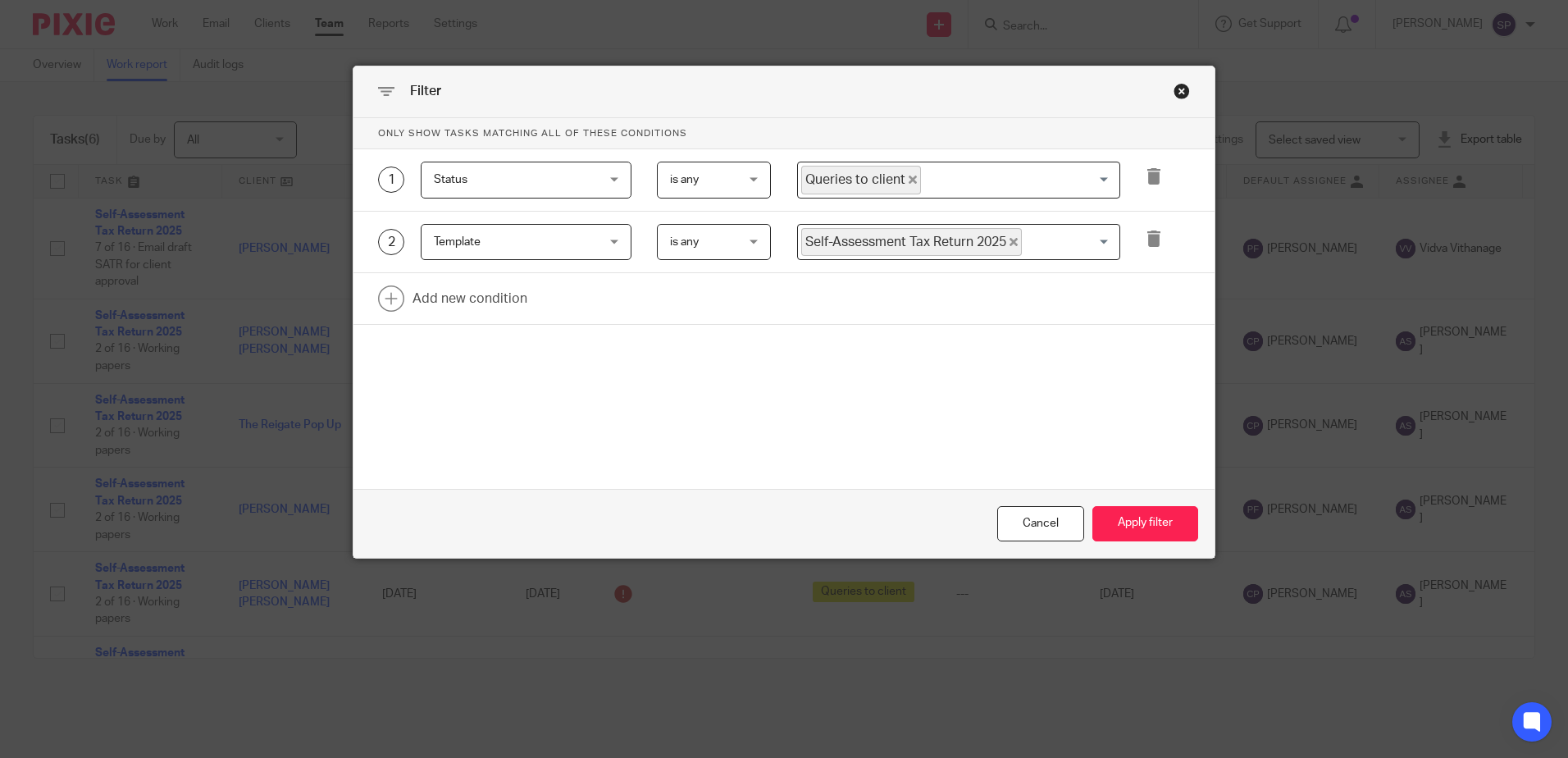
click at [909, 181] on icon "Deselect Queries to client" at bounding box center [913, 180] width 8 height 8
click at [902, 181] on input "Search for option" at bounding box center [955, 180] width 311 height 29
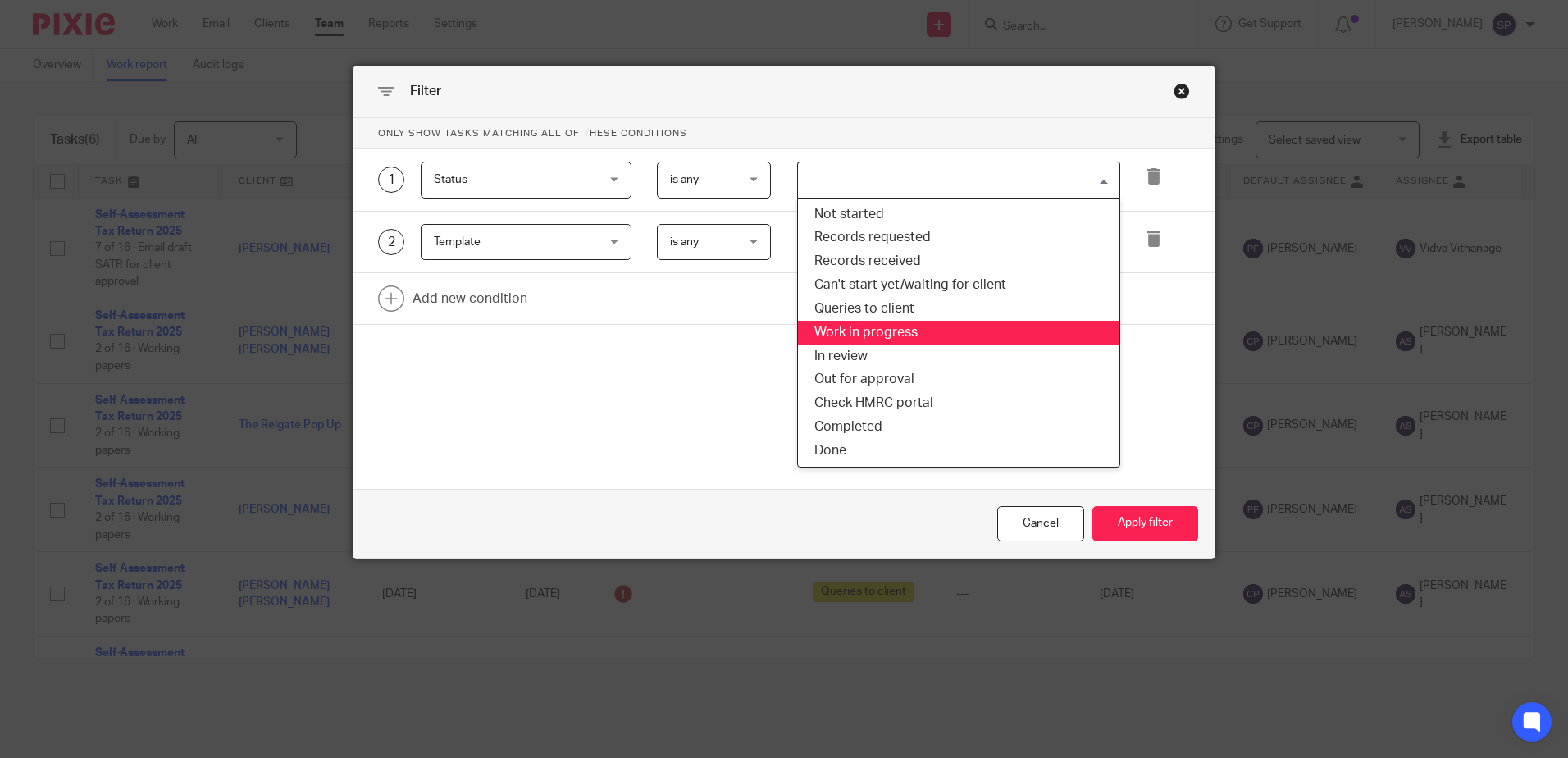
click at [879, 331] on li "Work in progress" at bounding box center [958, 332] width 321 height 24
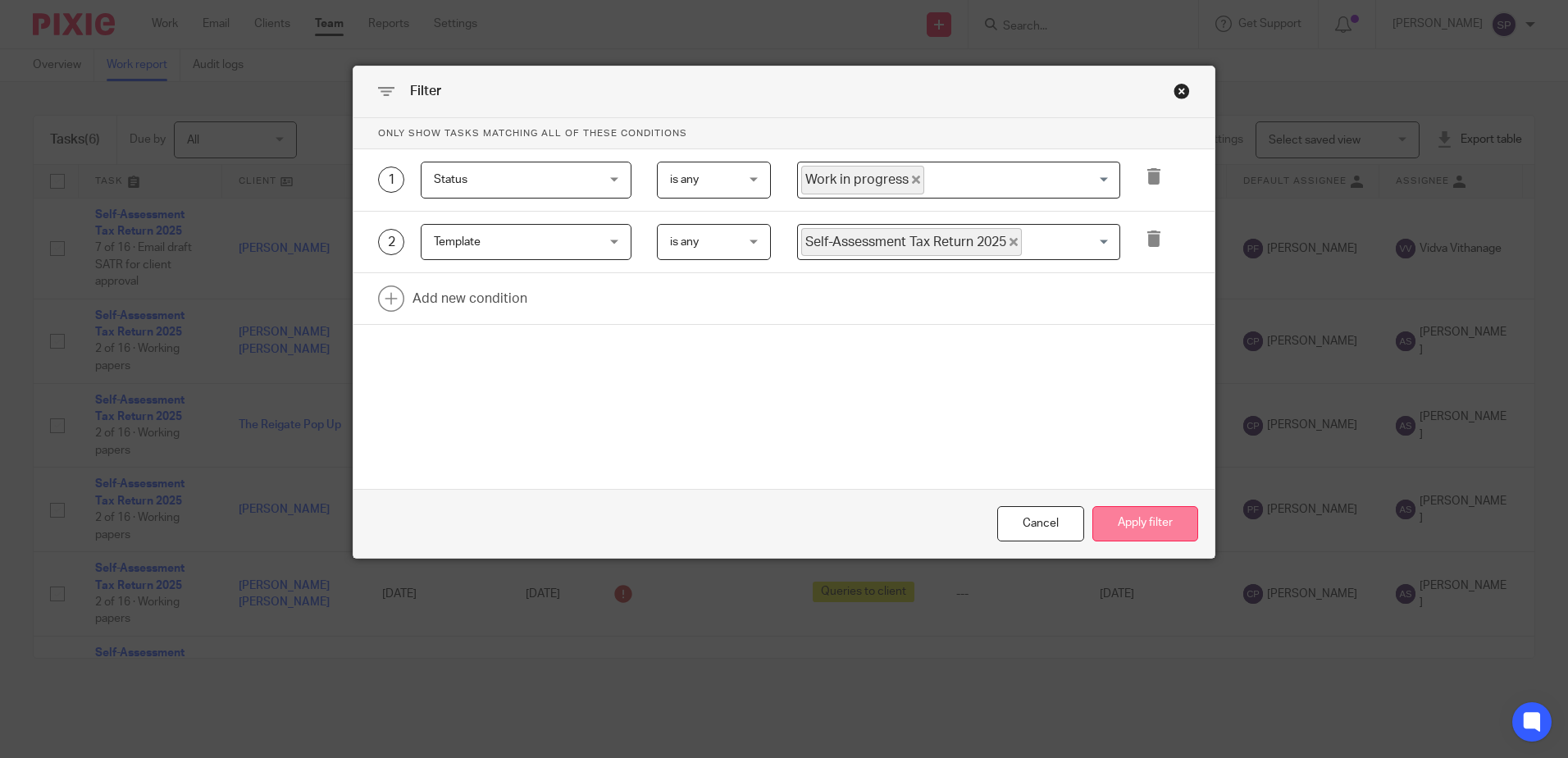
click at [1111, 532] on button "Apply filter" at bounding box center [1146, 524] width 106 height 35
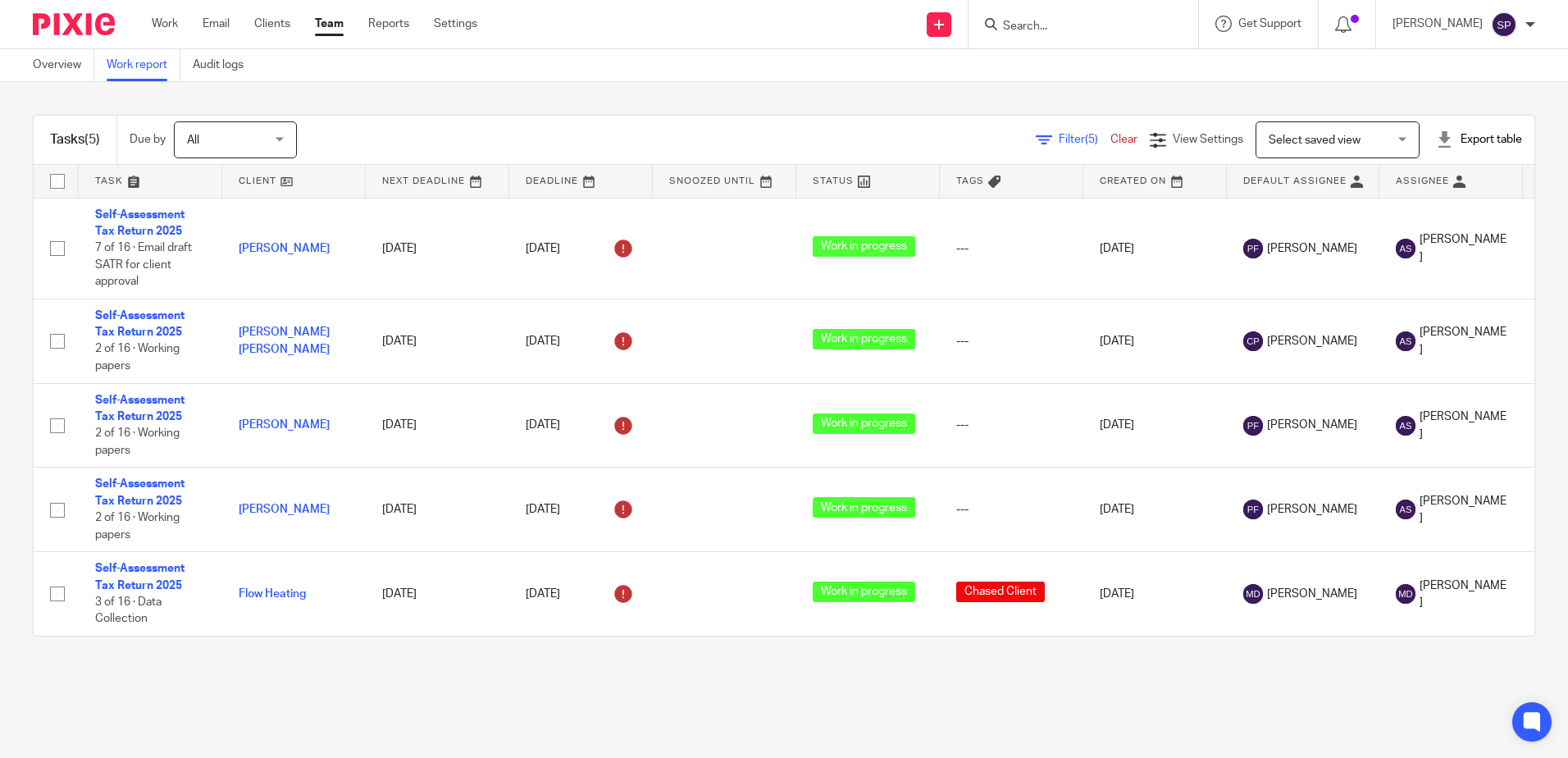
click at [1059, 138] on span "Filter (5)" at bounding box center [1085, 140] width 51 height 12
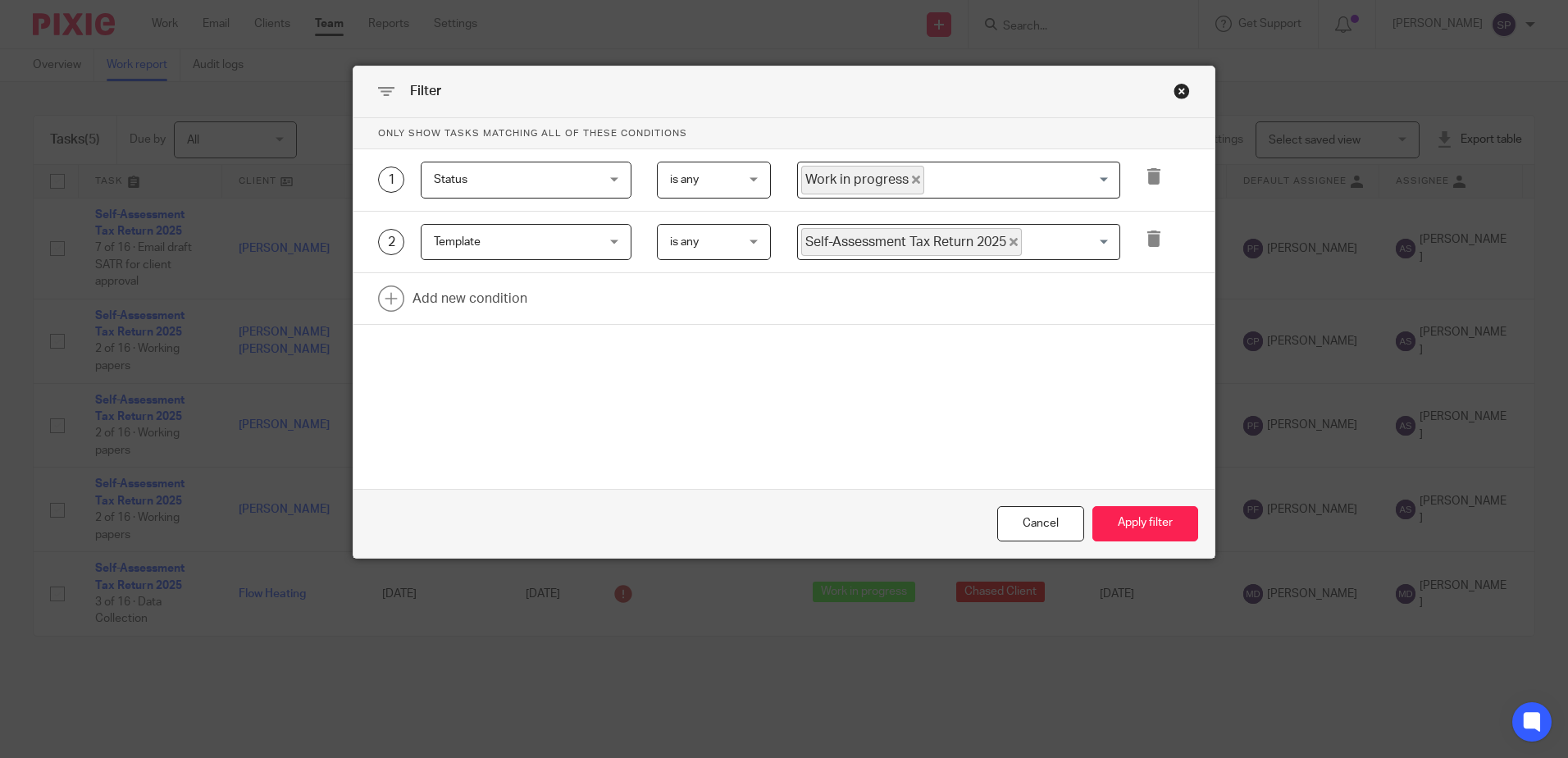
click at [912, 183] on icon "Deselect Work in progress" at bounding box center [916, 180] width 8 height 8
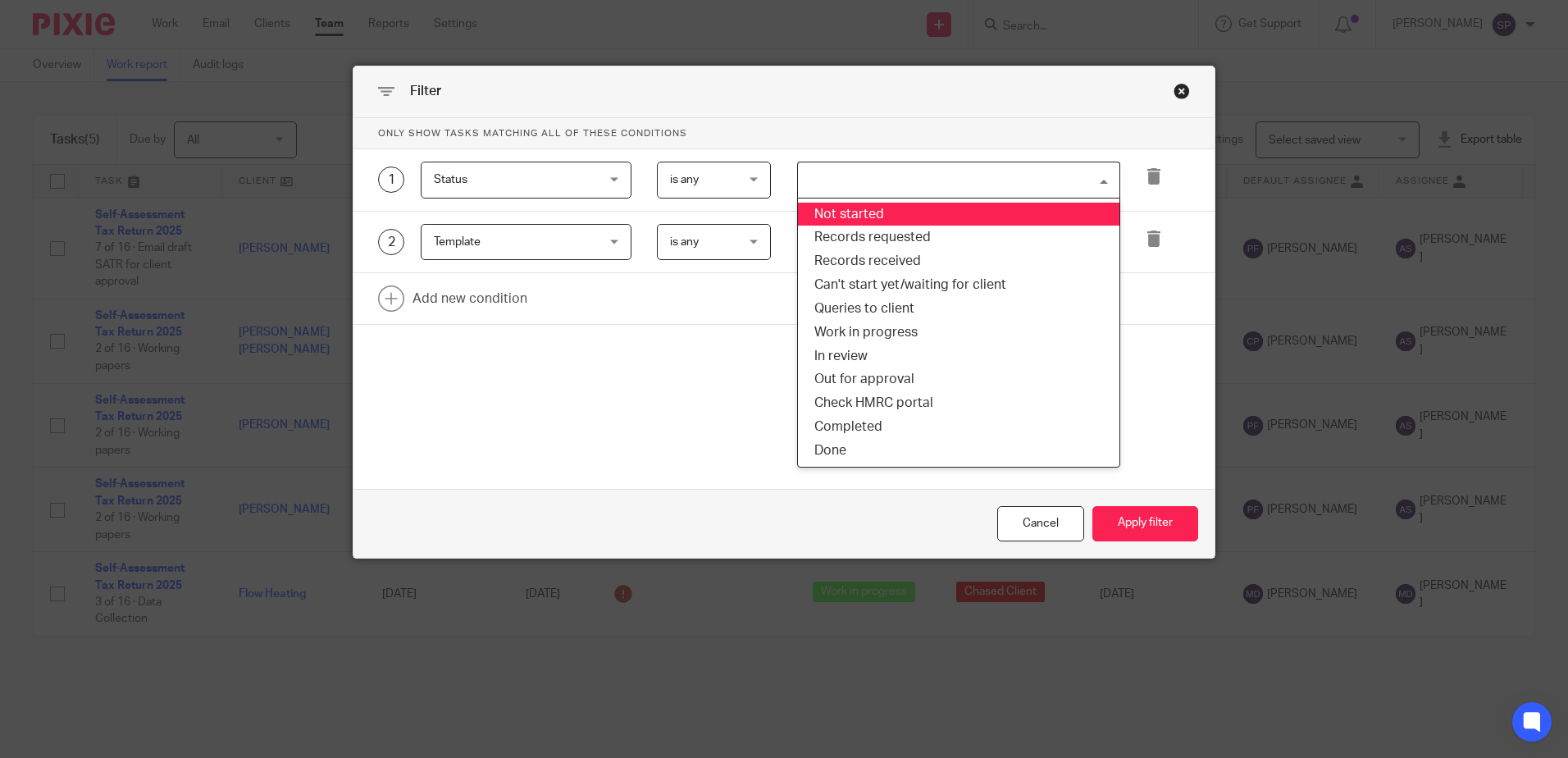
click at [909, 183] on input "Search for option" at bounding box center [955, 180] width 311 height 29
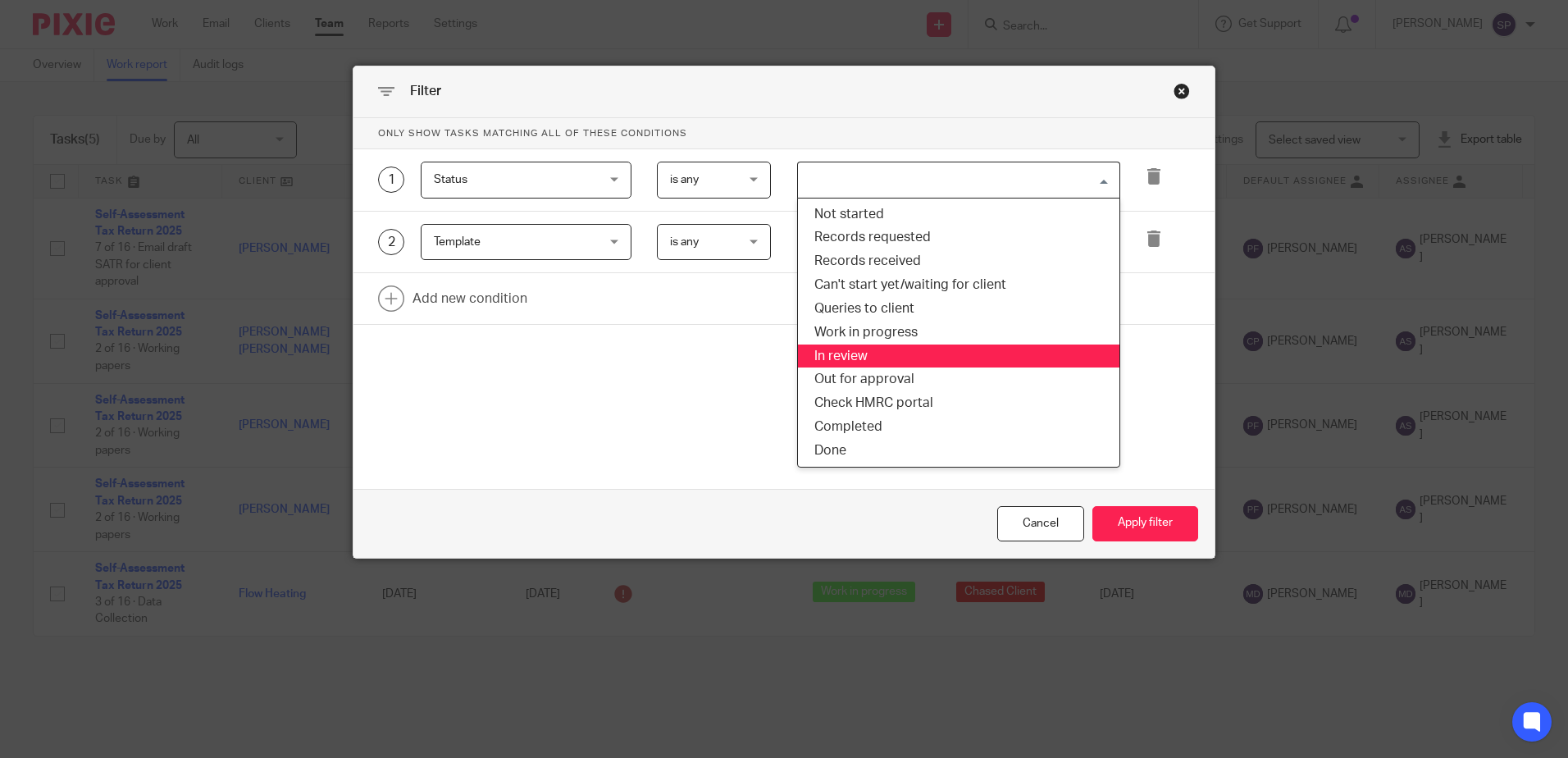
click at [866, 353] on li "In review" at bounding box center [958, 357] width 321 height 24
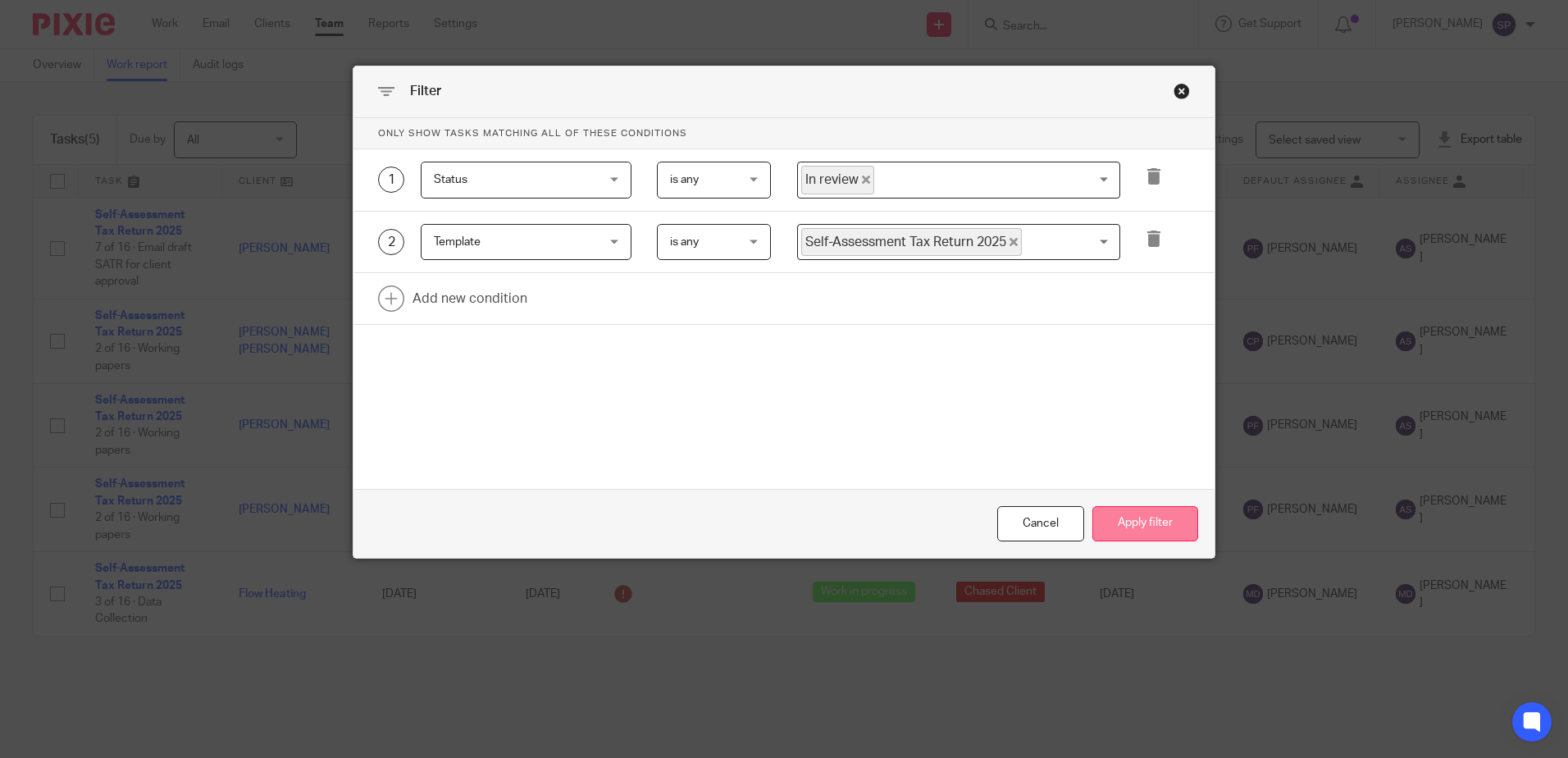
click at [1126, 518] on button "Apply filter" at bounding box center [1146, 524] width 106 height 35
